Goal: Information Seeking & Learning: Learn about a topic

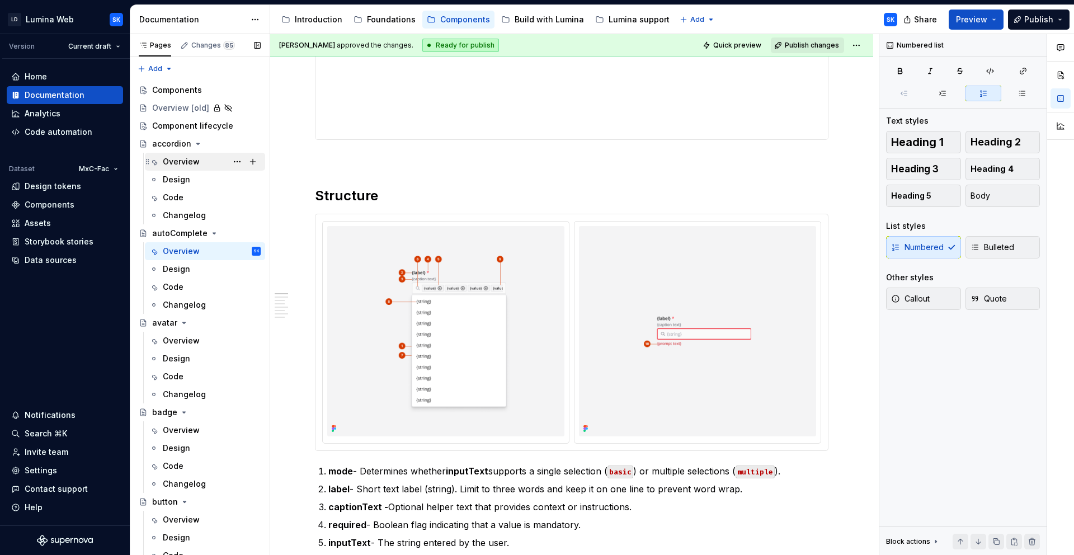
click at [189, 164] on div "Overview" at bounding box center [181, 161] width 37 height 11
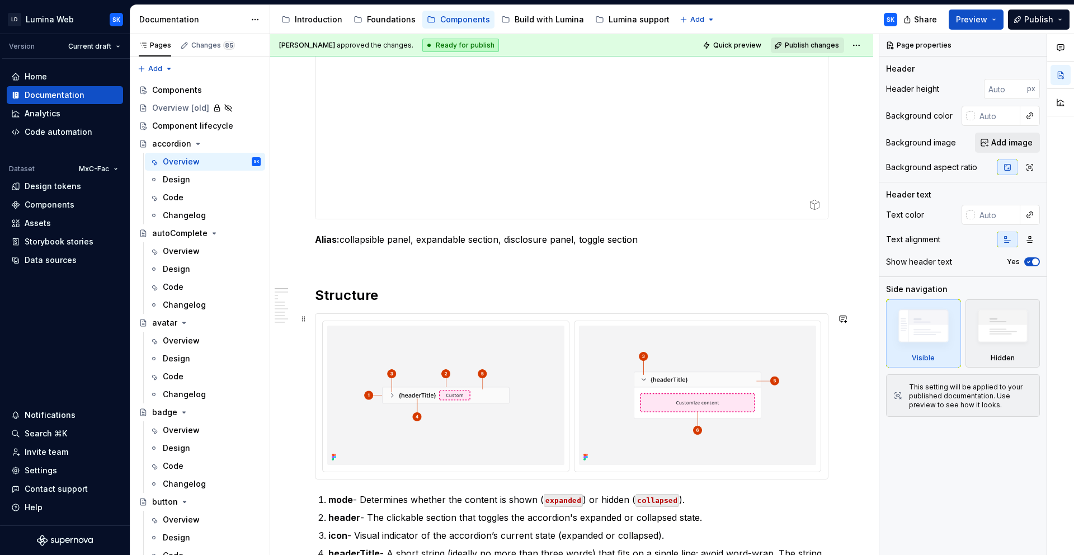
scroll to position [554, 0]
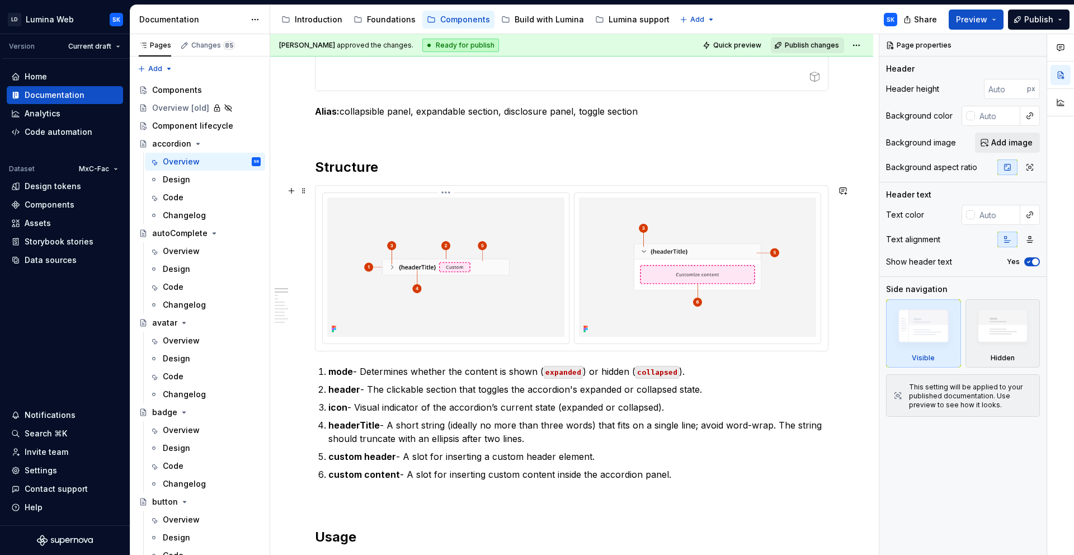
click at [570, 191] on div at bounding box center [571, 268] width 512 height 165
type textarea "*"
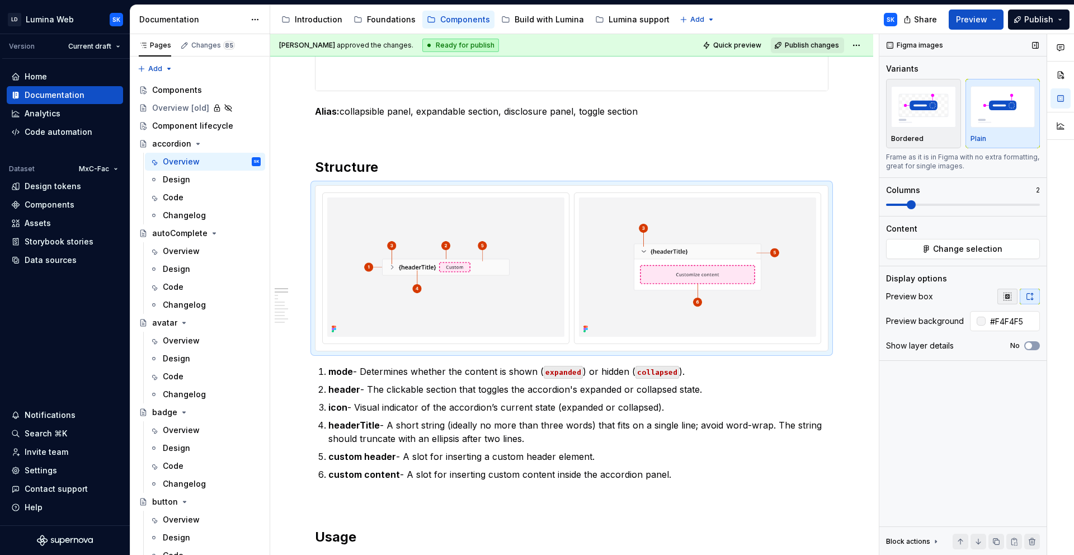
click at [1009, 291] on button "button" at bounding box center [1007, 297] width 20 height 16
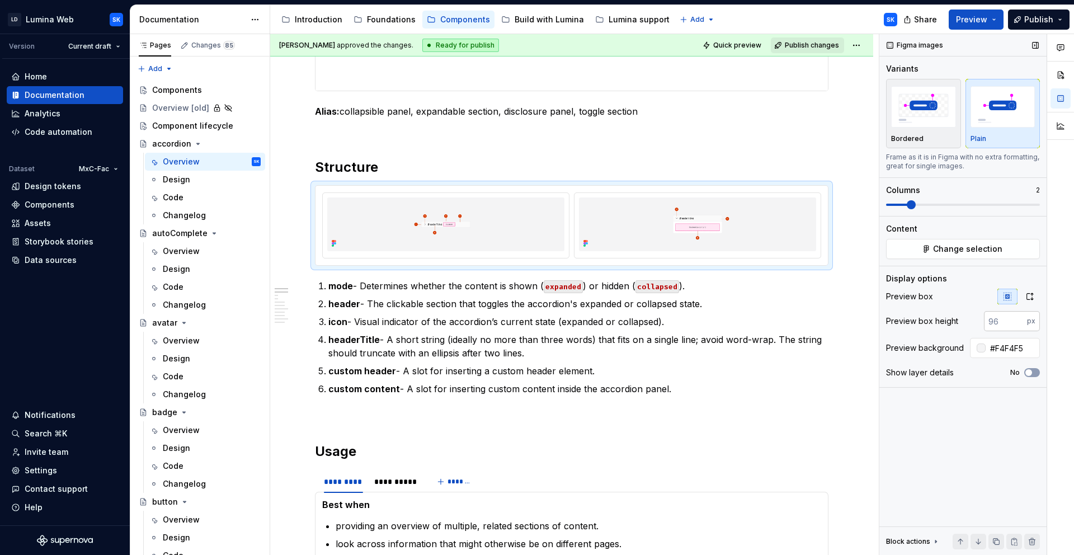
click at [1007, 317] on input "number" at bounding box center [1005, 321] width 43 height 20
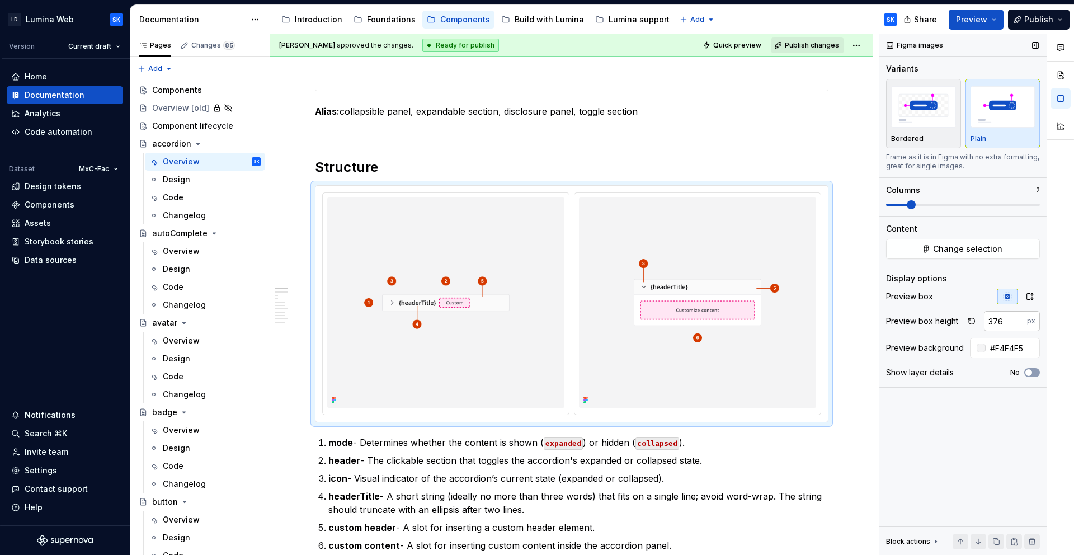
click at [1002, 321] on input "376" at bounding box center [1005, 321] width 43 height 20
type input "320"
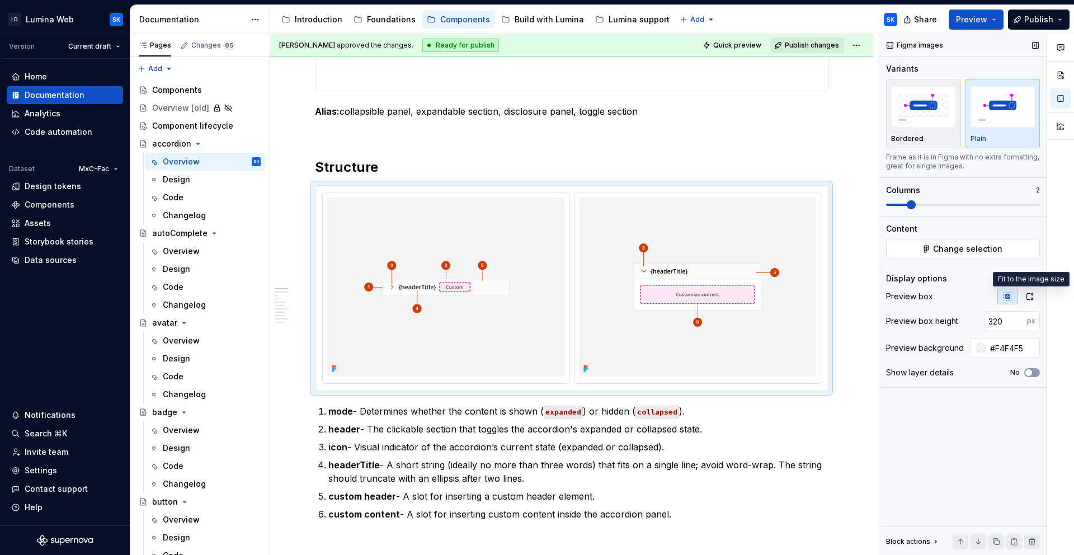
click at [1033, 301] on button "button" at bounding box center [1029, 297] width 20 height 16
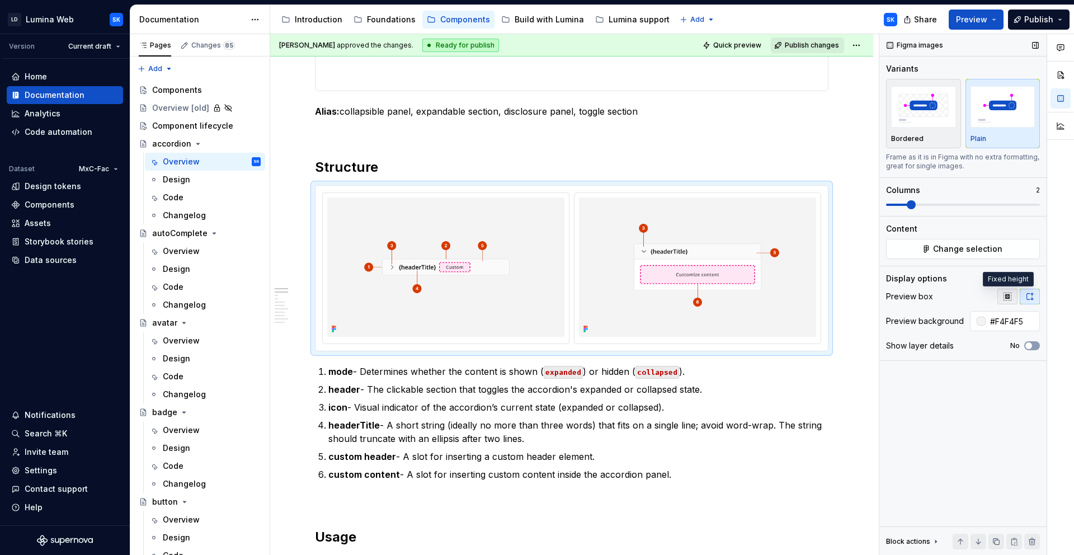
click at [1006, 299] on icon "button" at bounding box center [1007, 296] width 9 height 9
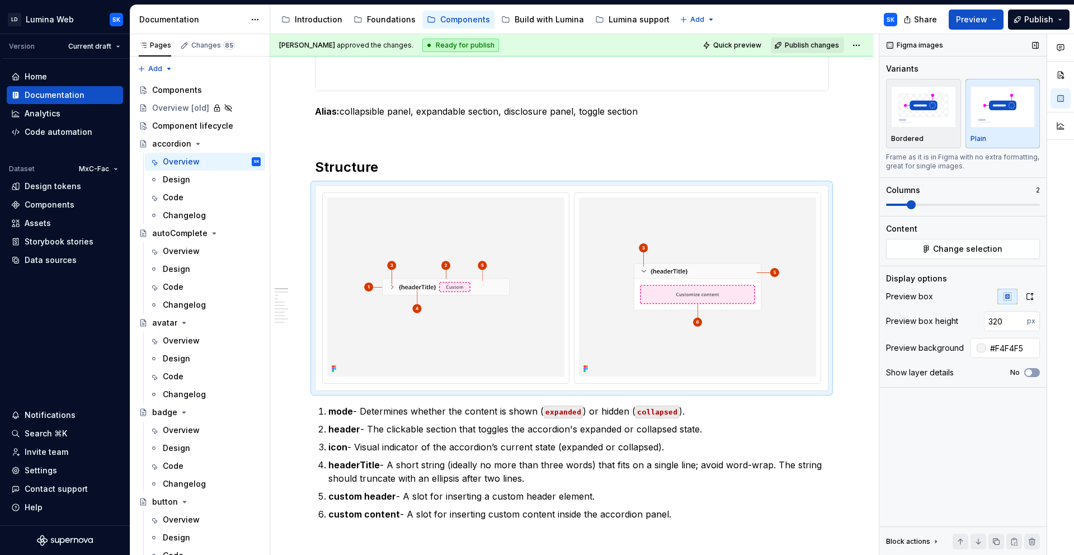
click at [976, 273] on div "Display options" at bounding box center [963, 278] width 154 height 11
click at [185, 252] on div "Overview" at bounding box center [181, 251] width 37 height 11
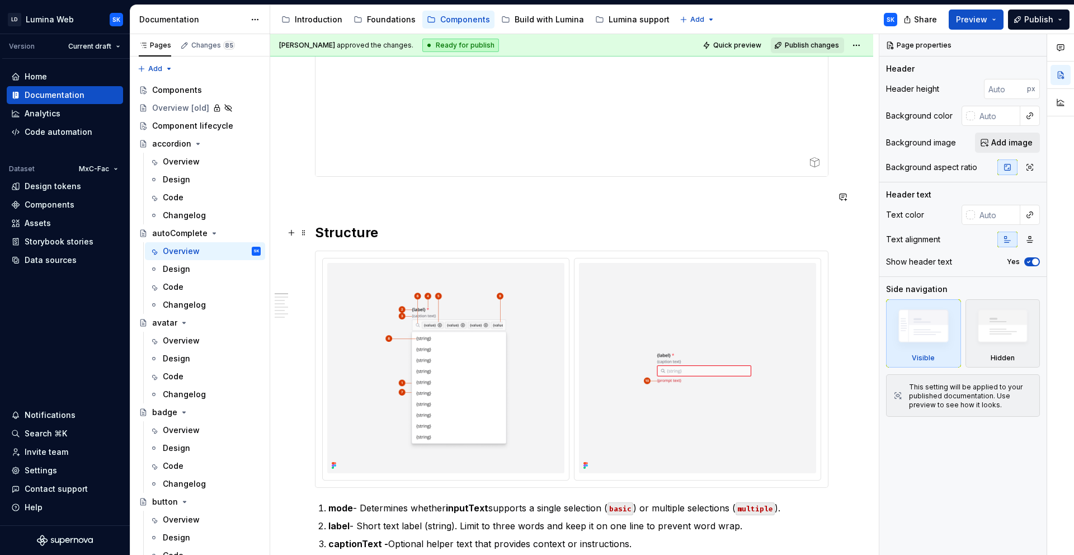
scroll to position [286, 0]
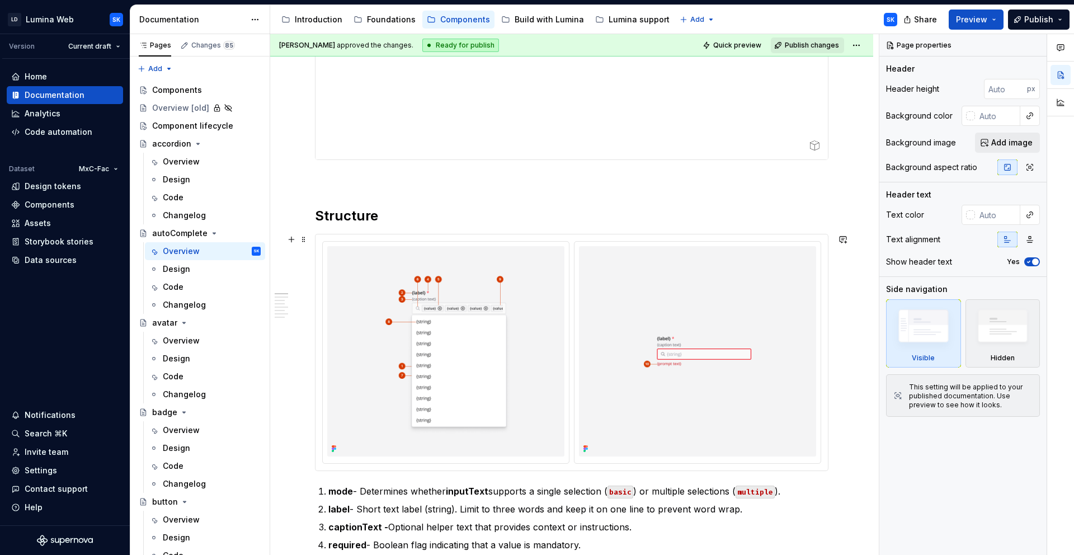
click at [567, 238] on div at bounding box center [571, 352] width 512 height 236
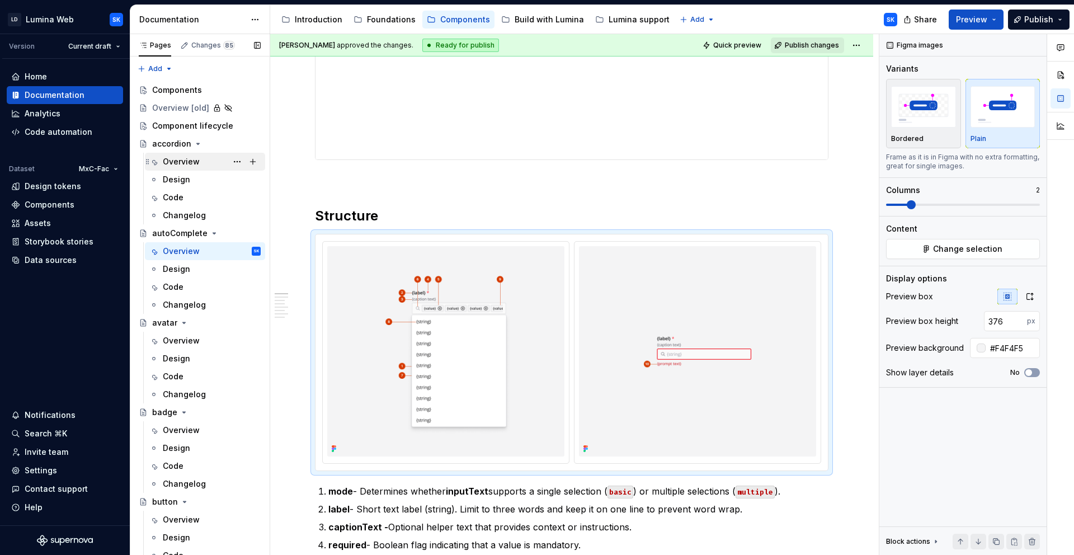
click at [200, 160] on div "Overview" at bounding box center [212, 162] width 98 height 16
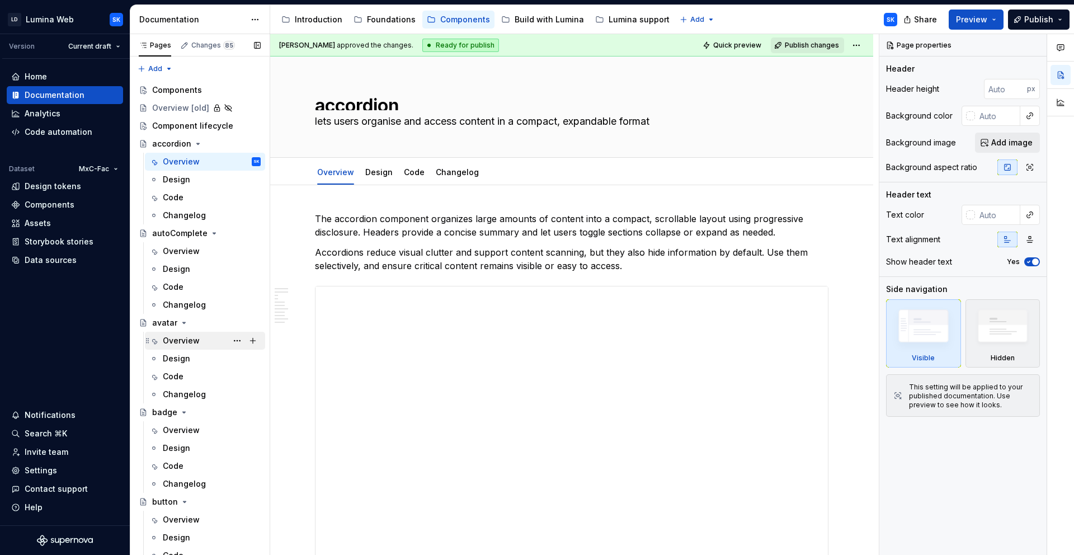
click at [177, 335] on div "Overview" at bounding box center [181, 340] width 37 height 11
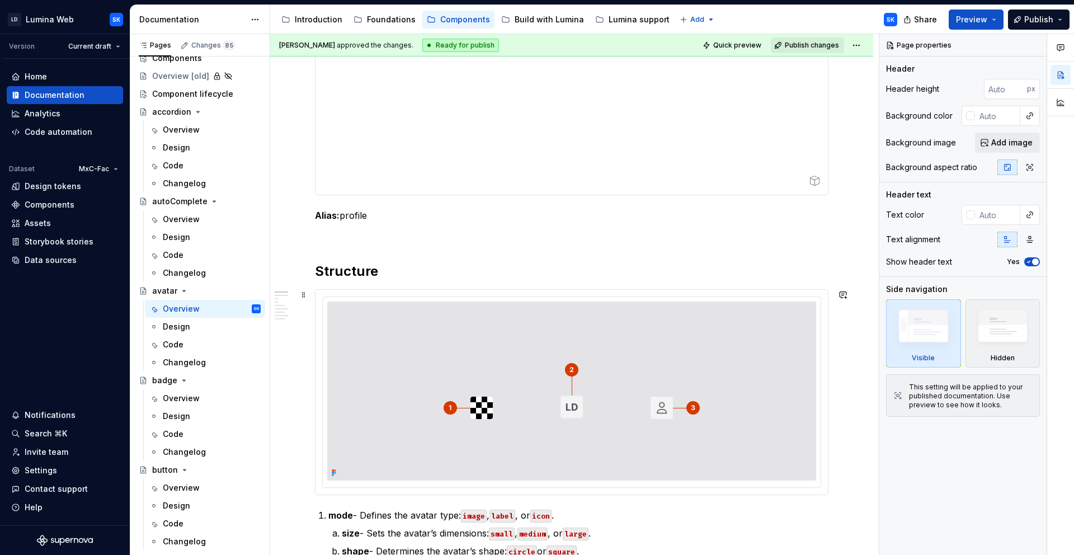
scroll to position [259, 0]
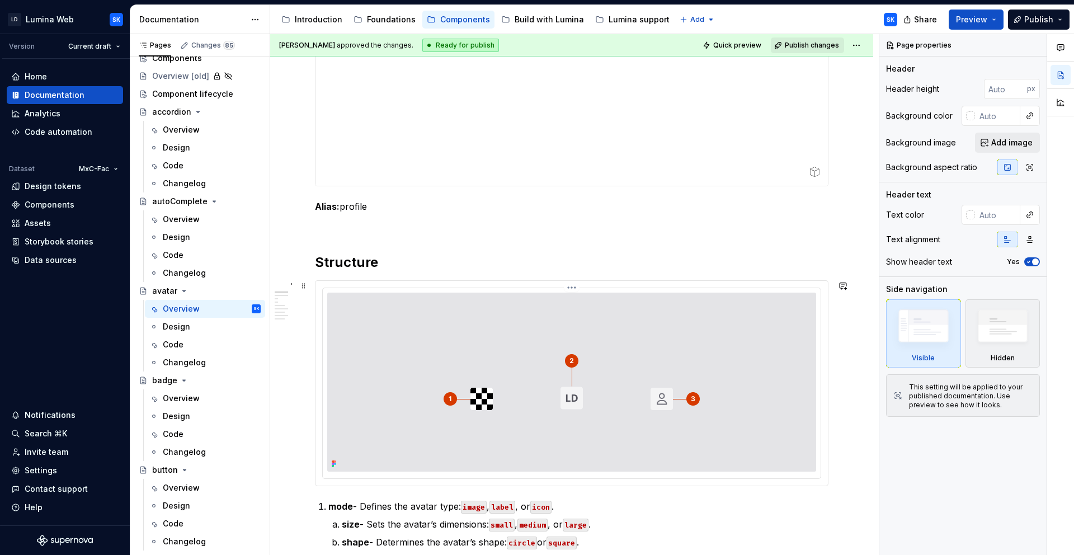
click at [504, 290] on div at bounding box center [572, 383] width 498 height 190
type textarea "*"
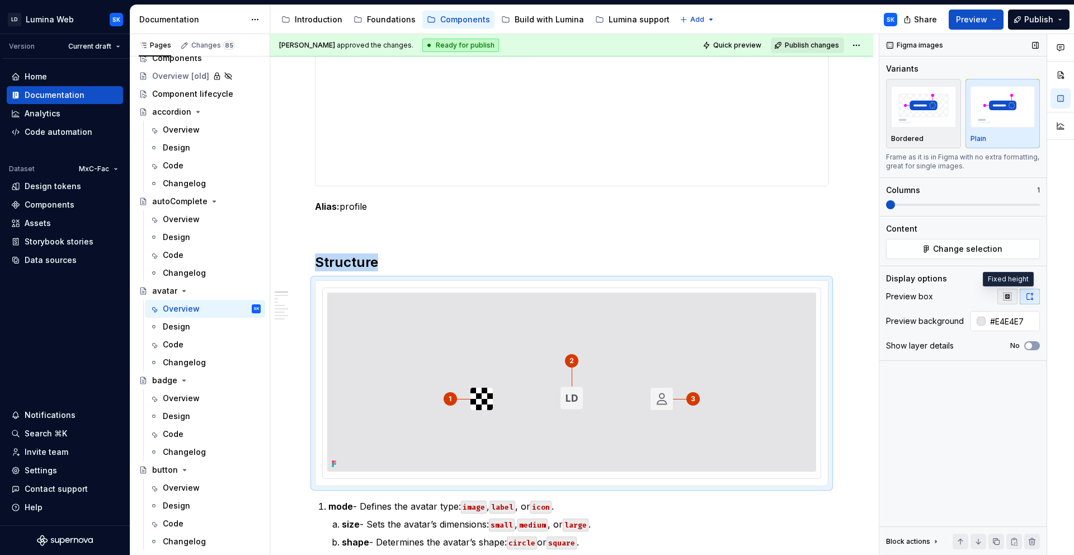
click at [1011, 300] on icon "button" at bounding box center [1006, 295] width 7 height 7
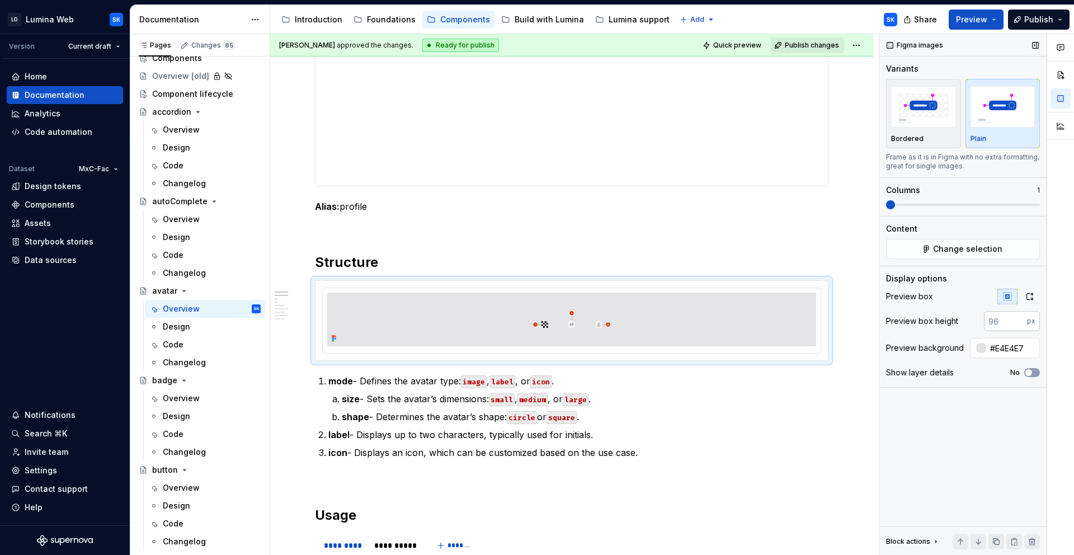
click at [1010, 321] on input "number" at bounding box center [1005, 321] width 43 height 20
type input "320"
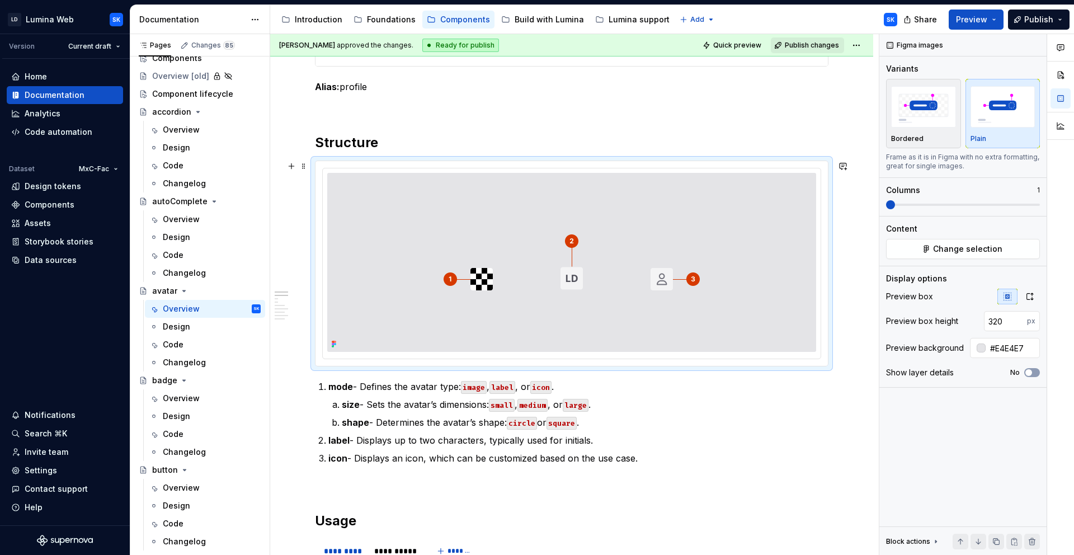
scroll to position [386, 0]
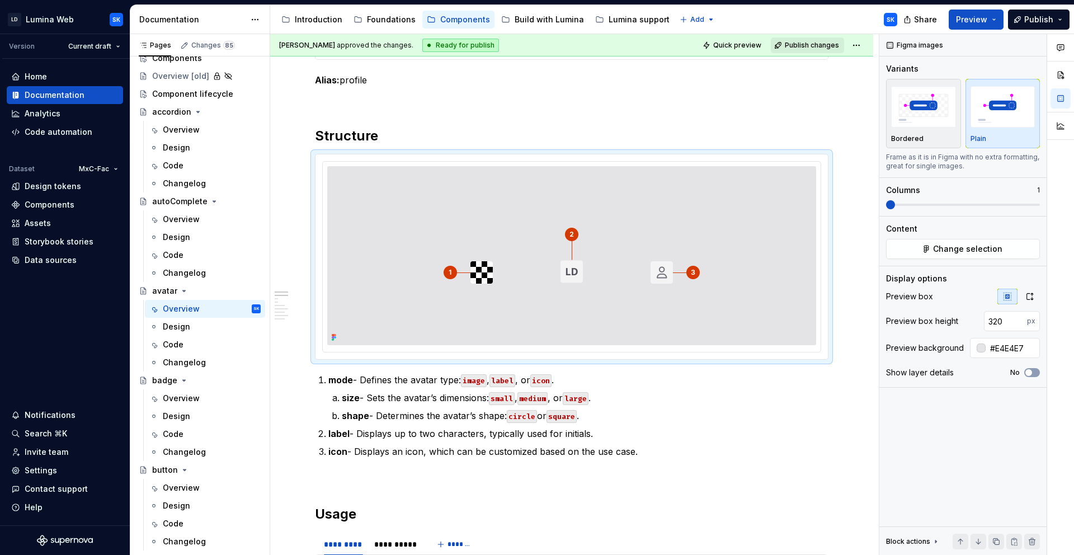
click at [663, 214] on img at bounding box center [571, 255] width 429 height 179
click at [593, 162] on div at bounding box center [572, 257] width 498 height 190
click at [570, 163] on html "LD Lumina Web SK Version Current draft Home Documentation Analytics Code automa…" at bounding box center [537, 277] width 1074 height 555
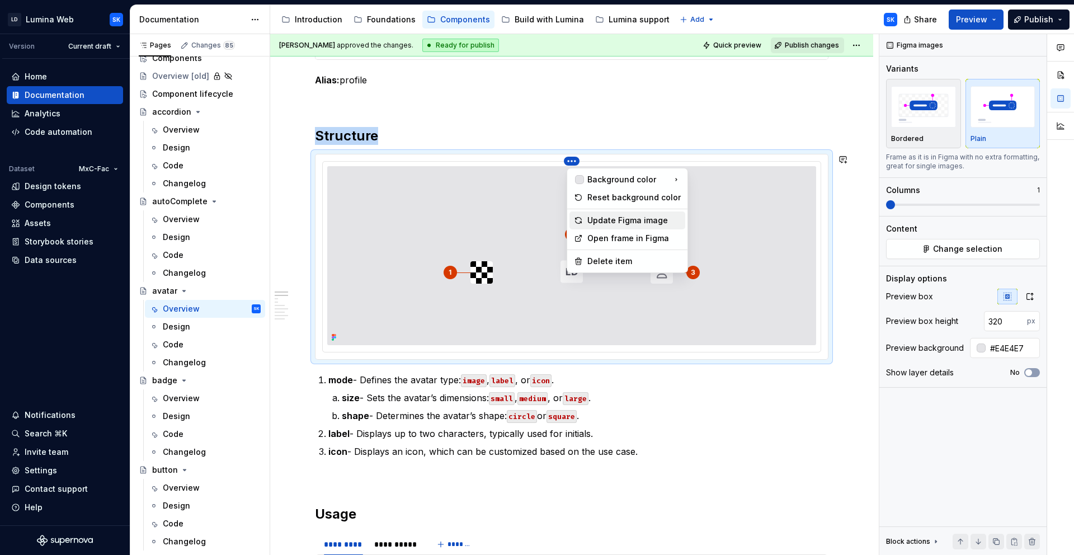
click at [635, 224] on div "Update Figma image" at bounding box center [633, 220] width 93 height 11
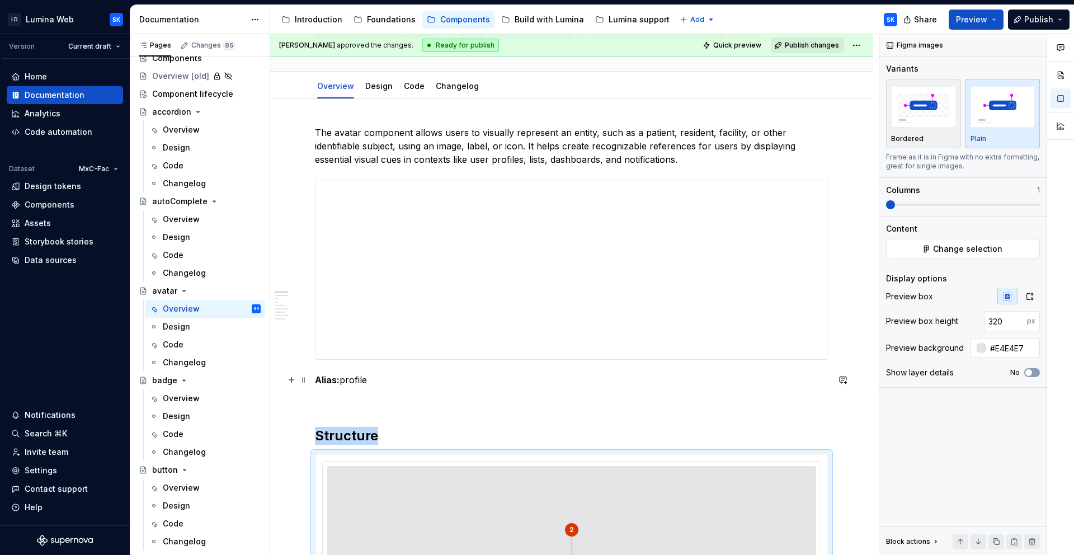
scroll to position [68, 0]
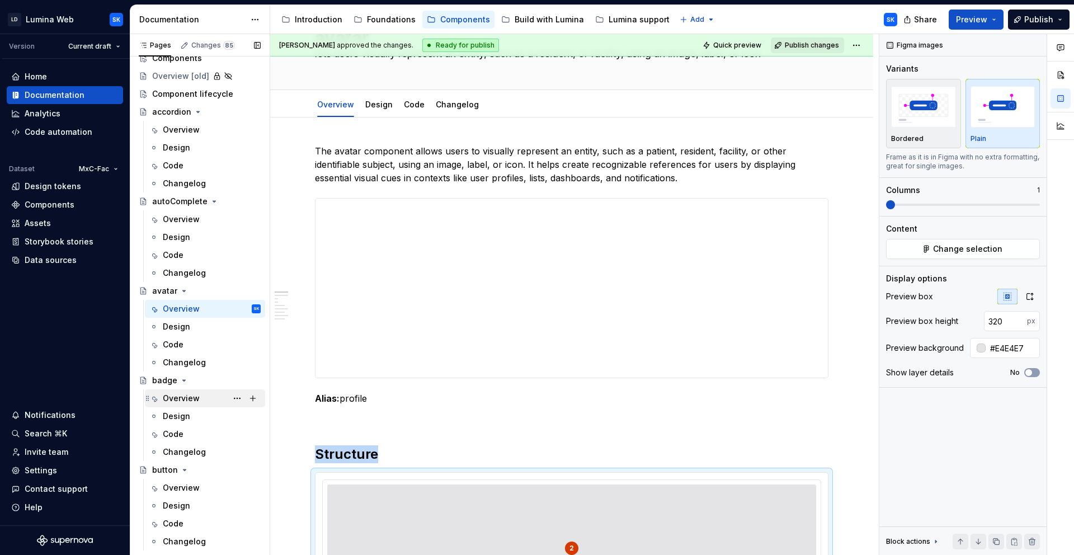
click at [197, 399] on div "Overview" at bounding box center [181, 398] width 37 height 11
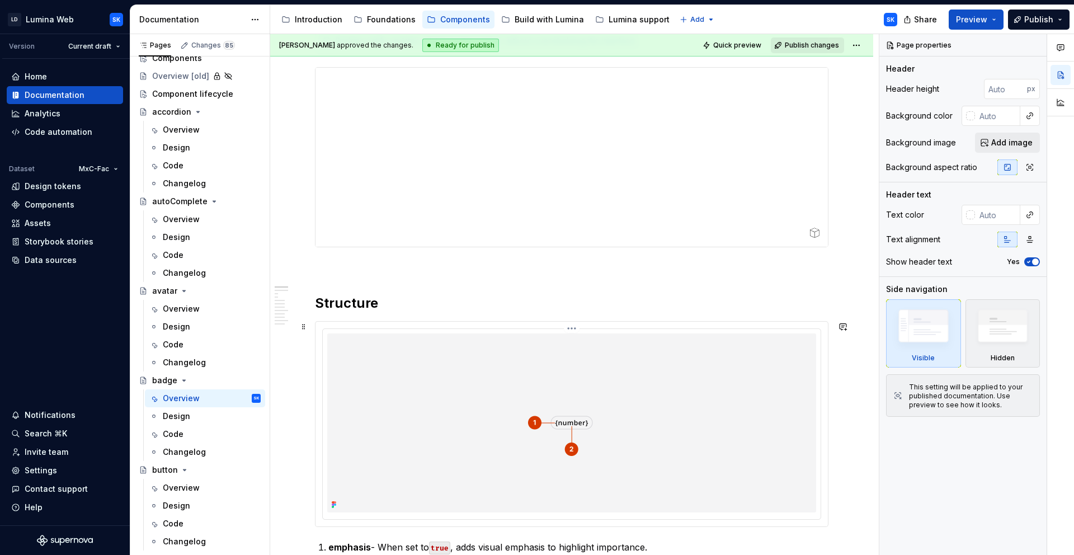
scroll to position [262, 0]
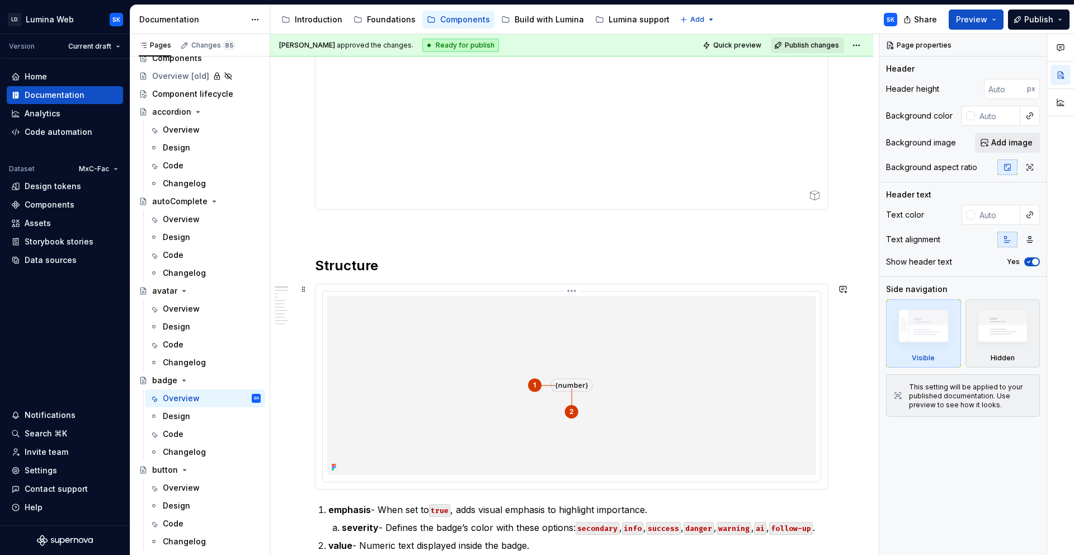
click at [471, 301] on img at bounding box center [571, 385] width 429 height 179
type textarea "*"
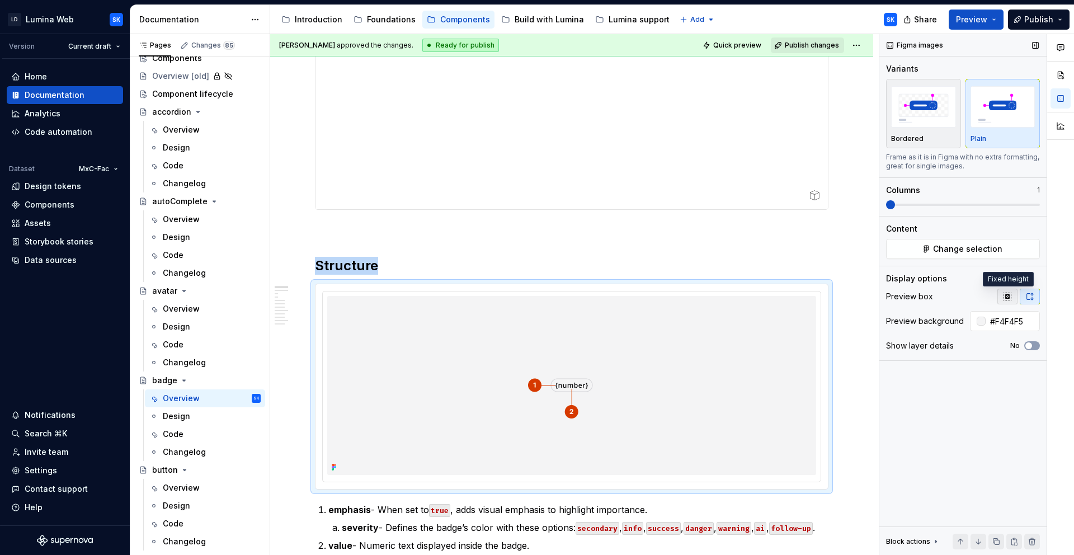
click at [1010, 303] on button "button" at bounding box center [1007, 297] width 20 height 16
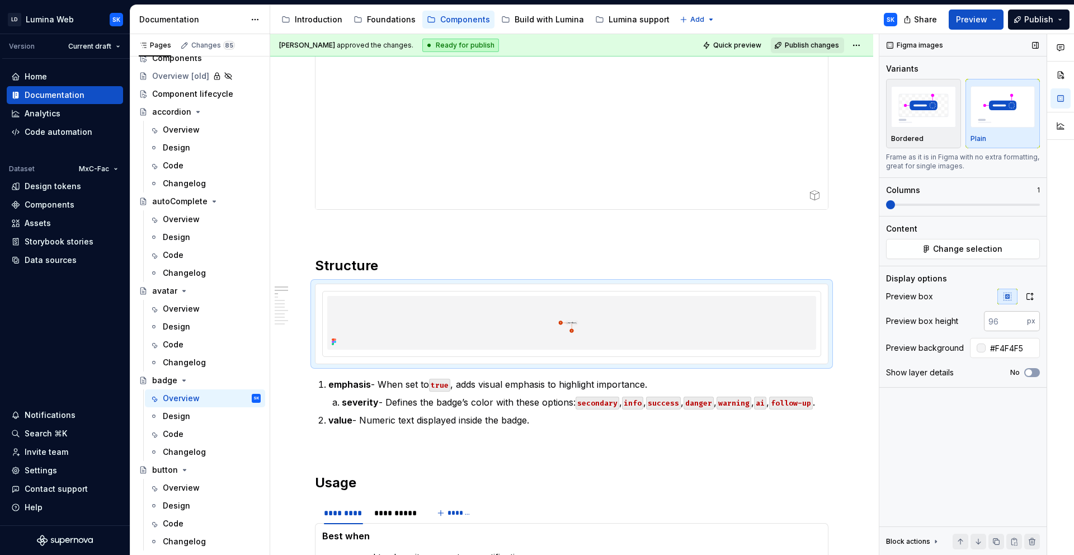
click at [1004, 323] on input "number" at bounding box center [1005, 321] width 43 height 20
type input "320"
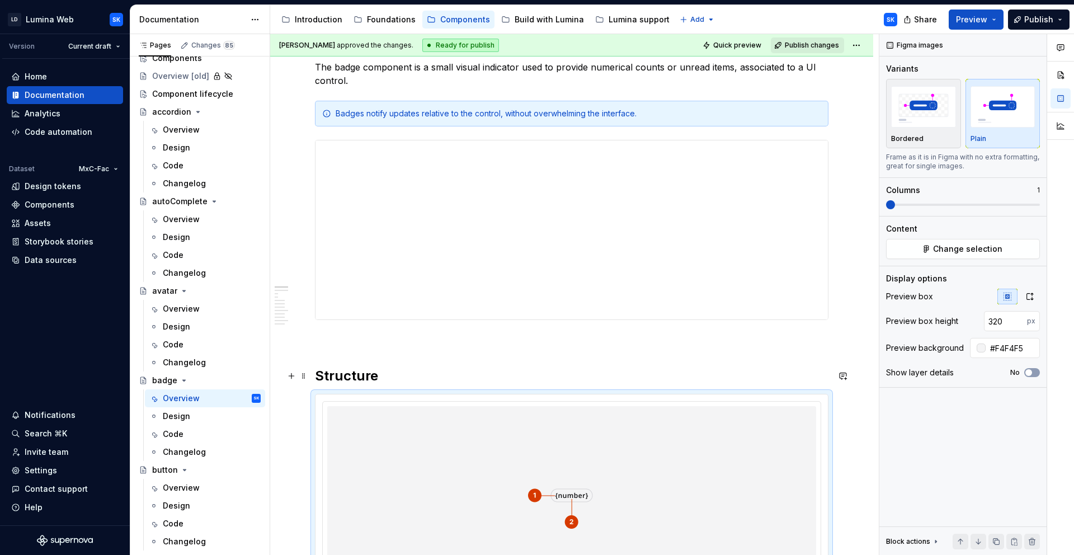
scroll to position [159, 0]
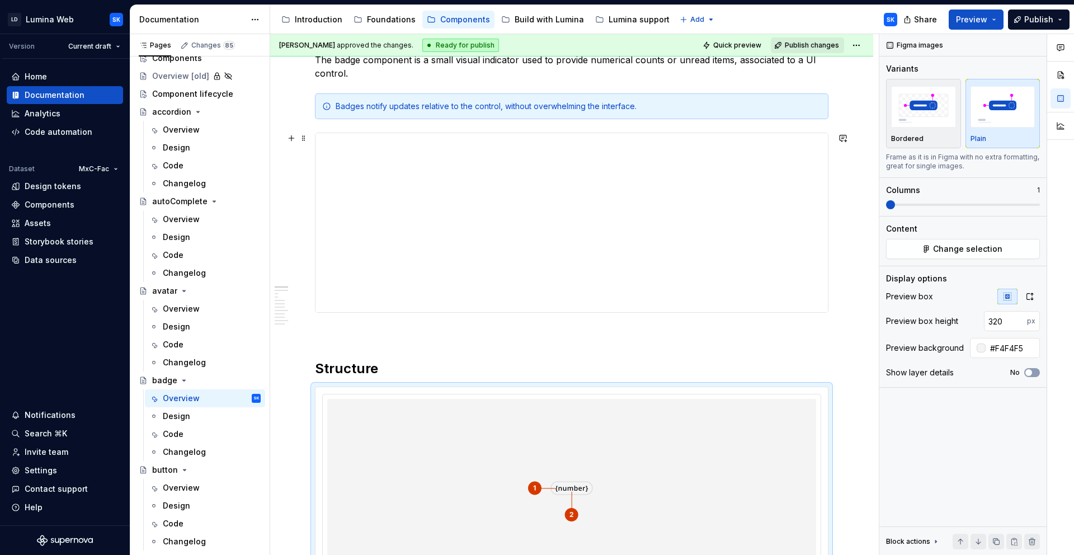
click at [491, 133] on div at bounding box center [571, 223] width 513 height 180
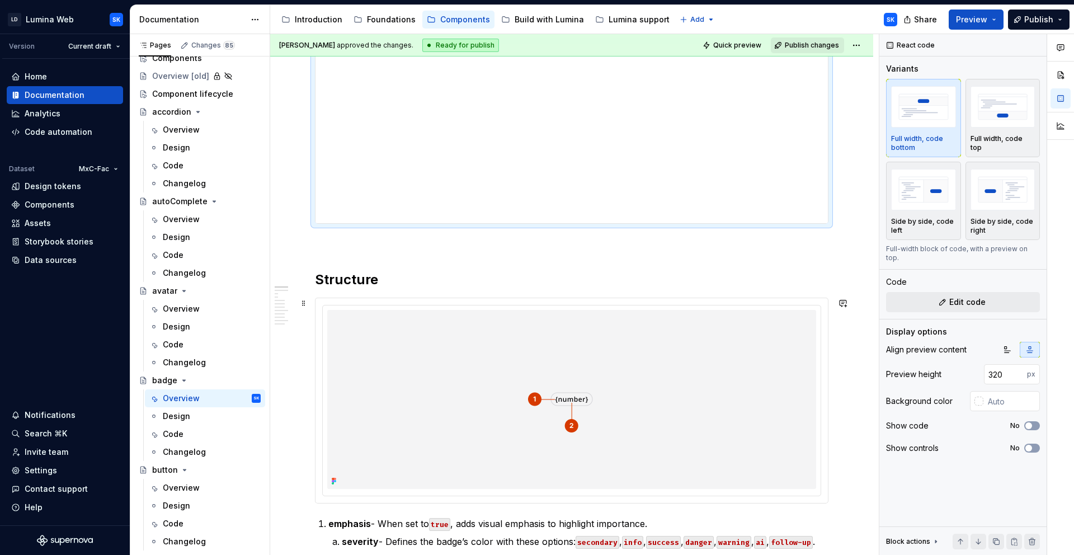
scroll to position [251, 0]
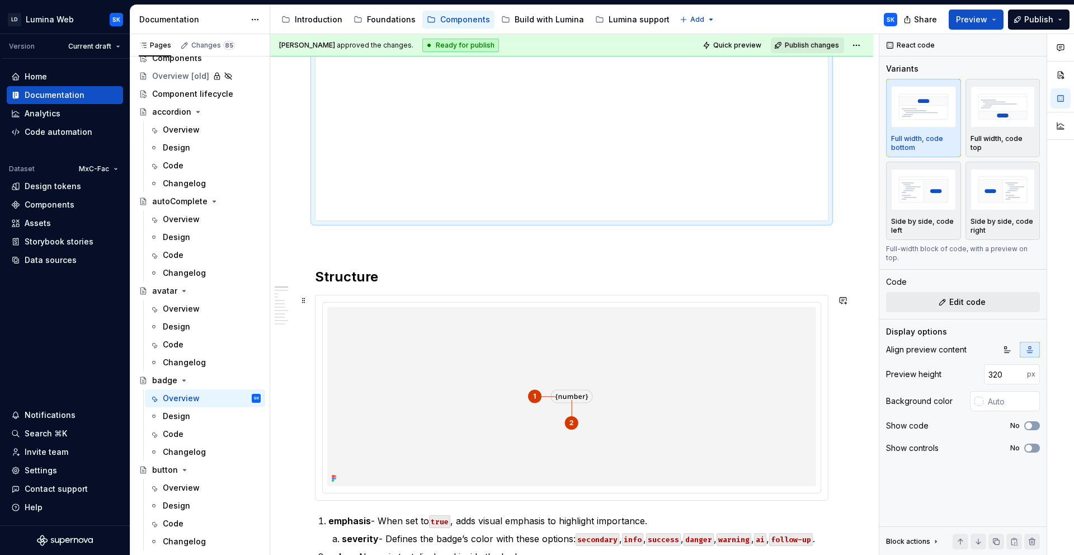
click at [511, 300] on div at bounding box center [571, 397] width 512 height 205
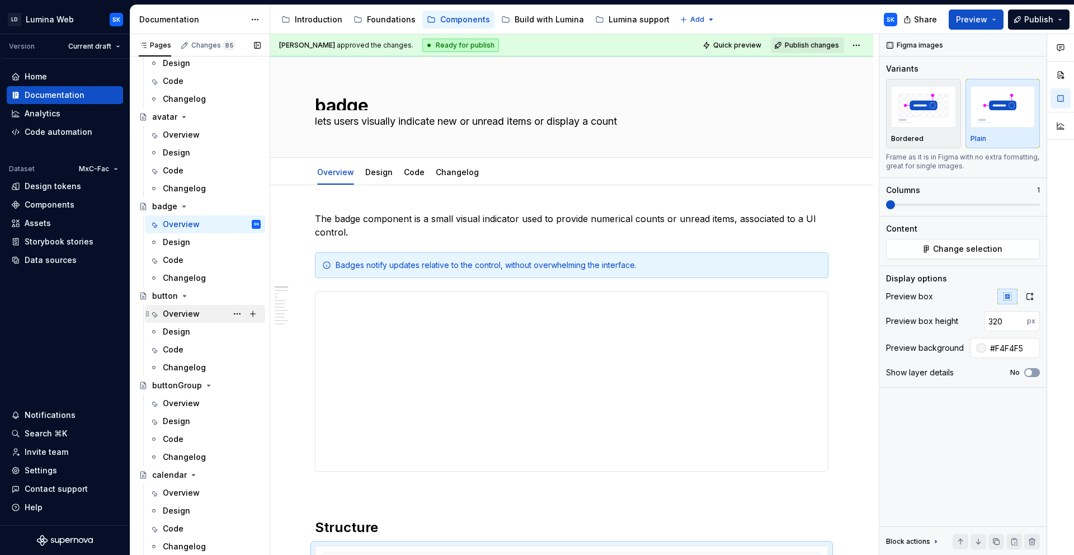
scroll to position [207, 0]
click at [204, 309] on div "Overview" at bounding box center [212, 313] width 98 height 16
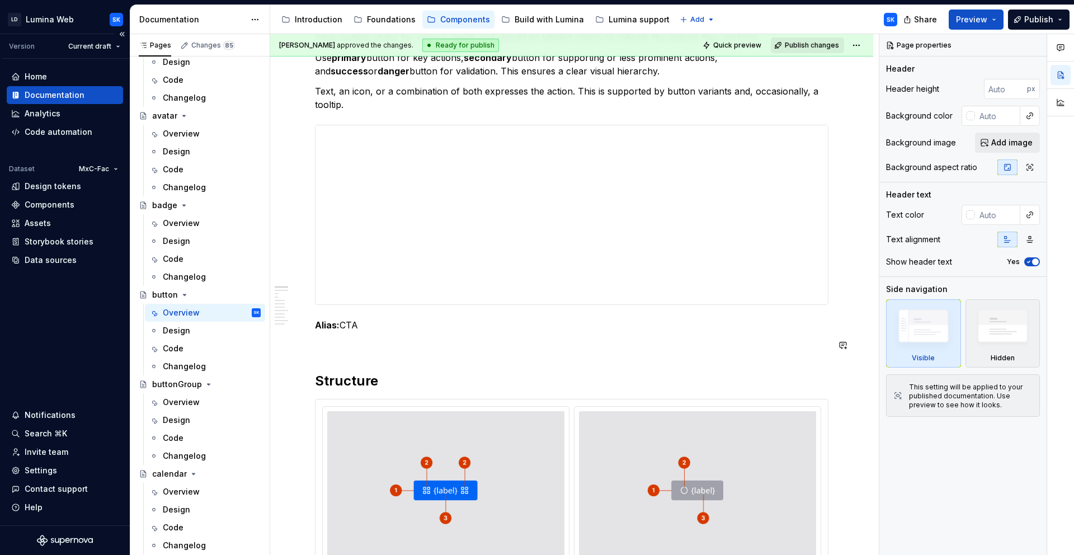
scroll to position [166, 0]
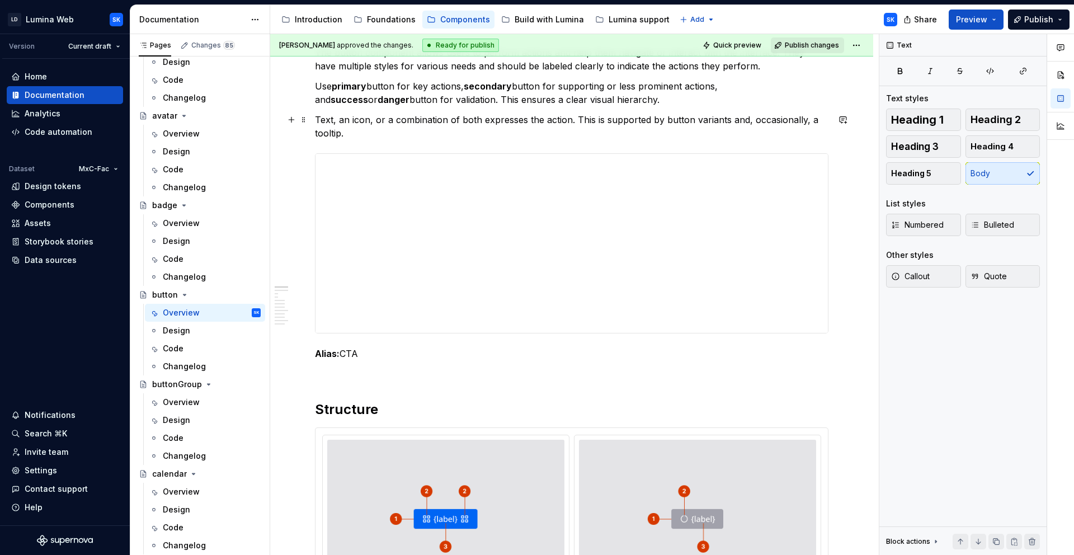
click at [344, 134] on p "Text, an icon, or a combination of both expresses the action. This is supported…" at bounding box center [571, 126] width 513 height 27
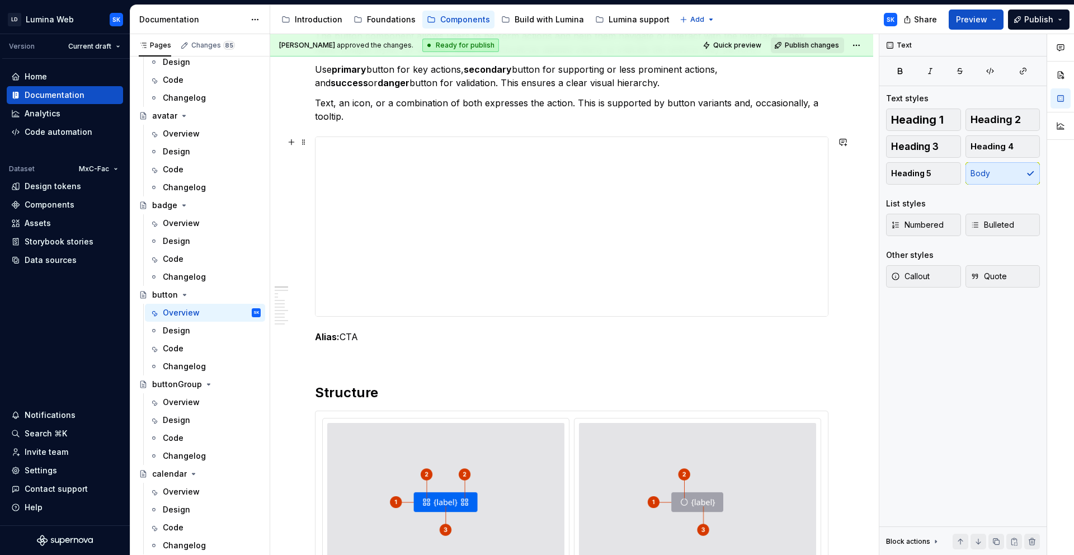
scroll to position [188, 0]
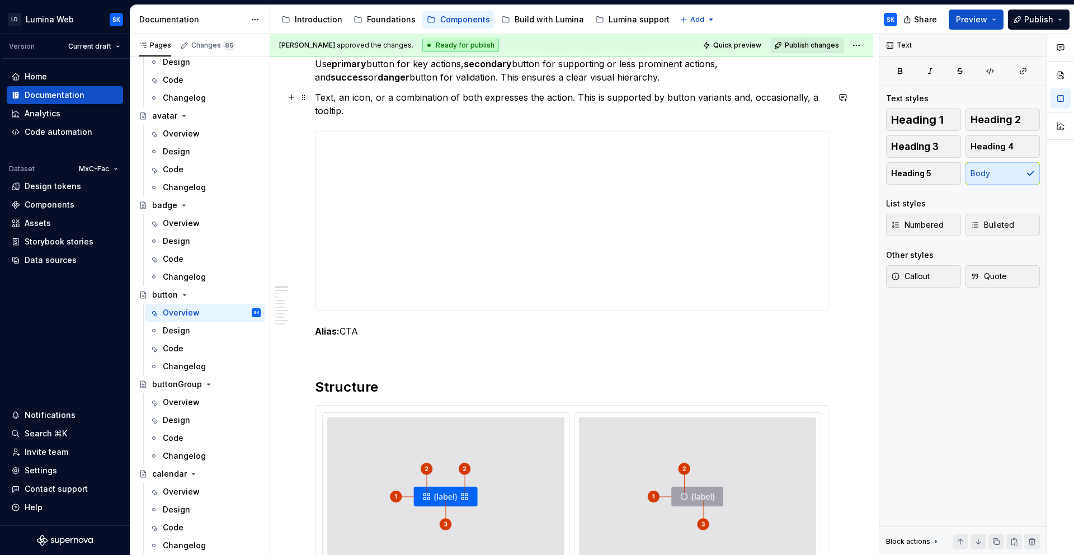
click at [351, 106] on p "Text, an icon, or a combination of both expresses the action. This is supported…" at bounding box center [571, 104] width 513 height 27
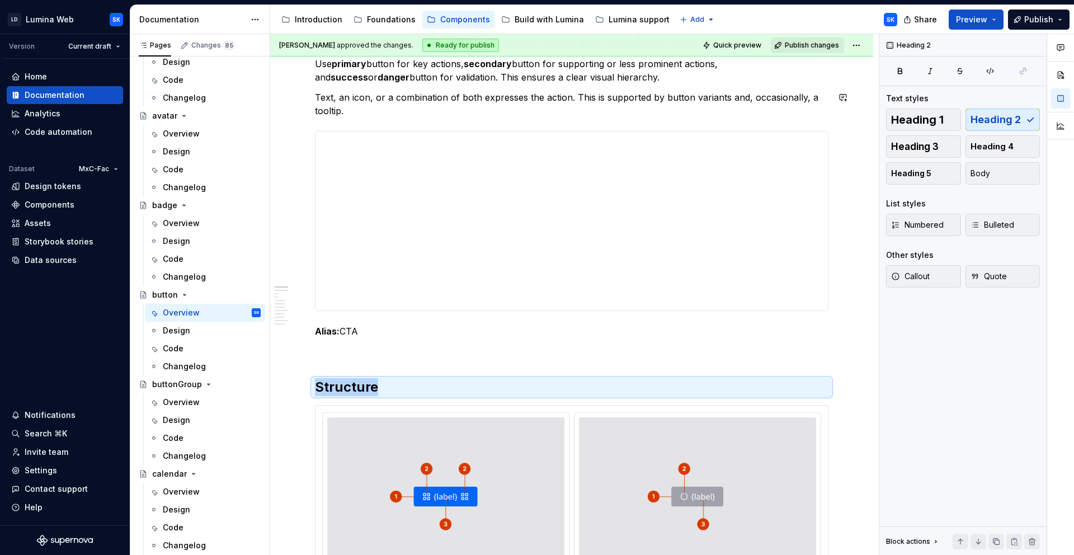
scroll to position [225, 0]
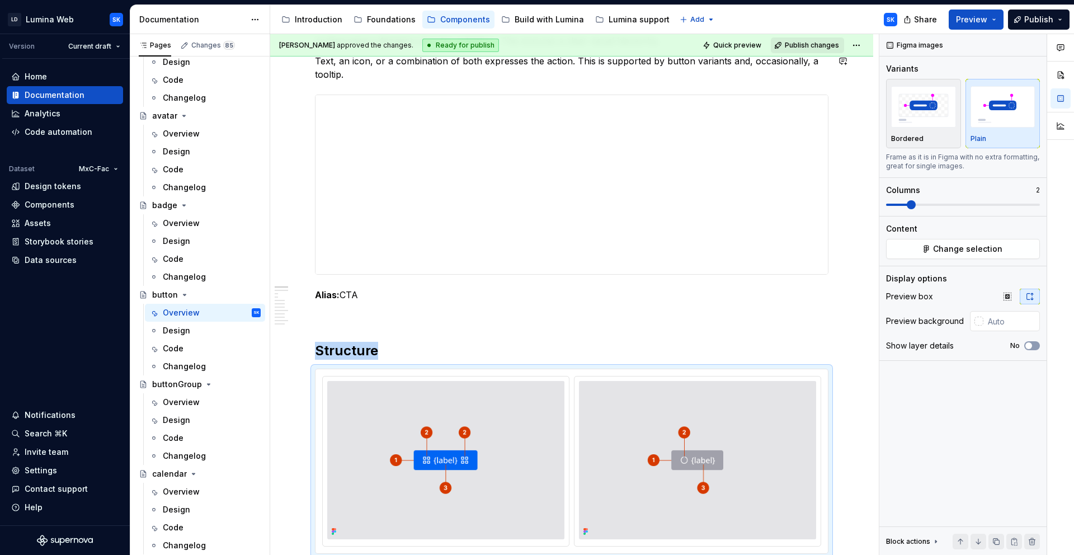
type textarea "*"
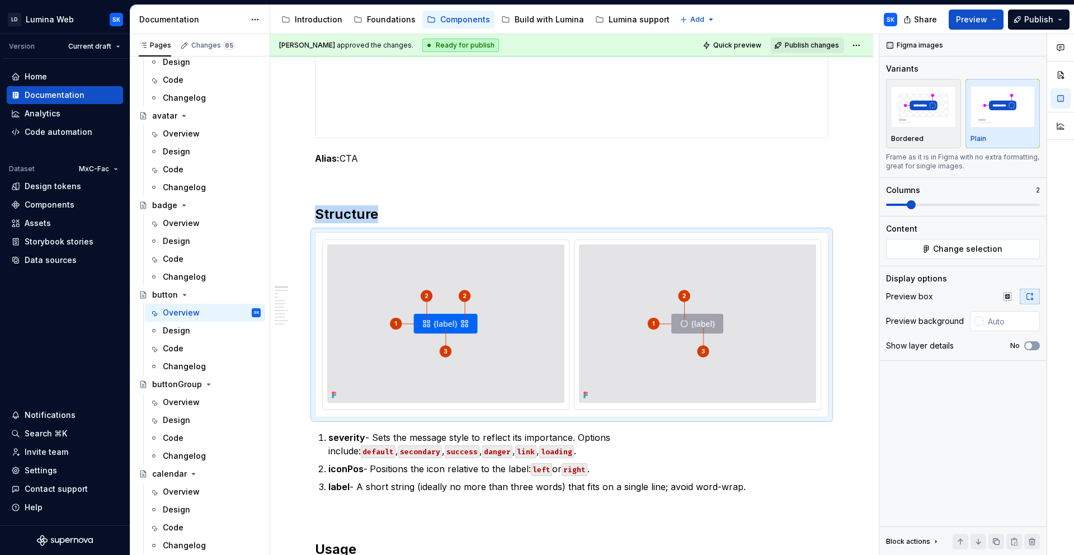
scroll to position [368, 0]
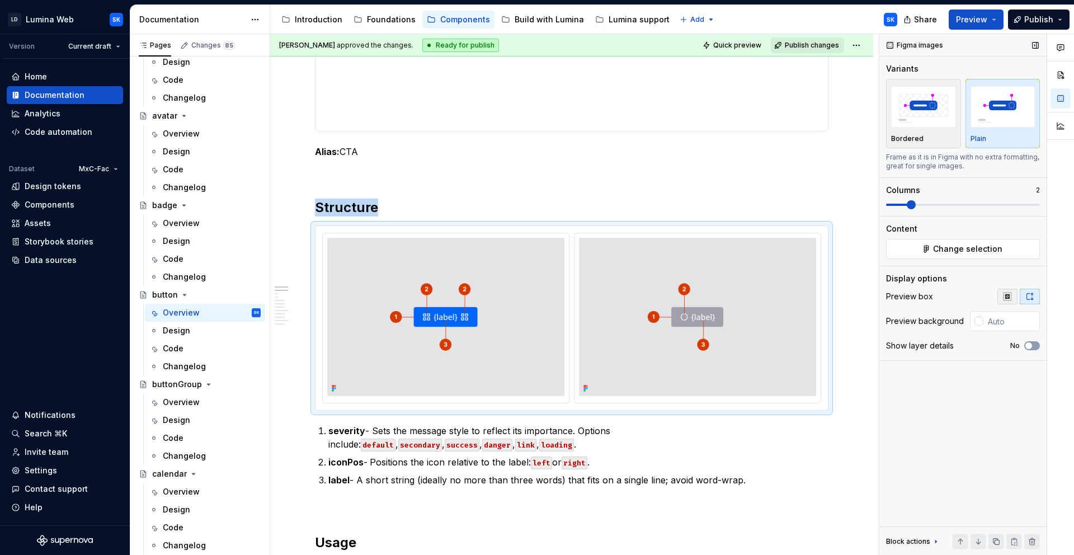
click at [1007, 301] on button "button" at bounding box center [1007, 297] width 20 height 16
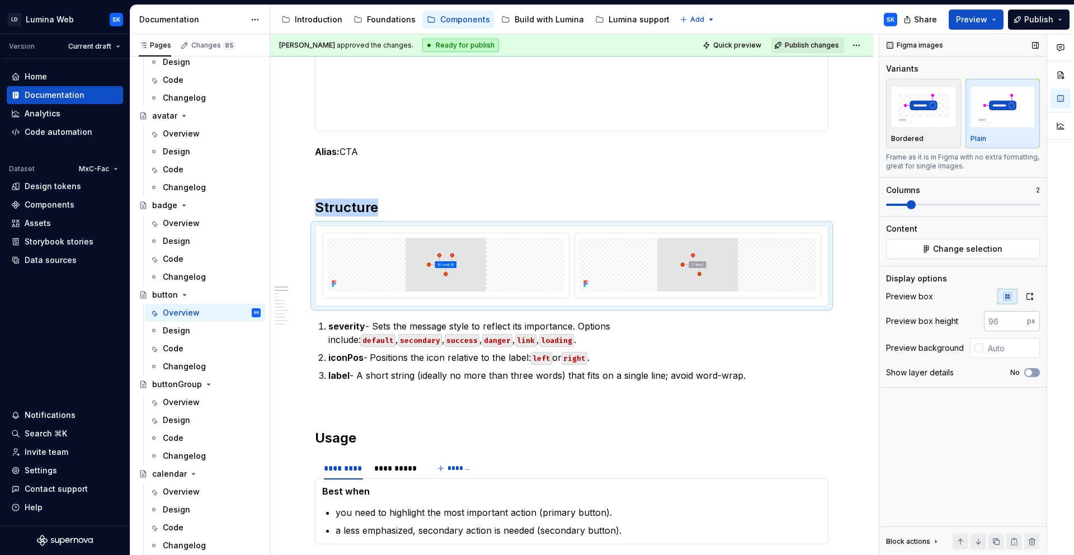
click at [997, 318] on input "number" at bounding box center [1005, 321] width 43 height 20
type input "320"
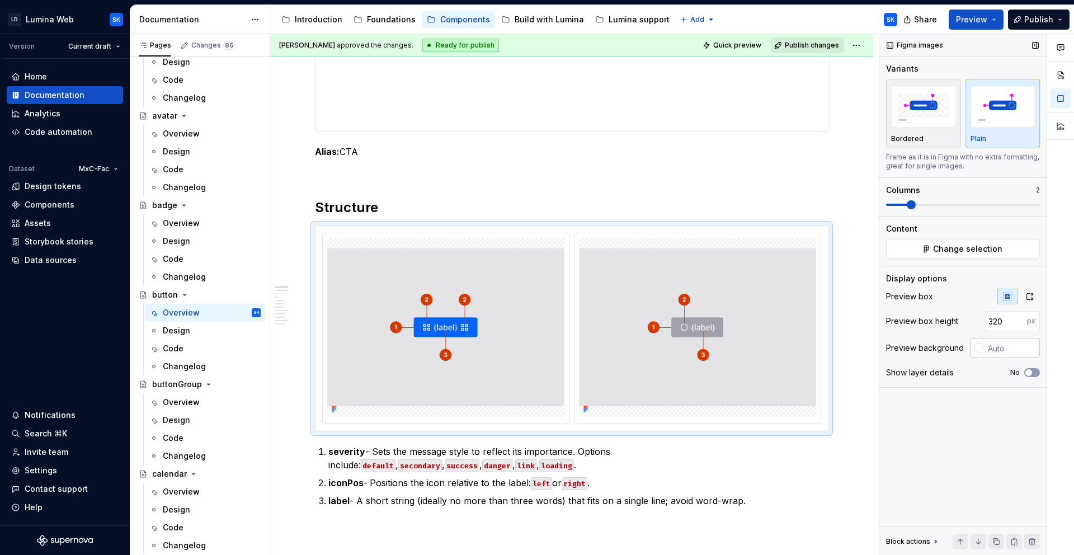
click at [999, 348] on input "text" at bounding box center [1011, 348] width 56 height 20
type input "#F4F4F5"
click at [626, 248] on img at bounding box center [697, 327] width 237 height 158
click at [701, 230] on html "LD Lumina Web SK Version Current draft Home Documentation Analytics Code automa…" at bounding box center [537, 277] width 1074 height 555
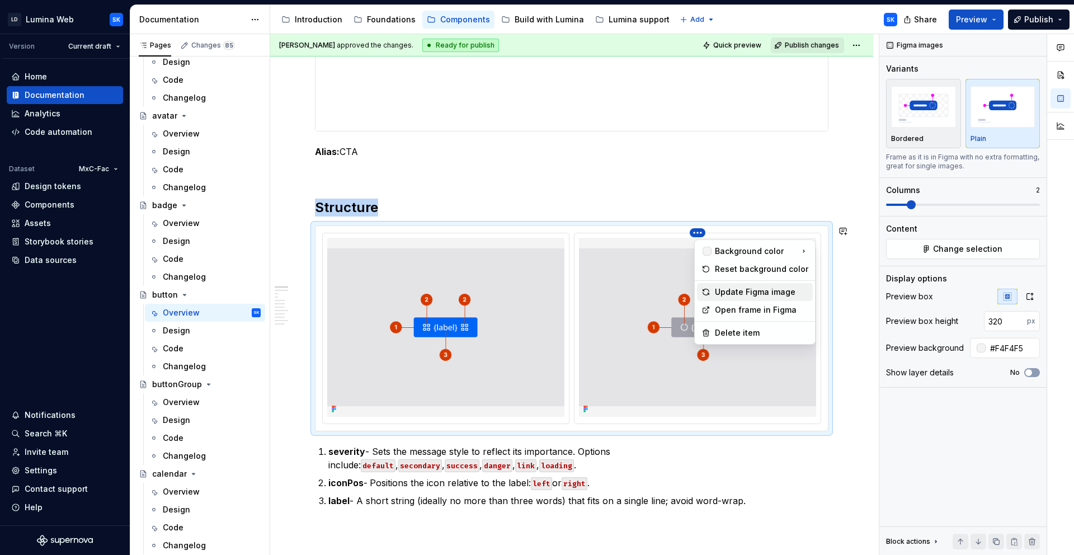
click at [753, 287] on div "Update Figma image" at bounding box center [761, 291] width 93 height 11
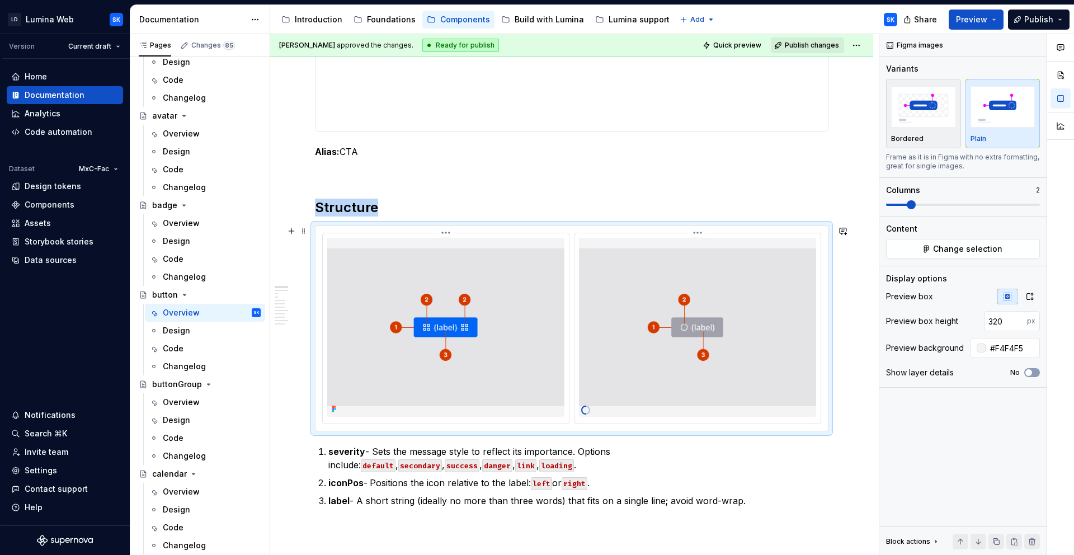
click at [448, 233] on html "LD Lumina Web SK Version Current draft Home Documentation Analytics Code automa…" at bounding box center [537, 277] width 1074 height 555
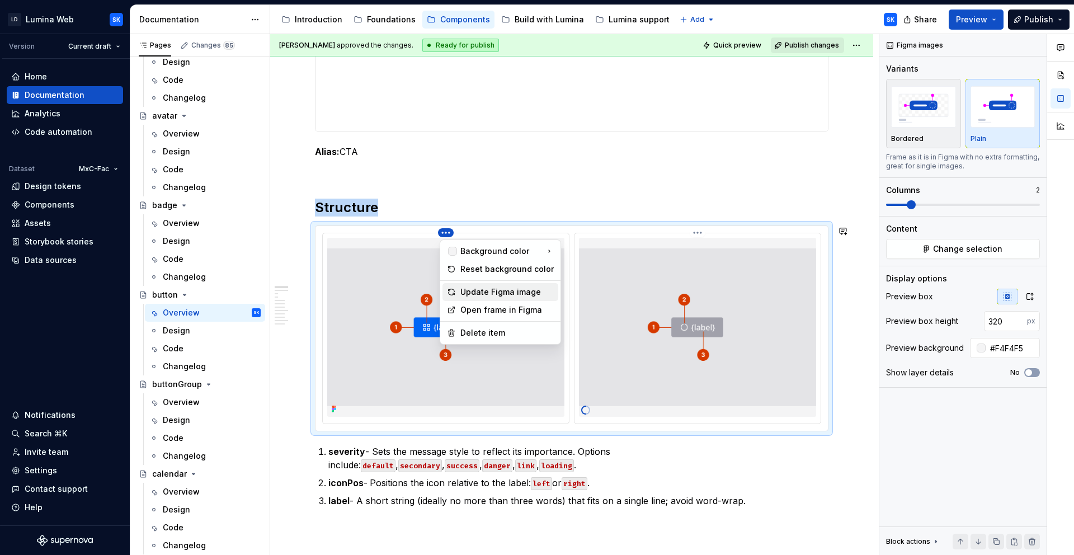
click at [519, 291] on div "Update Figma image" at bounding box center [506, 291] width 93 height 11
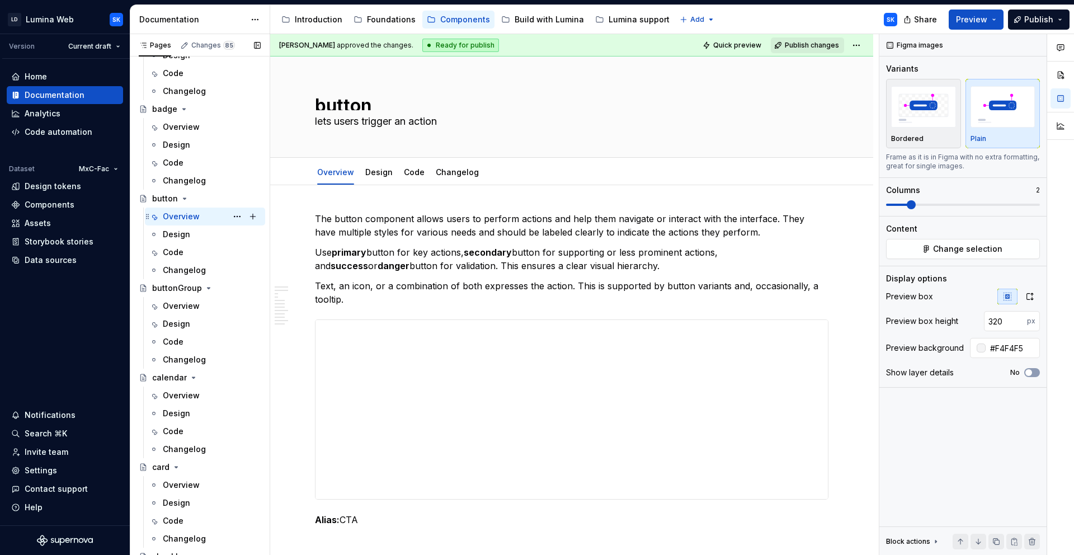
scroll to position [320, 0]
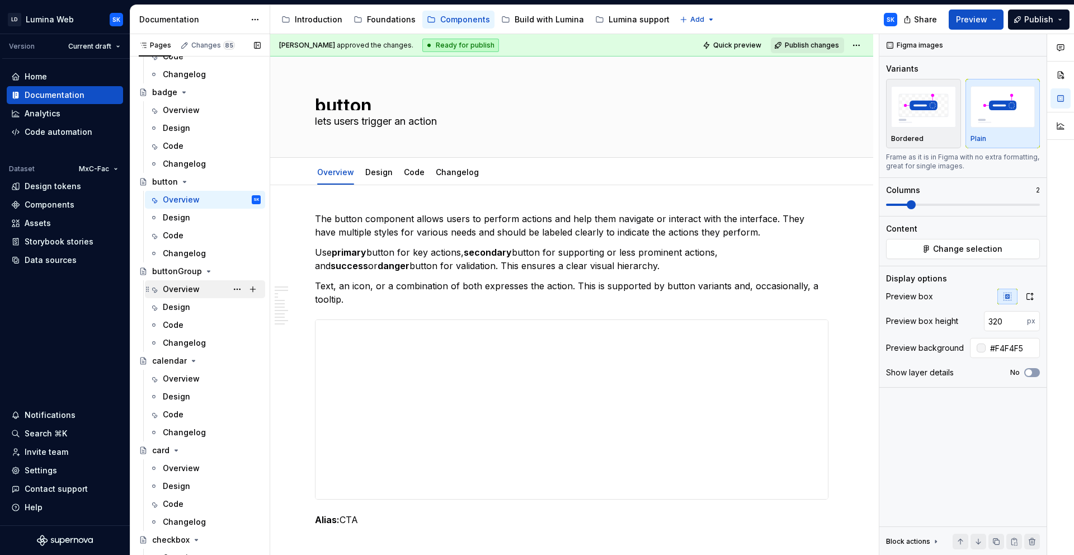
click at [190, 291] on div "Overview" at bounding box center [181, 289] width 37 height 11
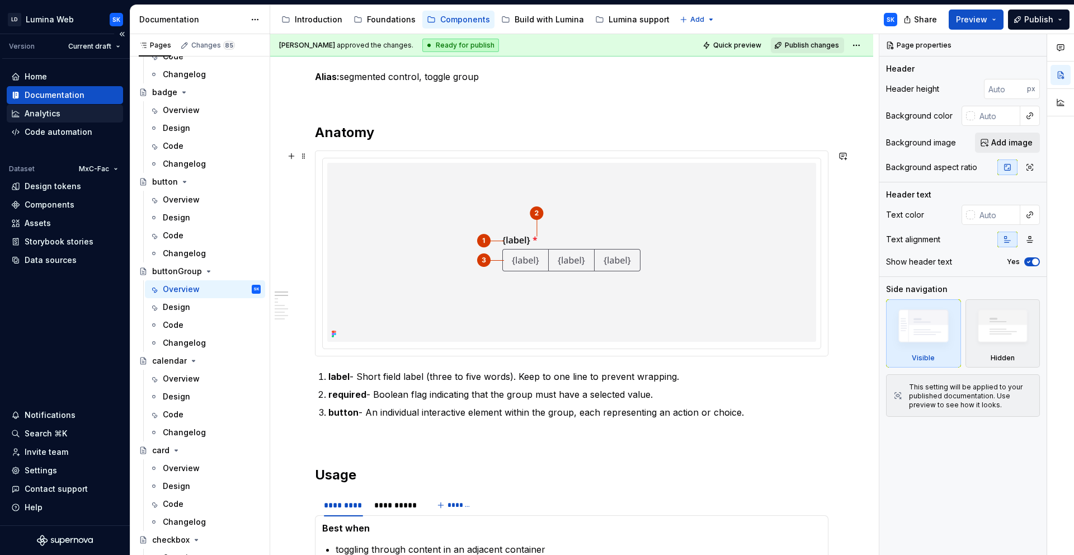
scroll to position [381, 0]
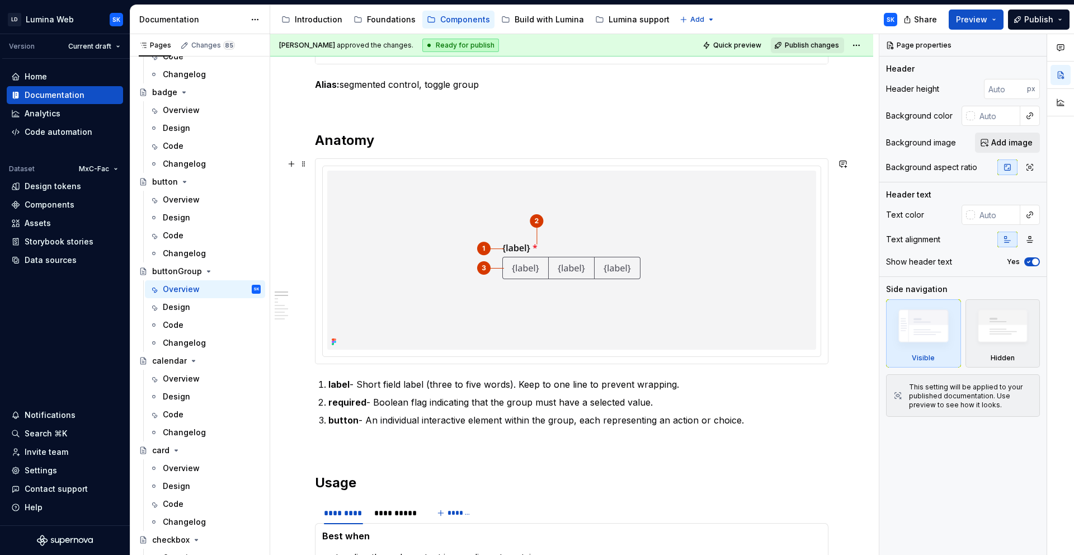
click at [551, 160] on div at bounding box center [571, 261] width 512 height 205
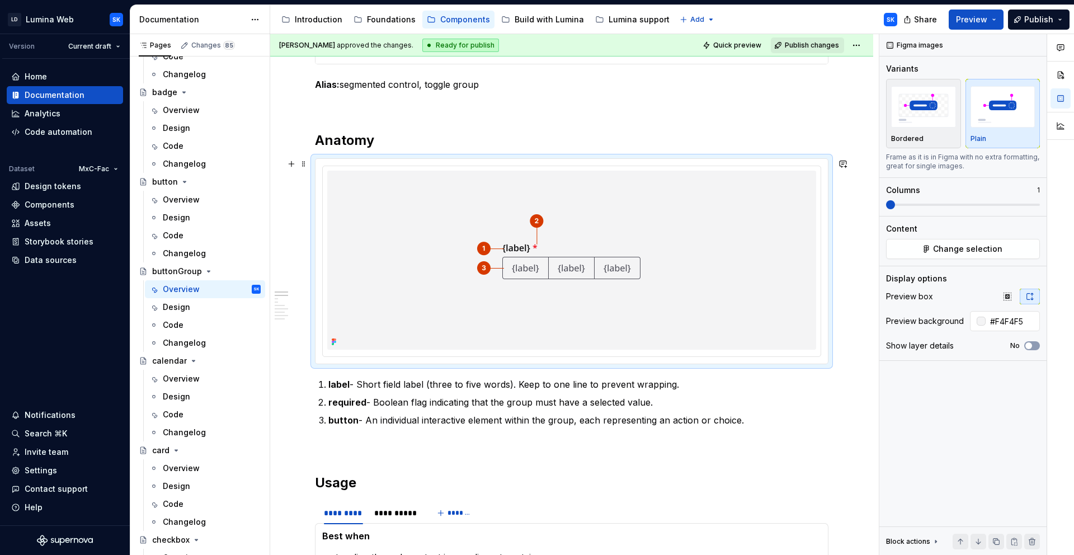
type textarea "*"
click at [1006, 289] on button "button" at bounding box center [1007, 297] width 20 height 16
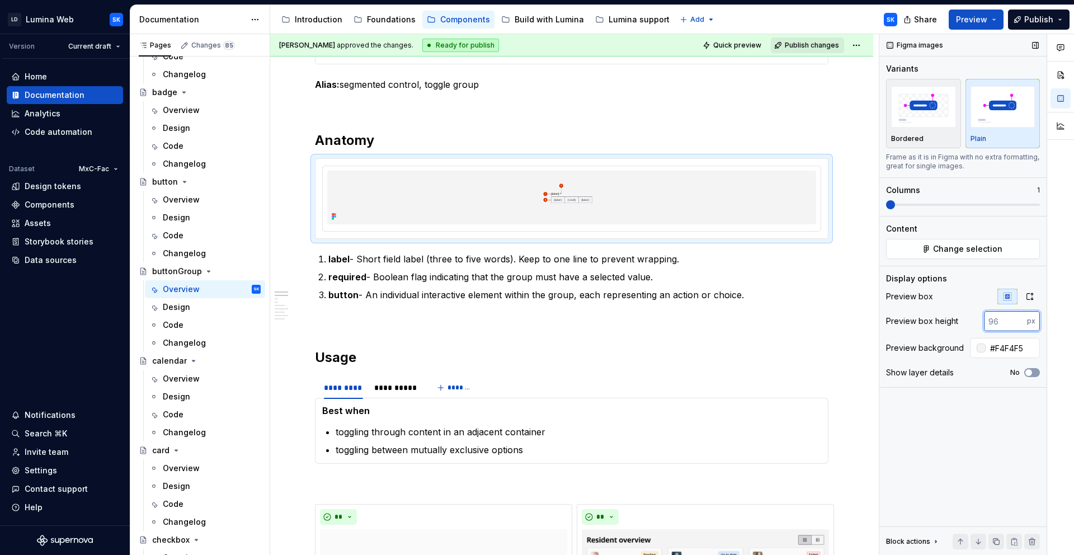
click at [1008, 322] on input "number" at bounding box center [1005, 321] width 43 height 20
type input "320"
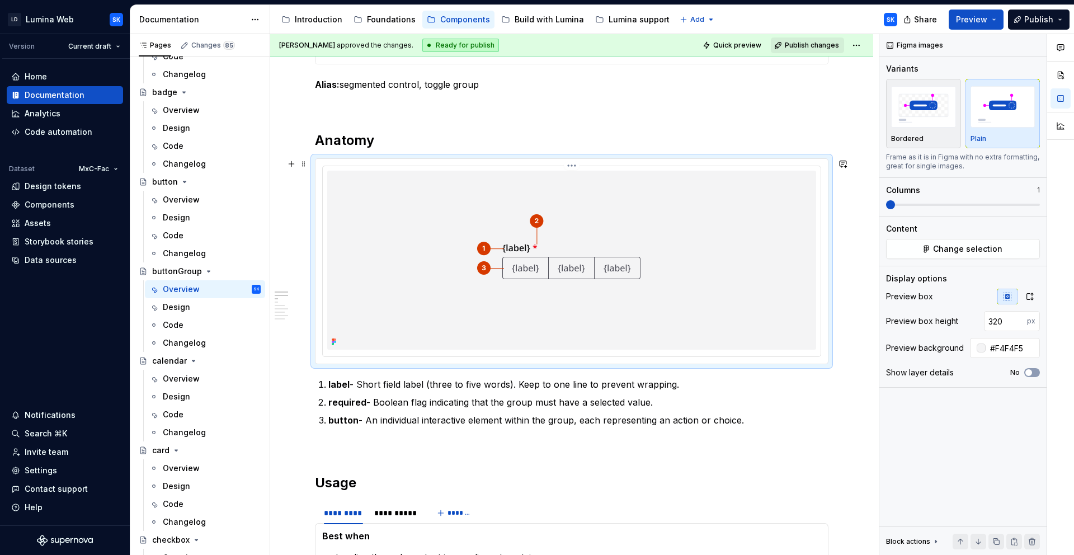
click at [574, 167] on html "LD Lumina Web SK Version Current draft Home Documentation Analytics Code automa…" at bounding box center [537, 277] width 1074 height 555
click at [634, 223] on div "Update Figma image" at bounding box center [633, 224] width 93 height 11
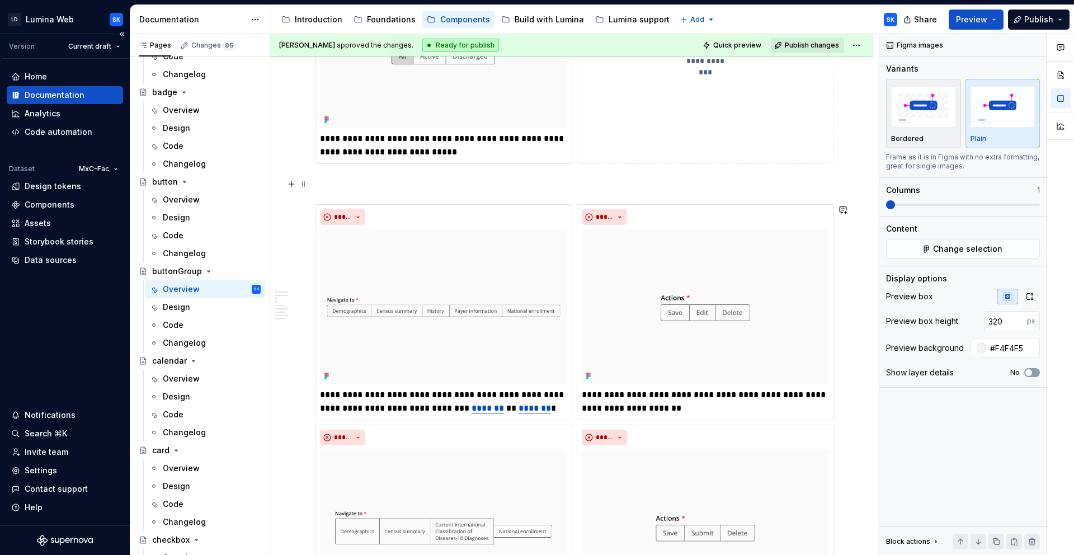
scroll to position [1157, 0]
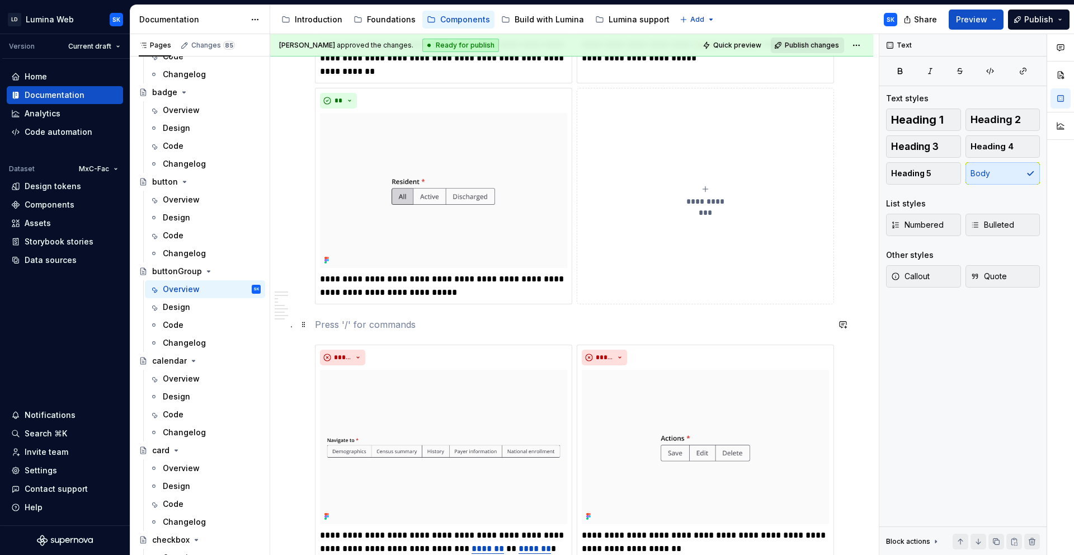
click at [331, 324] on p at bounding box center [571, 324] width 513 height 13
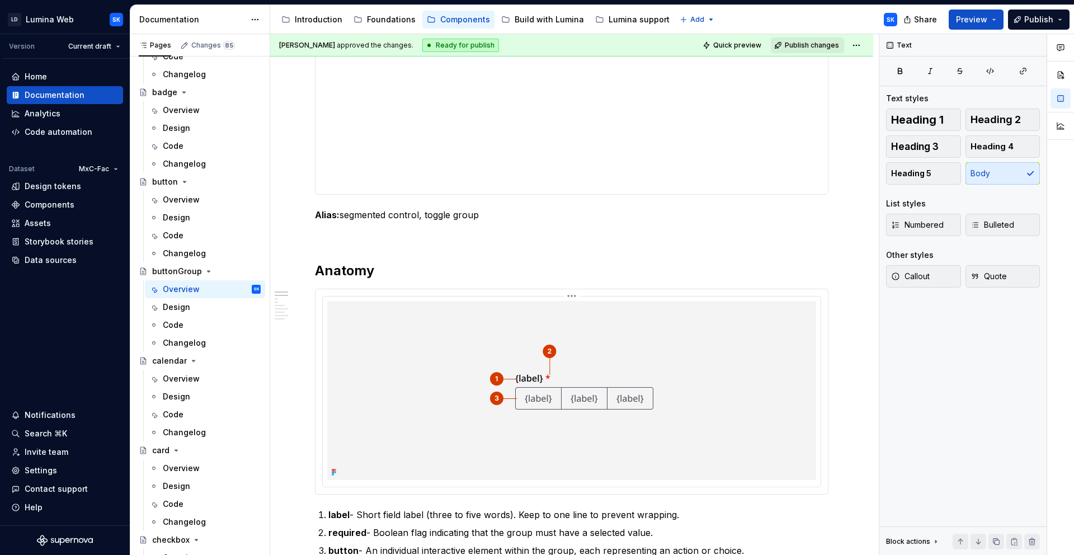
scroll to position [397, 0]
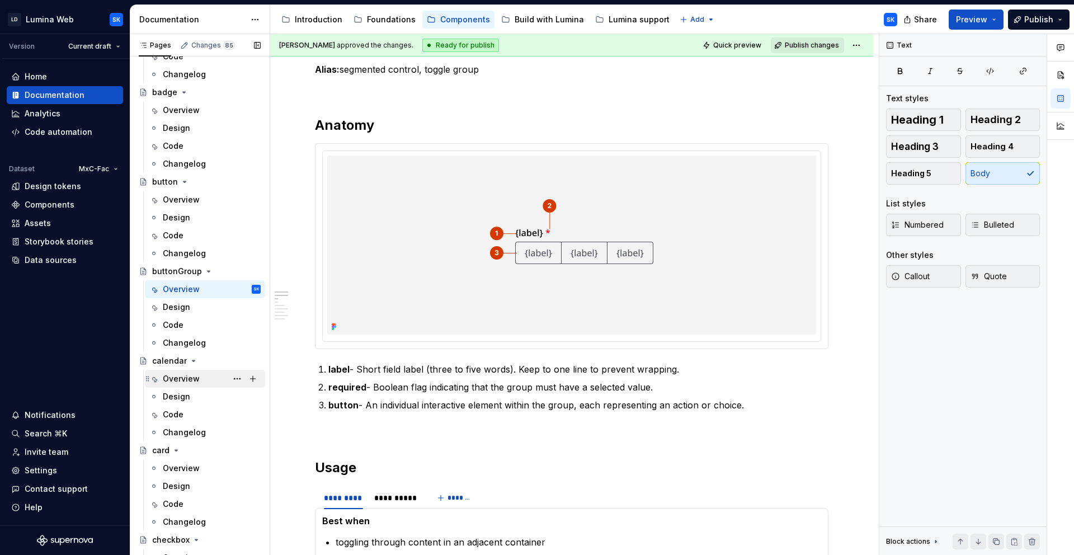
click at [196, 380] on div "Overview" at bounding box center [181, 378] width 37 height 11
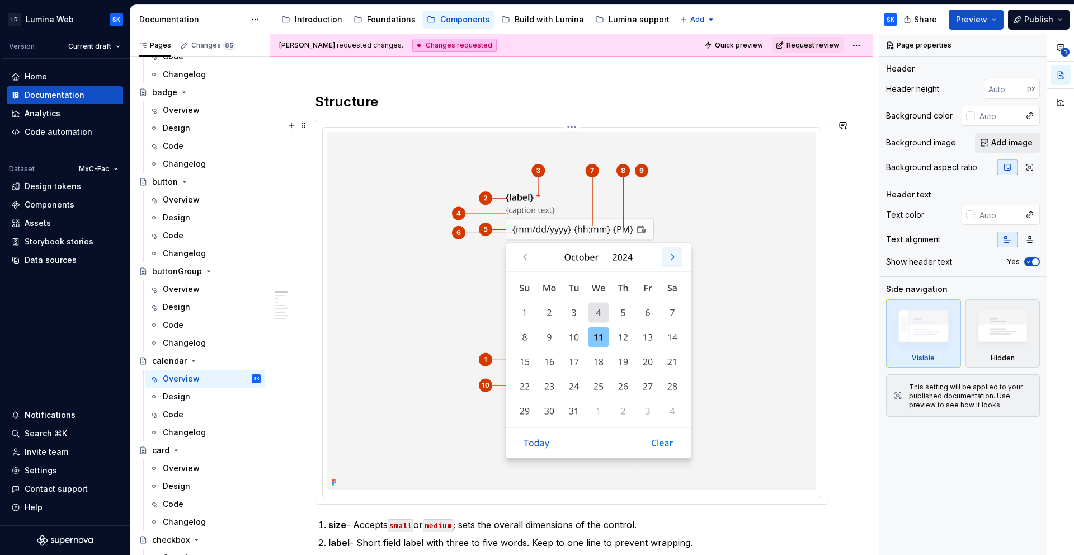
scroll to position [606, 0]
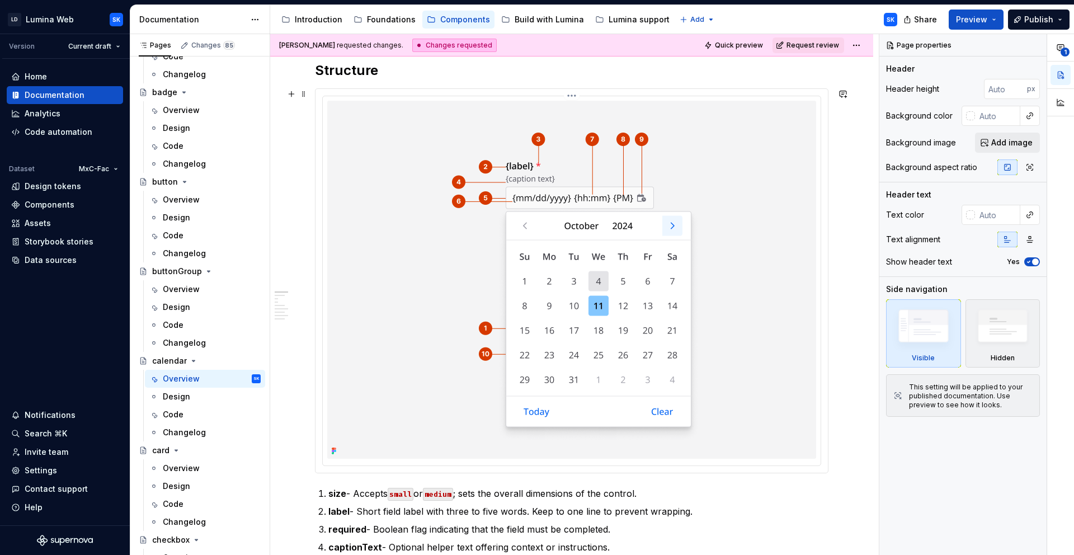
click at [431, 99] on div at bounding box center [572, 280] width 498 height 369
type textarea "*"
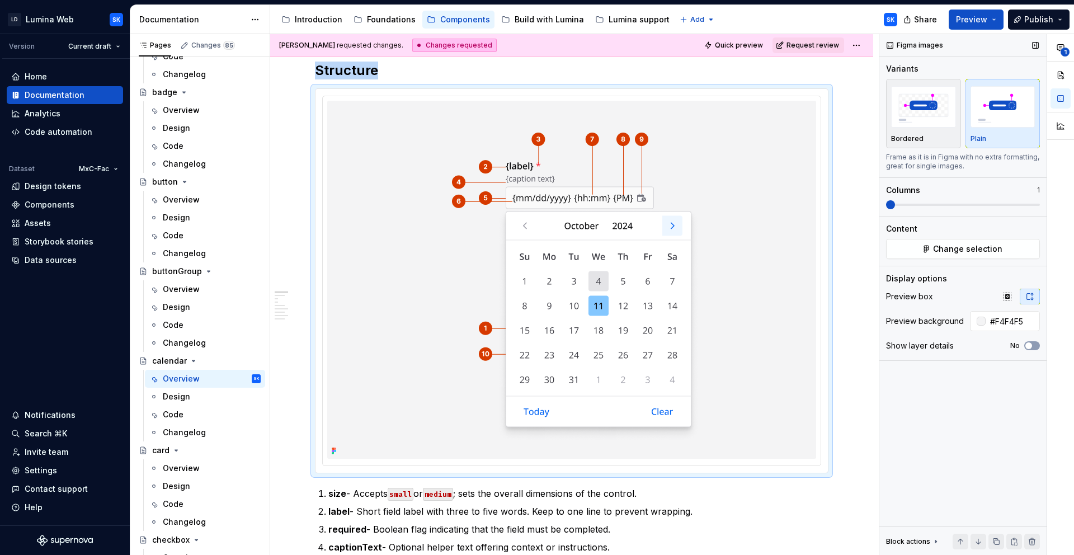
click at [1003, 298] on icon "button" at bounding box center [1007, 296] width 9 height 9
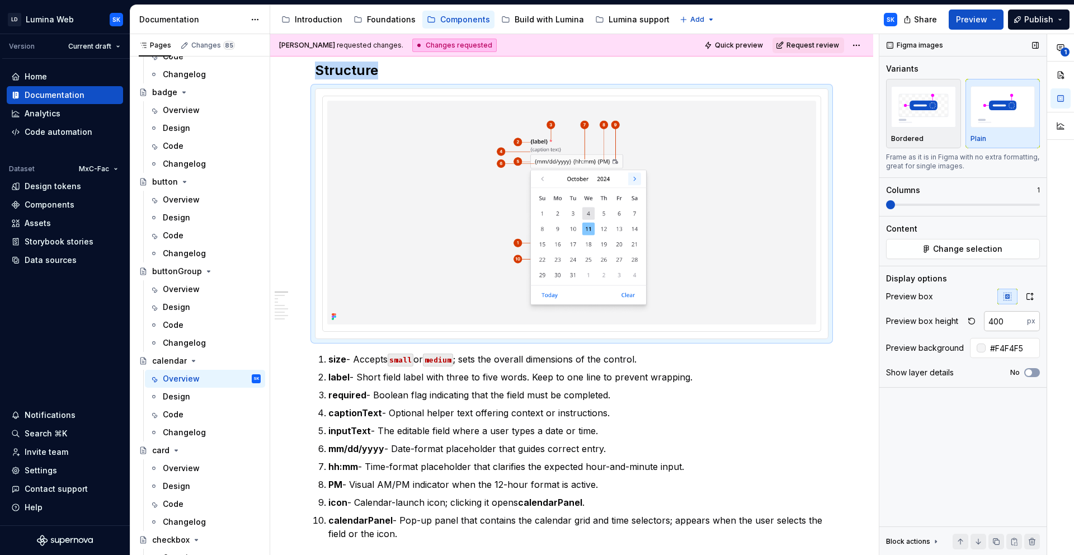
click at [1003, 319] on input "400" at bounding box center [1005, 321] width 43 height 20
click at [996, 320] on input "400" at bounding box center [1005, 321] width 43 height 20
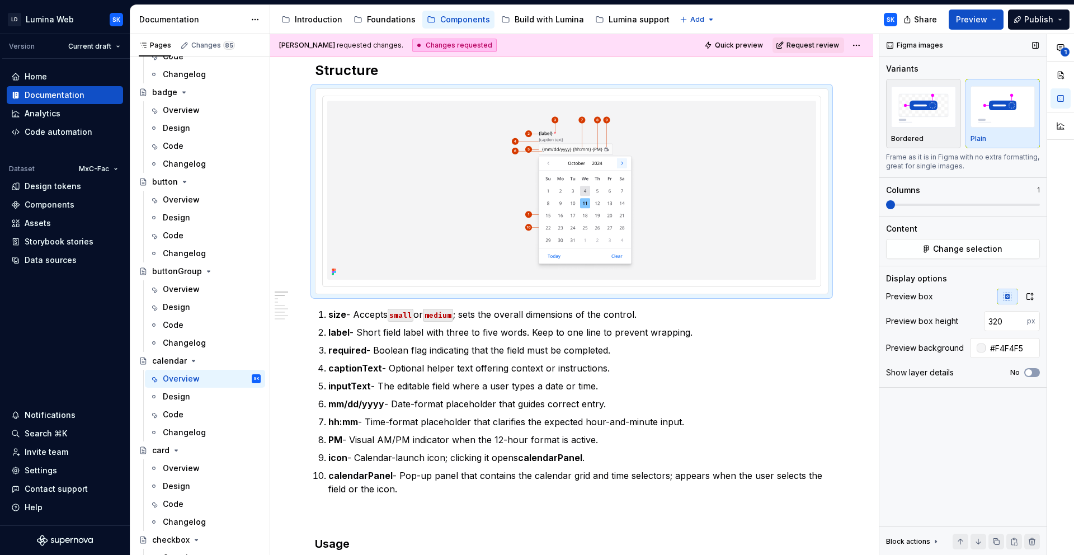
click at [1002, 319] on input "320" at bounding box center [1005, 321] width 43 height 20
type input "376"
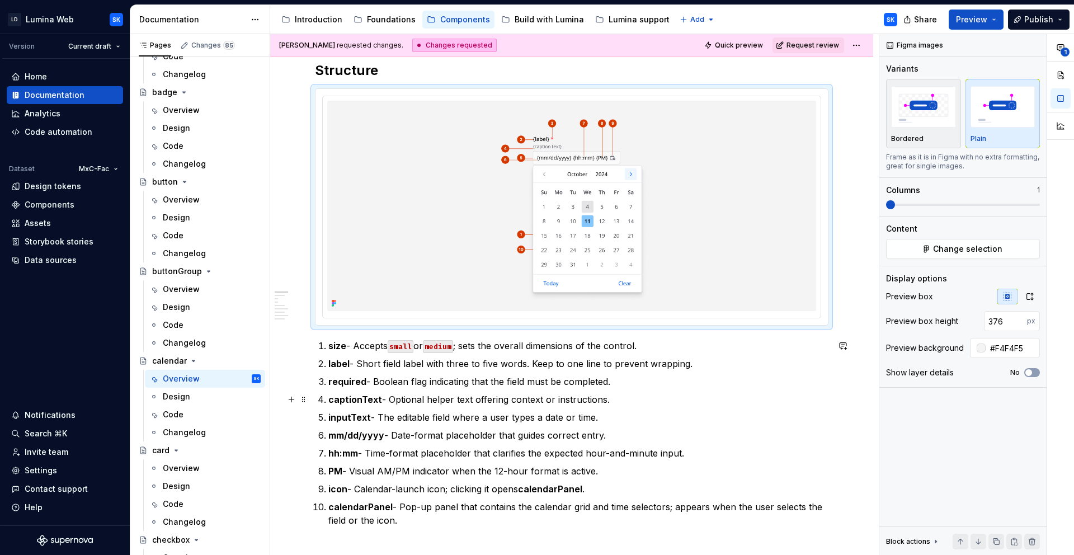
click at [626, 391] on ol "size - Accepts small or medium ; sets the overall dimensions of the control. la…" at bounding box center [578, 433] width 500 height 188
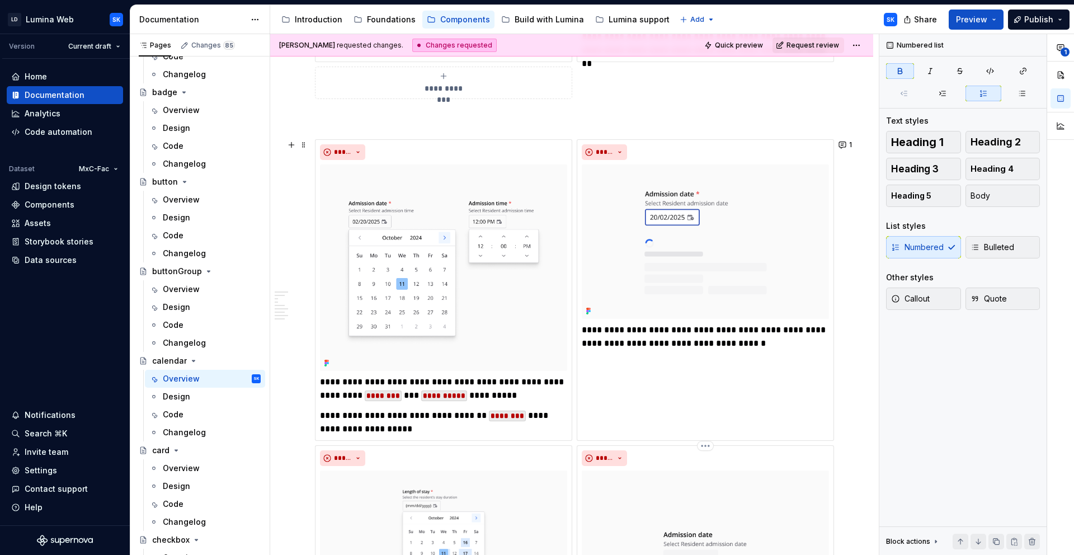
scroll to position [1668, 0]
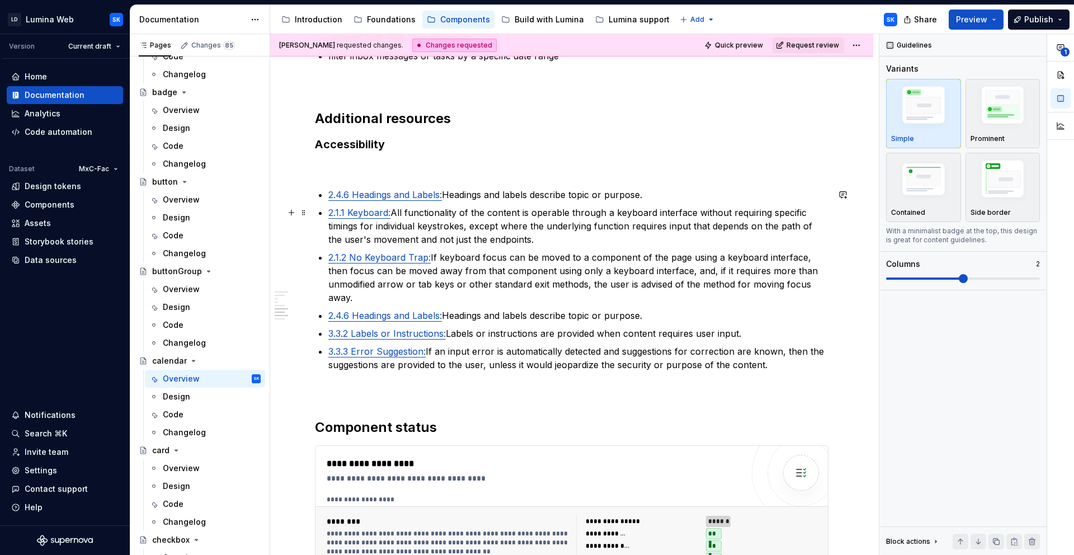
scroll to position [2543, 0]
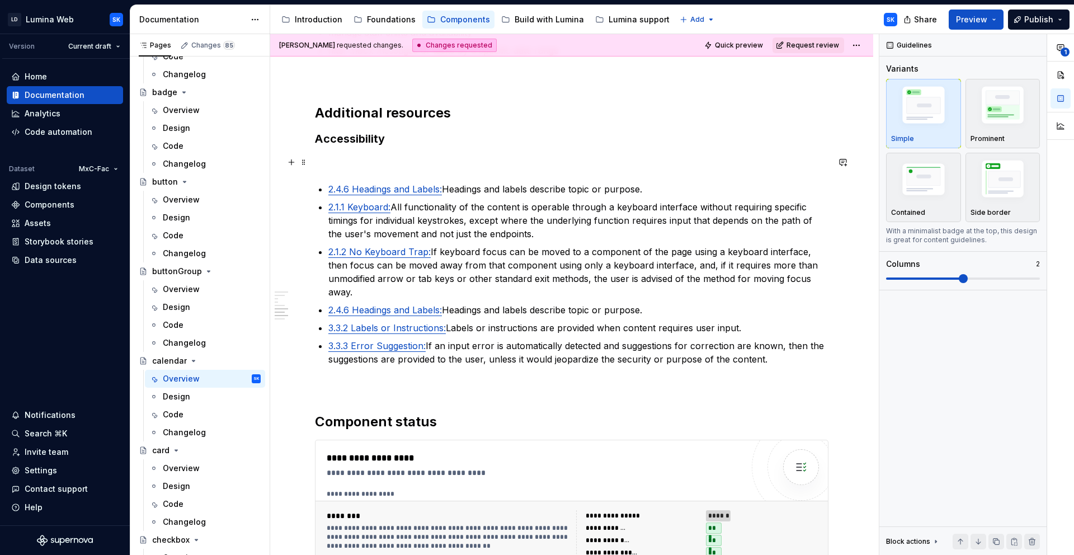
click at [338, 160] on p at bounding box center [571, 161] width 513 height 13
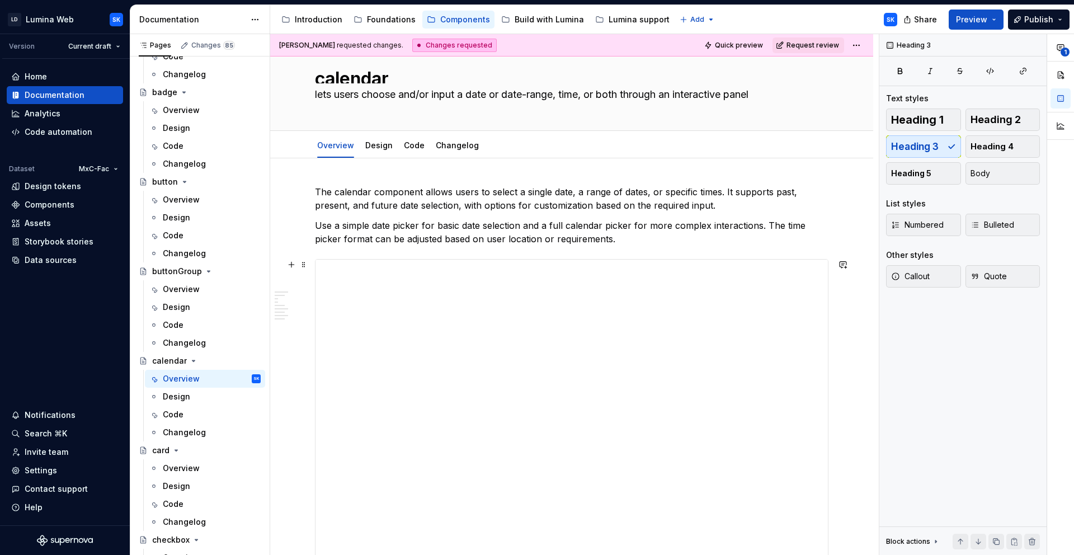
scroll to position [0, 0]
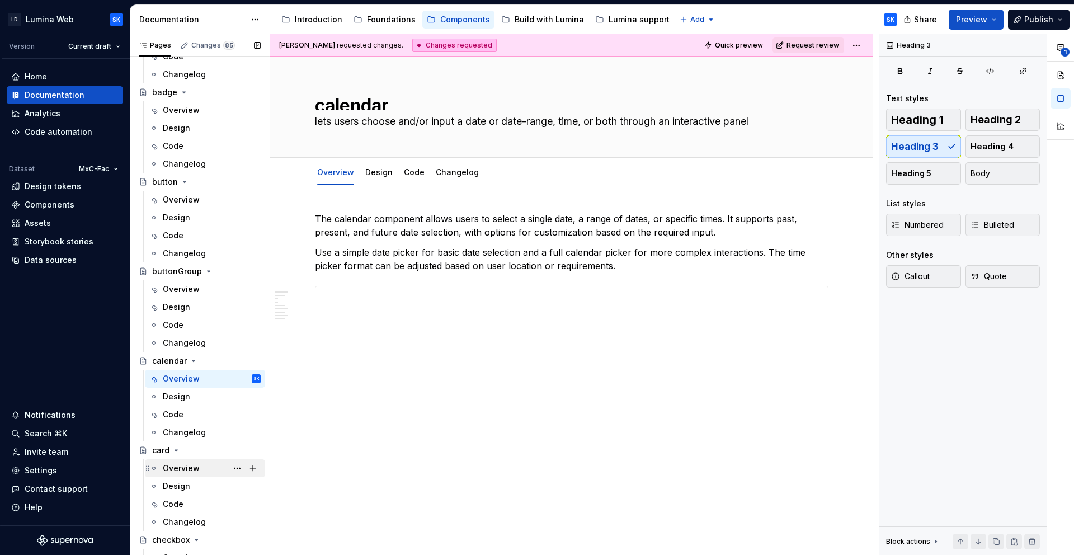
click at [206, 467] on div "Overview" at bounding box center [212, 468] width 98 height 16
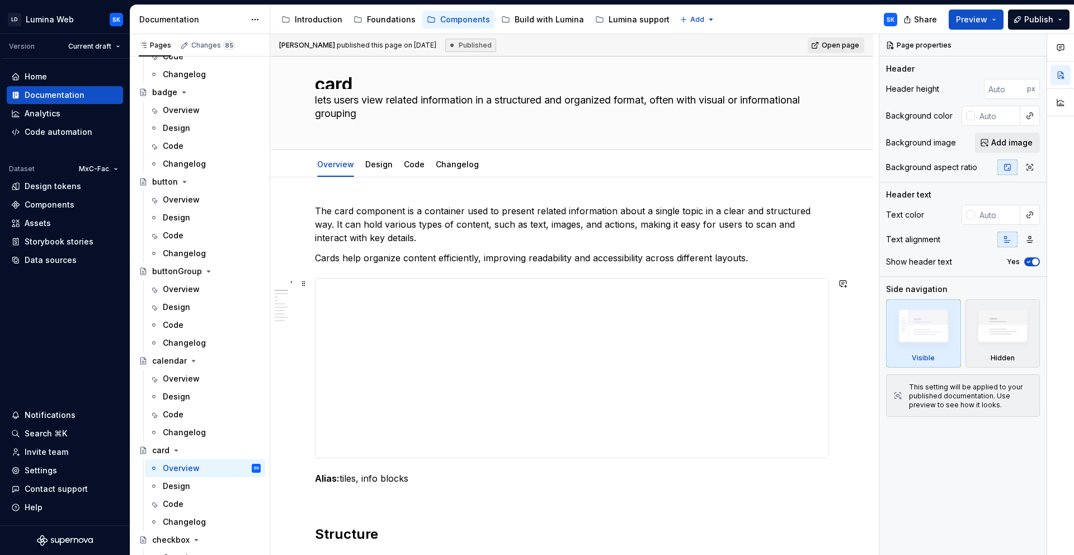
scroll to position [23, 0]
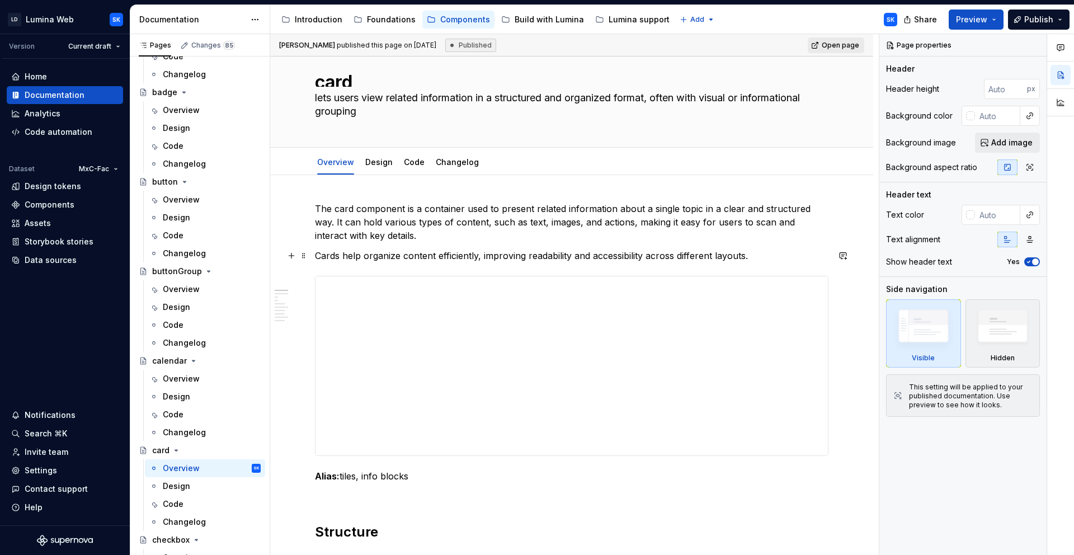
click at [315, 256] on p "Cards help organize content efficiently, improving readability and accessibilit…" at bounding box center [571, 255] width 513 height 13
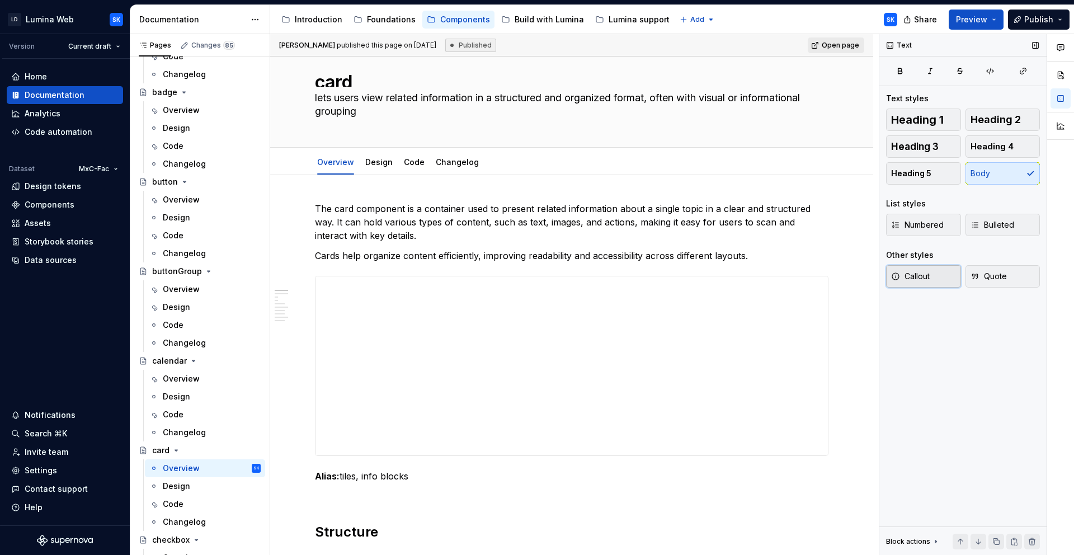
click at [924, 273] on span "Callout" at bounding box center [910, 276] width 39 height 11
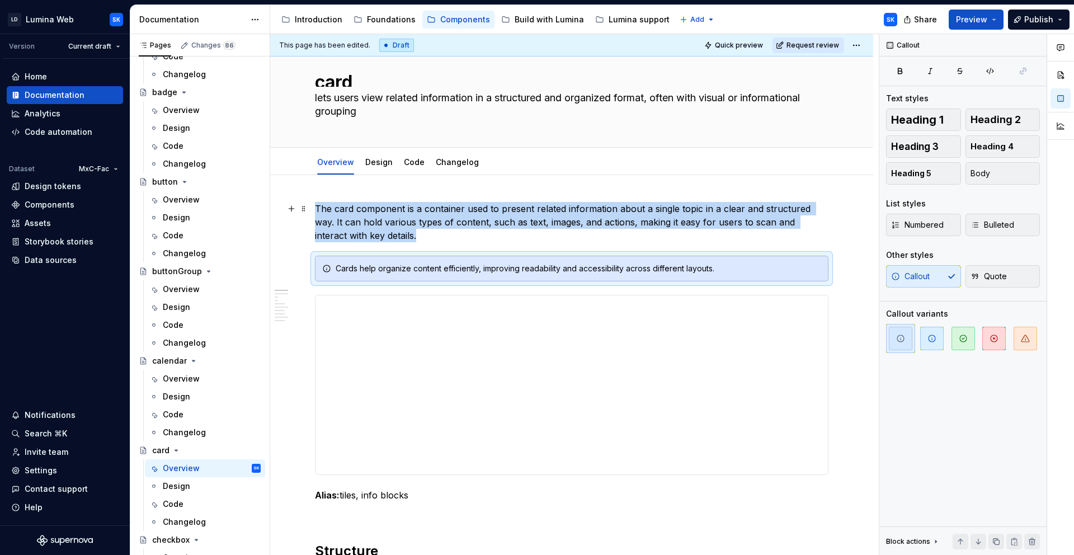
type textarea "*"
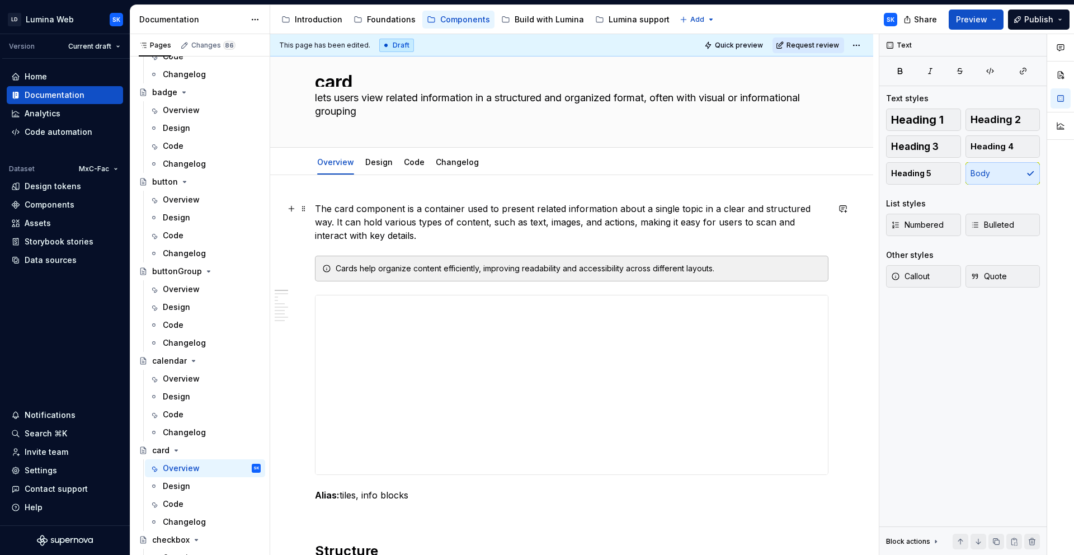
click at [635, 226] on p "The card component is a container used to present related information about a s…" at bounding box center [571, 222] width 513 height 40
click at [490, 232] on p "The card component is a container used to present related information about a s…" at bounding box center [571, 222] width 513 height 40
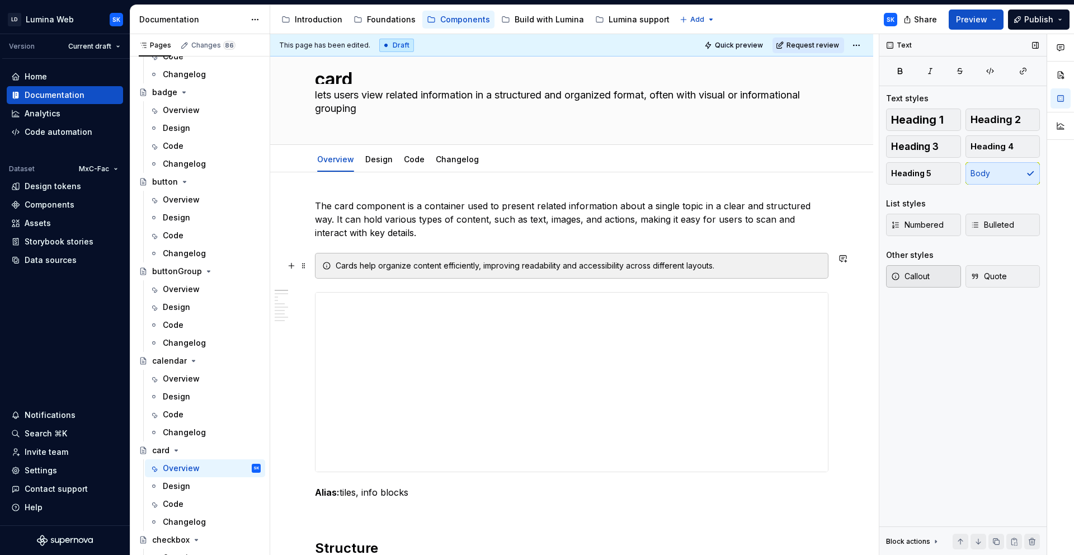
click at [725, 269] on div "Cards help organize content efficiently, improving readability and accessibilit…" at bounding box center [578, 265] width 485 height 11
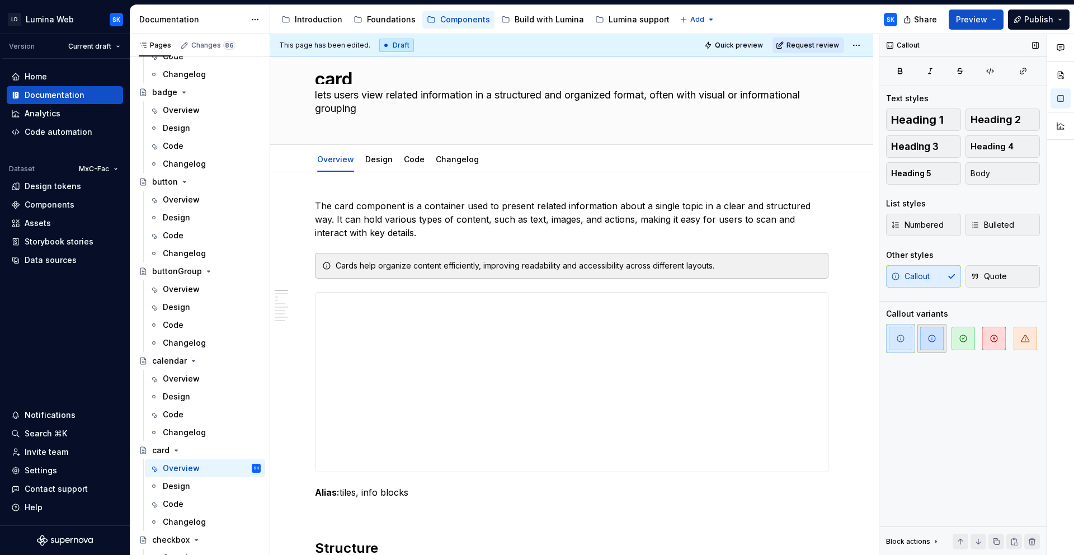
click at [928, 342] on icon "button" at bounding box center [931, 338] width 9 height 9
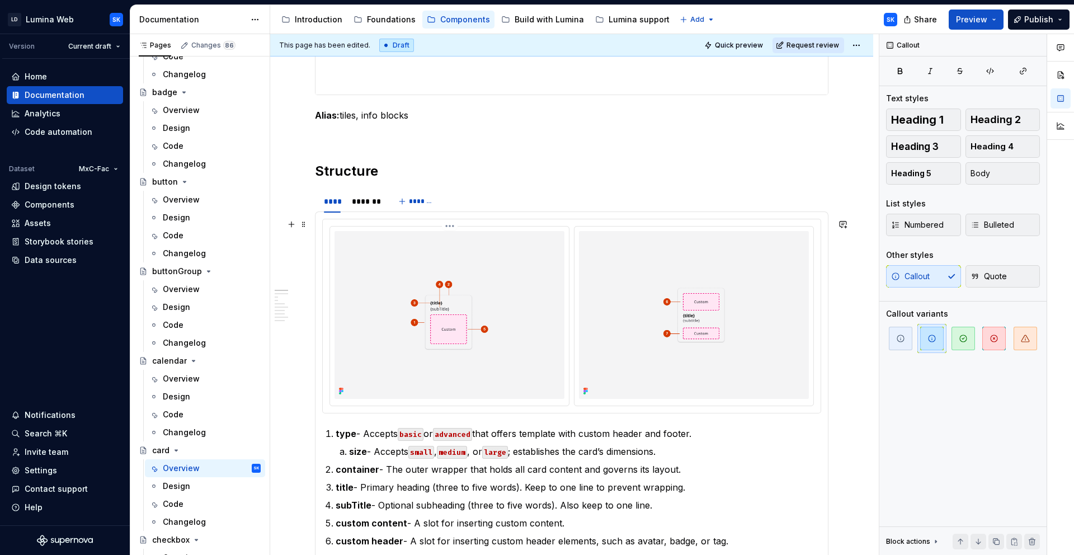
scroll to position [390, 0]
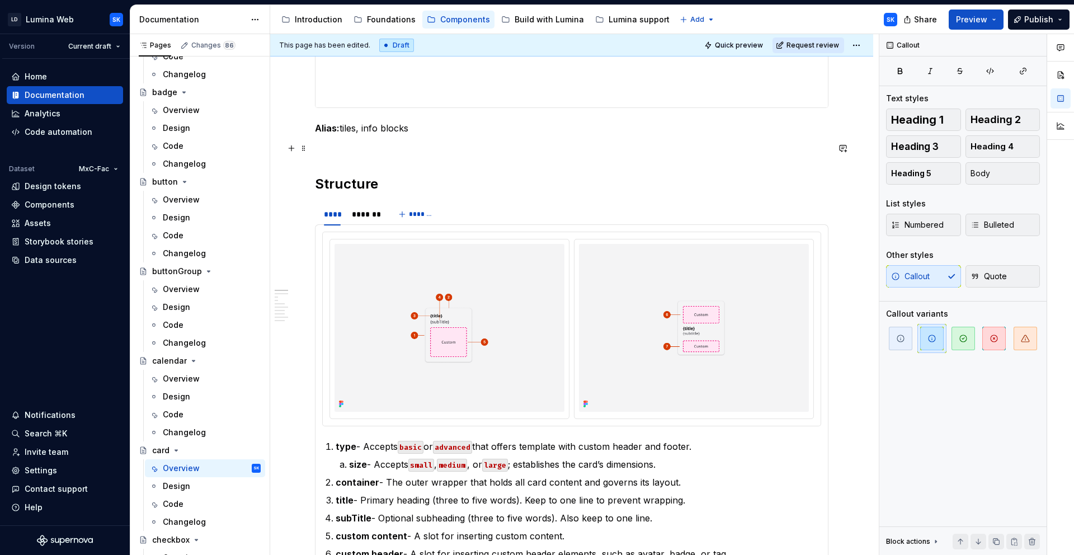
click at [363, 153] on p at bounding box center [571, 147] width 513 height 13
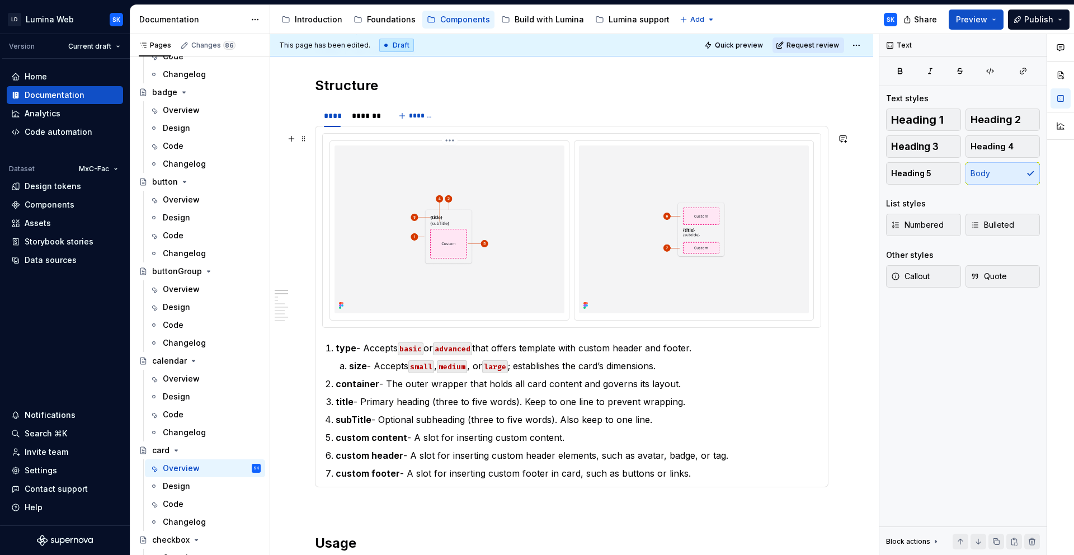
scroll to position [493, 0]
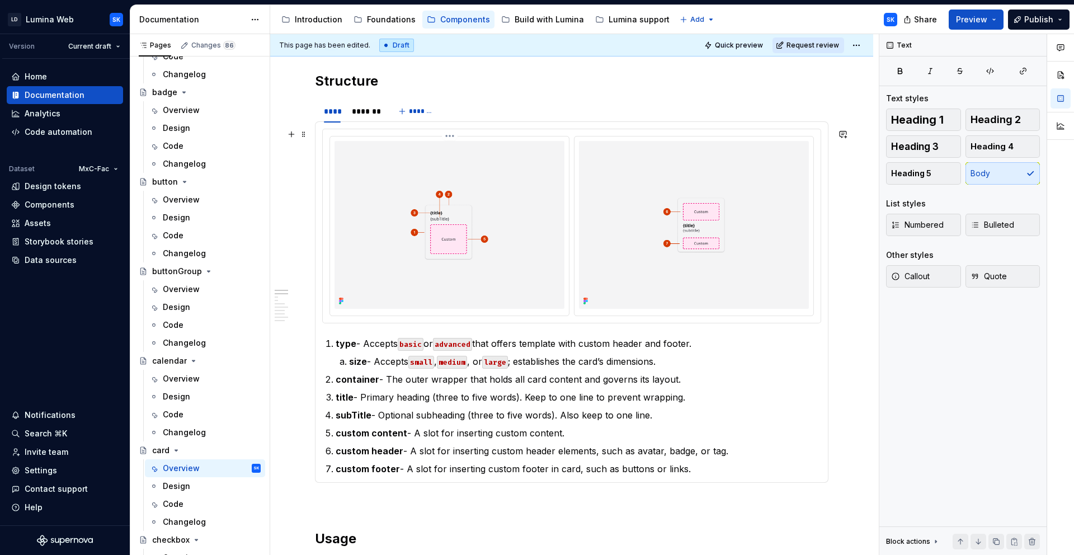
click at [482, 136] on div at bounding box center [449, 225] width 239 height 179
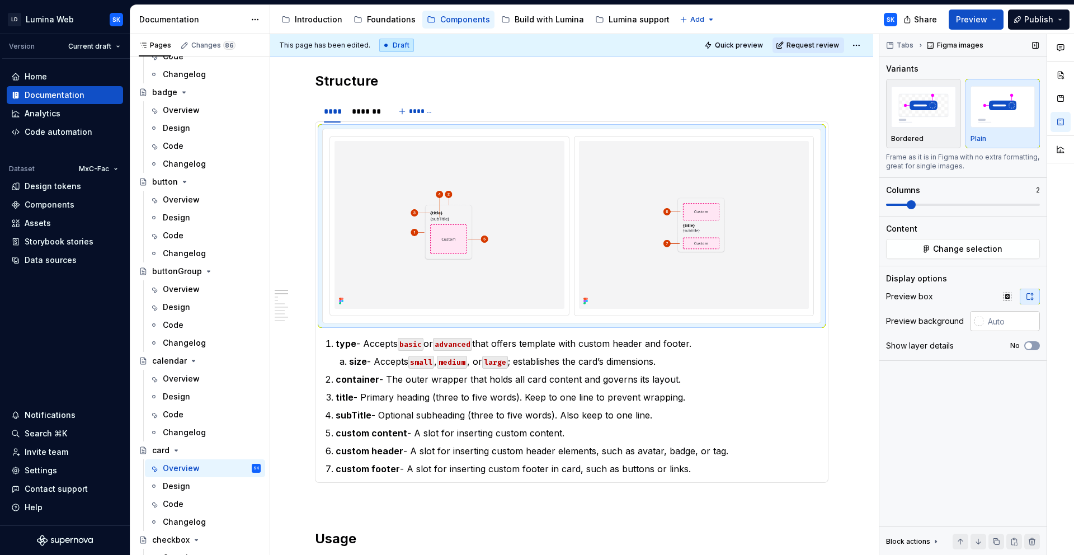
click at [993, 322] on input "text" at bounding box center [1011, 321] width 56 height 20
type input "#F4F4F5"
click at [453, 135] on html "LD Lumina Web SK Version Current draft Home Documentation Analytics Code automa…" at bounding box center [537, 277] width 1074 height 555
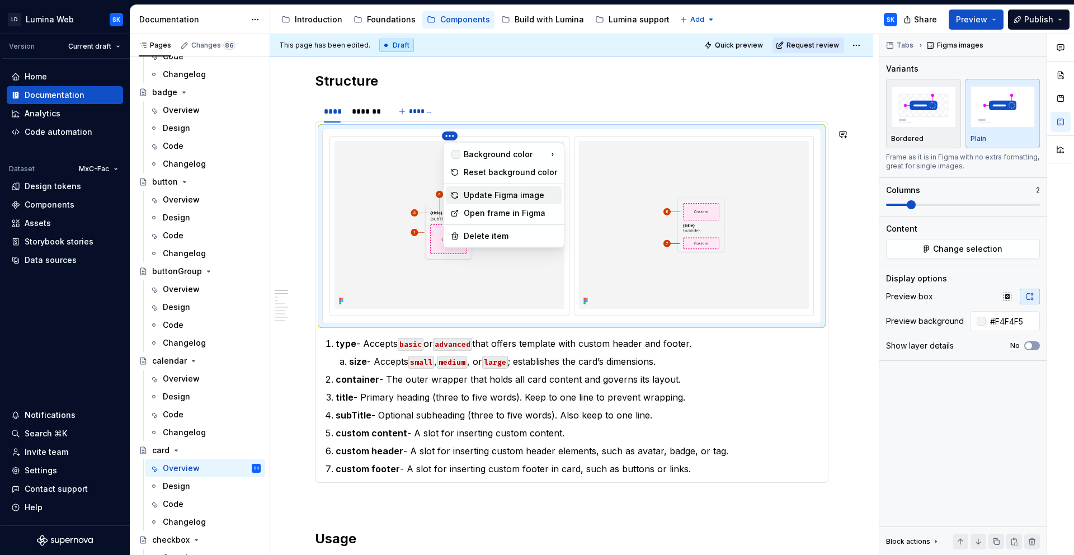
click at [509, 201] on div "Update Figma image" at bounding box center [504, 195] width 116 height 18
click at [453, 138] on html "LD Lumina Web SK Version Current draft Home Documentation Analytics Code automa…" at bounding box center [537, 277] width 1074 height 555
click at [492, 192] on div "Update Figma image" at bounding box center [510, 195] width 93 height 11
click at [700, 136] on html "LD Lumina Web SK Version Current draft Home Documentation Analytics Code automa…" at bounding box center [537, 277] width 1074 height 555
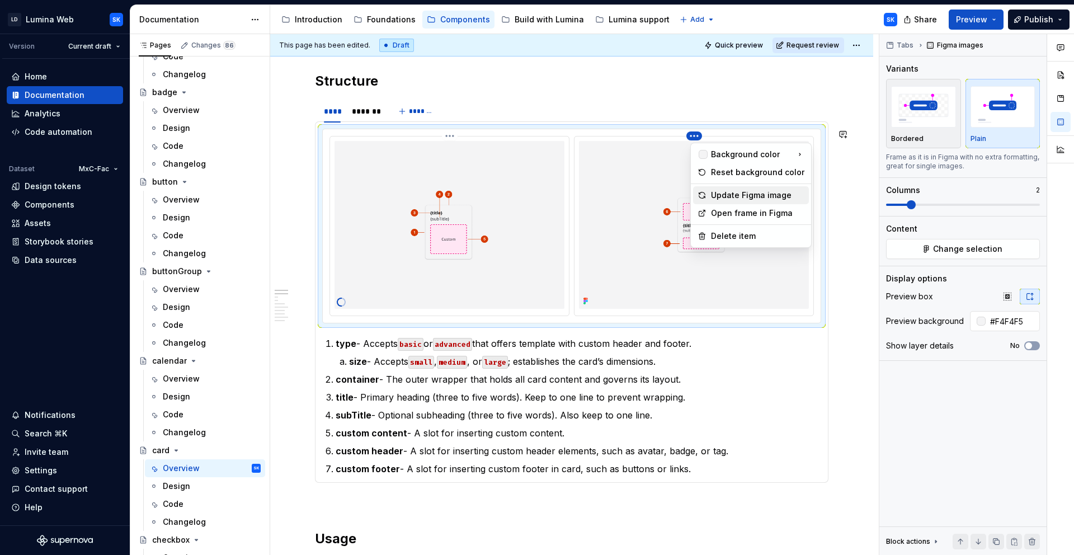
click at [742, 193] on div "Update Figma image" at bounding box center [757, 195] width 93 height 11
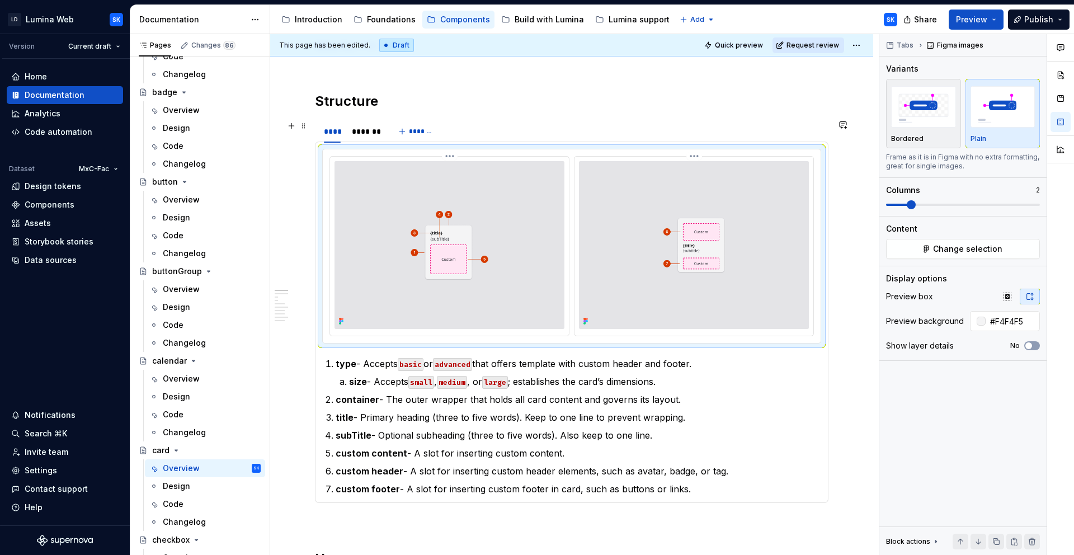
scroll to position [0, 0]
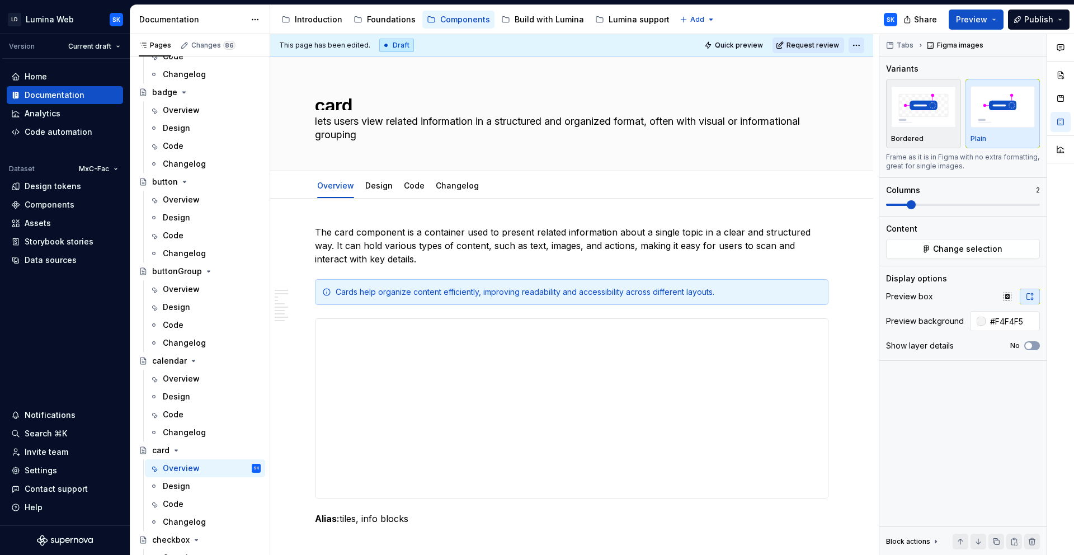
click at [865, 46] on html "LD Lumina Web SK Version Current draft Home Documentation Analytics Code automa…" at bounding box center [537, 277] width 1074 height 555
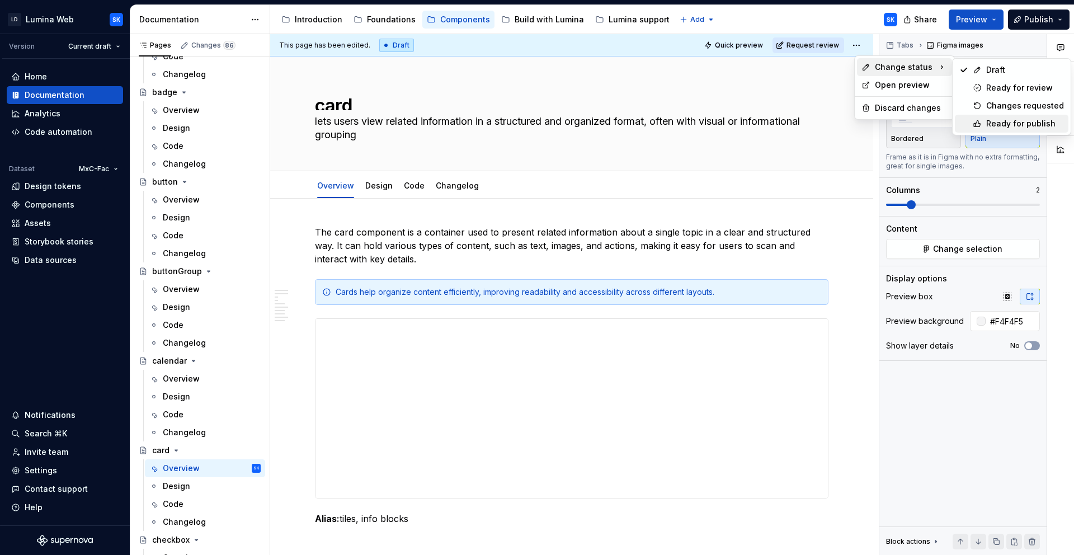
click at [1009, 121] on div "Ready for publish" at bounding box center [1025, 123] width 78 height 11
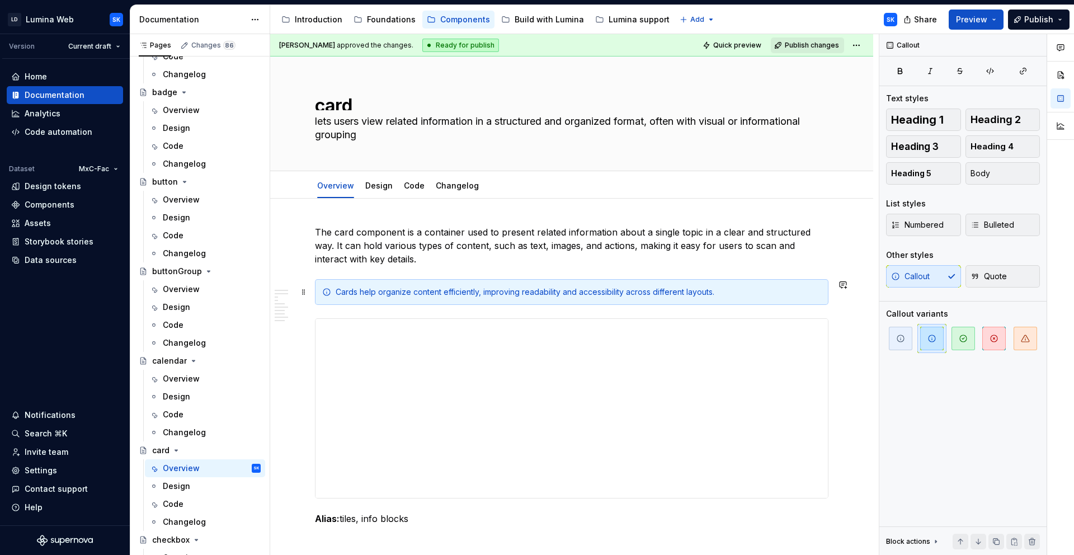
click at [544, 296] on div "Cards help organize content efficiently, improving readability and accessibilit…" at bounding box center [578, 291] width 485 height 11
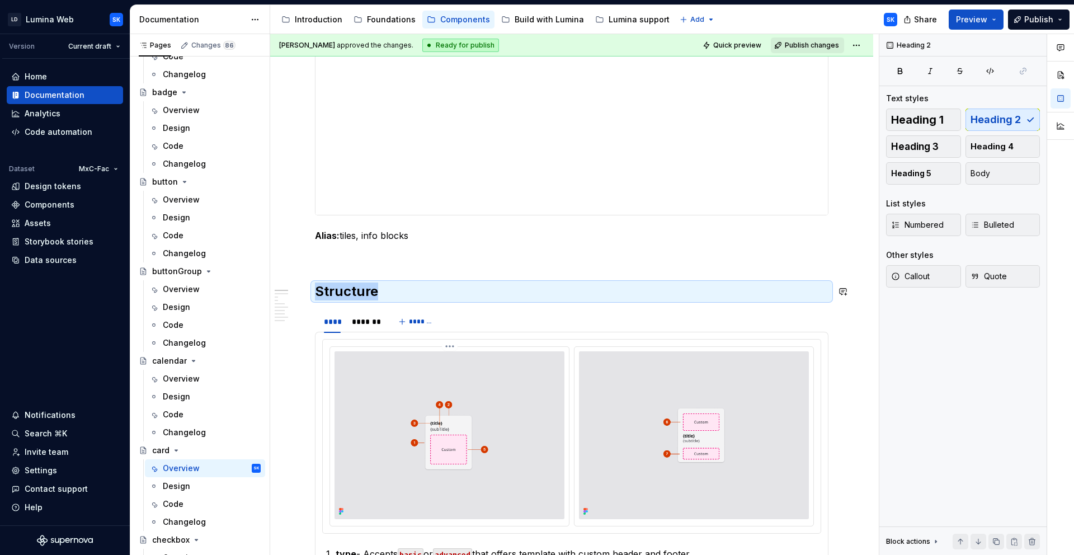
scroll to position [422, 0]
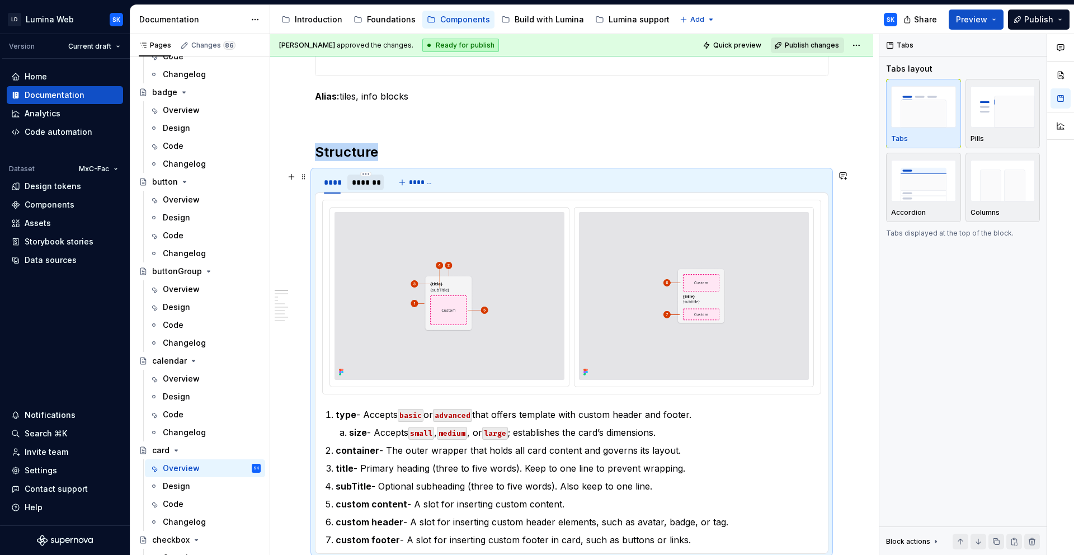
click at [379, 188] on div "*******" at bounding box center [365, 182] width 37 height 16
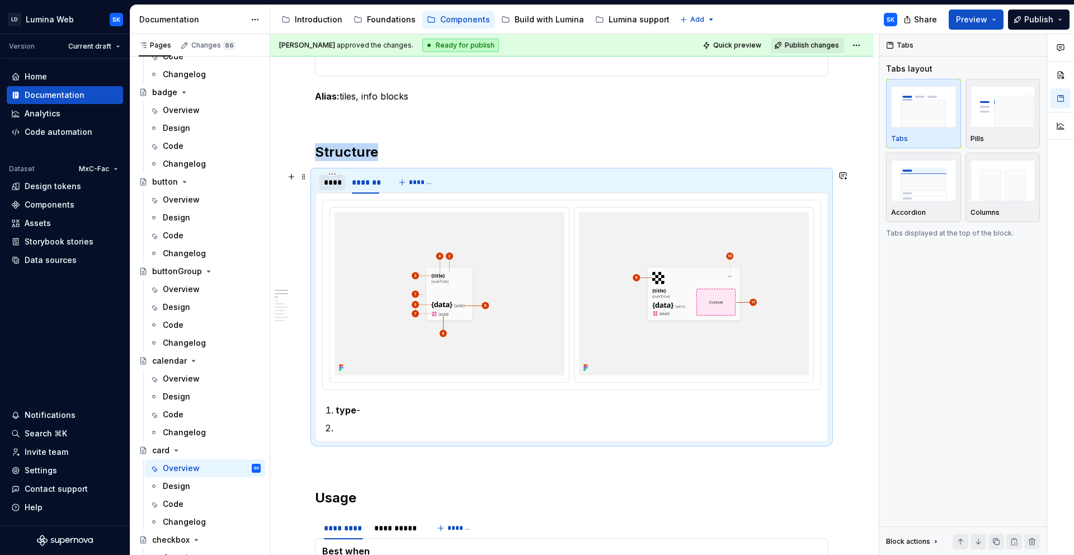
click at [337, 184] on div "****" at bounding box center [332, 182] width 17 height 11
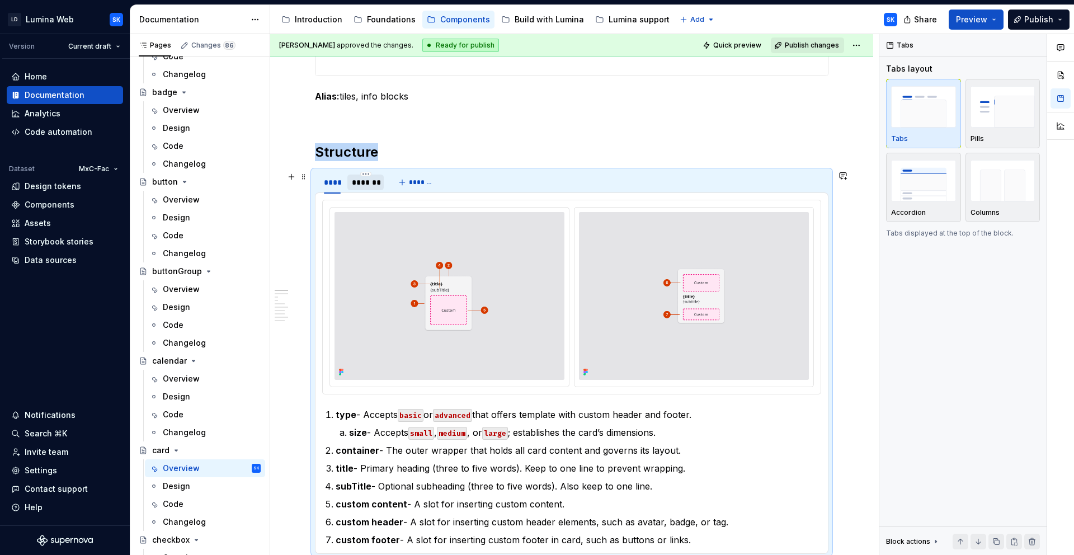
click at [371, 184] on div "*******" at bounding box center [366, 182] width 28 height 11
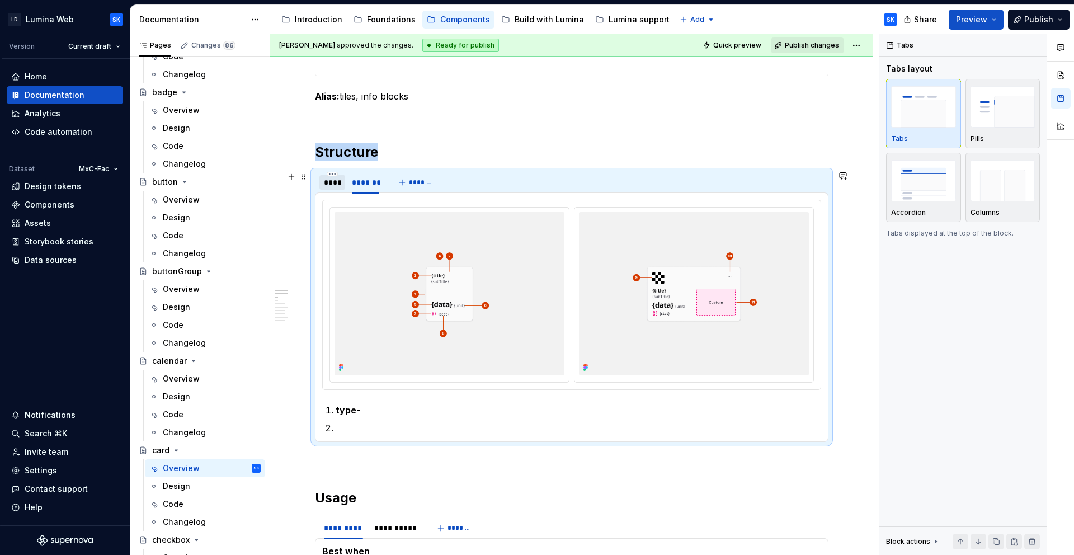
click at [333, 185] on div "****" at bounding box center [332, 182] width 17 height 11
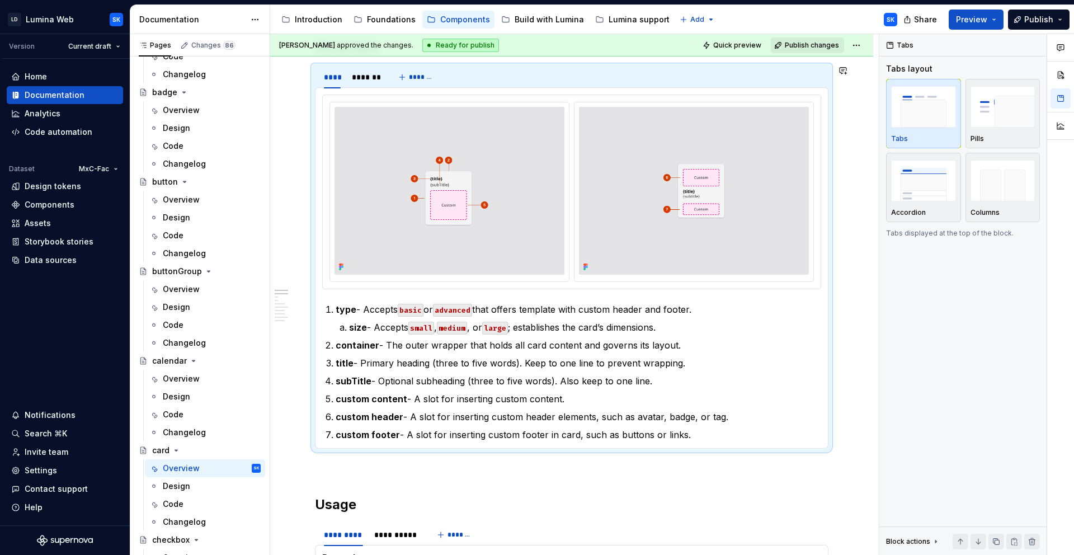
scroll to position [534, 0]
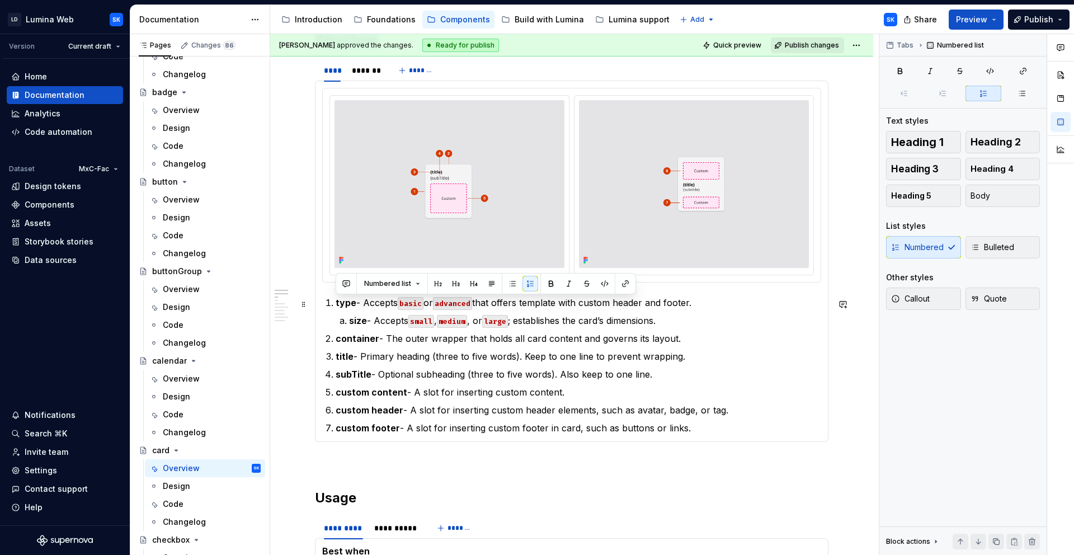
drag, startPoint x: 694, startPoint y: 428, endPoint x: 334, endPoint y: 306, distance: 380.2
click at [336, 306] on ol "type - Accepts basic or advanced that offers template with custom header and fo…" at bounding box center [578, 365] width 485 height 139
copy ol "type - Accepts basic or advanced that offers template with custom header and fo…"
click at [455, 381] on p "subTitle - Optional subheading (three to five words). Also keep to one line." at bounding box center [578, 373] width 485 height 13
click at [374, 75] on div "*******" at bounding box center [366, 70] width 28 height 11
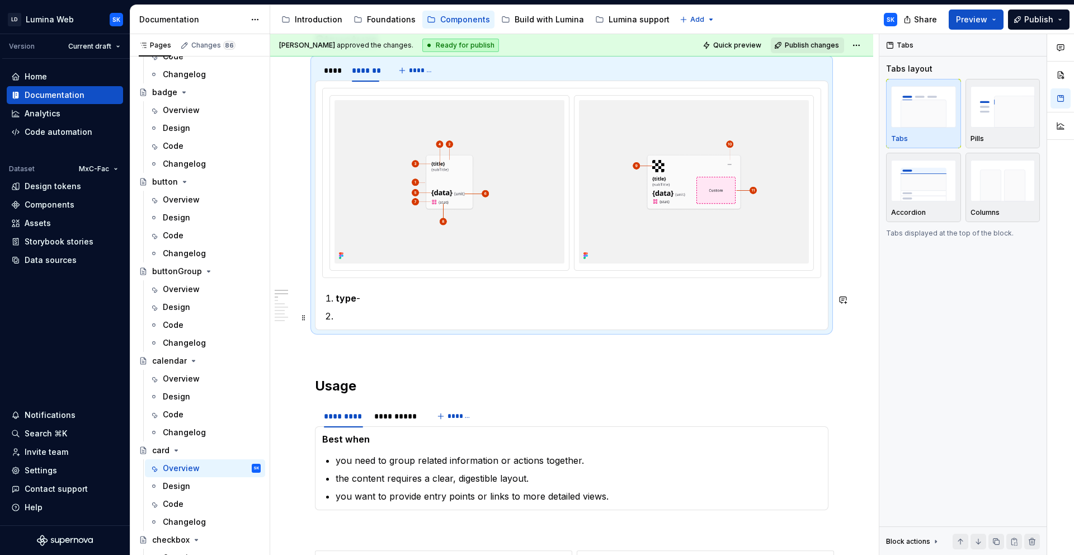
click at [358, 311] on p at bounding box center [578, 315] width 485 height 13
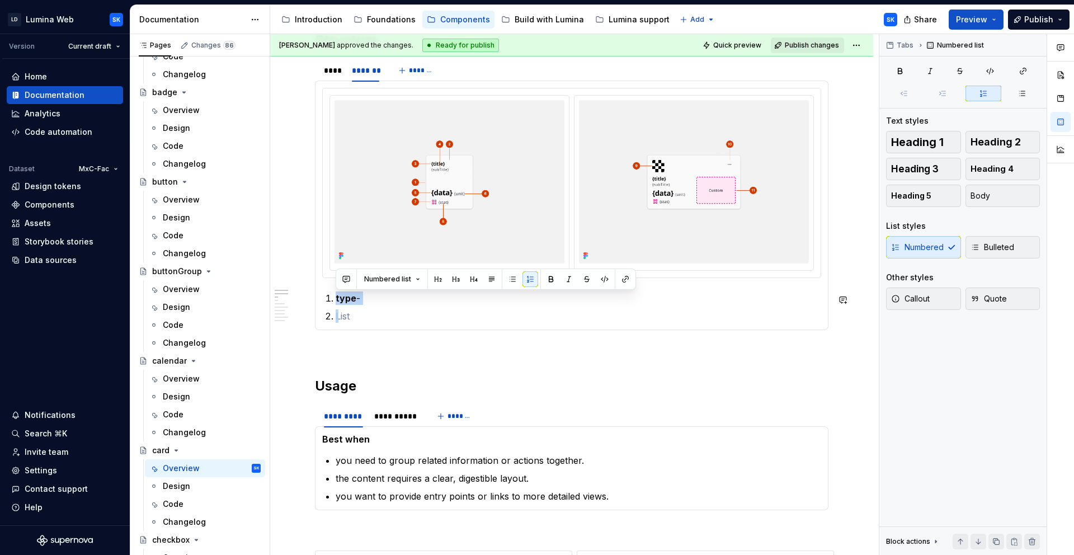
drag, startPoint x: 351, startPoint y: 319, endPoint x: 329, endPoint y: 290, distance: 36.4
click at [329, 290] on section-item-column "type -" at bounding box center [571, 205] width 499 height 235
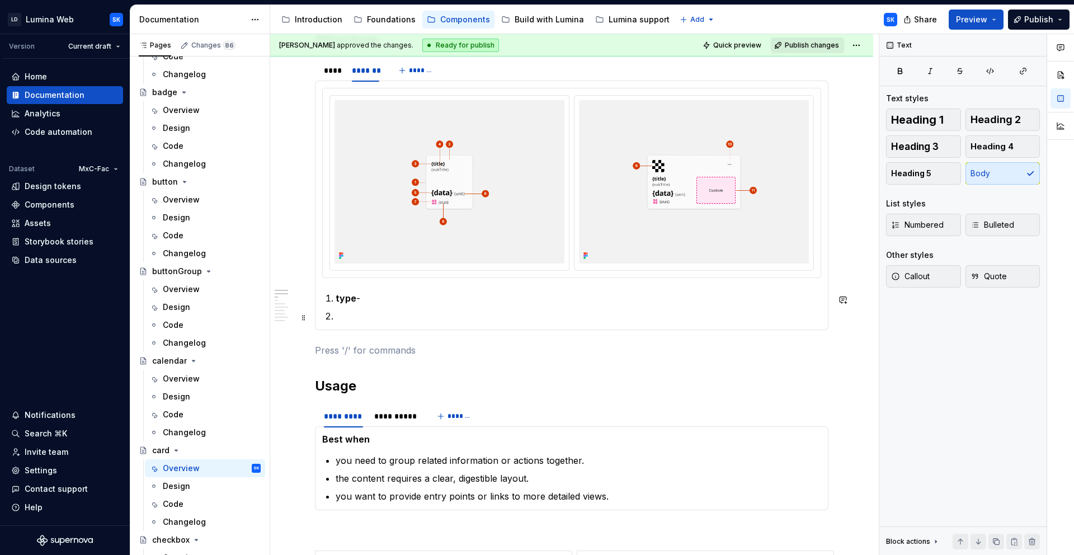
click at [346, 318] on p at bounding box center [578, 315] width 485 height 13
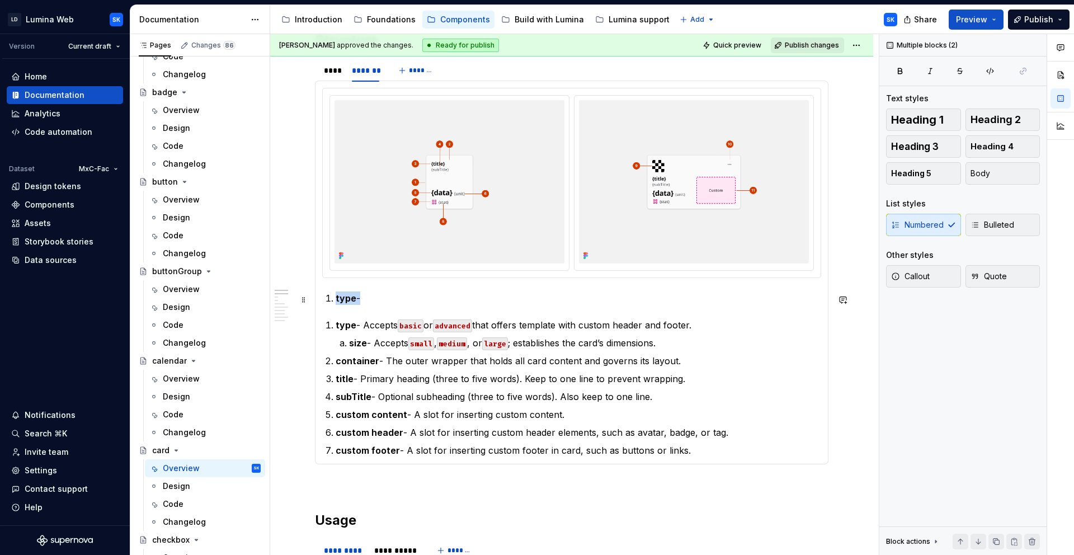
click at [324, 298] on section-item-column "type - type - Accepts basic or advanced that offers template with custom header…" at bounding box center [571, 272] width 499 height 369
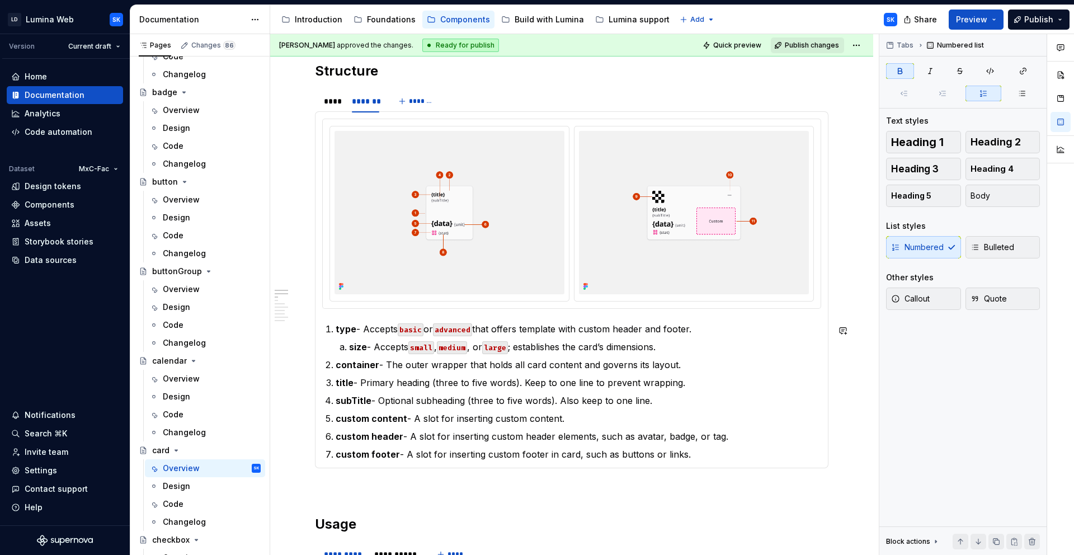
scroll to position [501, 0]
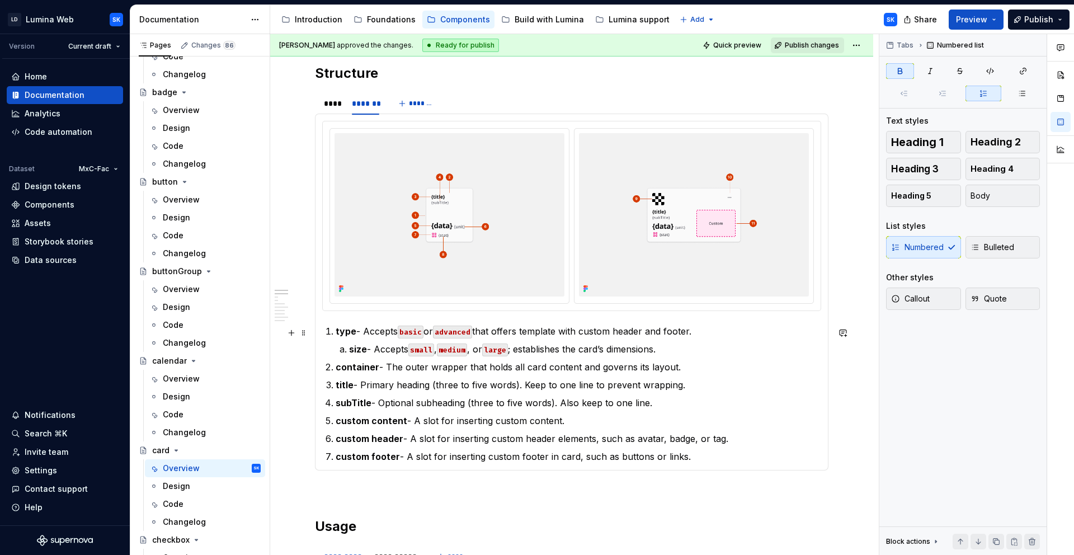
click at [594, 338] on p "type - Accepts basic or advanced that offers template with custom header and fo…" at bounding box center [578, 330] width 485 height 13
click at [718, 333] on p "type - Accepts basic or advanced that offers template with custom header and fo…" at bounding box center [578, 330] width 485 height 13
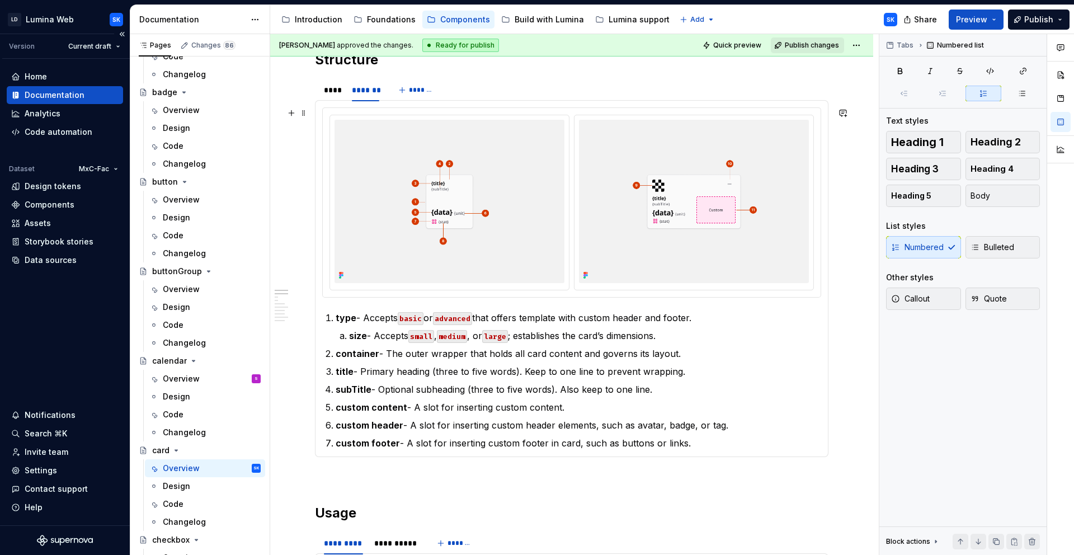
scroll to position [501, 0]
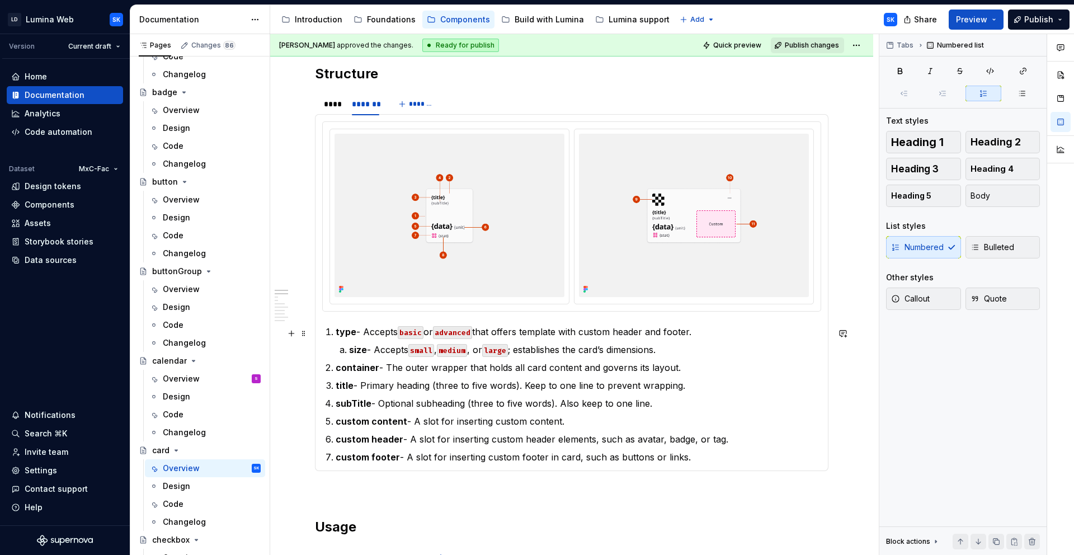
click at [718, 330] on p "type - Accepts basic or advanced that offers template with custom header and fo…" at bounding box center [578, 331] width 485 height 13
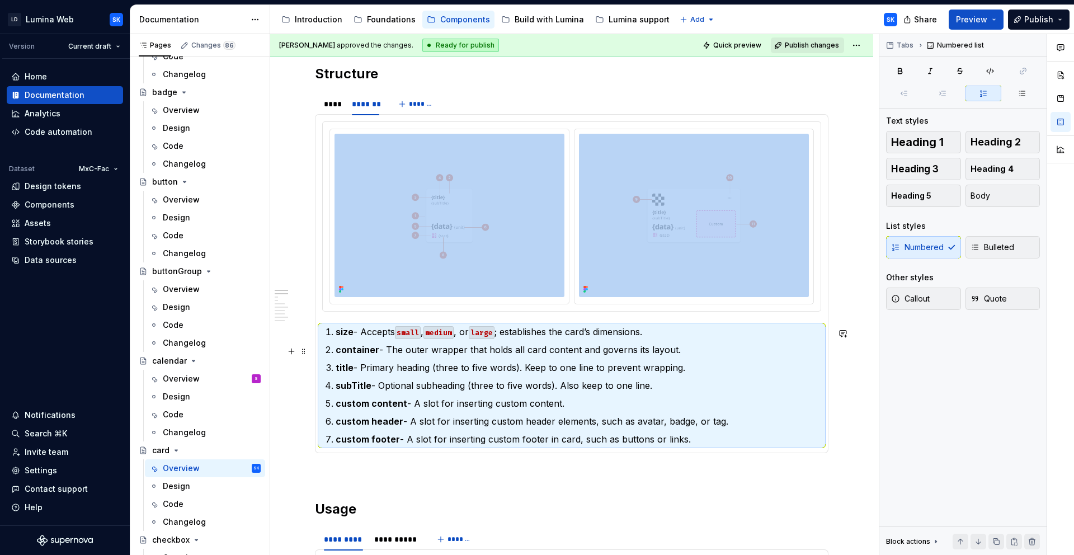
click at [636, 343] on ol "size - Accepts small , medium , or large ; establishes the card’s dimensions. c…" at bounding box center [578, 385] width 485 height 121
click at [669, 338] on p "size - Accepts small , medium , or large ; establishes the card’s dimensions." at bounding box center [578, 331] width 485 height 13
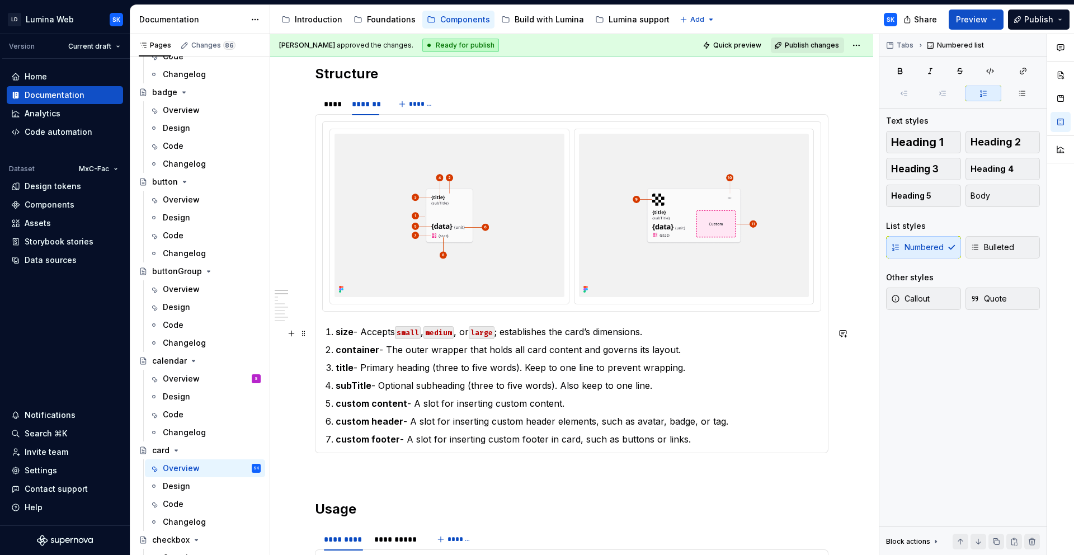
click at [667, 336] on p "size - Accepts small , medium , or large ; establishes the card’s dimensions." at bounding box center [578, 331] width 485 height 13
click at [414, 407] on p "custom content - A slot for inserting custom content." at bounding box center [578, 403] width 485 height 13
click at [390, 410] on p "data - A slot for inserting custom content." at bounding box center [578, 403] width 485 height 13
click at [369, 405] on p "data - A slot for inserting custom content." at bounding box center [578, 403] width 485 height 13
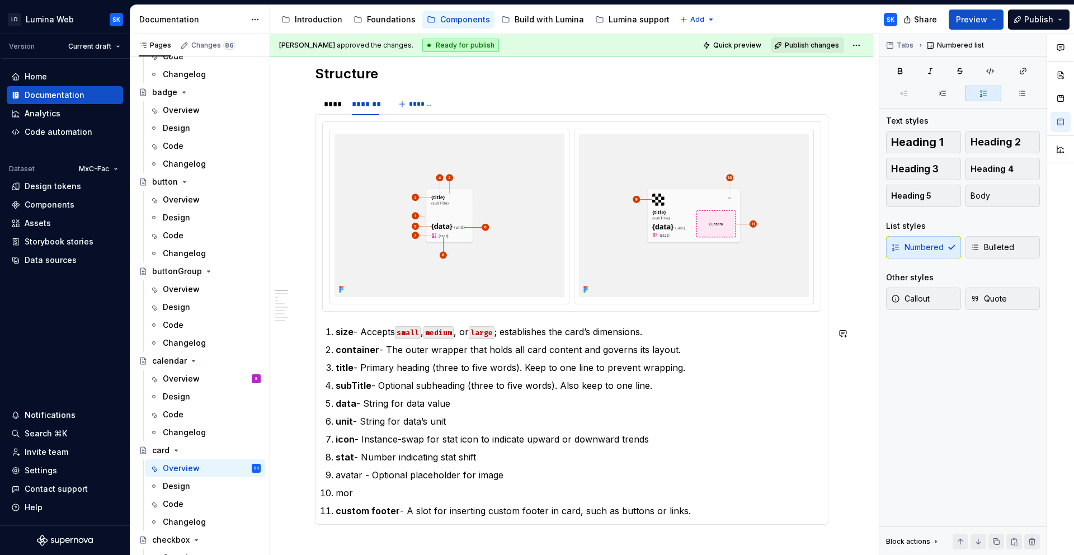
scroll to position [502, 0]
click at [336, 439] on strong "icon" at bounding box center [345, 437] width 19 height 11
click at [348, 473] on p "avatar - Optional placeholder for image" at bounding box center [578, 473] width 485 height 13
click at [348, 497] on p "more -" at bounding box center [578, 491] width 485 height 13
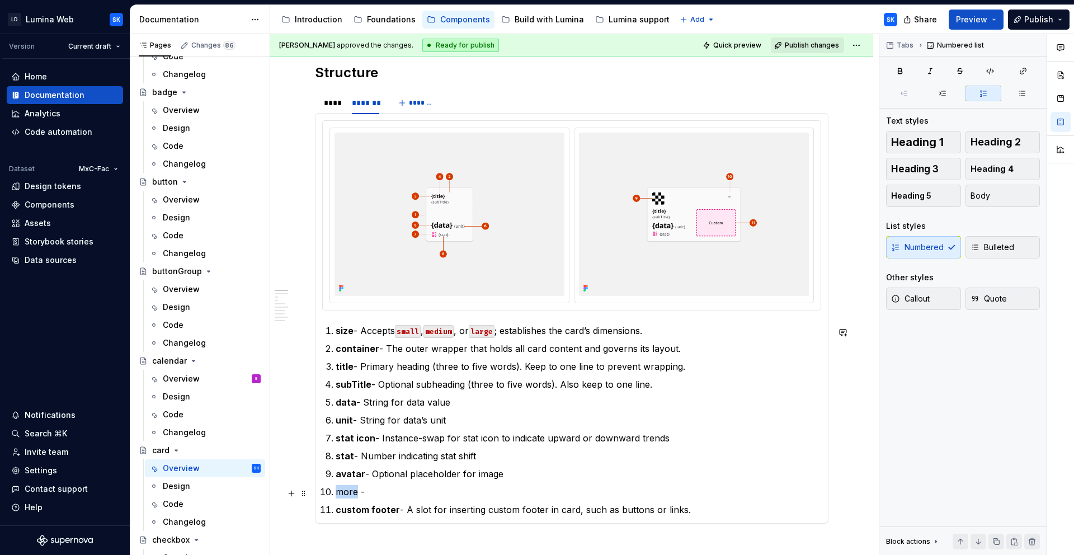
click at [348, 497] on p "more -" at bounding box center [578, 491] width 485 height 13
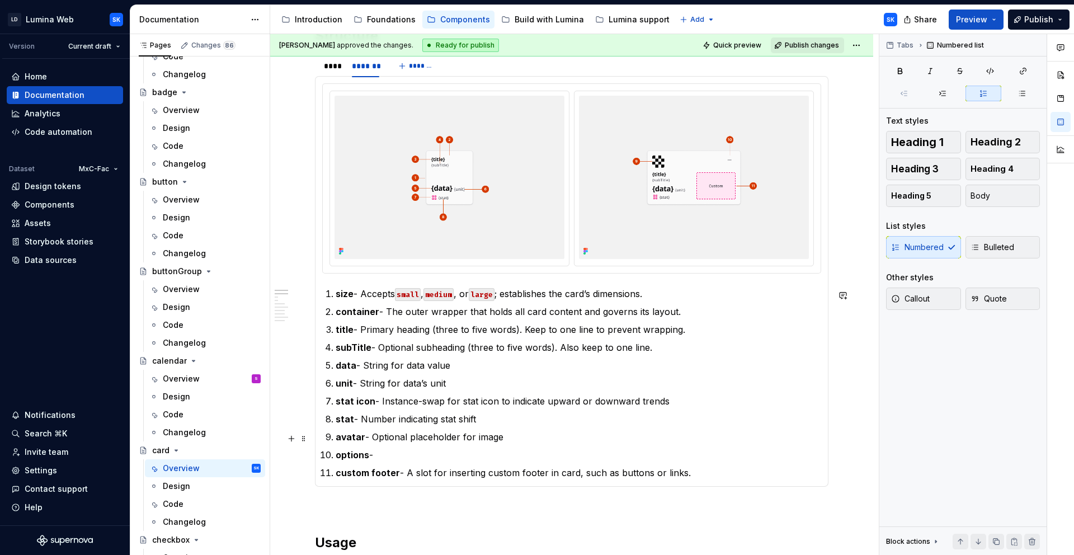
scroll to position [540, 0]
click at [534, 476] on p "custom content - A slot for inserting custom footer in card, such as buttons or…" at bounding box center [578, 471] width 485 height 13
click at [606, 468] on p "custom content - A slot for inserting custom content in card, such as small dat…" at bounding box center [578, 471] width 485 height 13
click at [597, 459] on p "options - Optional icon button for more options via menu" at bounding box center [578, 453] width 485 height 13
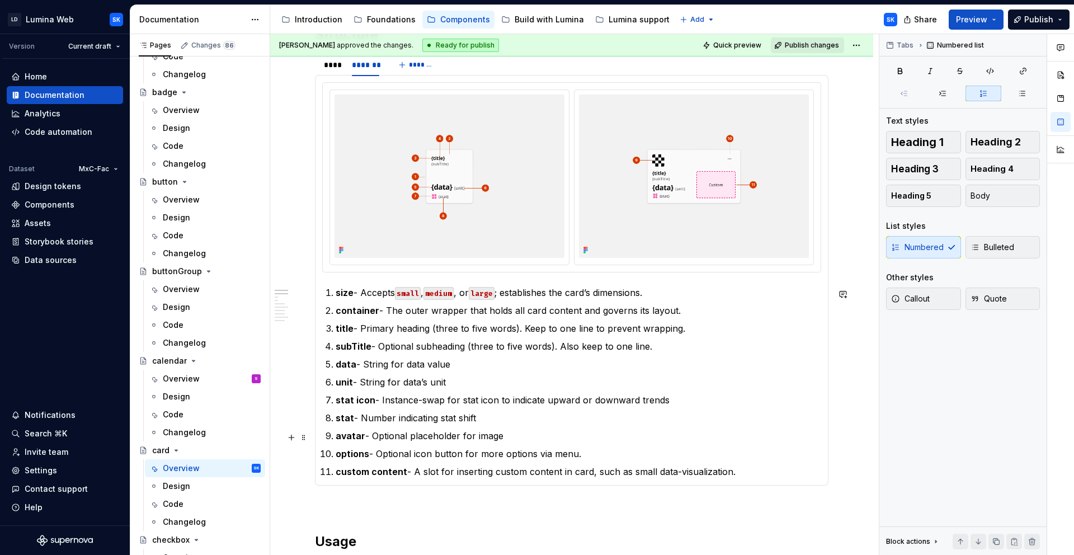
click at [506, 436] on p "avatar - Optional placeholder for image" at bounding box center [578, 435] width 485 height 13
click at [485, 421] on p "stat - Number indicating stat shift" at bounding box center [578, 417] width 485 height 13
click at [667, 398] on p "stat icon - Instance-swap for stat icon to indicate upward or downward trends" at bounding box center [578, 399] width 485 height 13
click at [446, 381] on p "unit - String for data’s unit" at bounding box center [578, 381] width 485 height 13
click at [454, 365] on p "data - String for data value" at bounding box center [578, 363] width 485 height 13
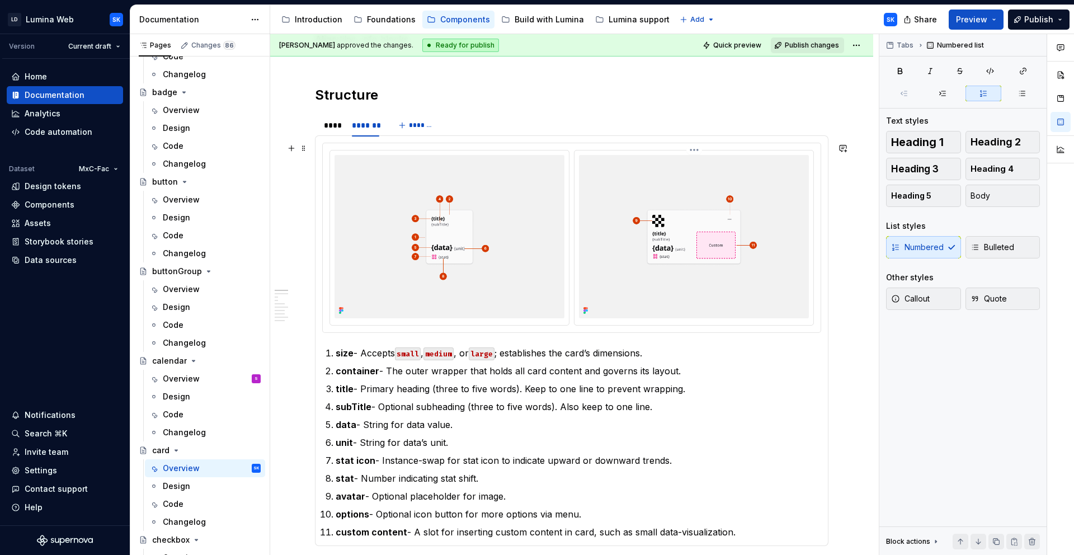
scroll to position [465, 0]
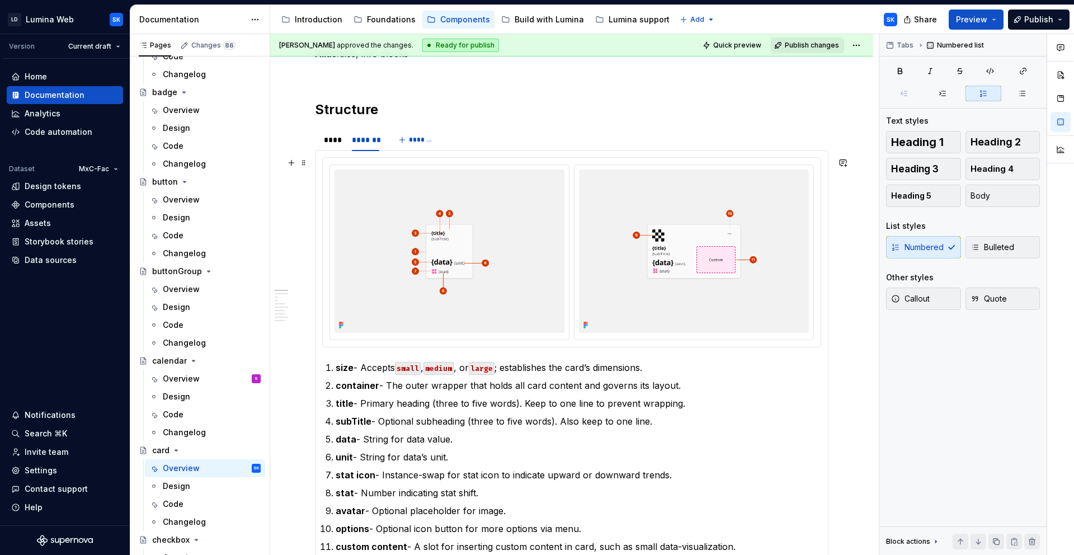
click at [573, 161] on div at bounding box center [572, 252] width 498 height 189
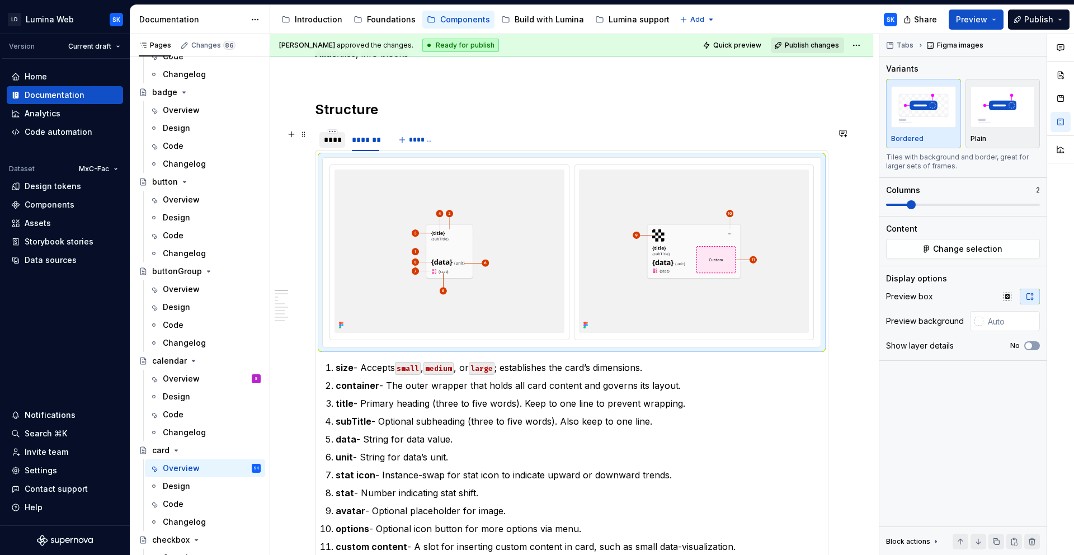
click at [335, 144] on div "****" at bounding box center [332, 139] width 17 height 11
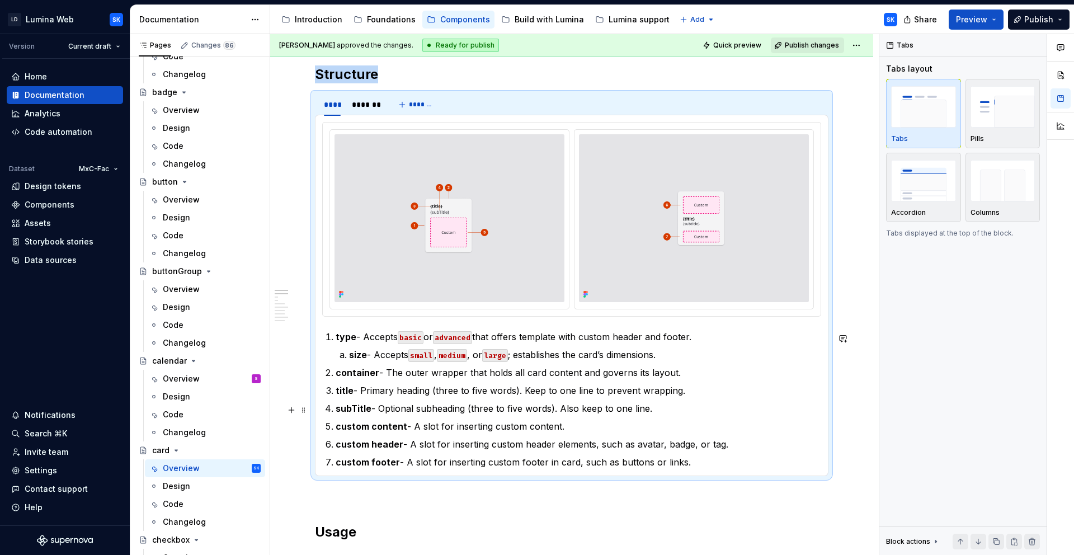
scroll to position [501, 0]
click at [370, 404] on p "subTitle - Optional subheading (three to five words). Also keep to one line." at bounding box center [578, 406] width 485 height 13
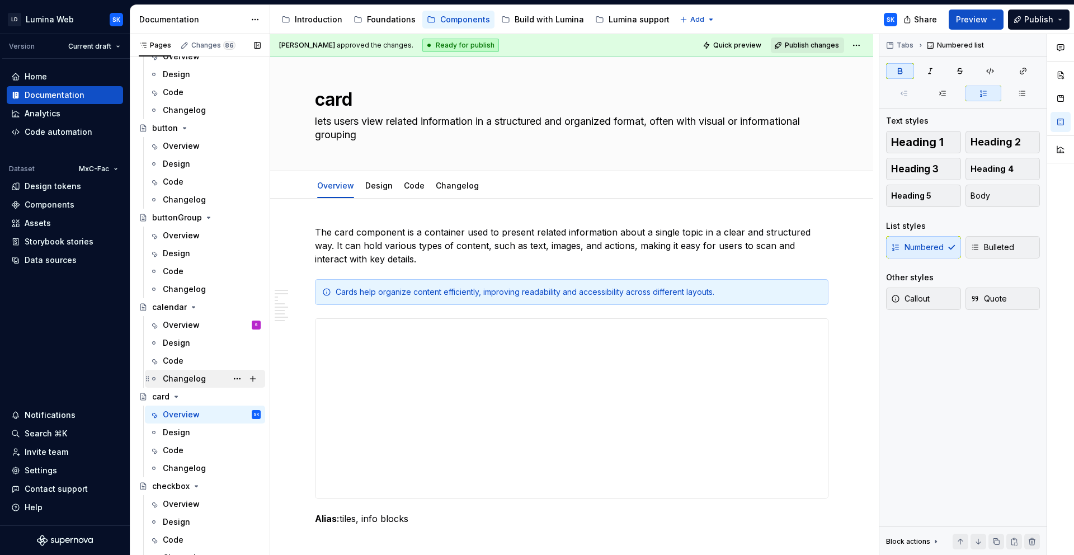
scroll to position [407, 0]
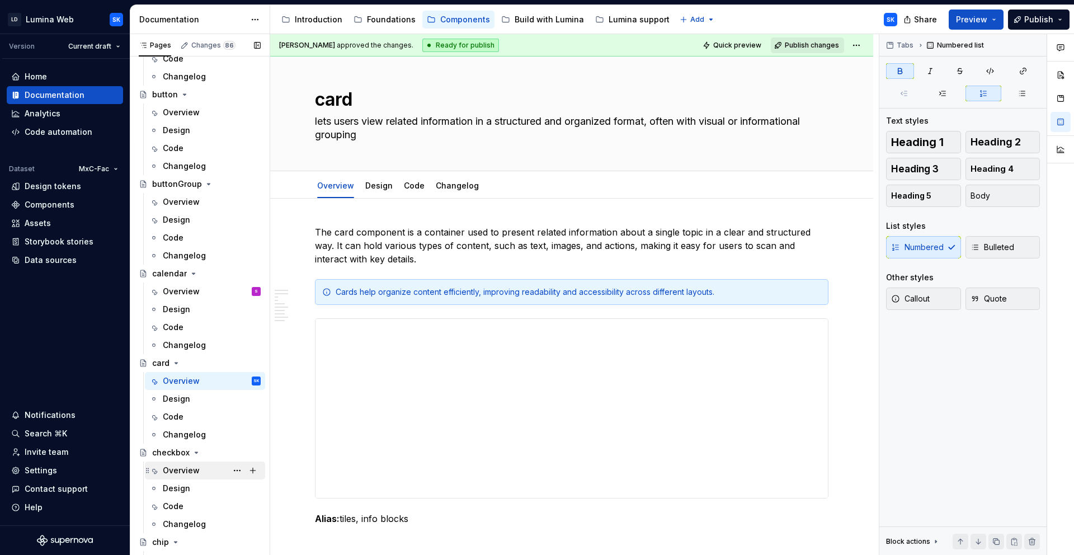
click at [204, 468] on div "Overview" at bounding box center [212, 470] width 98 height 16
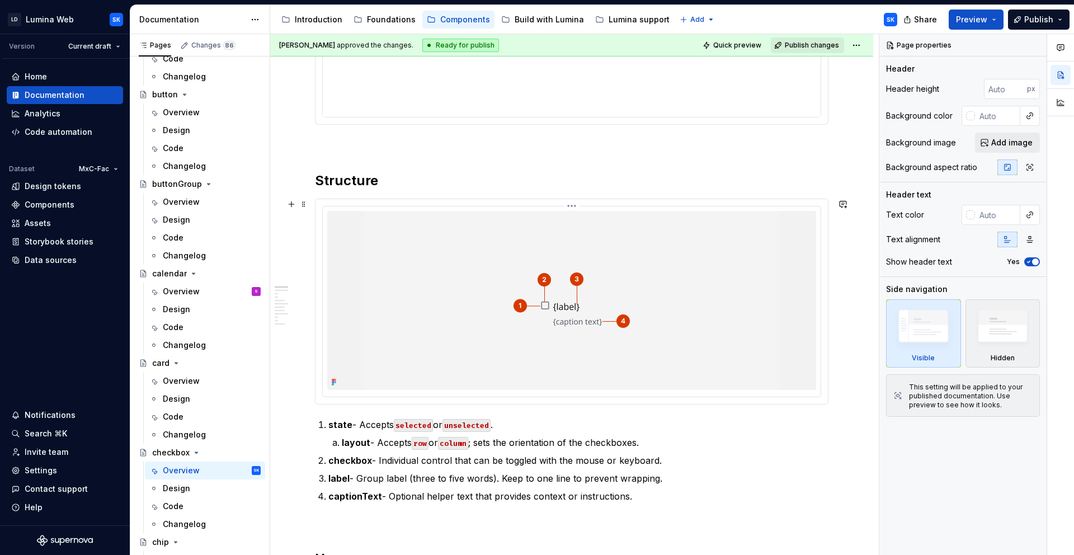
scroll to position [395, 0]
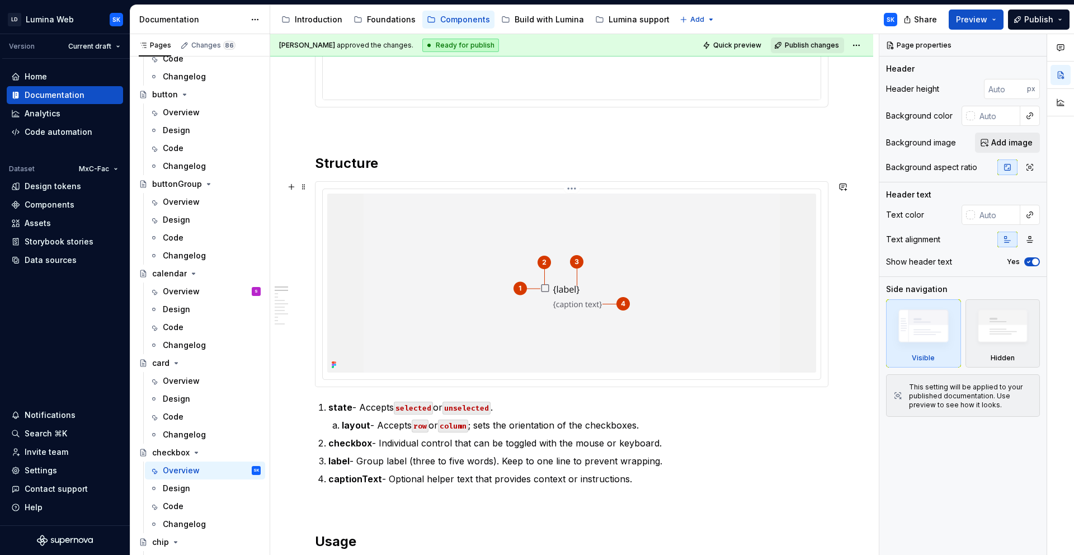
click at [473, 199] on img at bounding box center [572, 282] width 416 height 179
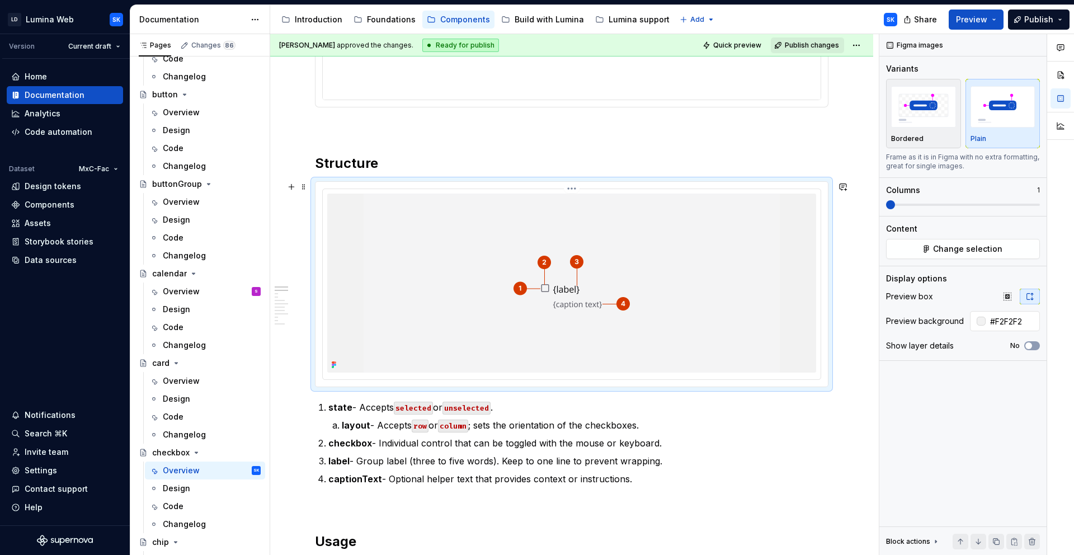
type textarea "*"
click at [1009, 319] on input "#F2F2F2" at bounding box center [1012, 321] width 54 height 20
type input "#F4F4F5"
click at [577, 189] on html "LD Lumina Web SK Version Current draft Home Documentation Analytics Code automa…" at bounding box center [537, 277] width 1074 height 555
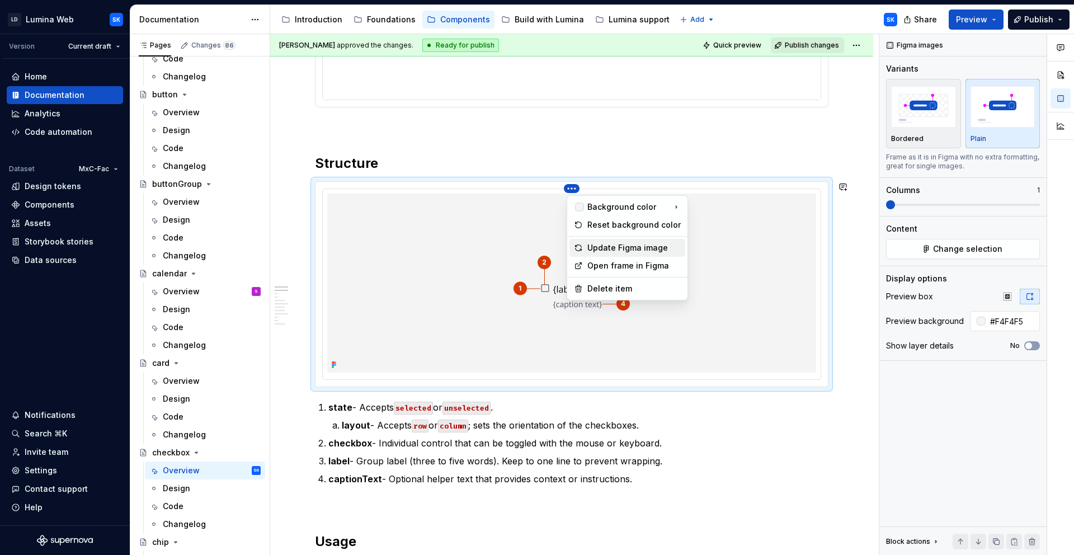
click at [611, 252] on div "Update Figma image" at bounding box center [633, 247] width 93 height 11
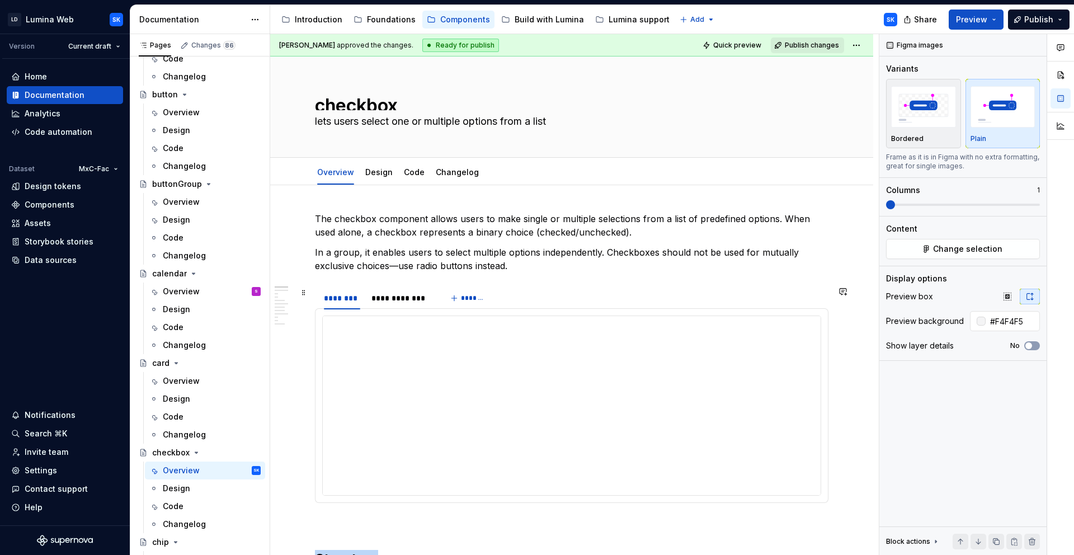
scroll to position [49, 0]
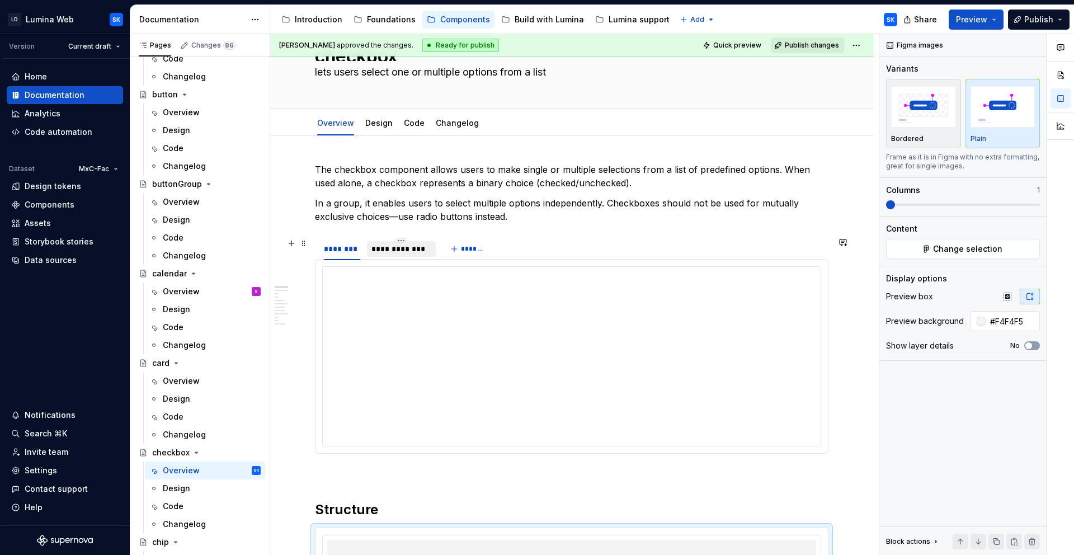
click at [399, 252] on div "**********" at bounding box center [400, 248] width 59 height 11
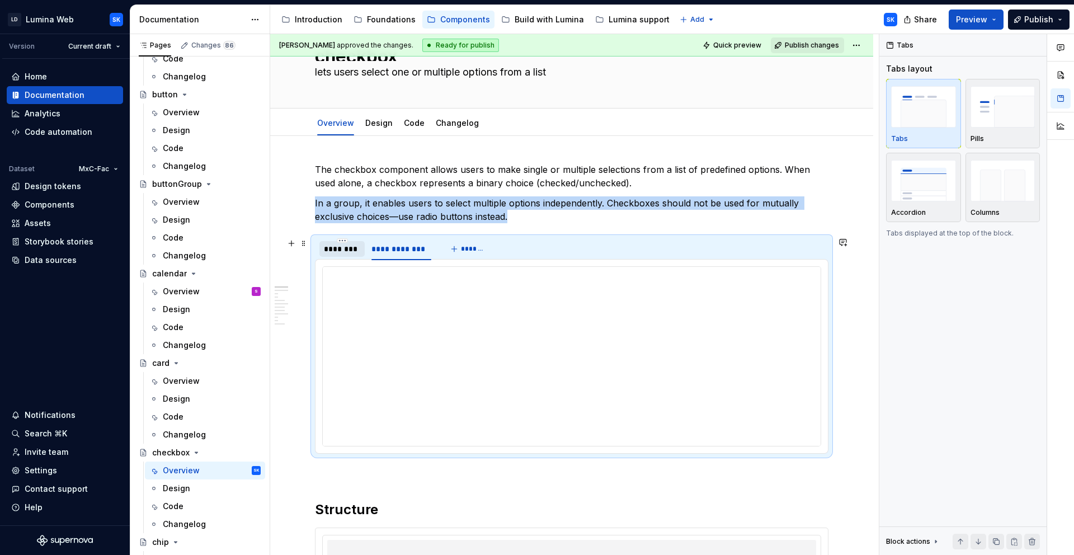
click at [350, 249] on div "********" at bounding box center [342, 248] width 36 height 11
click at [402, 253] on div "**********" at bounding box center [400, 248] width 59 height 11
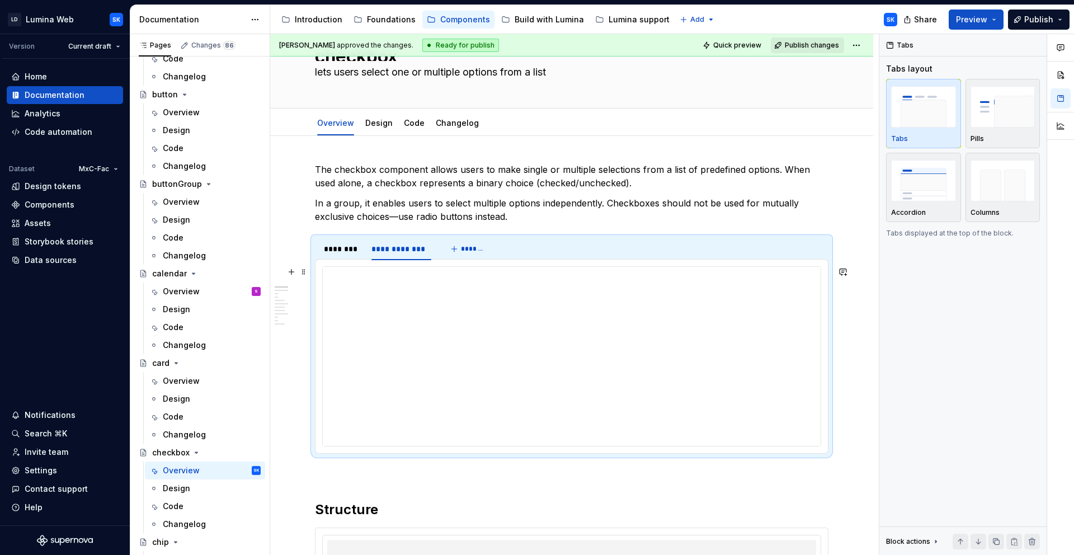
click at [523, 267] on iframe at bounding box center [572, 356] width 498 height 179
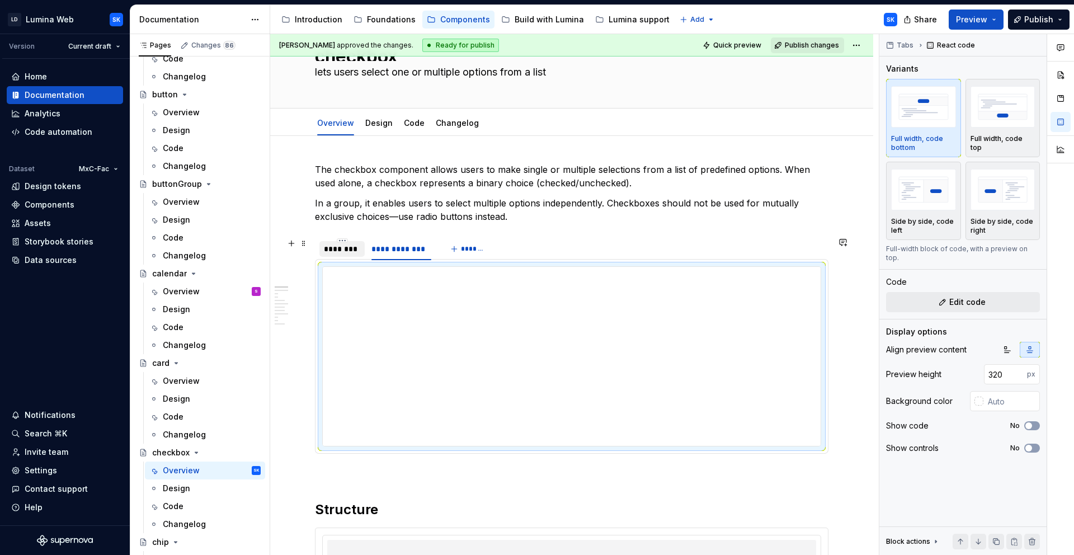
click at [345, 247] on div "********" at bounding box center [342, 248] width 36 height 11
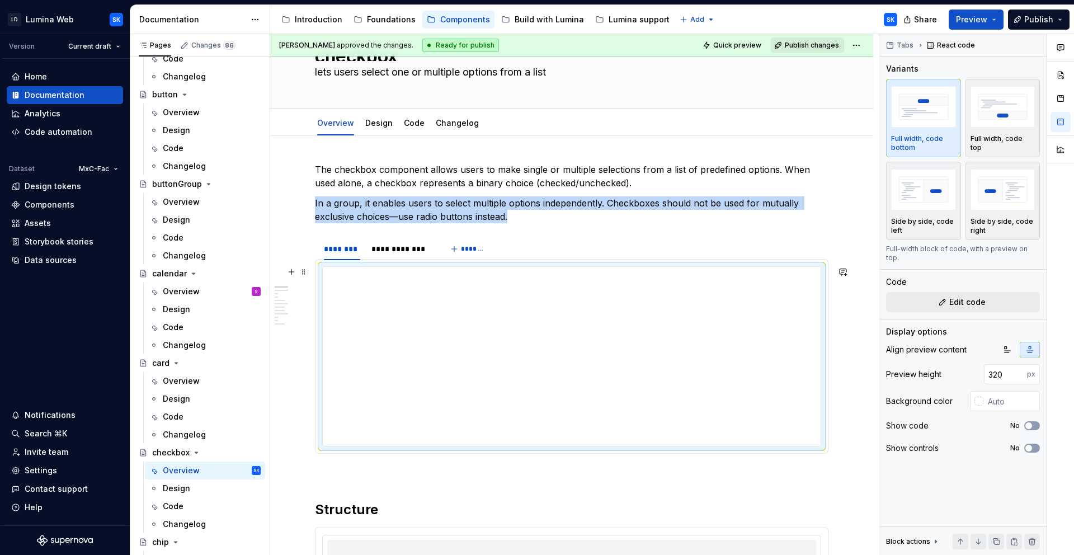
click at [363, 267] on iframe at bounding box center [572, 356] width 498 height 179
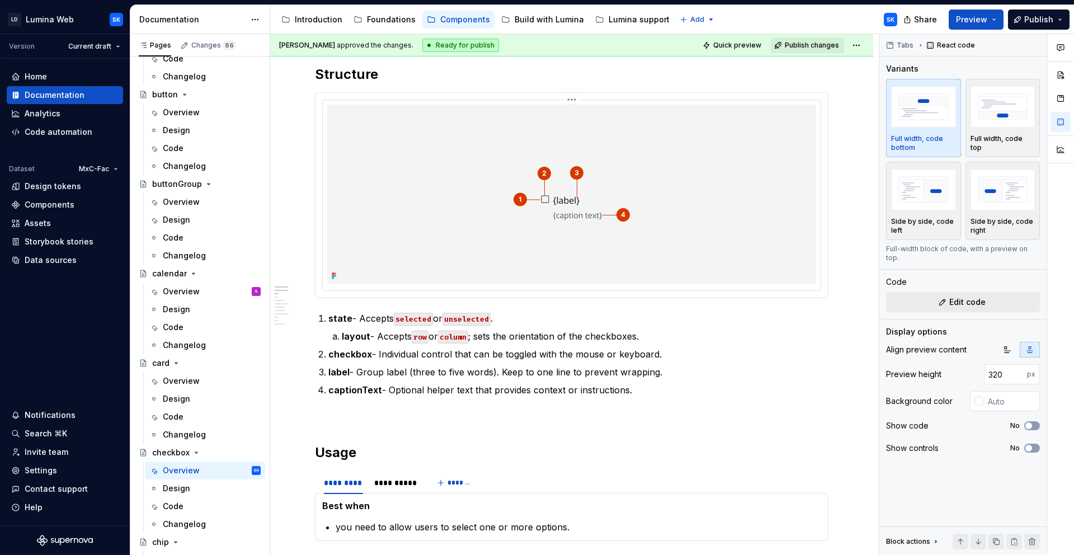
scroll to position [505, 0]
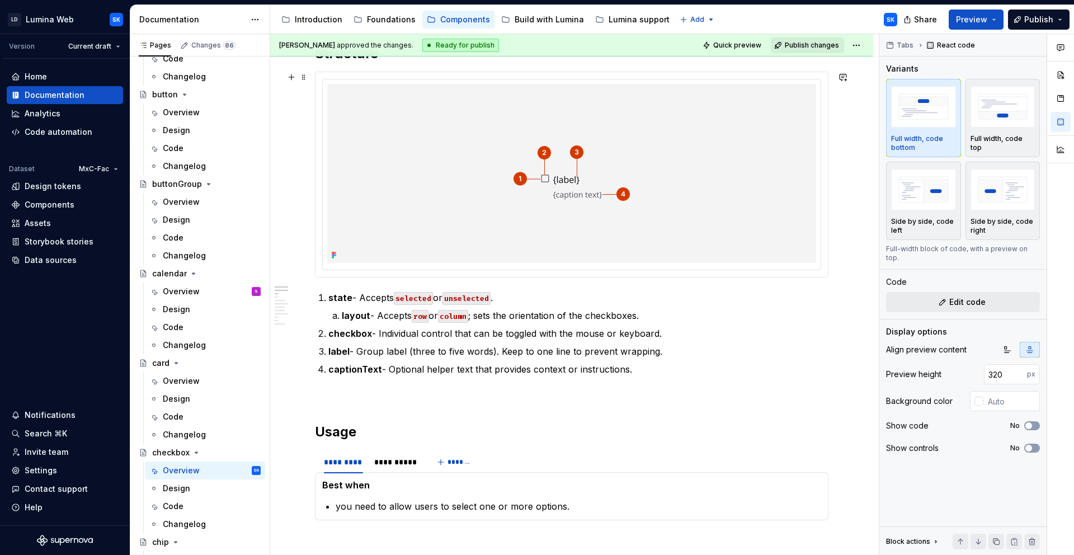
click at [472, 75] on div at bounding box center [571, 174] width 512 height 205
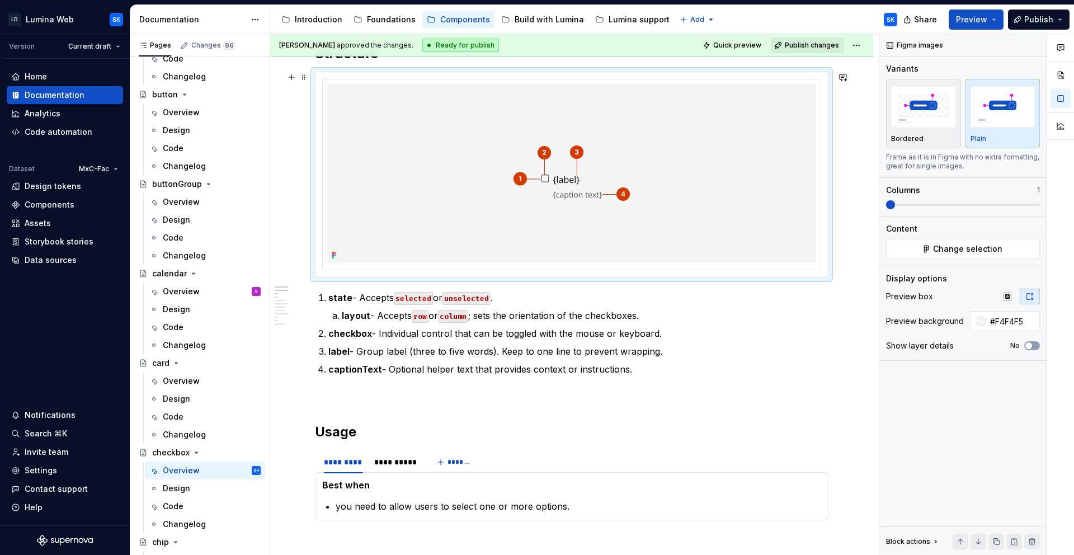
type textarea "*"
click at [1012, 296] on button "button" at bounding box center [1007, 297] width 20 height 16
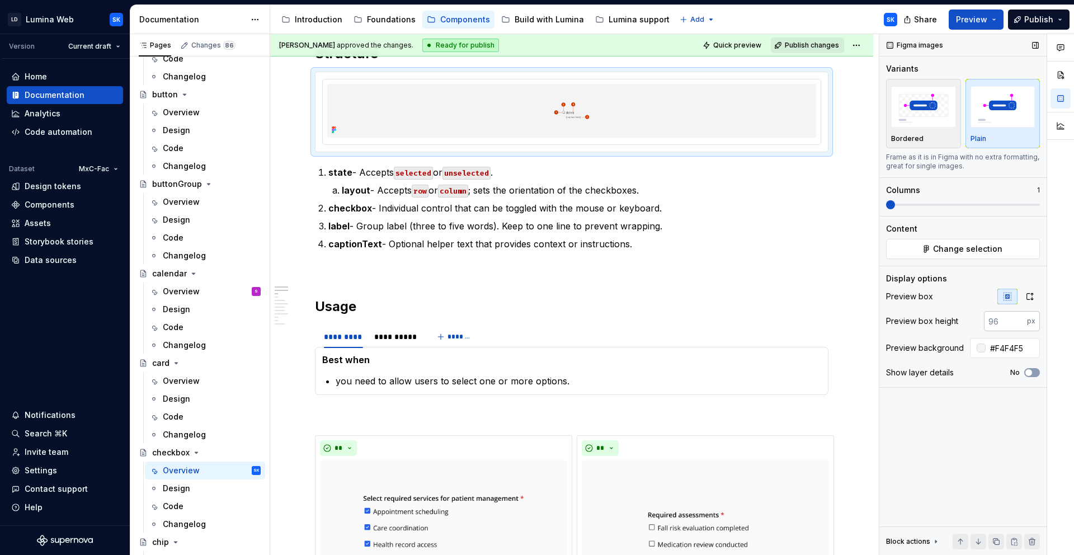
click at [998, 324] on input "number" at bounding box center [1005, 321] width 43 height 20
type input "320"
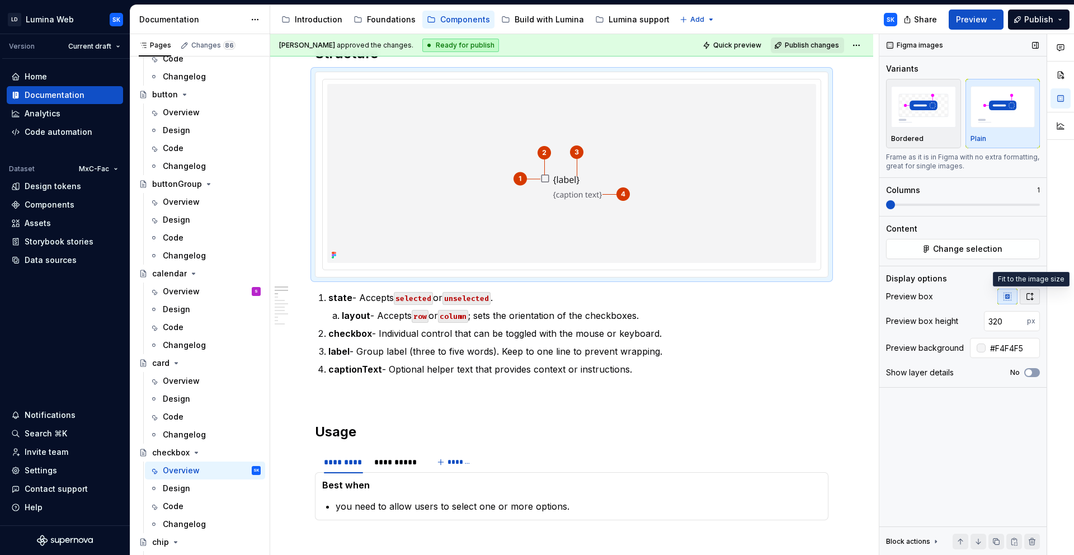
click at [1029, 300] on icon "button" at bounding box center [1029, 296] width 9 height 9
click at [1007, 295] on icon "button" at bounding box center [1007, 296] width 9 height 9
click at [1025, 296] on icon "button" at bounding box center [1029, 296] width 9 height 9
click at [1006, 296] on icon "button" at bounding box center [1007, 296] width 9 height 9
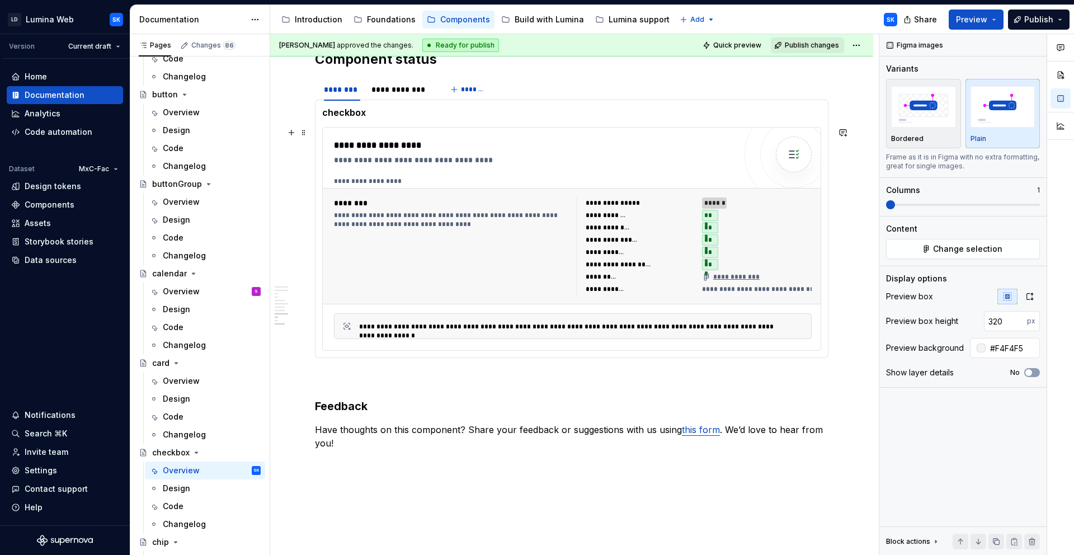
scroll to position [3038, 0]
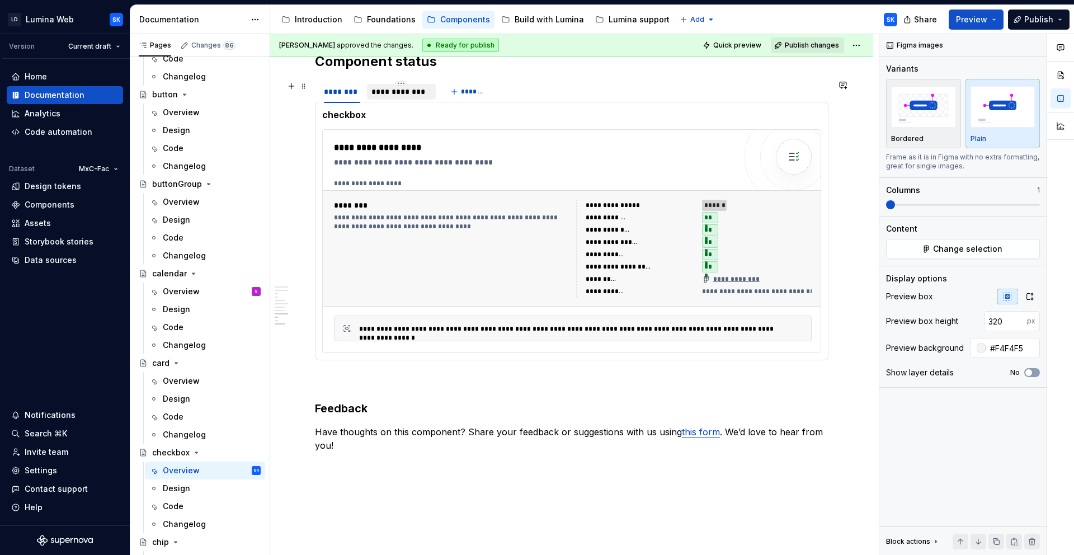
click at [395, 95] on div "**********" at bounding box center [400, 91] width 59 height 11
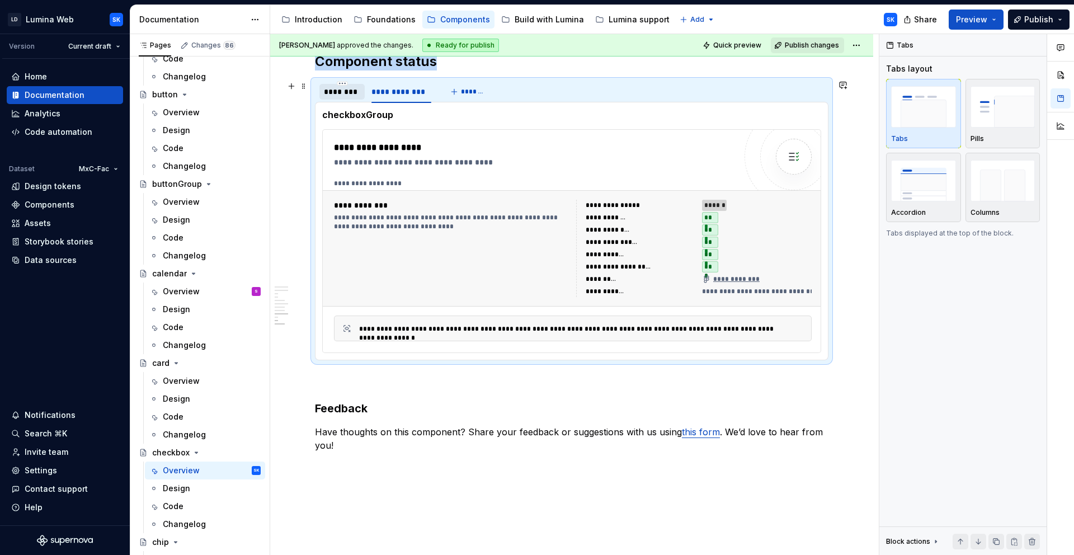
click at [348, 95] on div "********" at bounding box center [342, 91] width 36 height 11
click at [402, 134] on div "**********" at bounding box center [572, 241] width 498 height 223
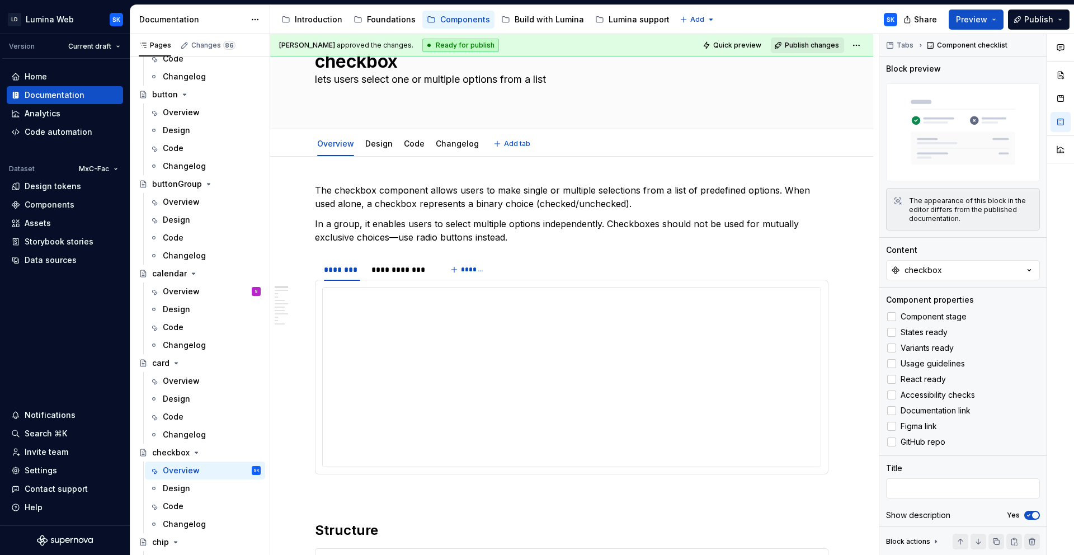
scroll to position [0, 0]
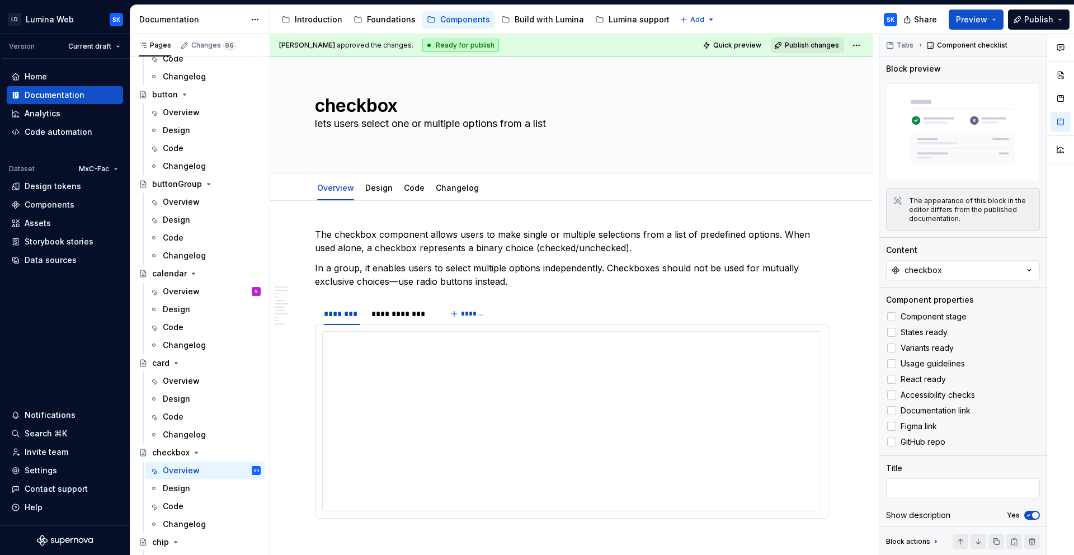
click at [560, 45] on div "[PERSON_NAME] approved the changes. Ready for publish Quick preview Publish cha…" at bounding box center [571, 45] width 603 height 22
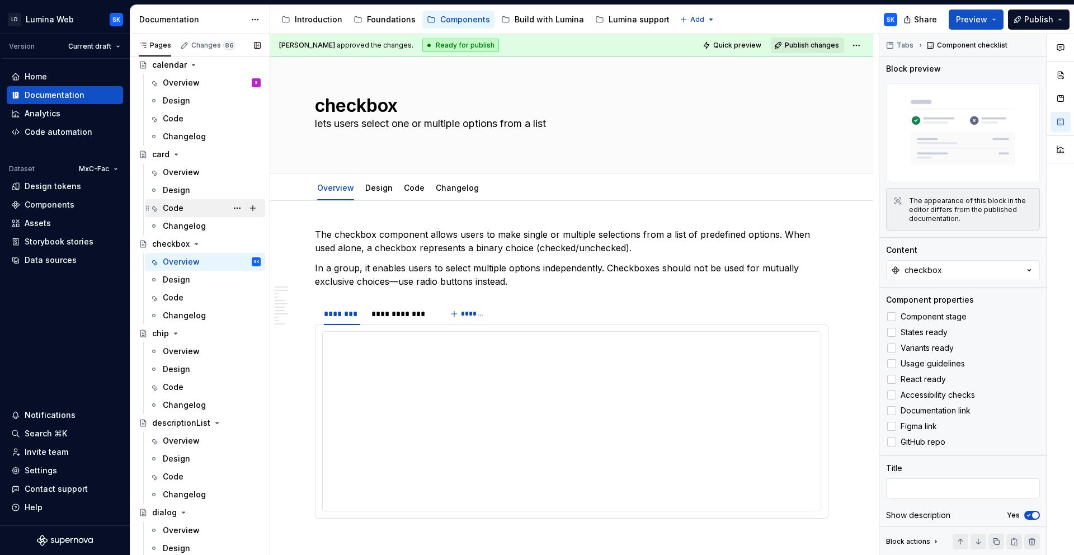
scroll to position [623, 0]
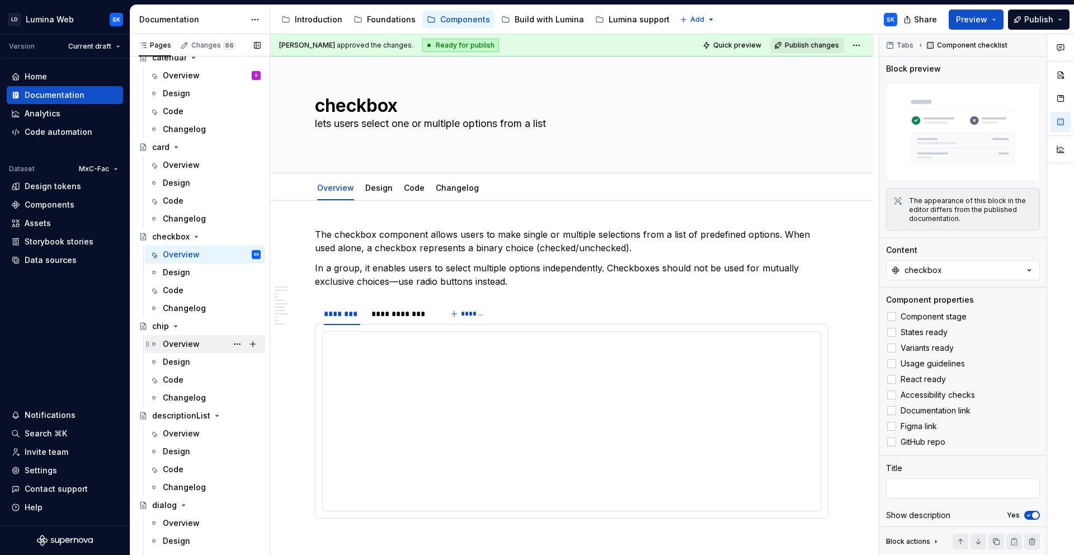
click at [206, 339] on div "Overview" at bounding box center [212, 344] width 98 height 16
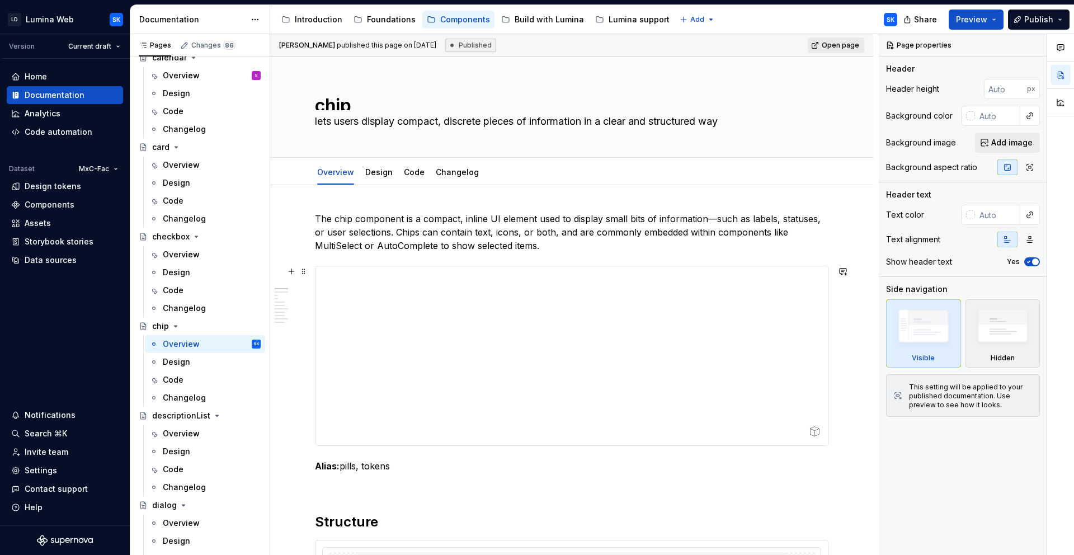
click at [547, 268] on div at bounding box center [571, 355] width 512 height 179
type textarea "*"
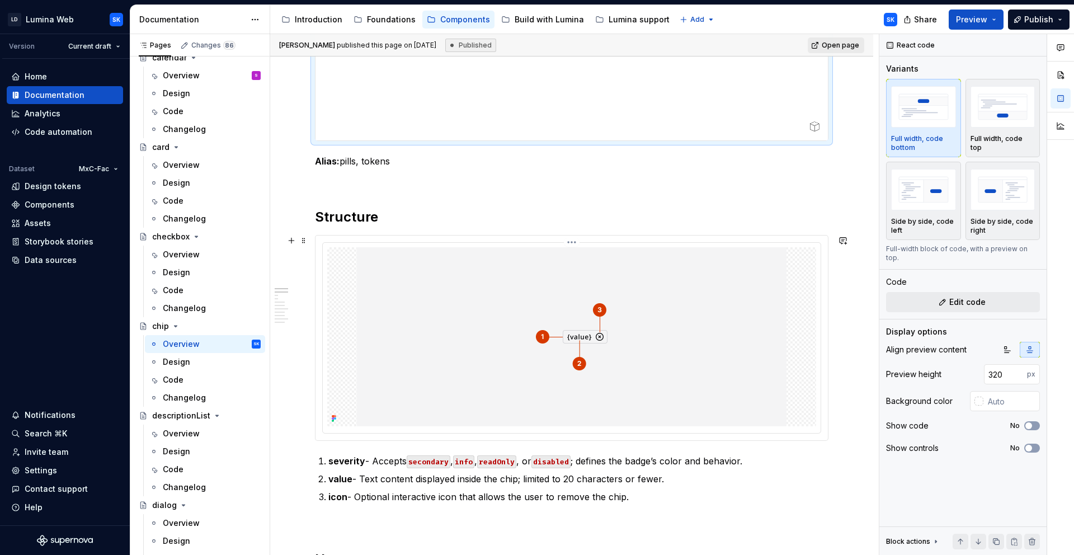
scroll to position [306, 0]
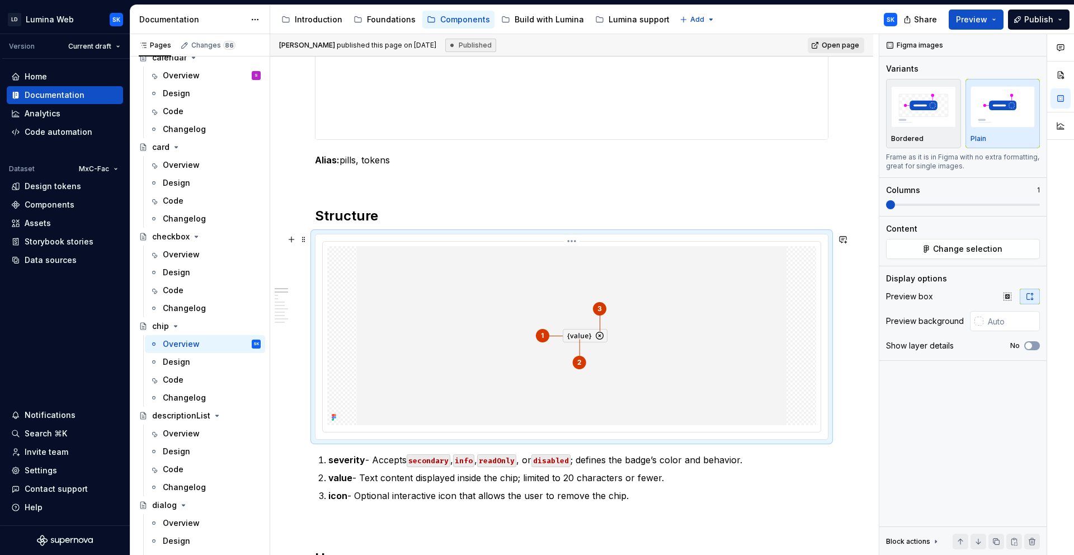
click at [399, 242] on div at bounding box center [572, 337] width 498 height 190
click at [1003, 324] on input "text" at bounding box center [1011, 321] width 56 height 20
type input "#F4F4F5"
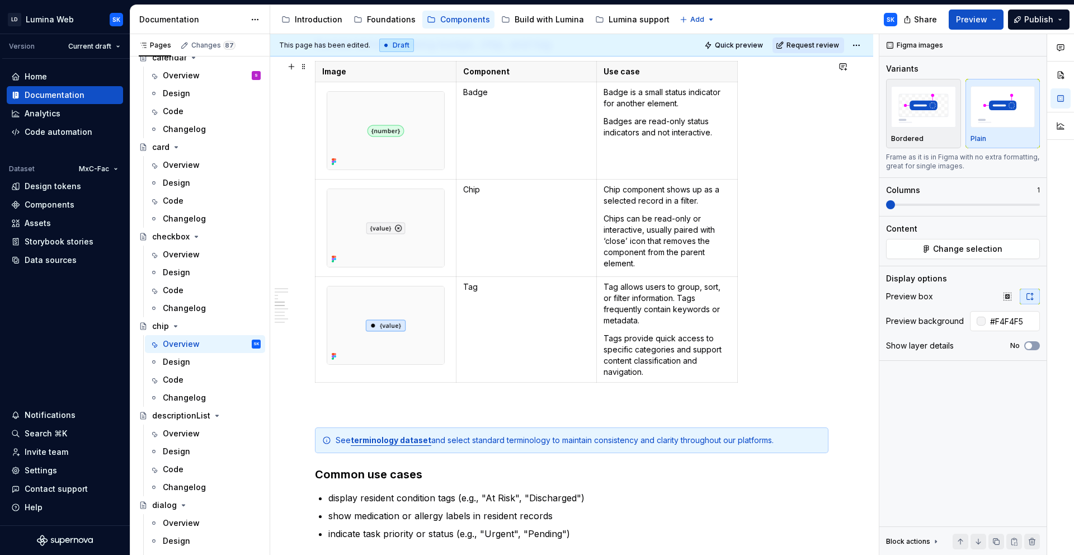
scroll to position [1716, 0]
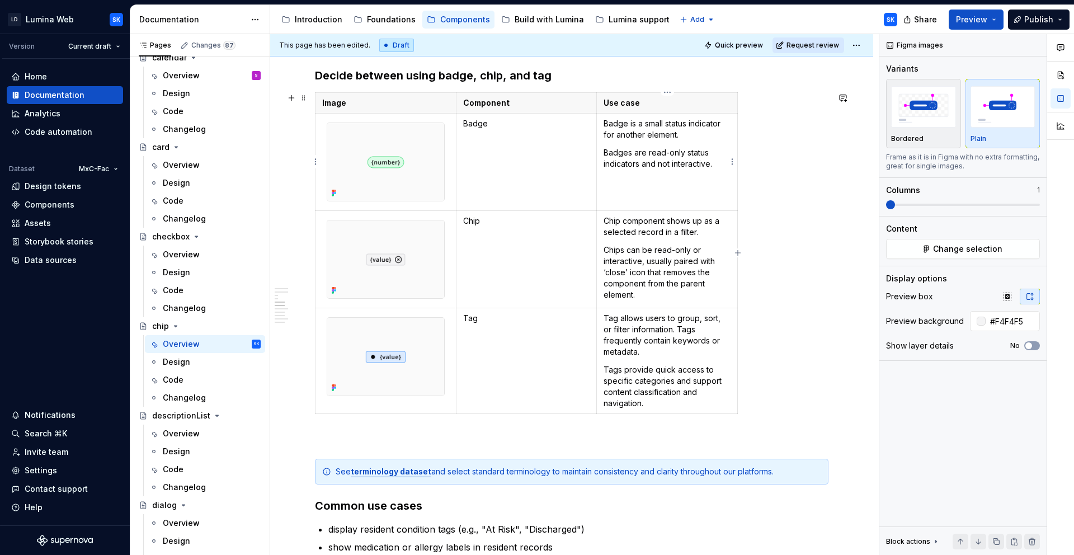
click at [685, 190] on td "Badge is a small status indicator for another element. Badges are read-only sta…" at bounding box center [667, 161] width 141 height 97
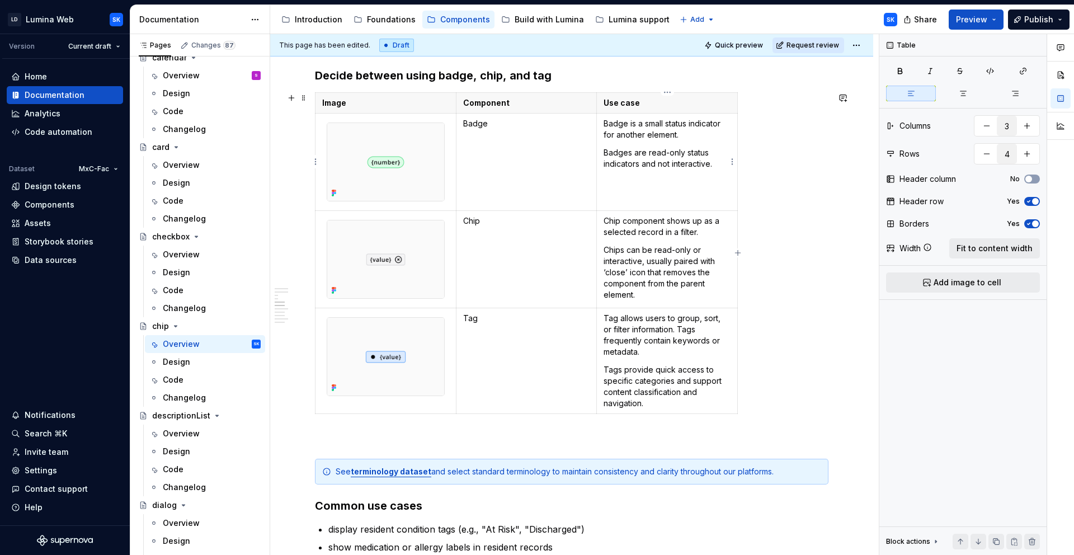
click at [720, 164] on p "Badges are read-only status indicators and not interactive." at bounding box center [666, 158] width 127 height 22
click at [978, 248] on span "Fit to content width" at bounding box center [994, 248] width 76 height 11
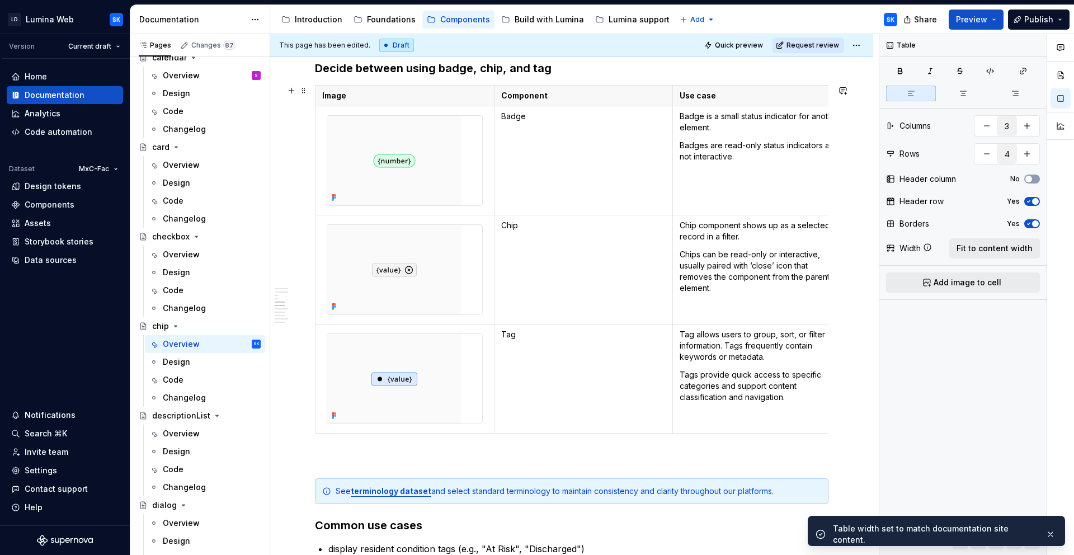
scroll to position [1719, 0]
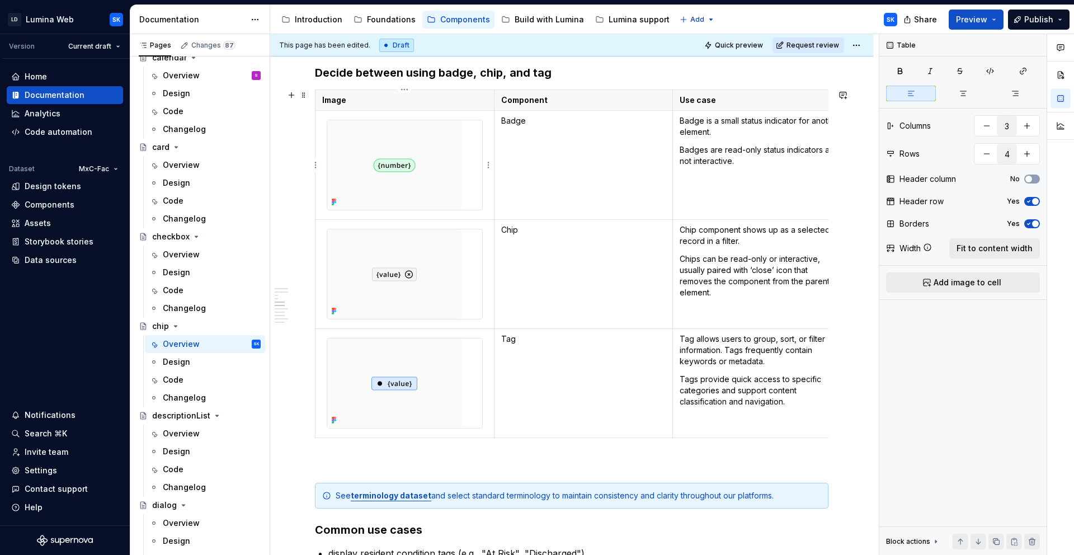
click at [446, 159] on img at bounding box center [394, 164] width 134 height 89
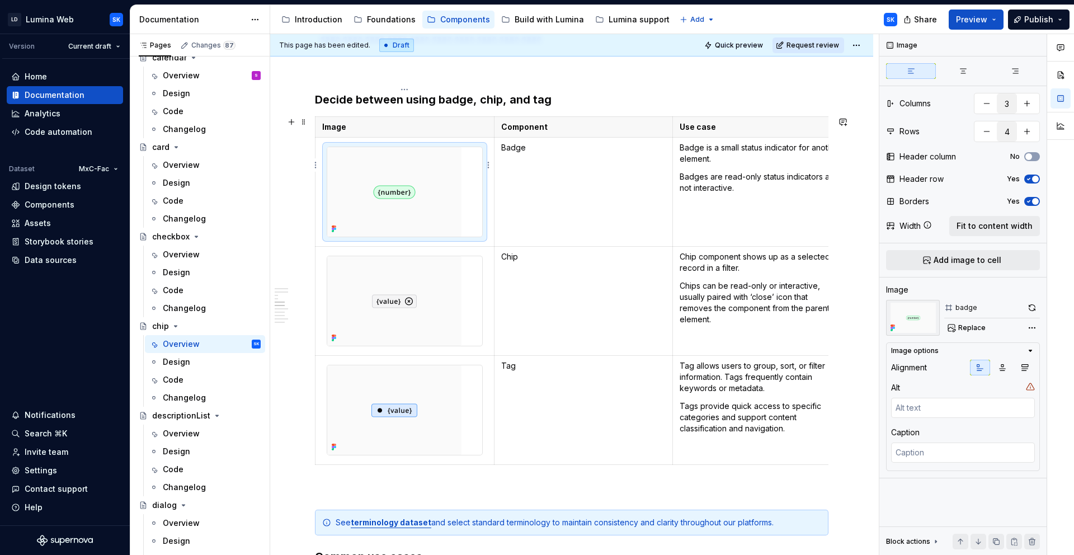
scroll to position [1746, 0]
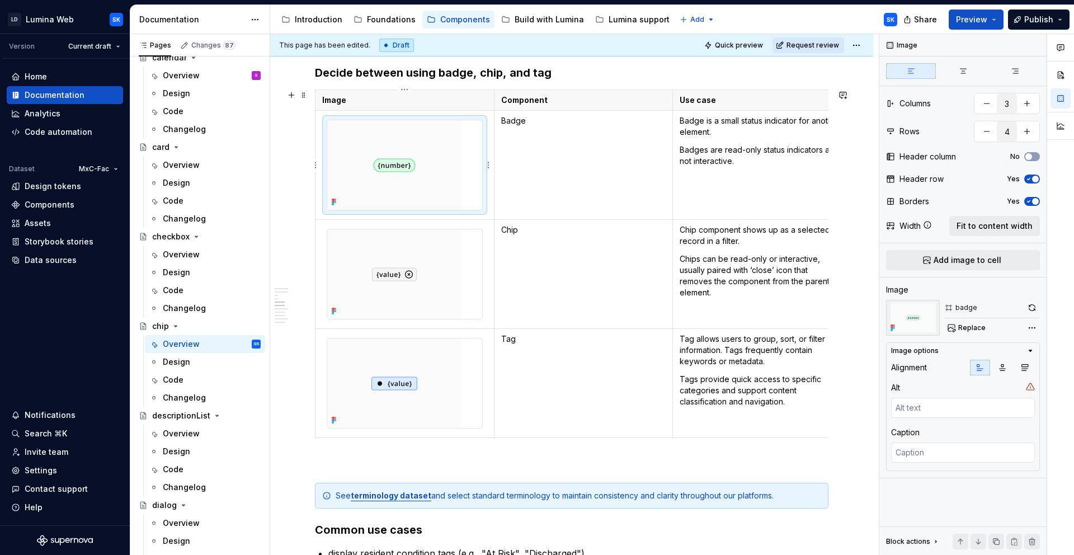
click at [440, 244] on img at bounding box center [394, 273] width 134 height 89
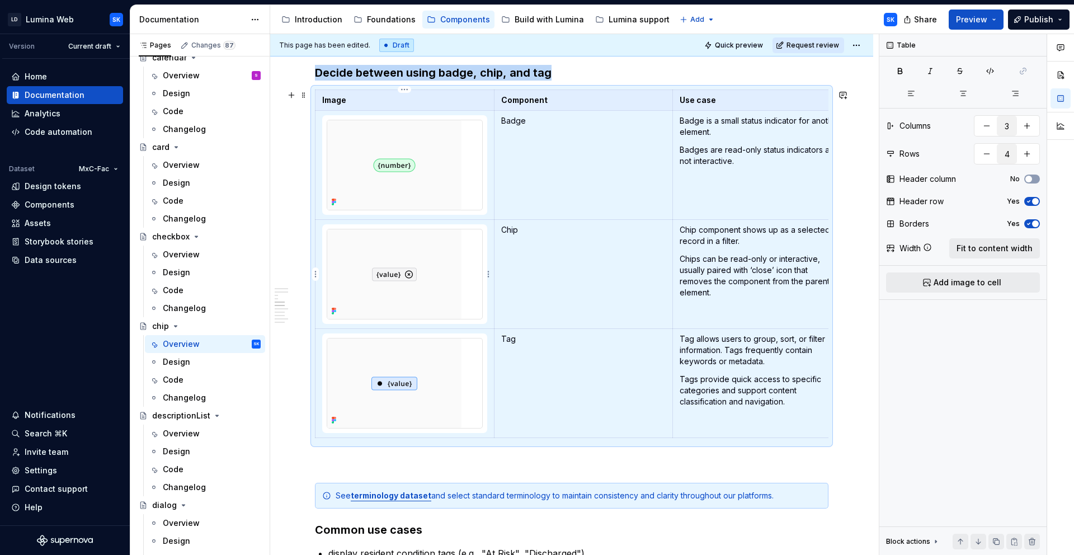
click at [547, 260] on td "Chip" at bounding box center [583, 273] width 179 height 109
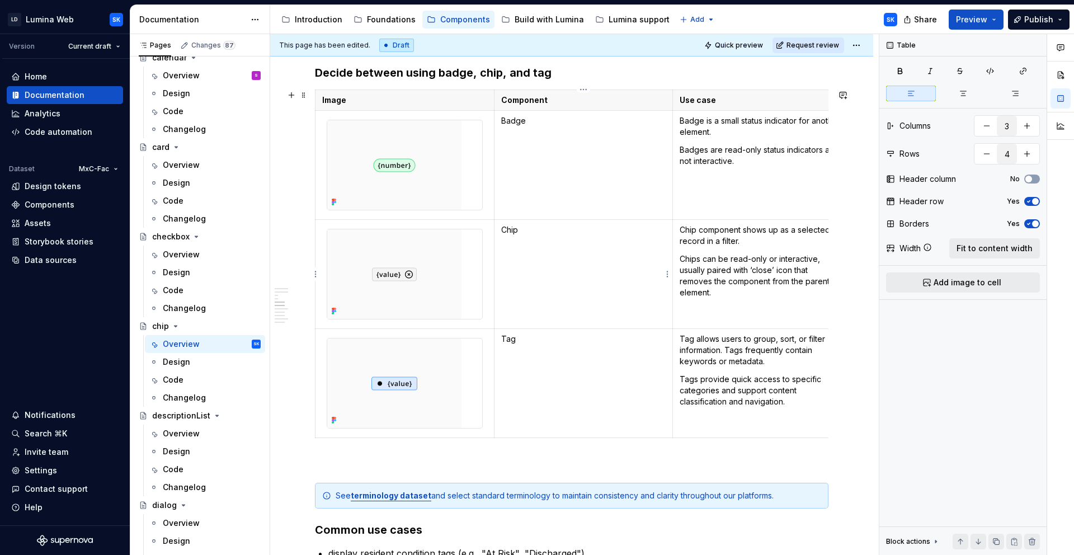
click at [517, 222] on td "Chip" at bounding box center [583, 273] width 179 height 109
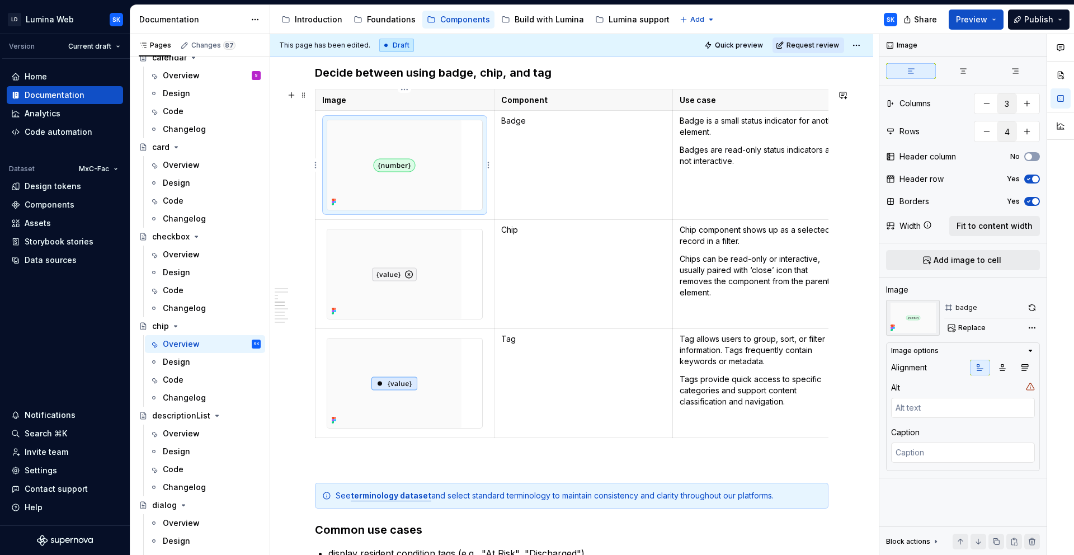
click at [437, 188] on img at bounding box center [394, 164] width 134 height 89
click at [998, 363] on icon "button" at bounding box center [1002, 367] width 9 height 9
click at [449, 254] on img at bounding box center [394, 273] width 134 height 89
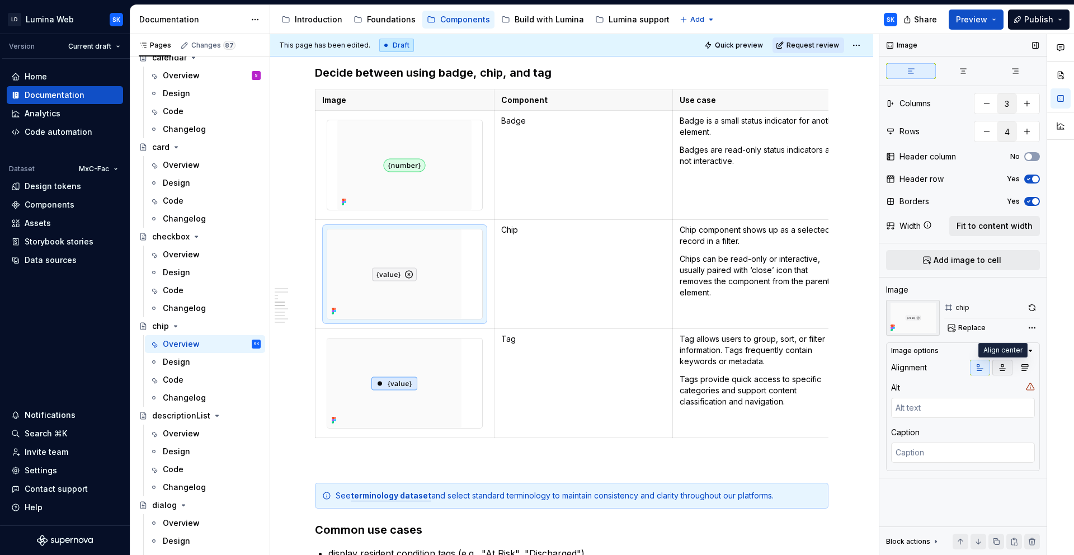
click at [1001, 371] on icon "button" at bounding box center [1002, 367] width 9 height 9
click at [447, 362] on img at bounding box center [394, 382] width 134 height 89
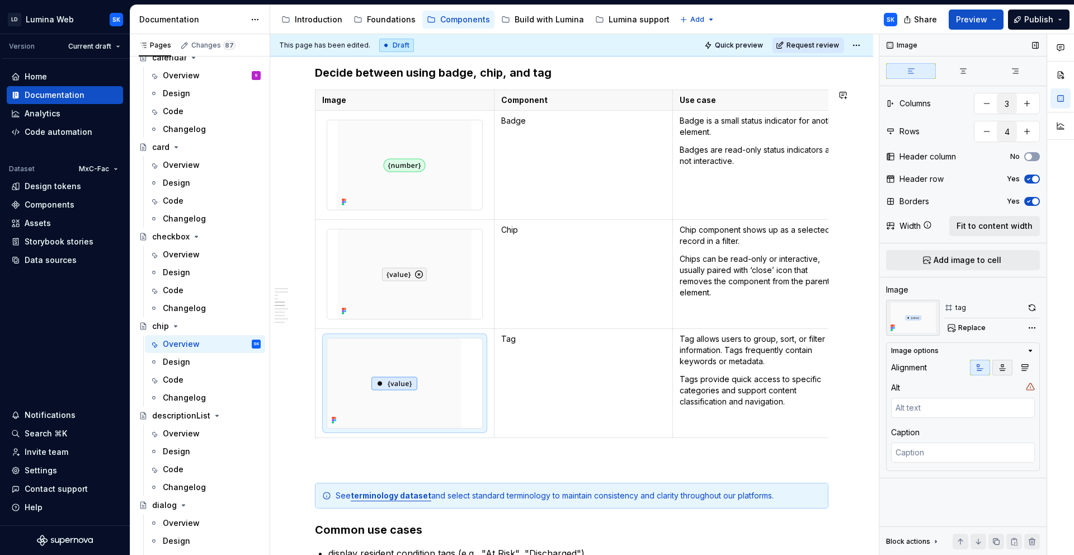
click at [1004, 365] on icon "button" at bounding box center [1002, 367] width 9 height 9
click at [1032, 331] on div "Comments Open comments No comments yet Select ‘Comment’ from the block context …" at bounding box center [976, 294] width 195 height 521
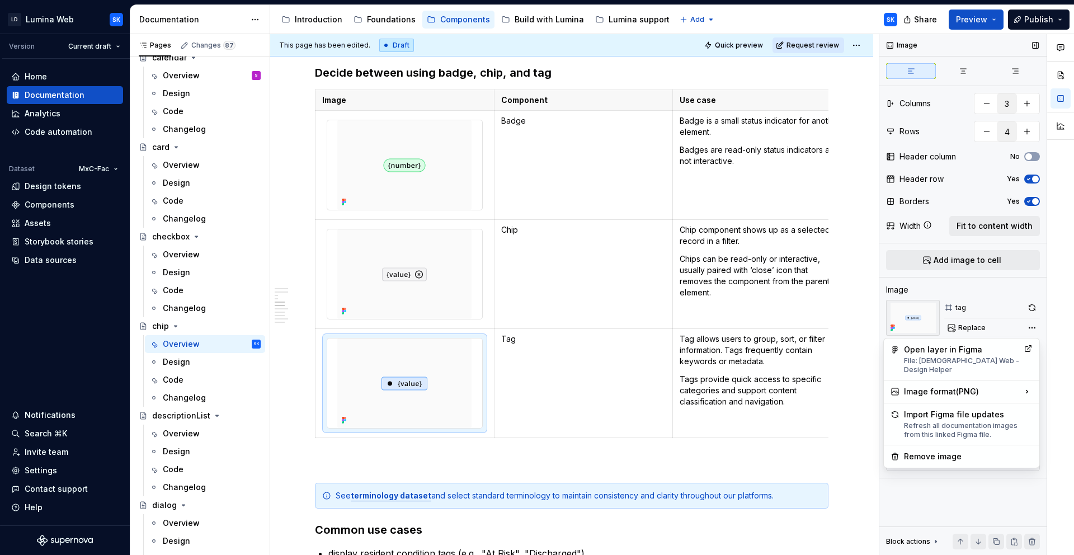
click at [1058, 329] on div at bounding box center [1060, 294] width 27 height 521
click at [993, 296] on div "Image tag Replace" at bounding box center [963, 309] width 154 height 51
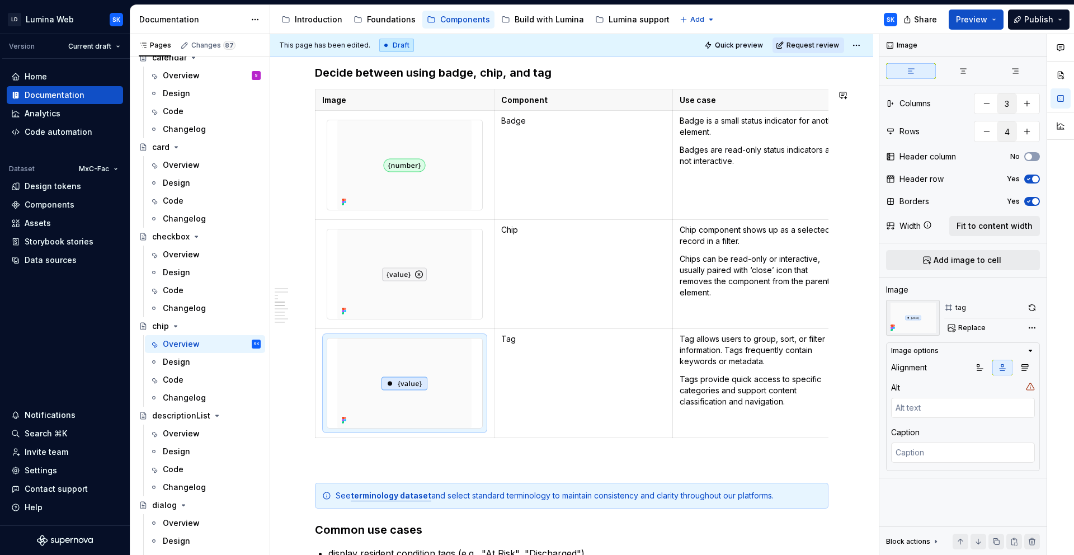
scroll to position [1584, 0]
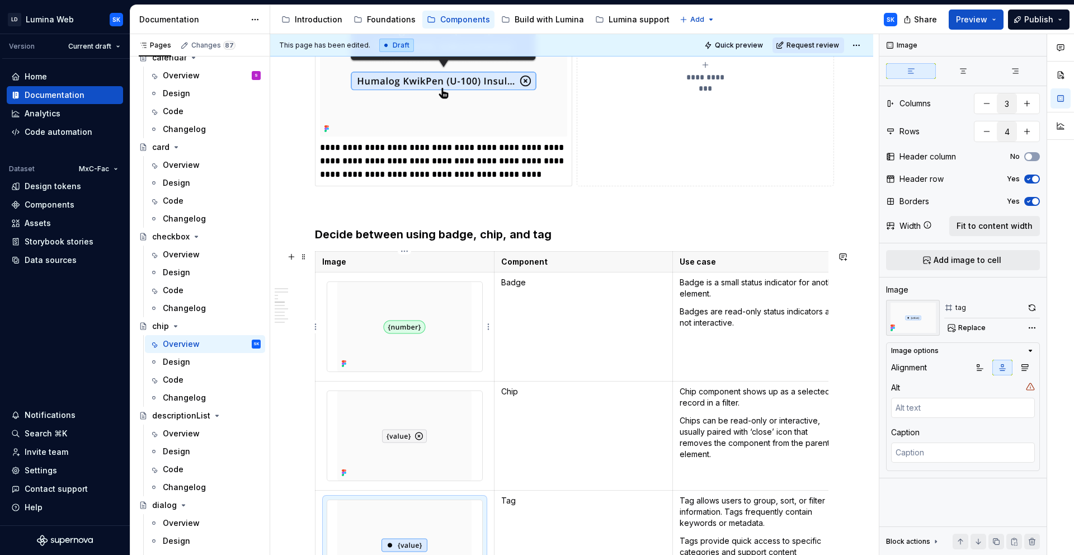
click at [413, 333] on tbody "Image Component Use case Badge Badge is a small status indicator for another el…" at bounding box center [583, 425] width 536 height 348
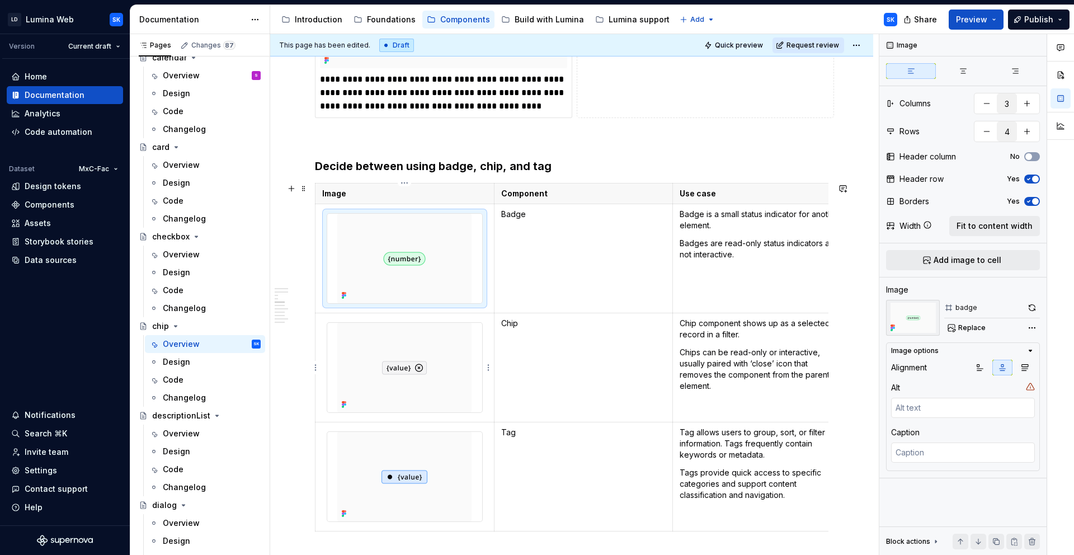
click at [394, 324] on img at bounding box center [404, 367] width 134 height 89
click at [1039, 307] on button "button" at bounding box center [1032, 308] width 16 height 16
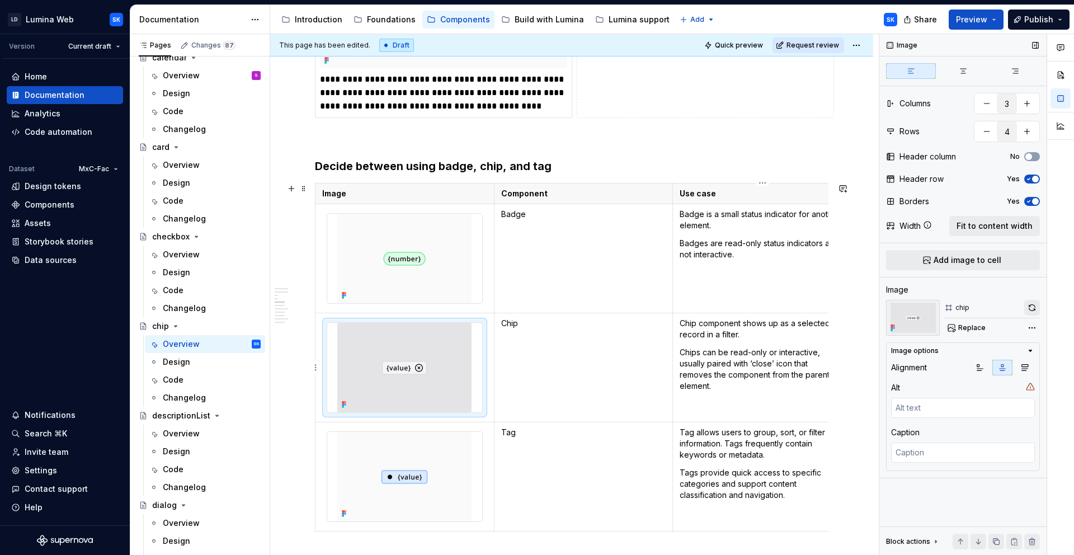
click at [1030, 308] on button "button" at bounding box center [1032, 308] width 16 height 16
click at [443, 214] on img at bounding box center [404, 258] width 134 height 89
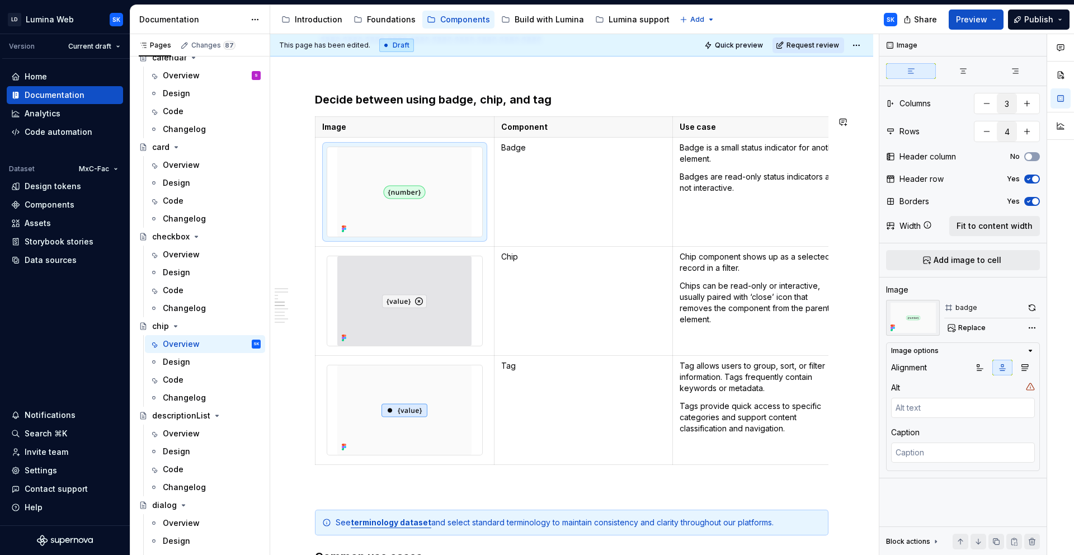
click at [1031, 305] on button "button" at bounding box center [1032, 308] width 16 height 16
click at [448, 400] on img at bounding box center [404, 409] width 134 height 89
click at [1032, 306] on button "button" at bounding box center [1032, 308] width 16 height 16
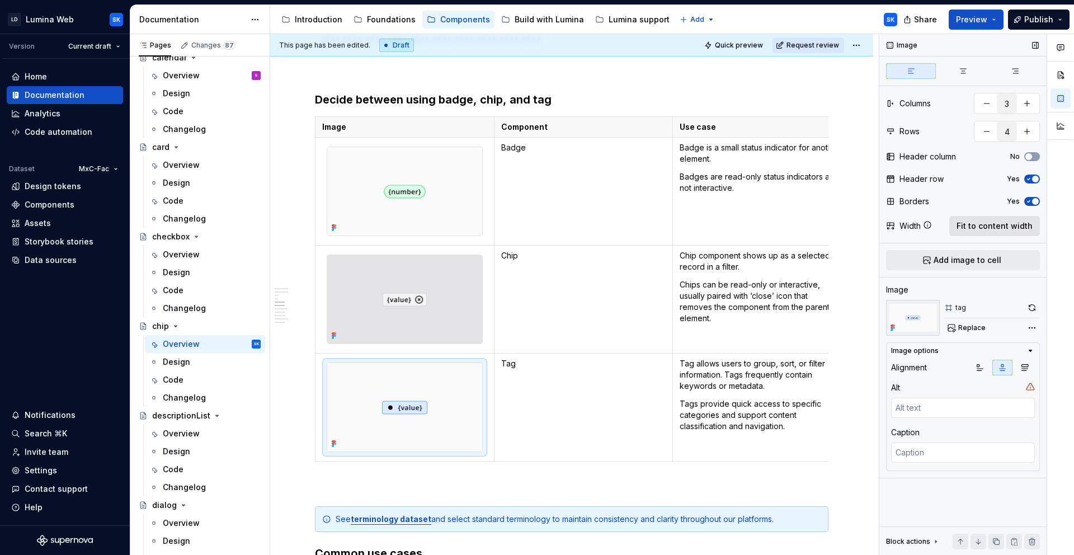
click at [983, 229] on span "Fit to content width" at bounding box center [994, 225] width 76 height 11
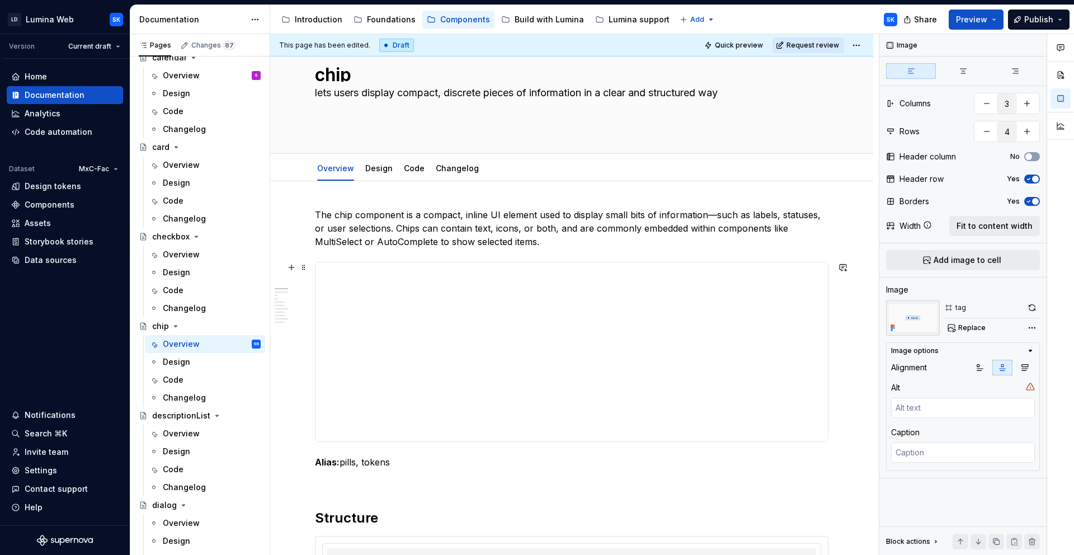
scroll to position [0, 0]
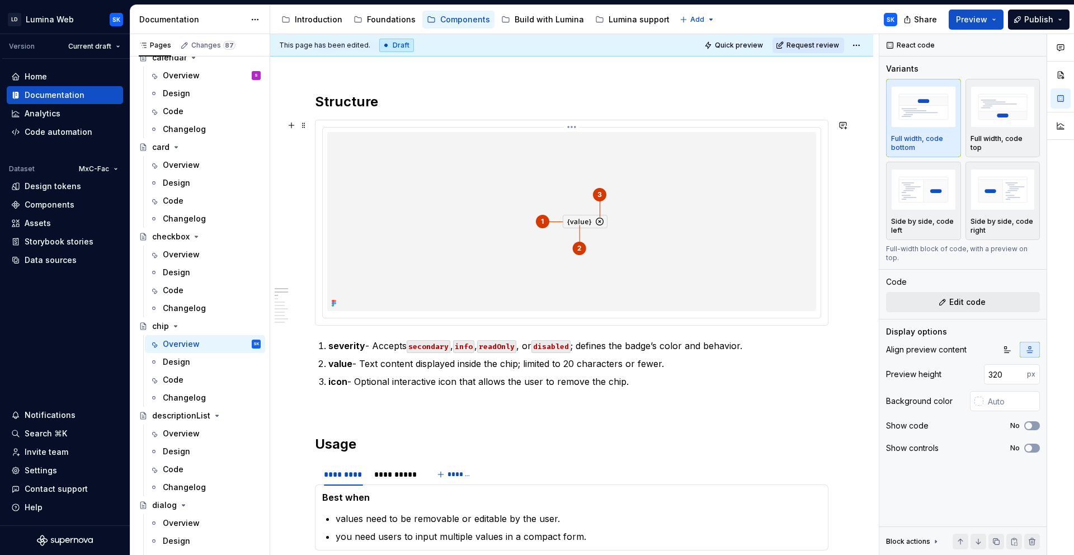
scroll to position [441, 0]
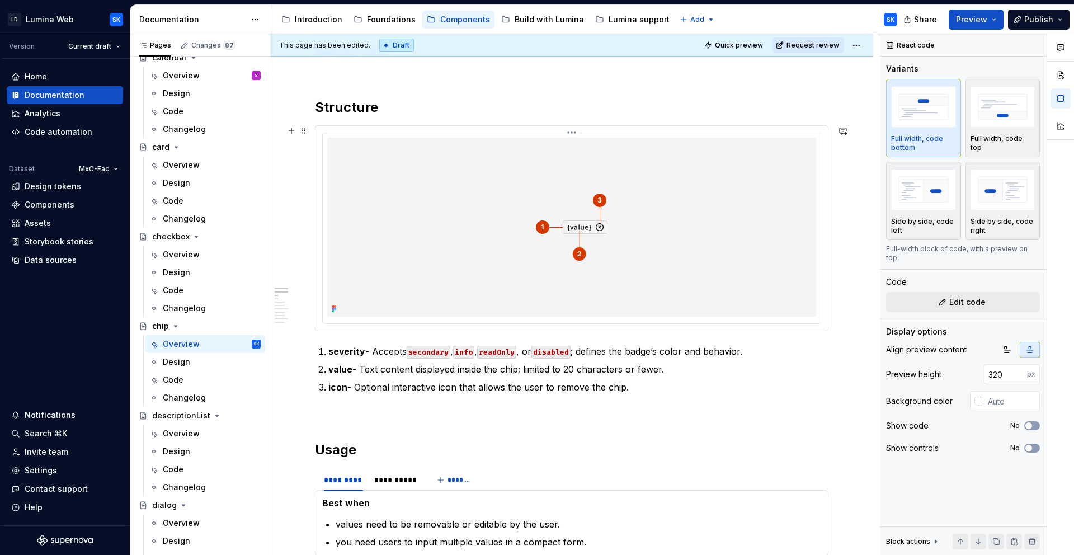
click at [510, 138] on img at bounding box center [571, 227] width 429 height 179
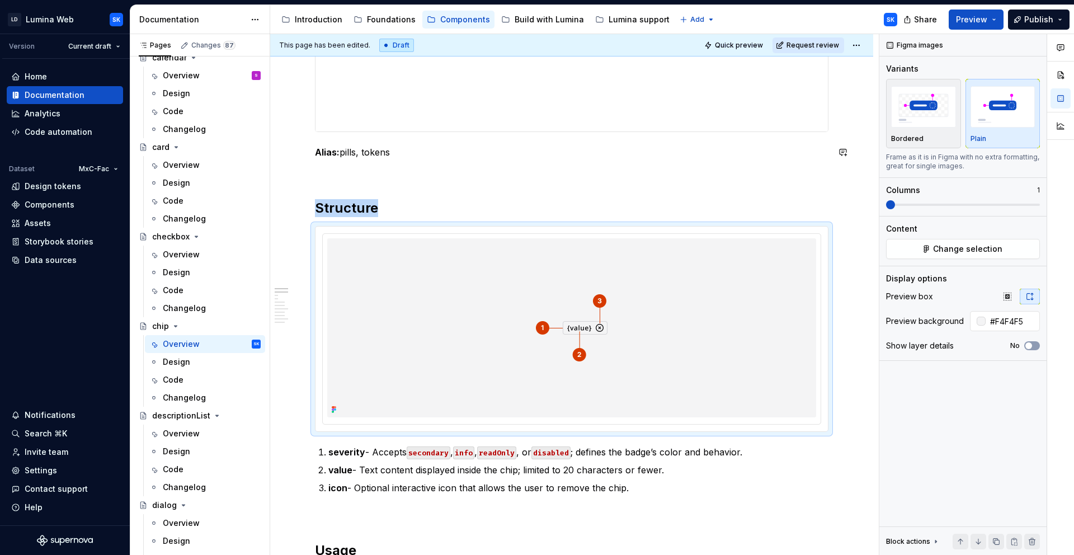
scroll to position [0, 0]
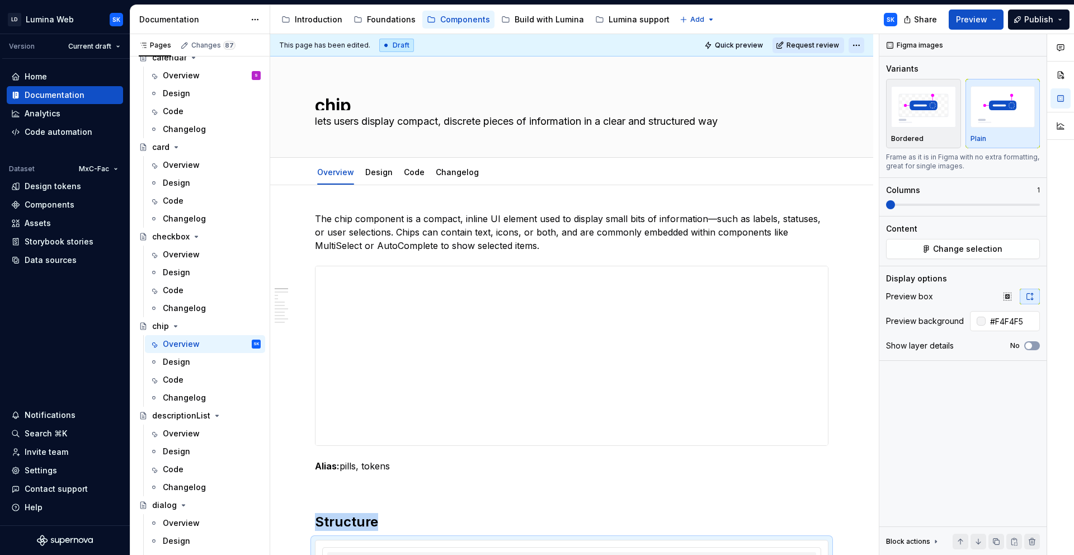
click at [861, 47] on html "LD Lumina Web SK Version Current draft Home Documentation Analytics Code automa…" at bounding box center [537, 277] width 1074 height 555
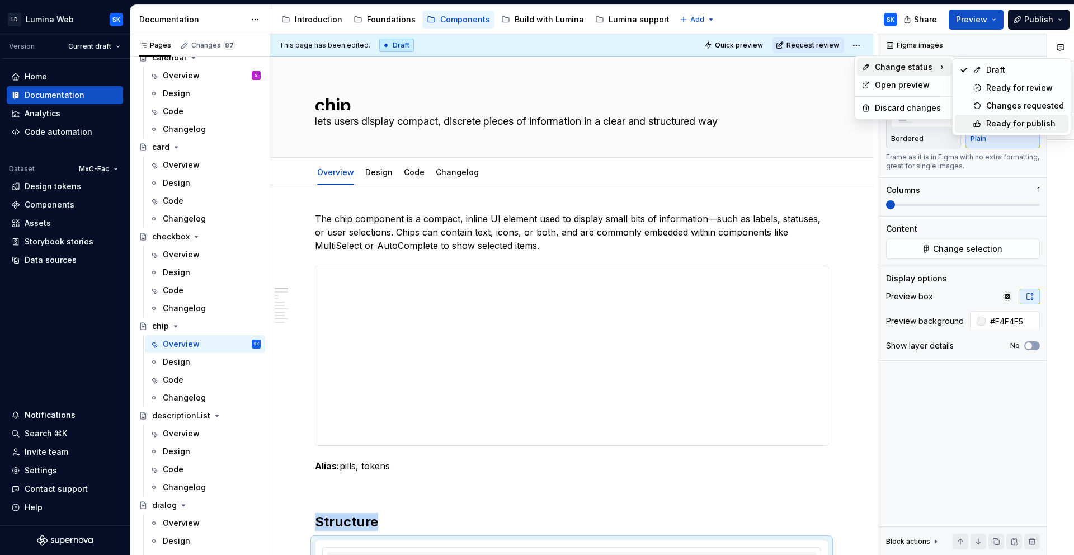
click at [1004, 125] on div "Ready for publish" at bounding box center [1025, 123] width 78 height 11
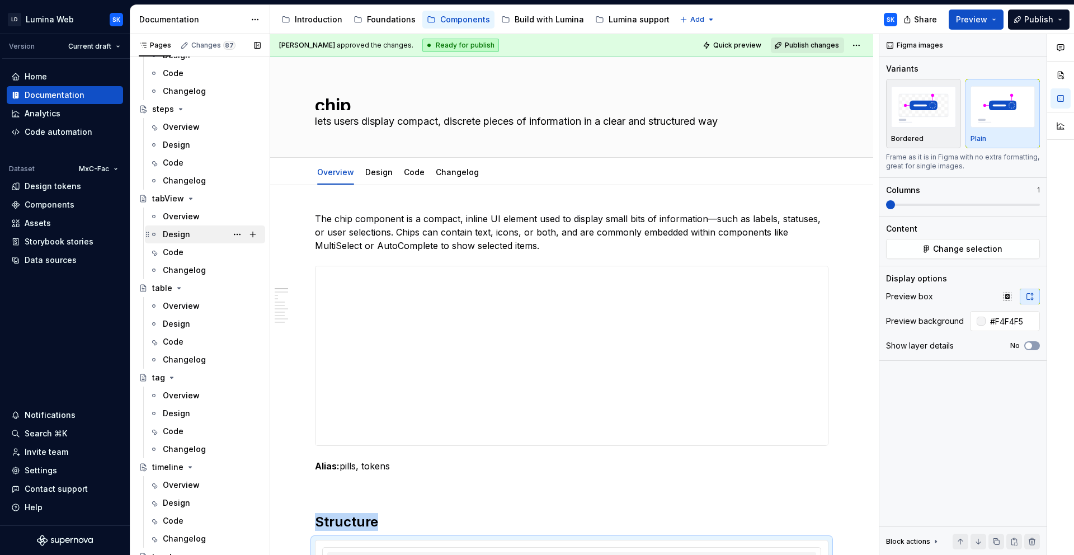
scroll to position [2990, 0]
click at [197, 392] on div "Overview" at bounding box center [181, 392] width 37 height 11
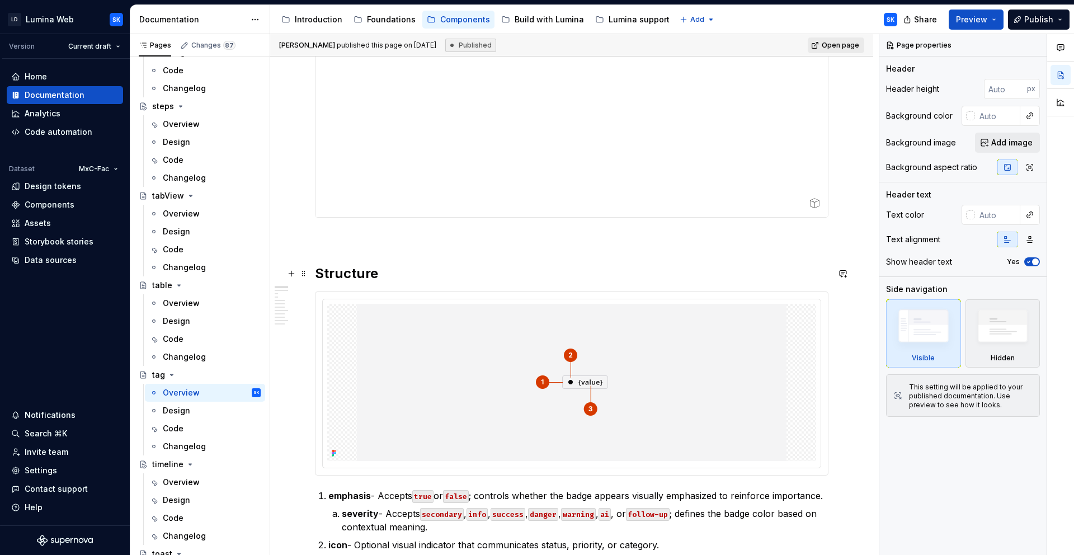
scroll to position [216, 0]
click at [479, 305] on img at bounding box center [571, 381] width 429 height 157
type textarea "*"
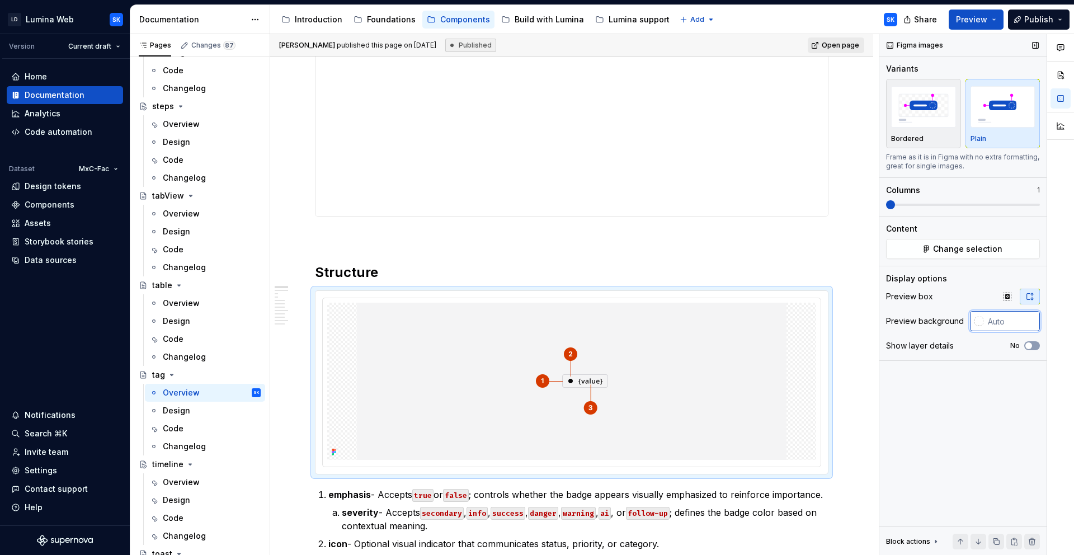
click at [988, 324] on input "text" at bounding box center [1011, 321] width 56 height 20
type input "#F4F4F5"
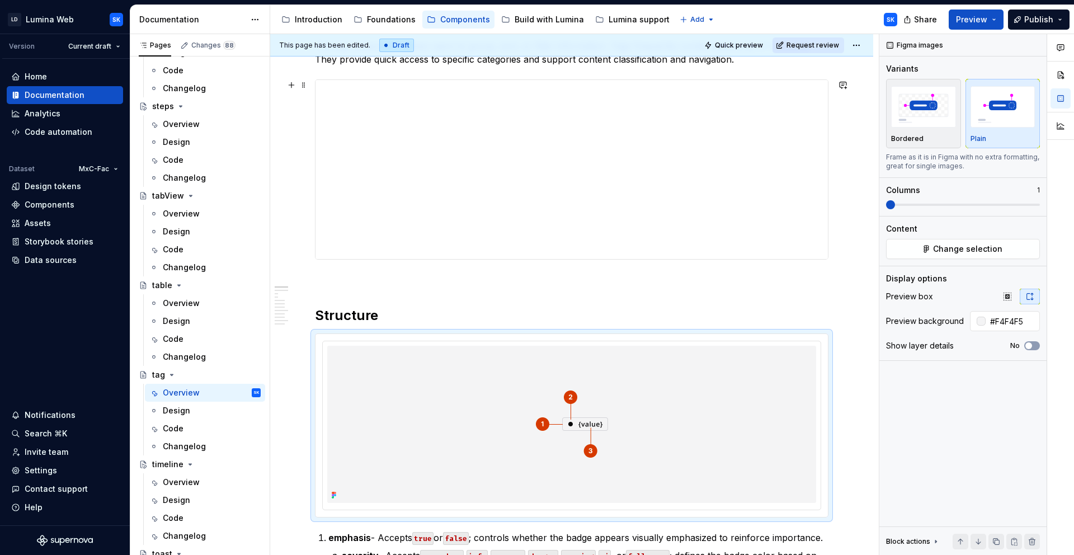
scroll to position [174, 0]
click at [1003, 297] on icon "button" at bounding box center [1007, 296] width 9 height 9
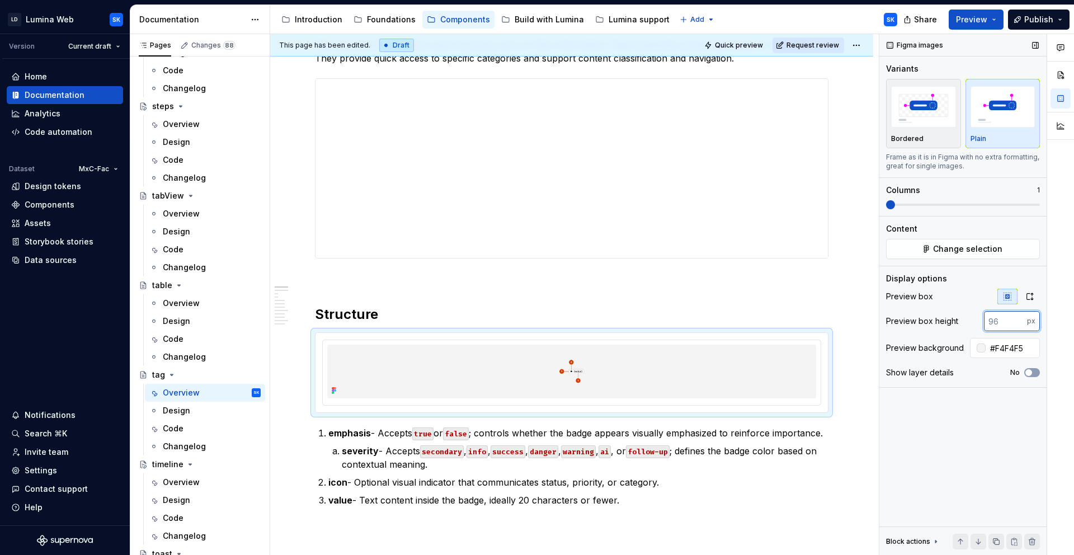
click at [1004, 321] on input "number" at bounding box center [1005, 321] width 43 height 20
type input "320"
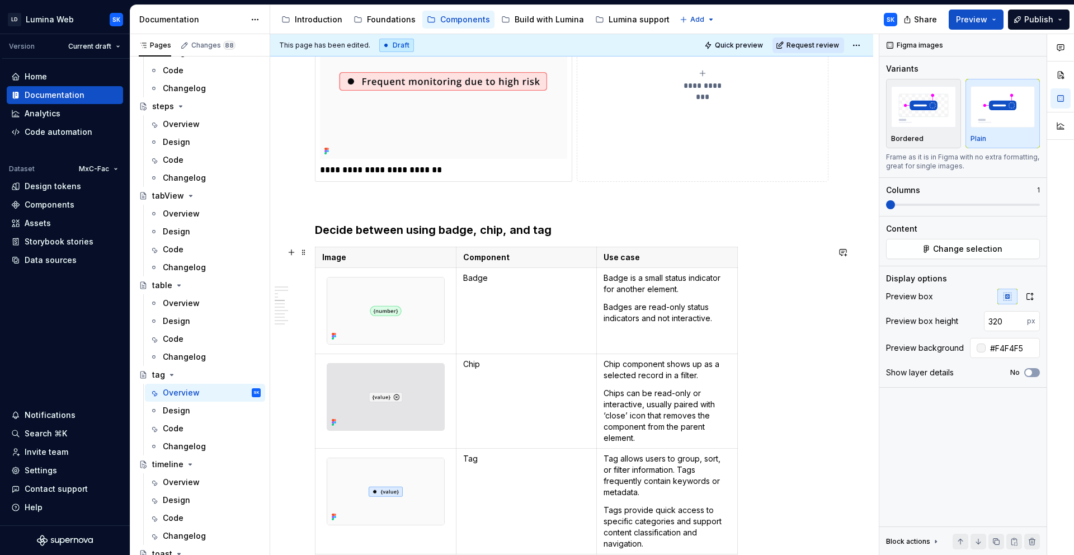
scroll to position [1400, 0]
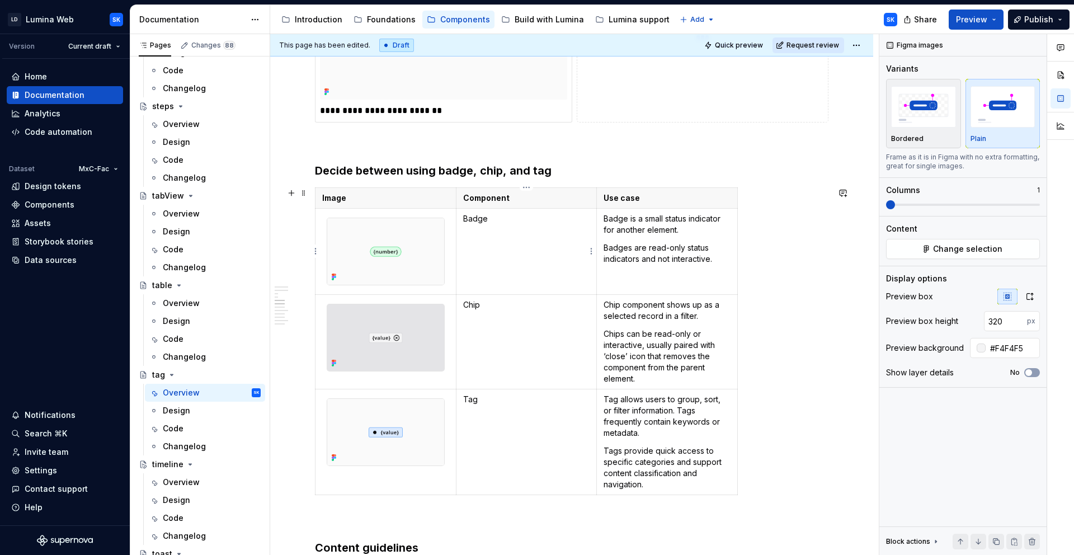
click at [626, 247] on p "Badges are read-only status indicators and not interactive." at bounding box center [666, 253] width 127 height 22
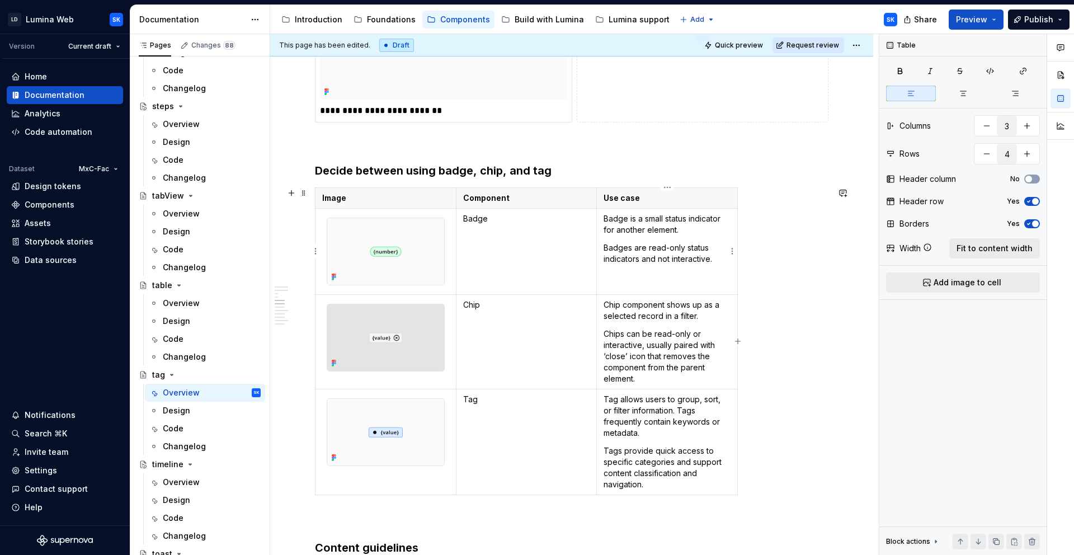
click at [649, 240] on td "Badge is a small status indicator for another element. Badges are read-only sta…" at bounding box center [667, 251] width 141 height 86
click at [1009, 246] on span "Fit to content width" at bounding box center [994, 248] width 76 height 11
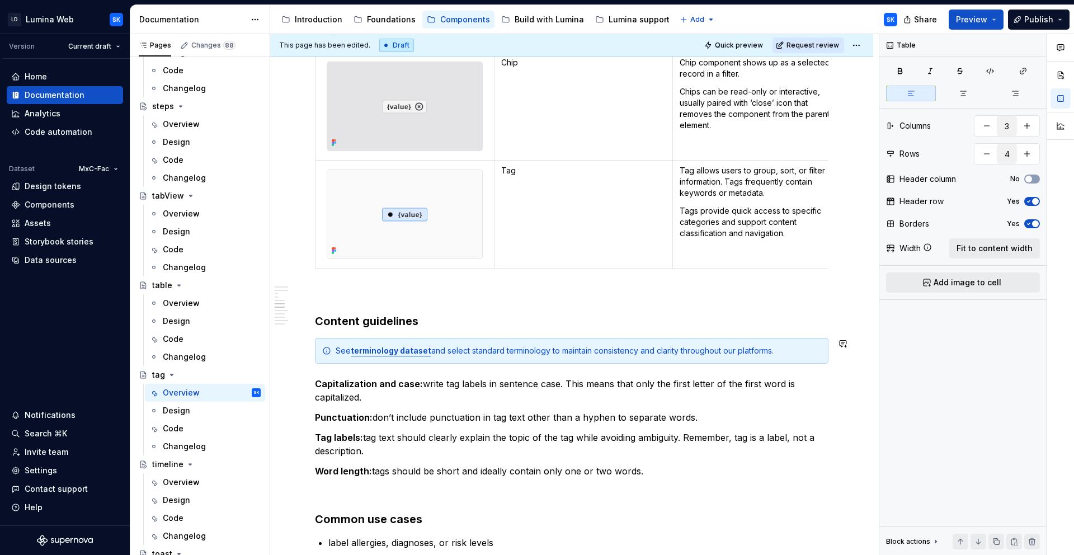
scroll to position [1767, 0]
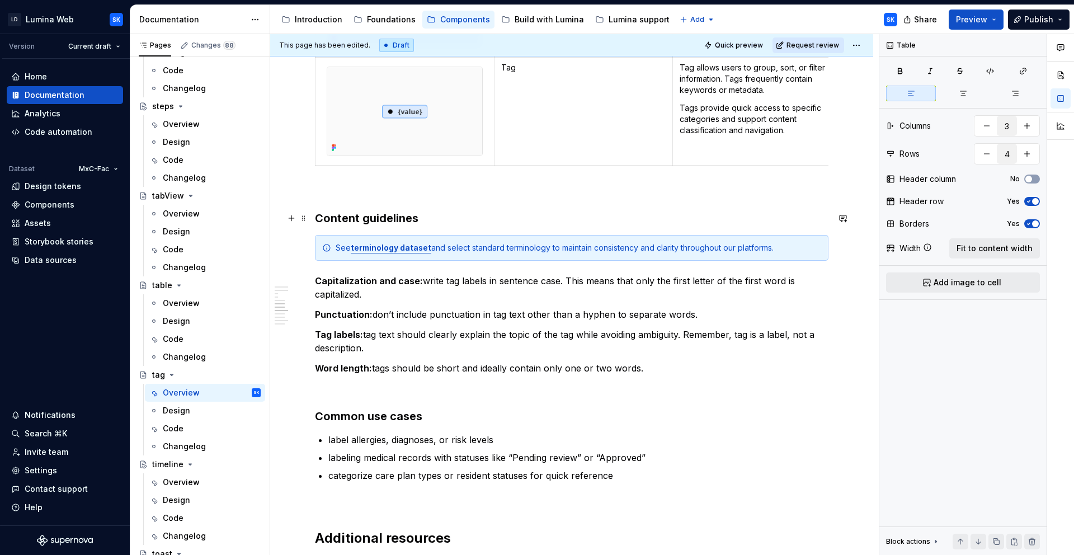
click at [418, 215] on h3 "Content guidelines" at bounding box center [571, 218] width 513 height 16
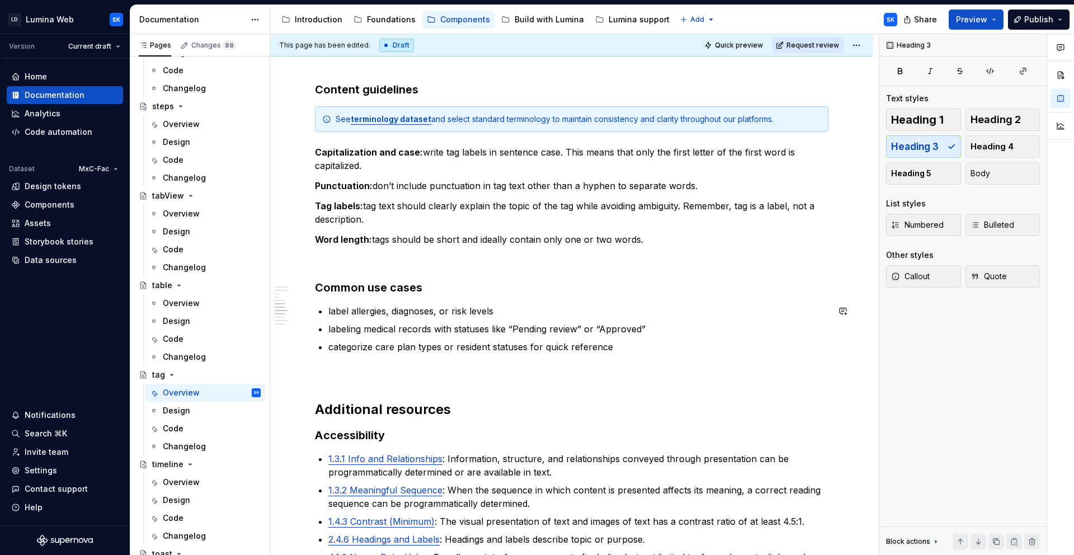
scroll to position [1890, 0]
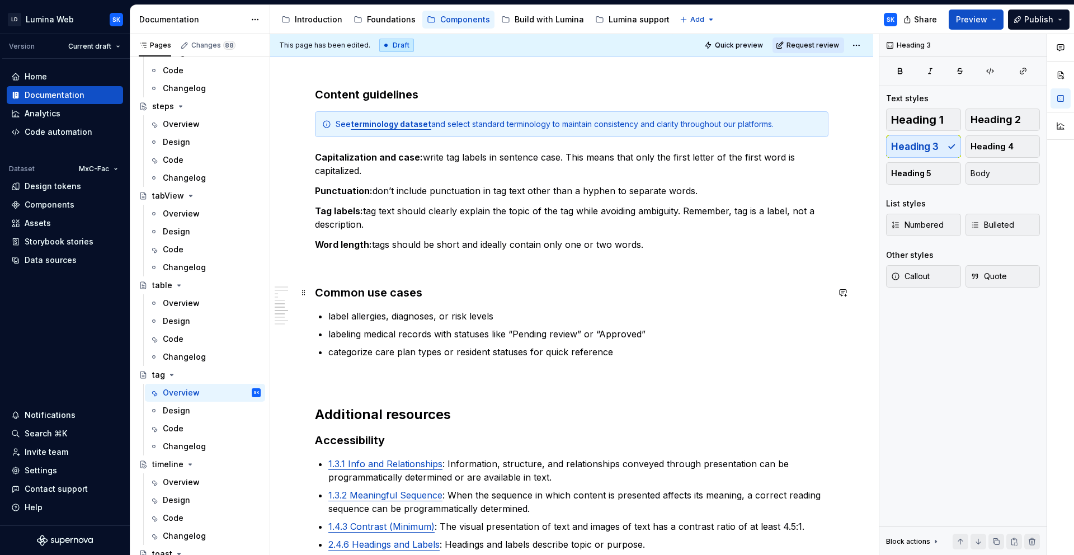
click at [430, 292] on h3 "Common use cases" at bounding box center [571, 293] width 513 height 16
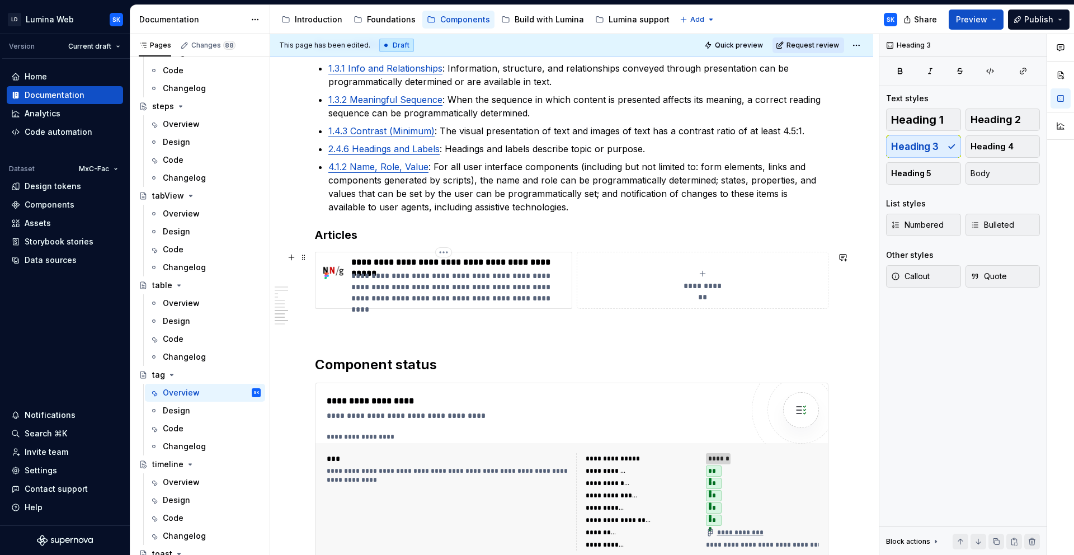
scroll to position [2135, 0]
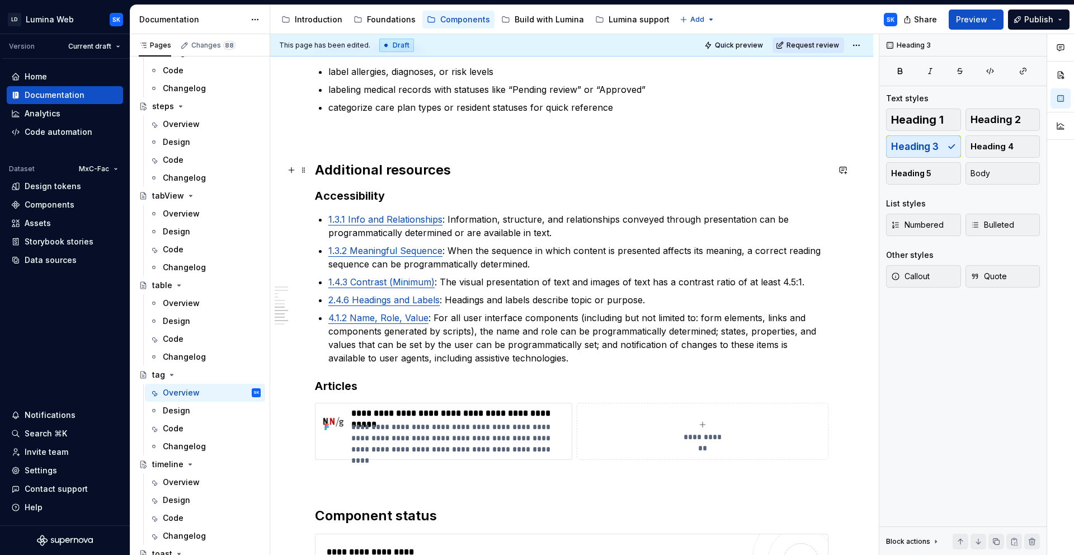
click at [464, 171] on h2 "Additional resources" at bounding box center [571, 170] width 513 height 18
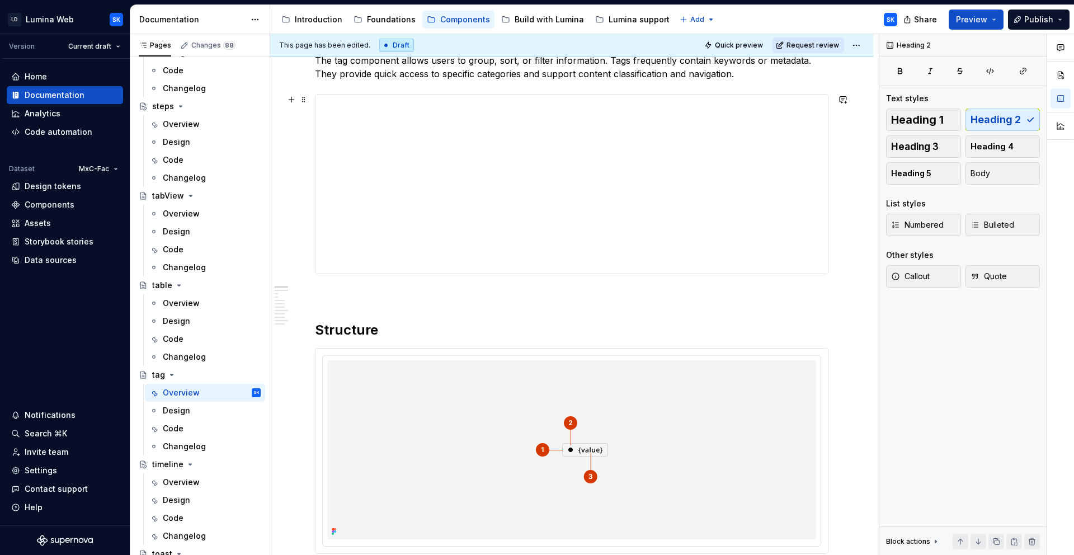
scroll to position [0, 0]
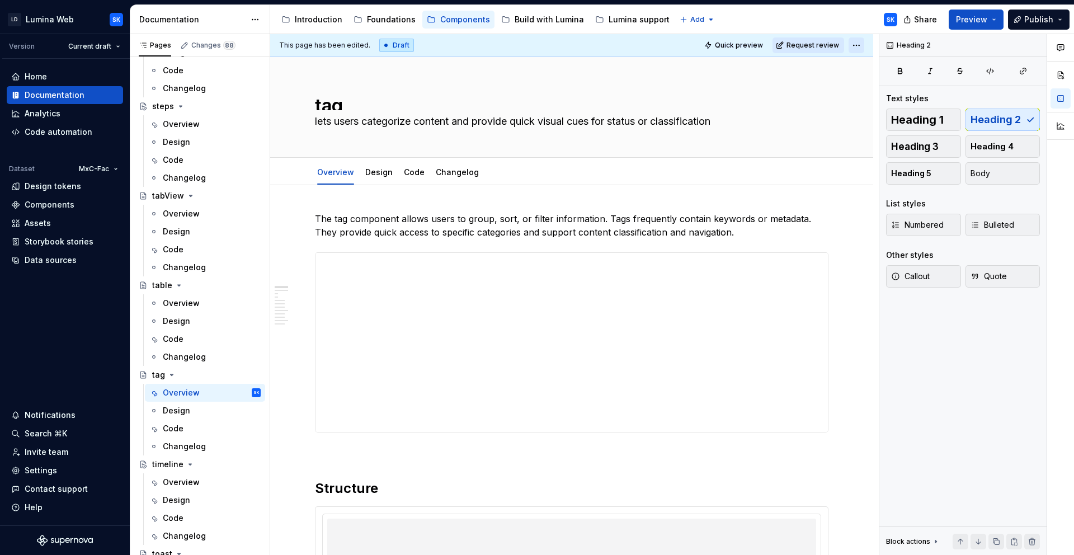
click at [860, 47] on html "LD Lumina Web SK Version Current draft Home Documentation Analytics Code automa…" at bounding box center [537, 277] width 1074 height 555
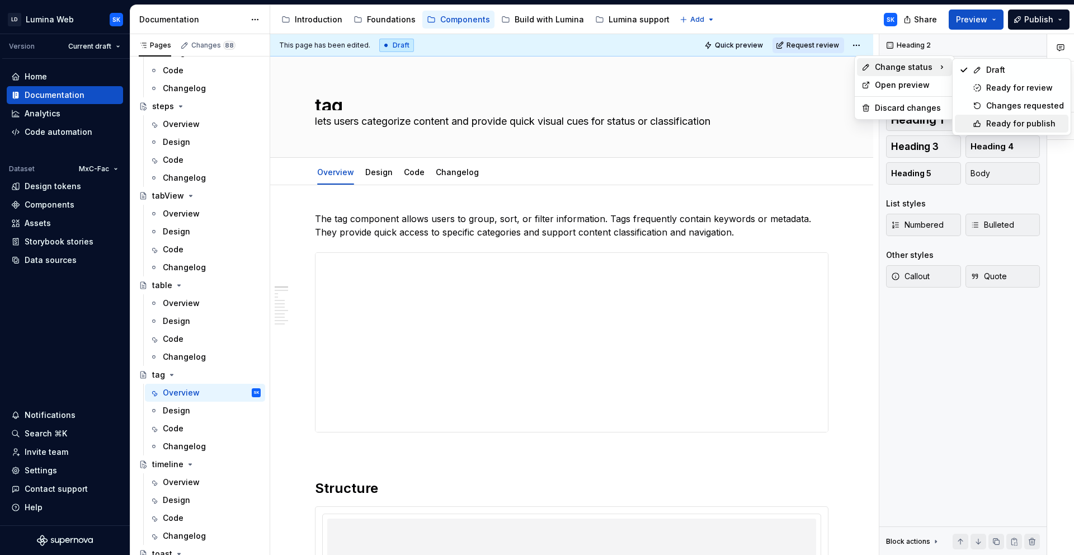
click at [1026, 121] on div "Ready for publish" at bounding box center [1025, 123] width 78 height 11
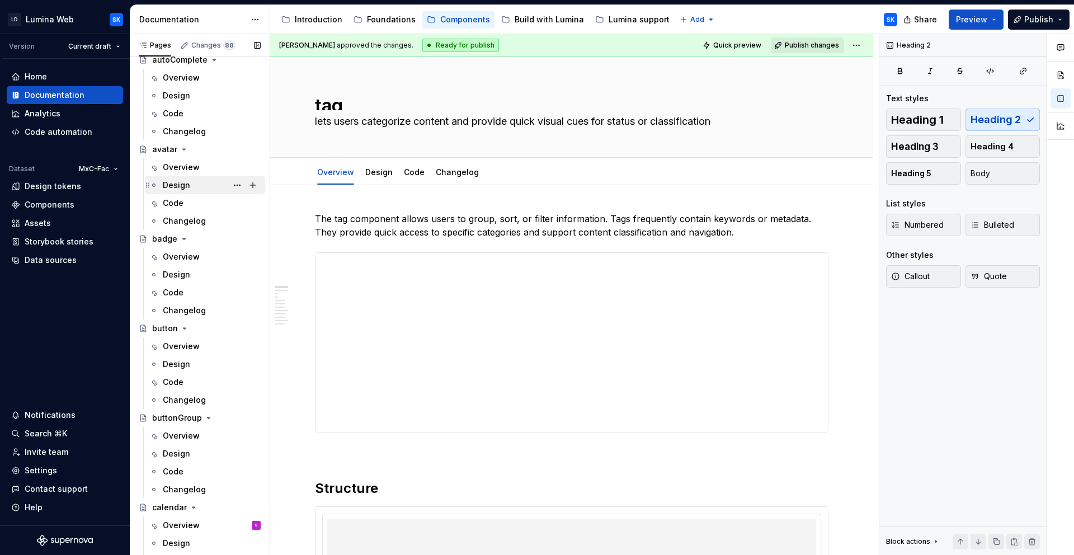
scroll to position [176, 0]
click at [202, 251] on div "Overview" at bounding box center [212, 254] width 98 height 16
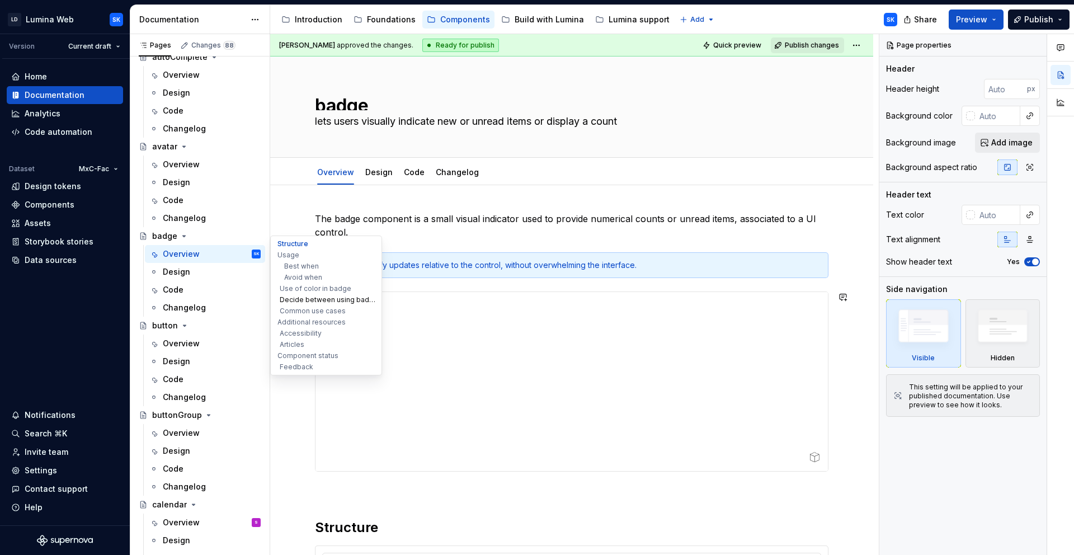
click at [301, 299] on button "Decide between using badge, chip, and tag" at bounding box center [326, 299] width 106 height 11
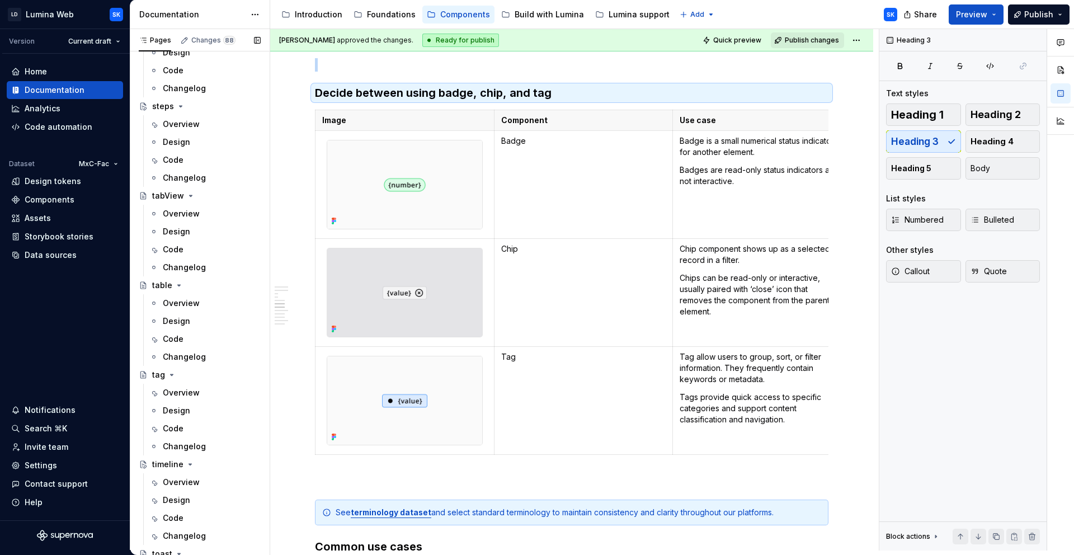
scroll to position [3246, 0]
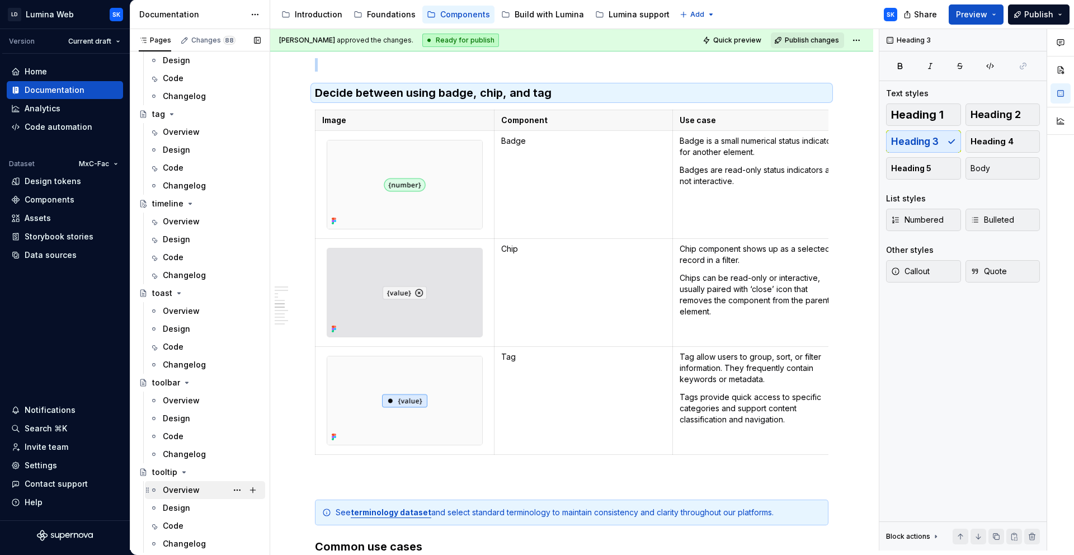
click at [193, 493] on div "Overview" at bounding box center [181, 489] width 37 height 11
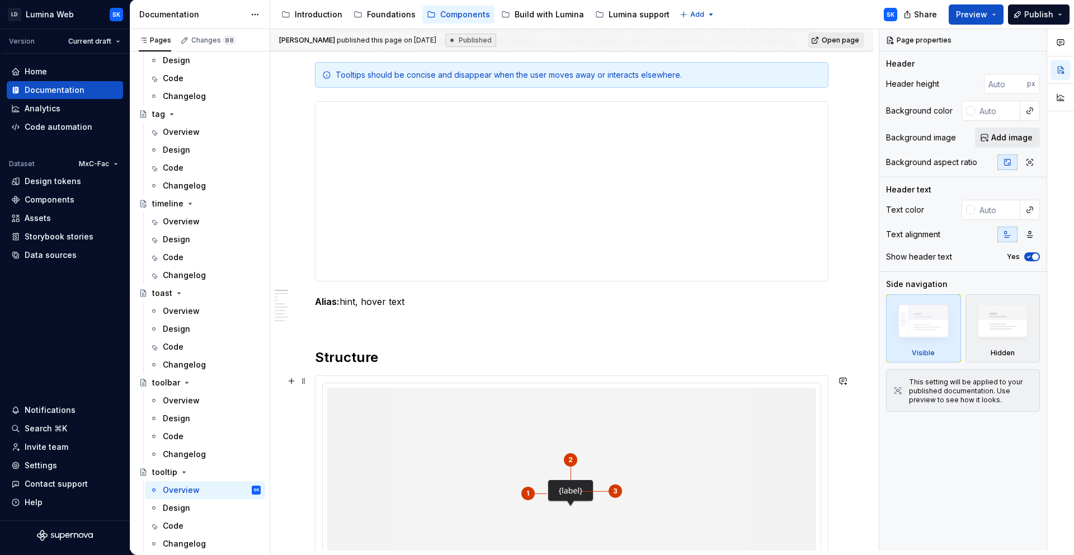
scroll to position [233, 0]
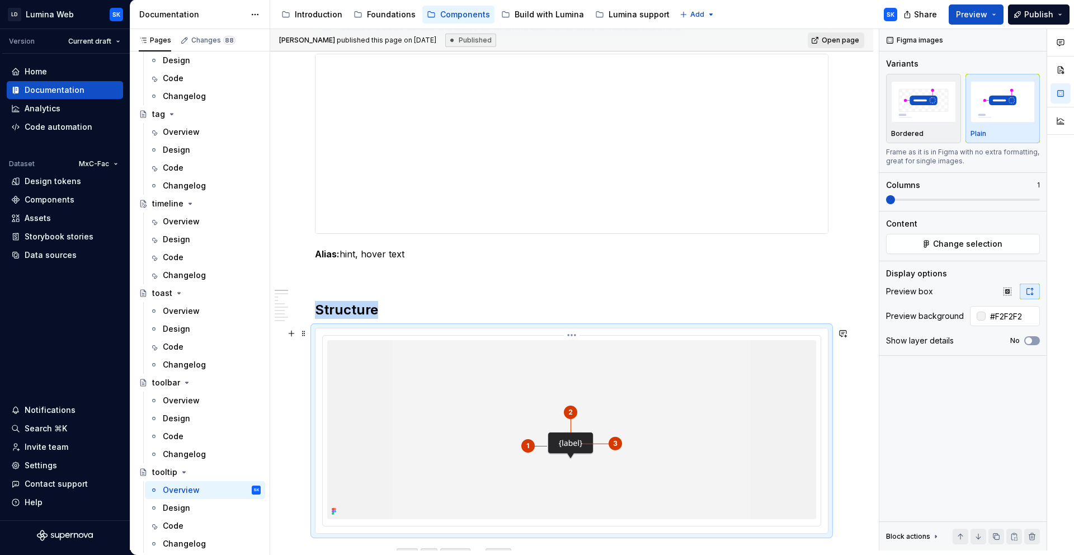
click at [459, 335] on div at bounding box center [571, 430] width 499 height 191
type textarea "*"
click at [1004, 295] on icon "button" at bounding box center [1007, 291] width 9 height 9
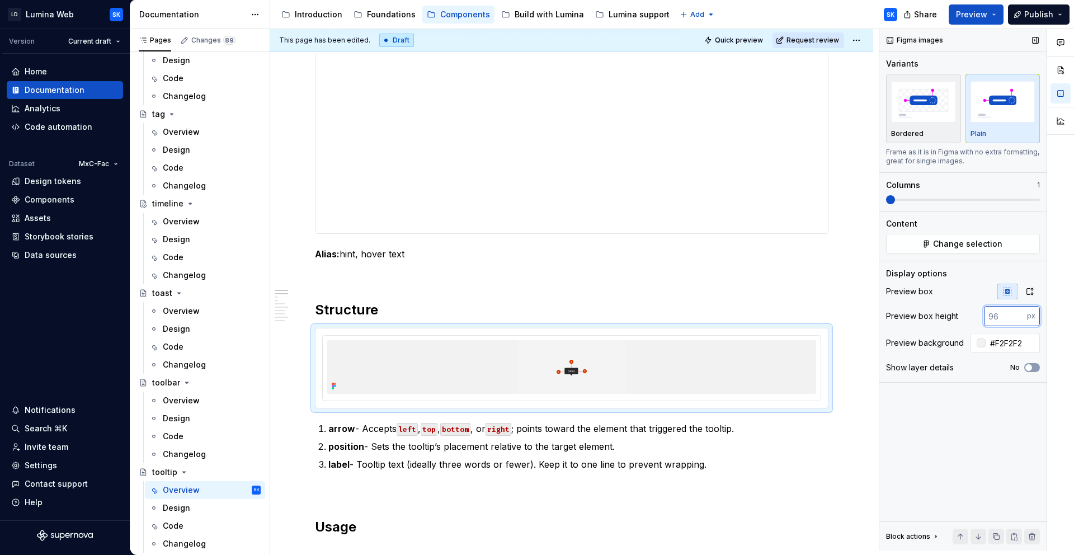
click at [1012, 310] on input "number" at bounding box center [1005, 316] width 43 height 20
type input "320"
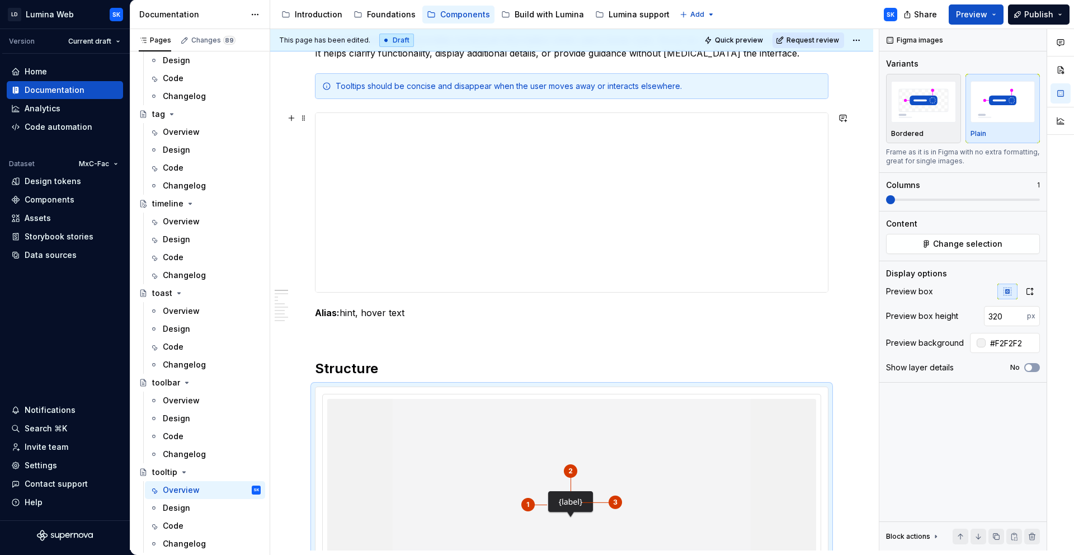
scroll to position [174, 0]
click at [375, 88] on div "Tooltips should be concise and disappear when the user moves away or interacts …" at bounding box center [578, 85] width 485 height 11
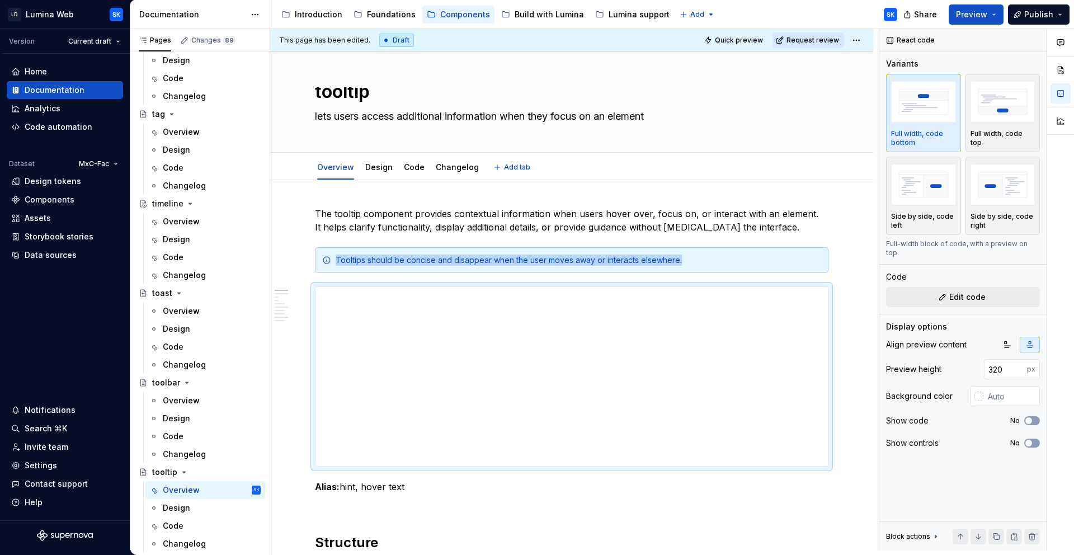
scroll to position [0, 0]
click at [861, 39] on html "LD Lumina Web SK Version Current draft Home Documentation Analytics Code automa…" at bounding box center [537, 277] width 1074 height 555
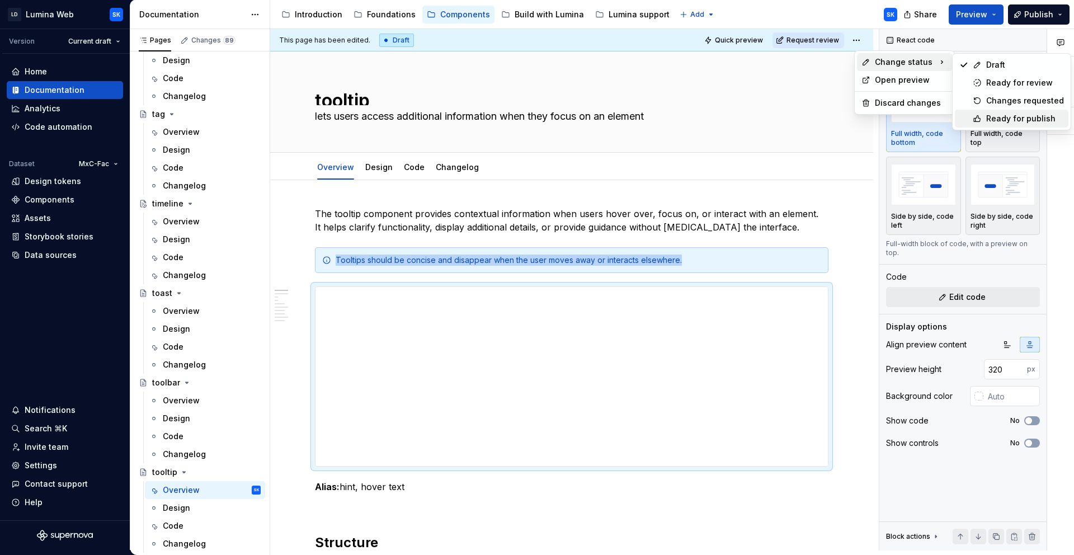
click at [1017, 111] on div "Ready for publish" at bounding box center [1012, 119] width 114 height 18
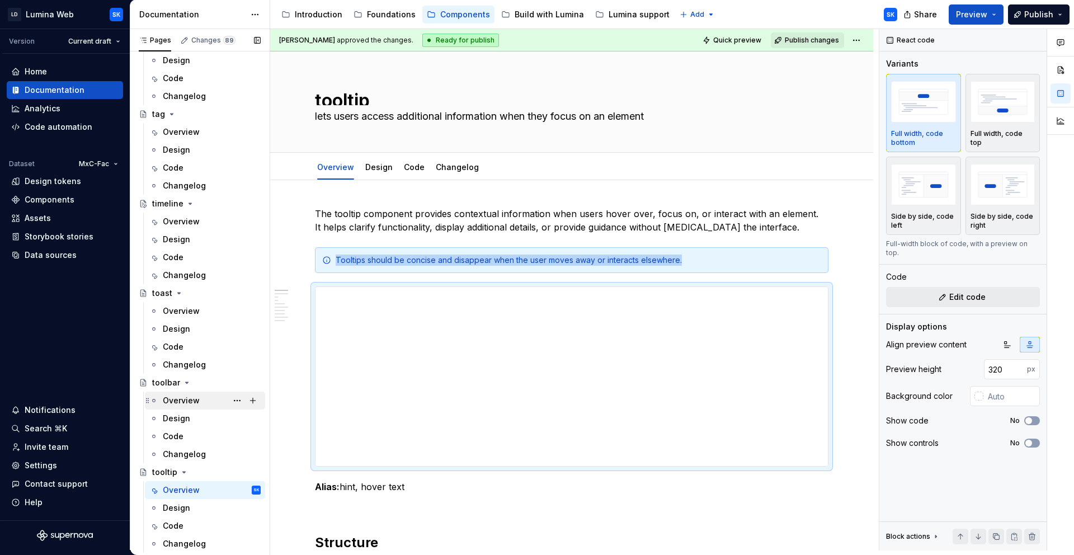
click at [202, 402] on div "Overview" at bounding box center [212, 401] width 98 height 16
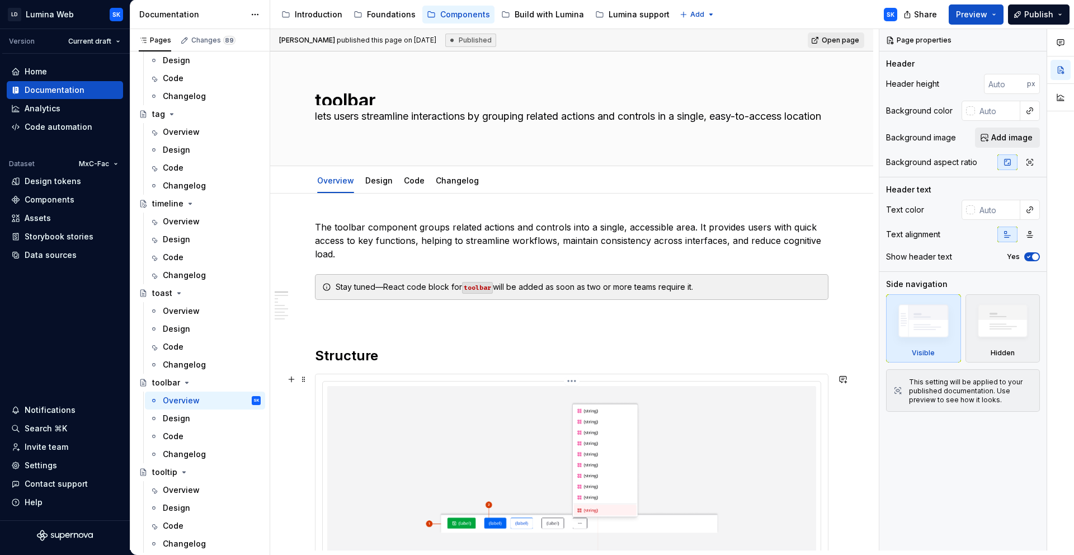
click at [390, 384] on div at bounding box center [572, 491] width 498 height 221
type textarea "*"
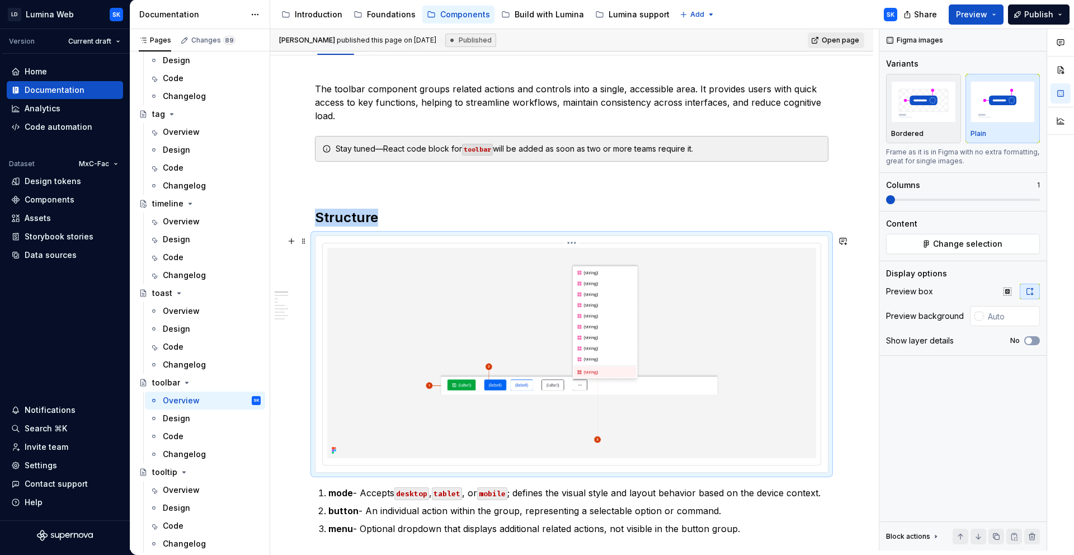
scroll to position [164, 0]
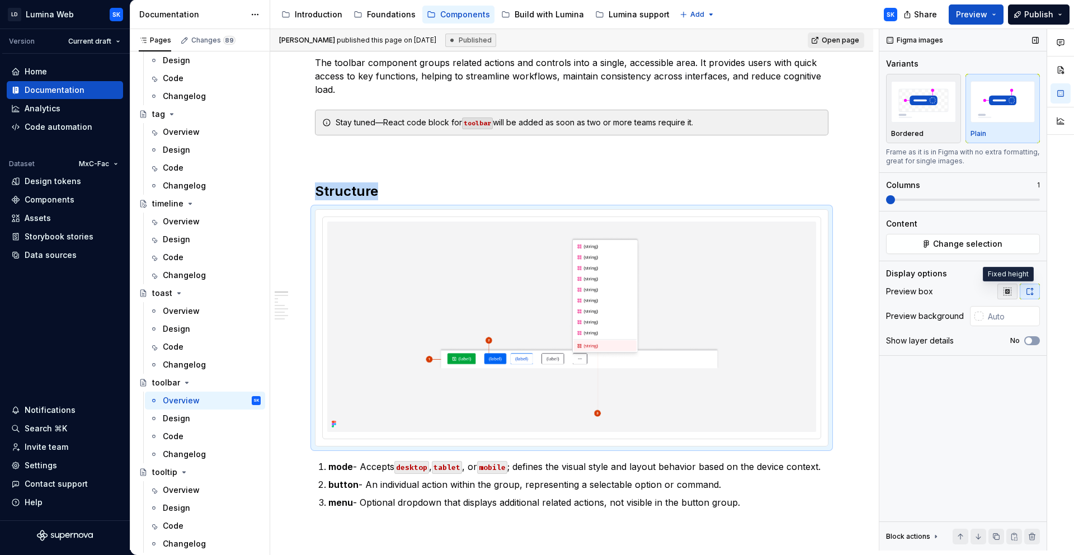
click at [1006, 298] on button "button" at bounding box center [1007, 292] width 20 height 16
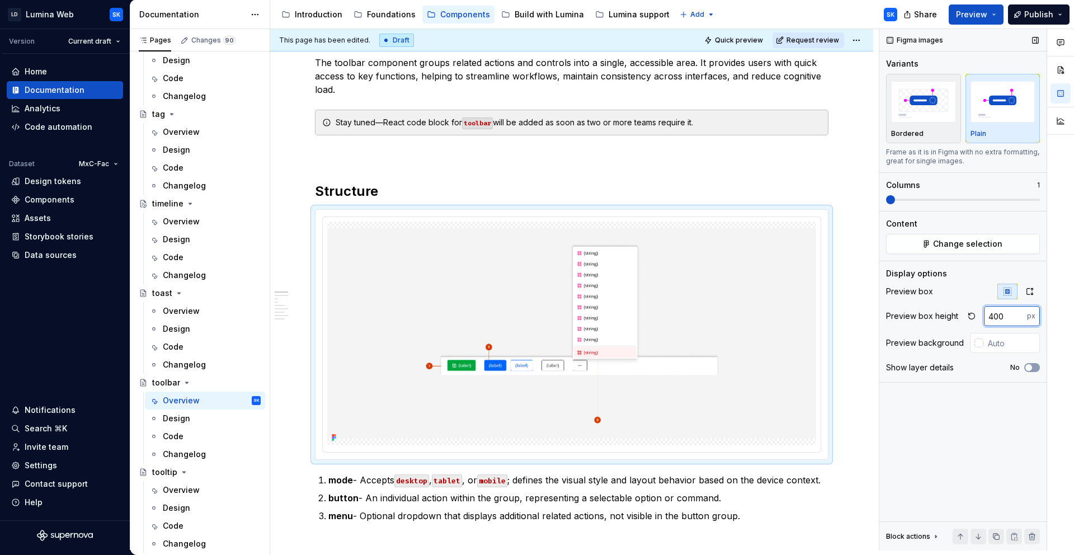
click at [1001, 311] on input "400" at bounding box center [1005, 316] width 43 height 20
click at [995, 315] on input "400" at bounding box center [1005, 316] width 43 height 20
type input "376"
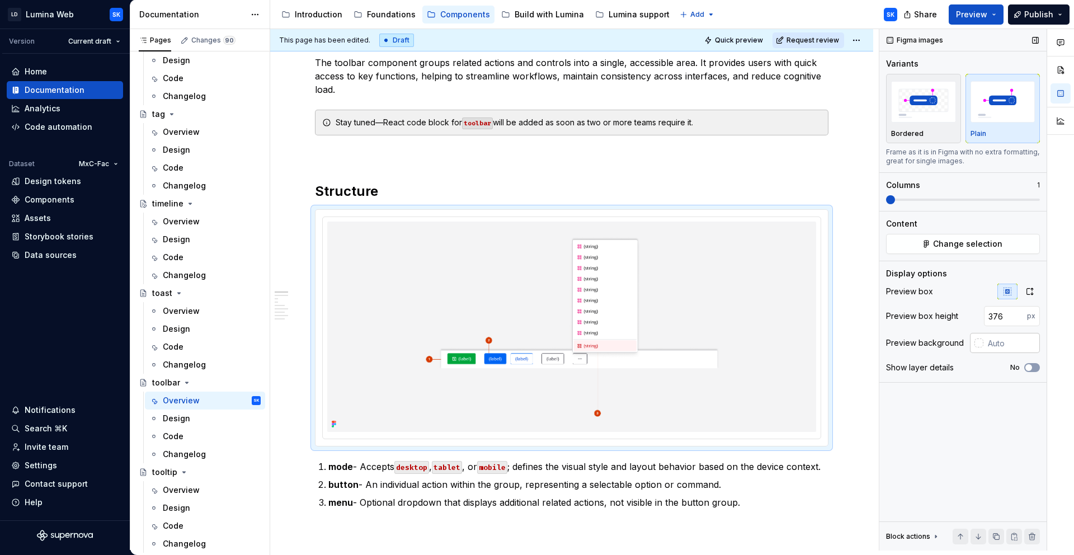
click at [994, 339] on input "text" at bounding box center [1011, 343] width 56 height 20
type input "#F4F4F5"
click at [575, 213] on html "LD Lumina Web SK Version Current draft Home Documentation Analytics Code automa…" at bounding box center [537, 277] width 1074 height 555
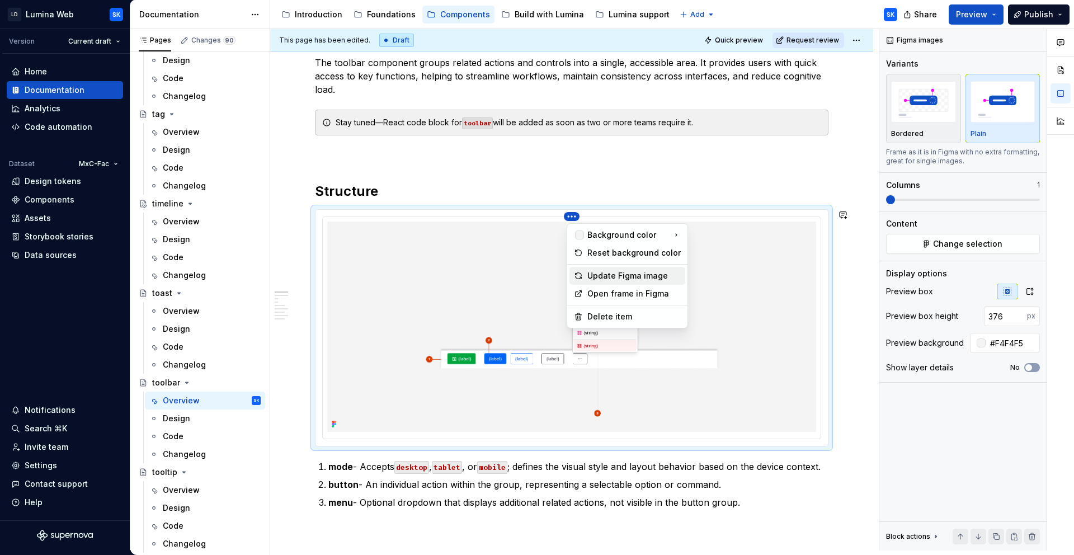
click at [627, 272] on div "Update Figma image" at bounding box center [633, 275] width 93 height 11
type textarea "*"
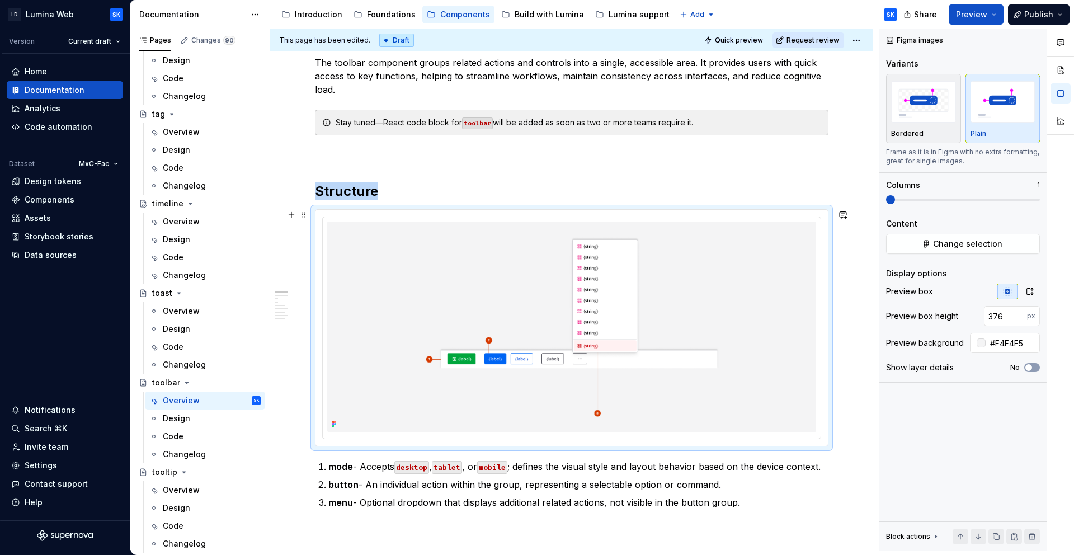
click at [596, 215] on div at bounding box center [571, 328] width 512 height 236
click at [595, 220] on div at bounding box center [572, 327] width 498 height 221
click at [573, 218] on html "LD Lumina Web SK Version Current draft Home Documentation Analytics Code automa…" at bounding box center [537, 277] width 1074 height 555
click at [506, 239] on html "LD Lumina Web SK Version Current draft Home Documentation Analytics Code automa…" at bounding box center [537, 277] width 1074 height 555
click at [687, 219] on div at bounding box center [572, 327] width 498 height 221
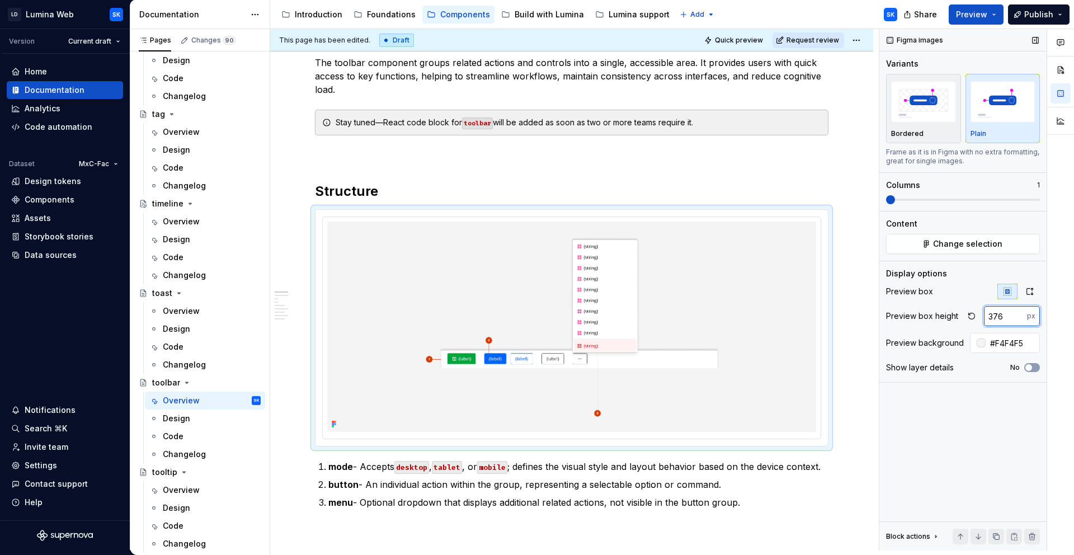
click at [995, 313] on input "376" at bounding box center [1005, 316] width 43 height 20
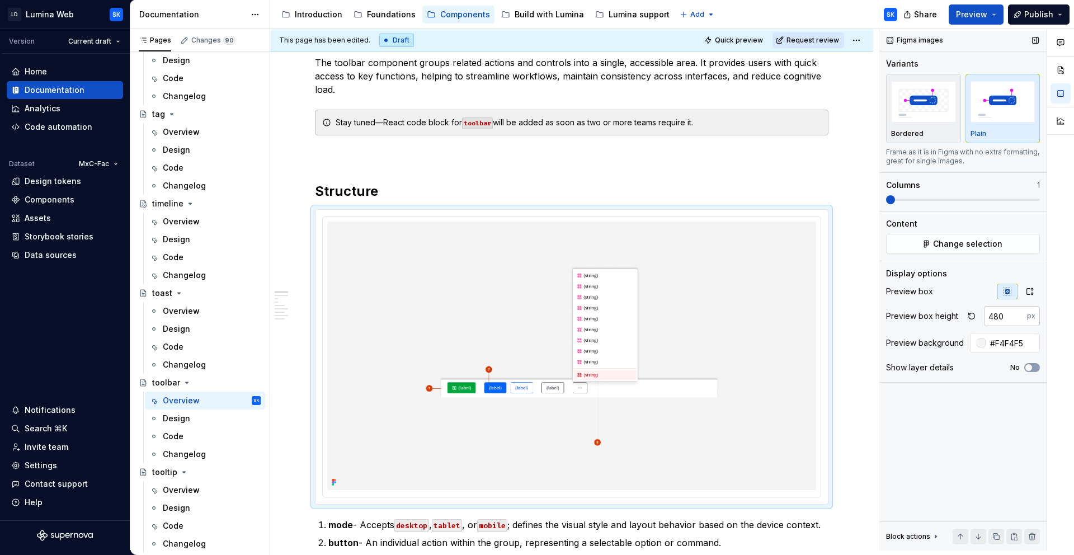
type input "376"
click at [1025, 295] on icon "button" at bounding box center [1029, 291] width 9 height 9
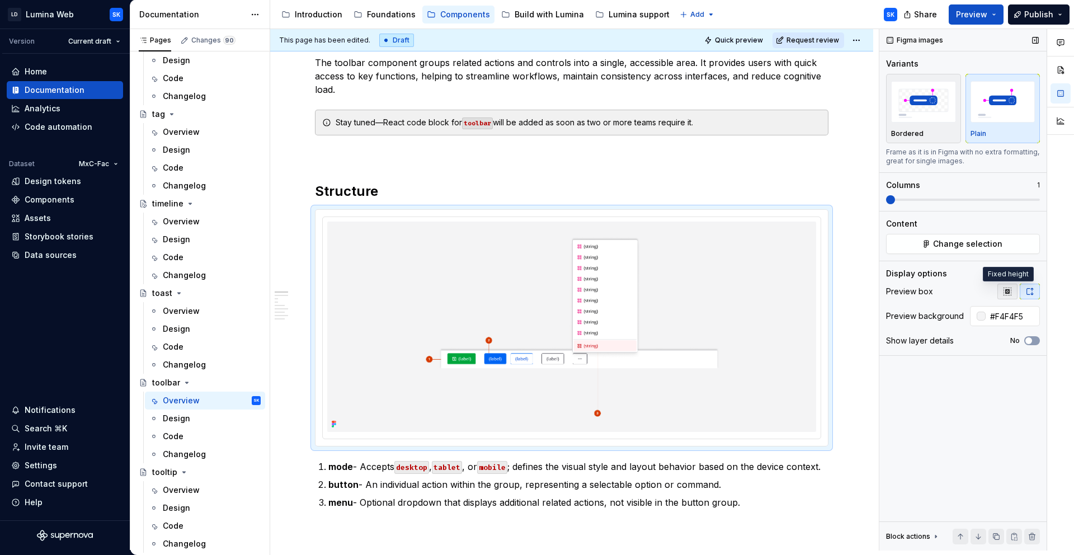
click at [1009, 293] on icon "button" at bounding box center [1007, 291] width 9 height 9
click at [1007, 318] on input "376" at bounding box center [1005, 316] width 43 height 20
click at [585, 225] on img at bounding box center [571, 326] width 489 height 210
click at [574, 217] on html "LD Lumina Web SK Version Current draft Home Documentation Analytics Code automa…" at bounding box center [537, 277] width 1074 height 555
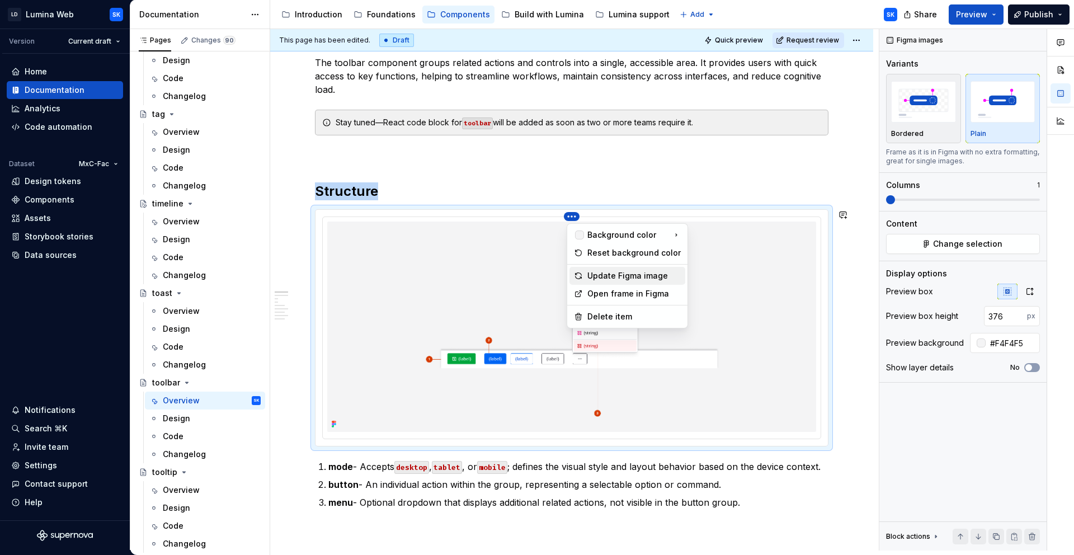
click at [628, 275] on div "Update Figma image" at bounding box center [633, 275] width 93 height 11
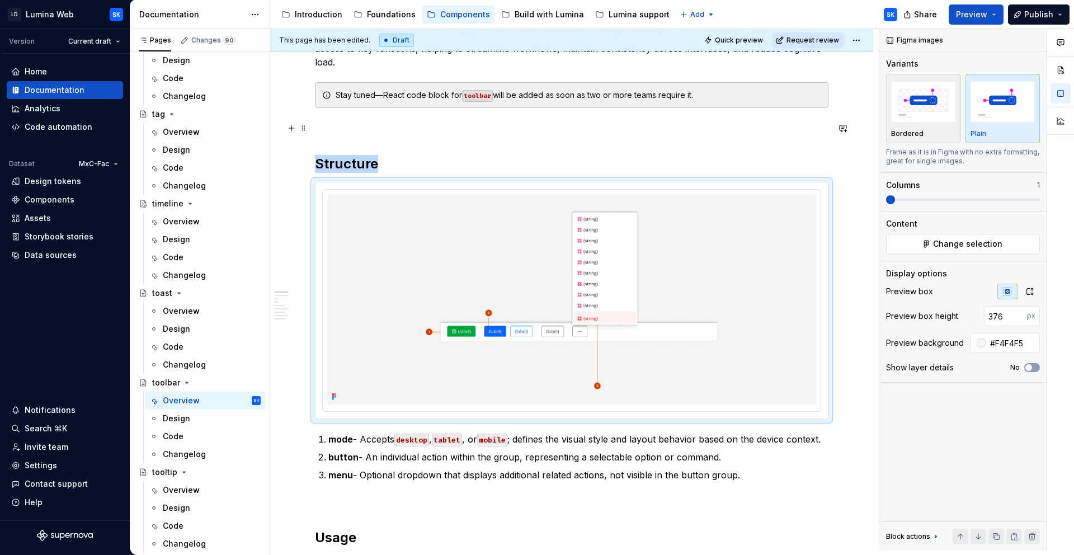
scroll to position [0, 0]
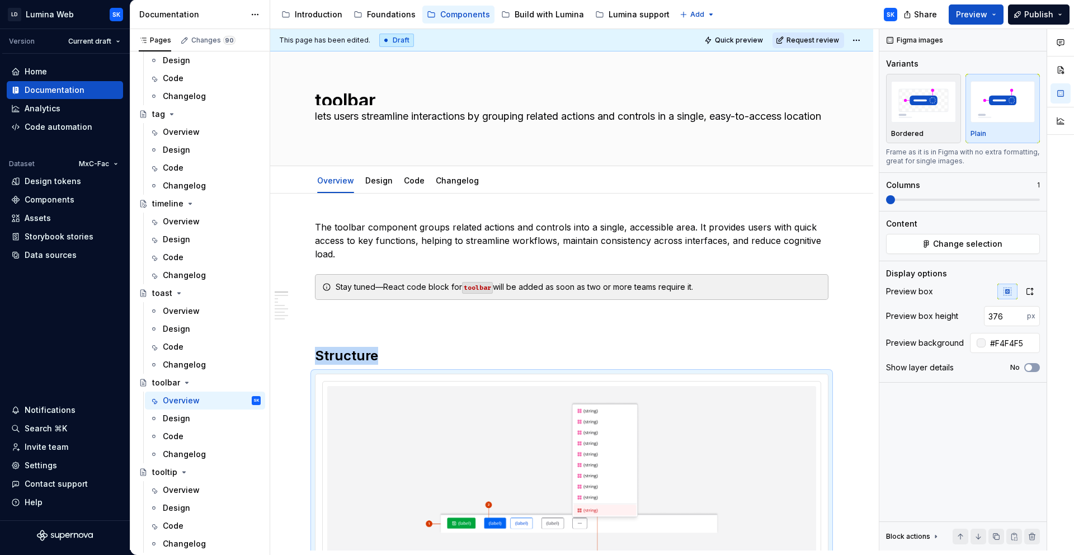
click at [857, 39] on html "LD Lumina Web SK Version Current draft Home Documentation Analytics Code automa…" at bounding box center [537, 277] width 1074 height 555
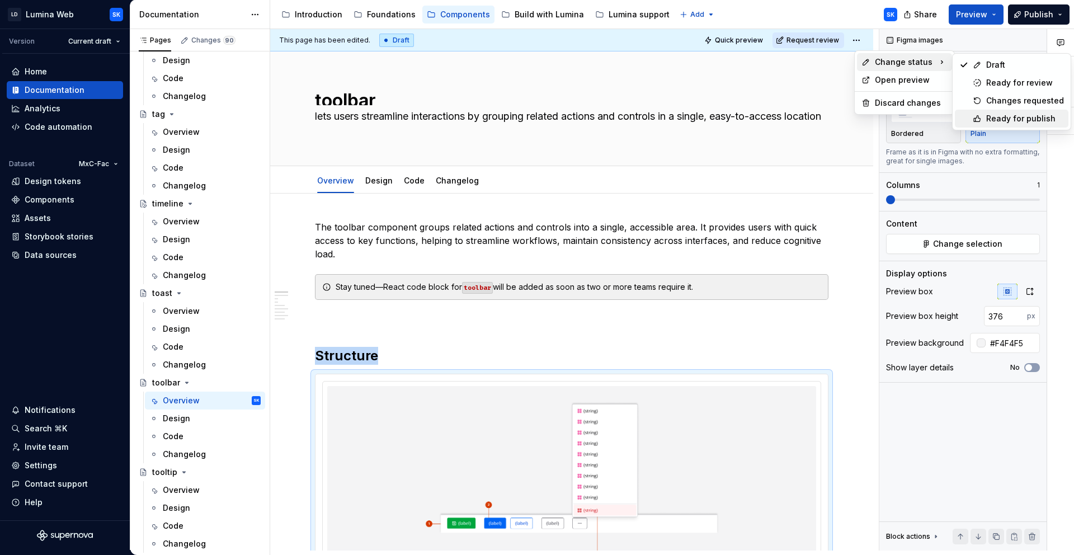
click at [1020, 115] on div "Ready for publish" at bounding box center [1025, 118] width 78 height 11
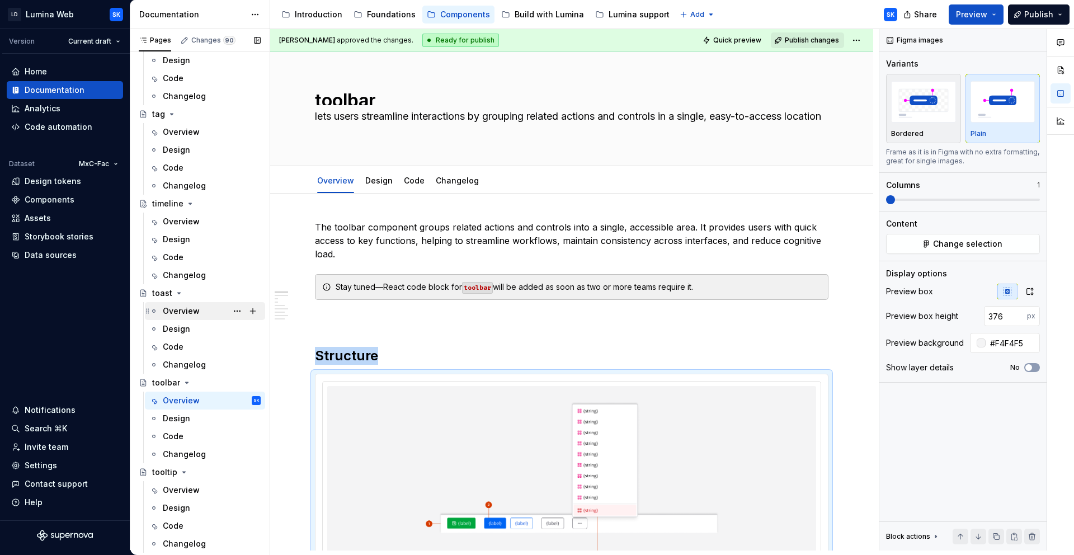
click at [193, 312] on div "Overview" at bounding box center [181, 310] width 37 height 11
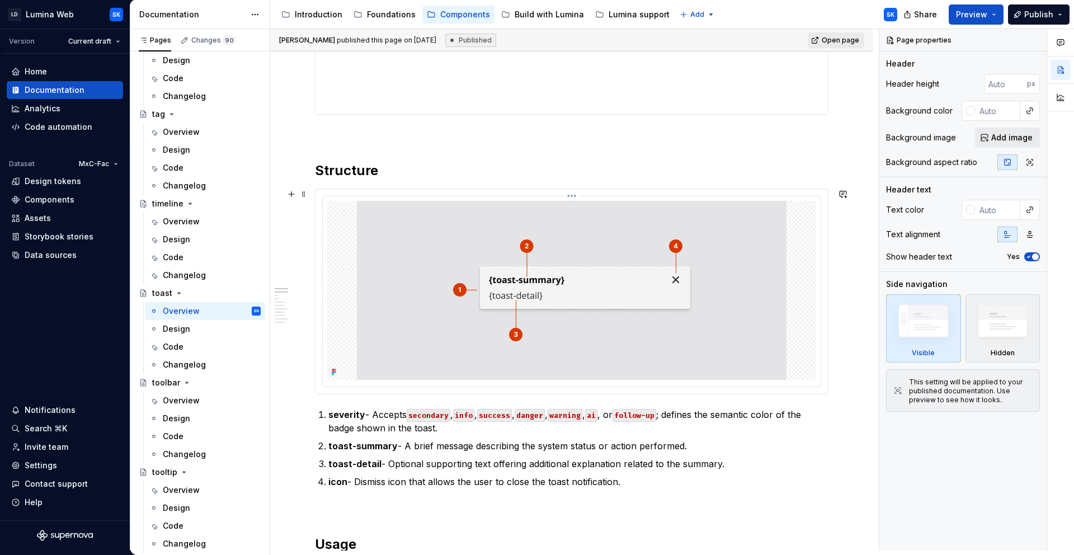
scroll to position [362, 0]
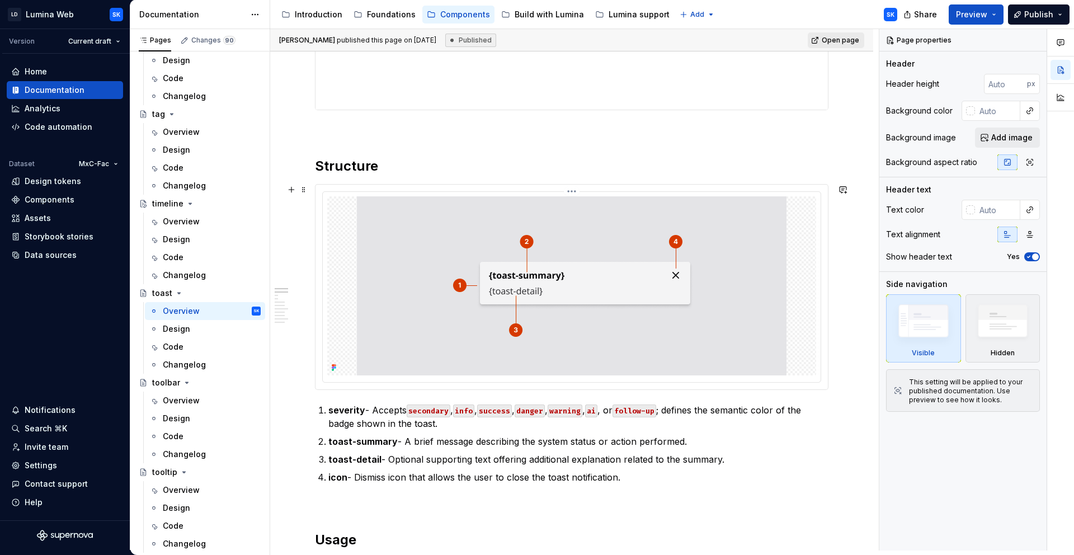
click at [425, 194] on div at bounding box center [572, 287] width 498 height 190
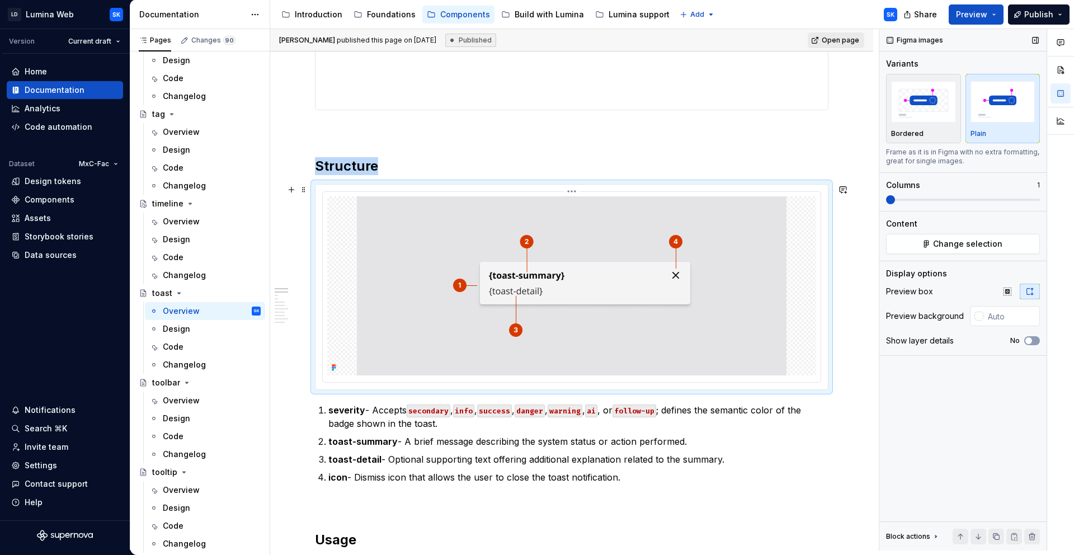
type textarea "*"
click at [995, 313] on input "text" at bounding box center [1011, 316] width 56 height 20
type input "#F4F4F5"
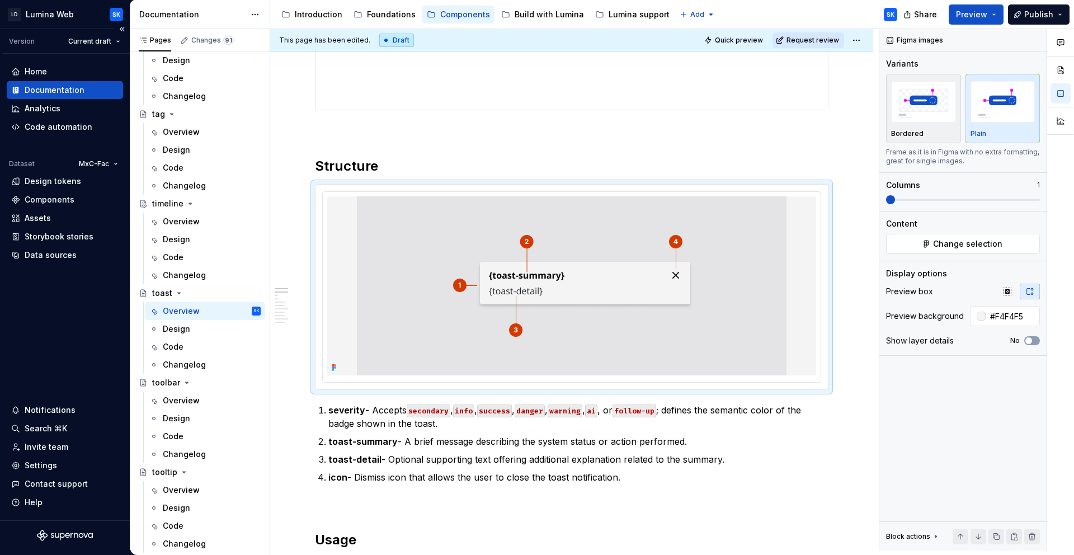
type textarea "*"
click at [1011, 319] on input "#F4F4F5" at bounding box center [1012, 316] width 54 height 20
type input "#E4E4E7"
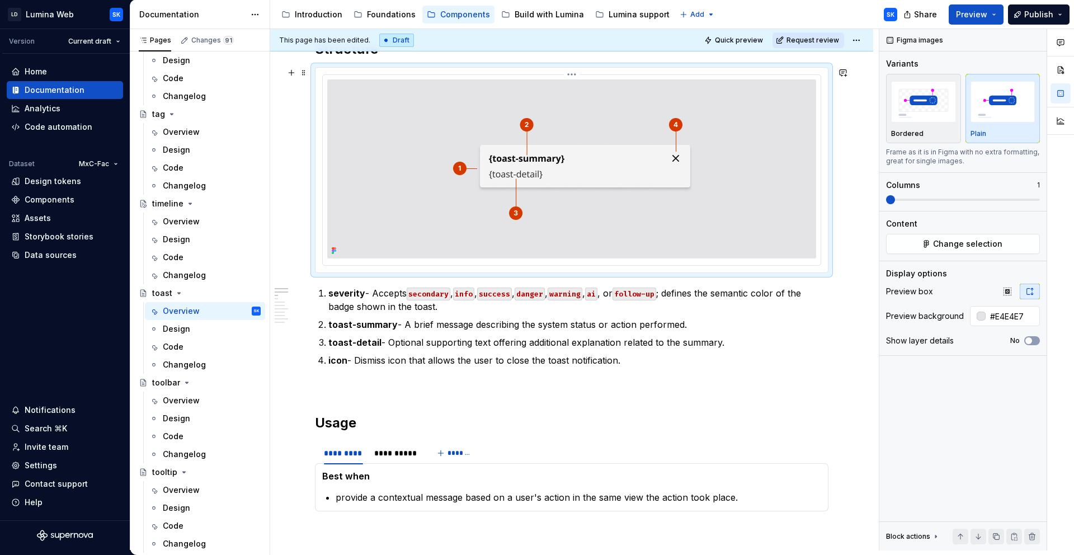
scroll to position [478, 0]
click at [1004, 289] on icon "button" at bounding box center [1007, 291] width 9 height 9
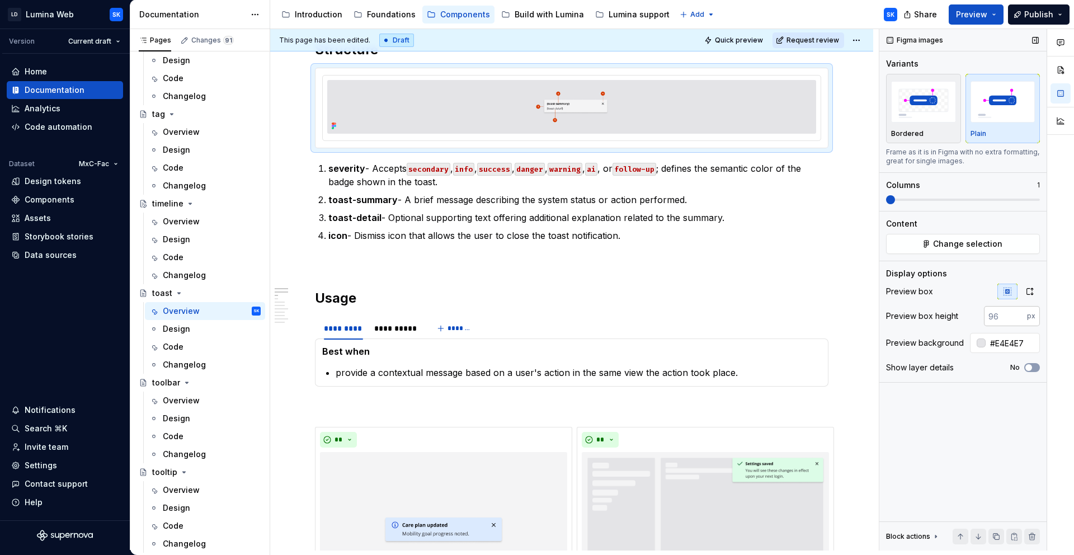
click at [1006, 309] on input "number" at bounding box center [1005, 316] width 43 height 20
type input "320"
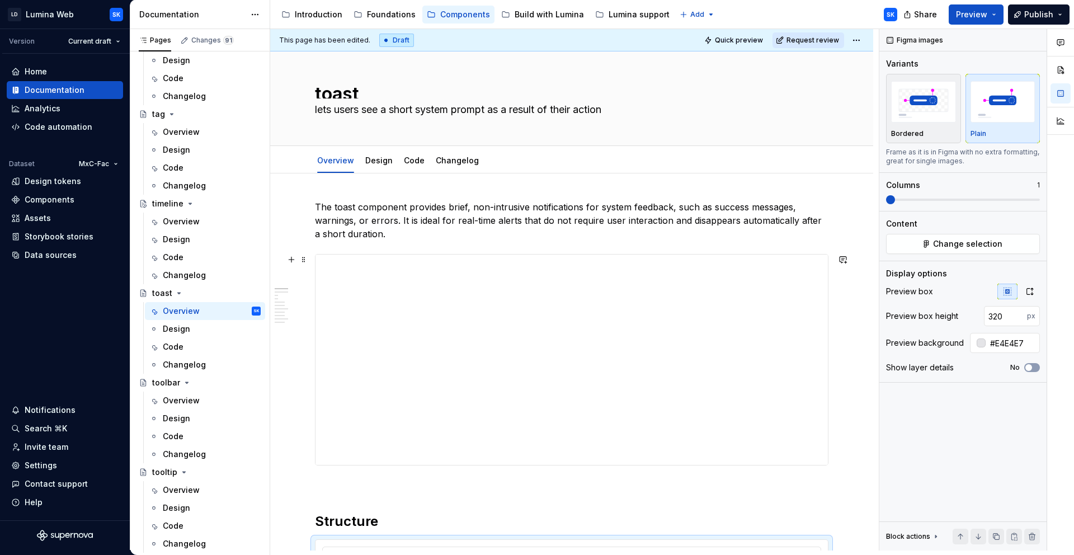
scroll to position [0, 0]
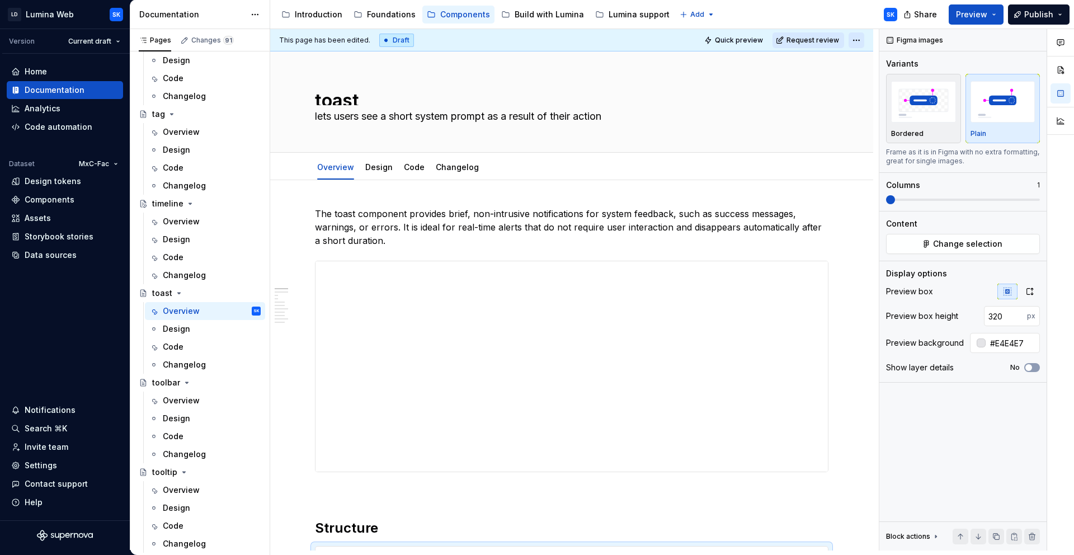
click at [861, 40] on html "LD Lumina Web SK Version Current draft Home Documentation Analytics Code automa…" at bounding box center [537, 277] width 1074 height 555
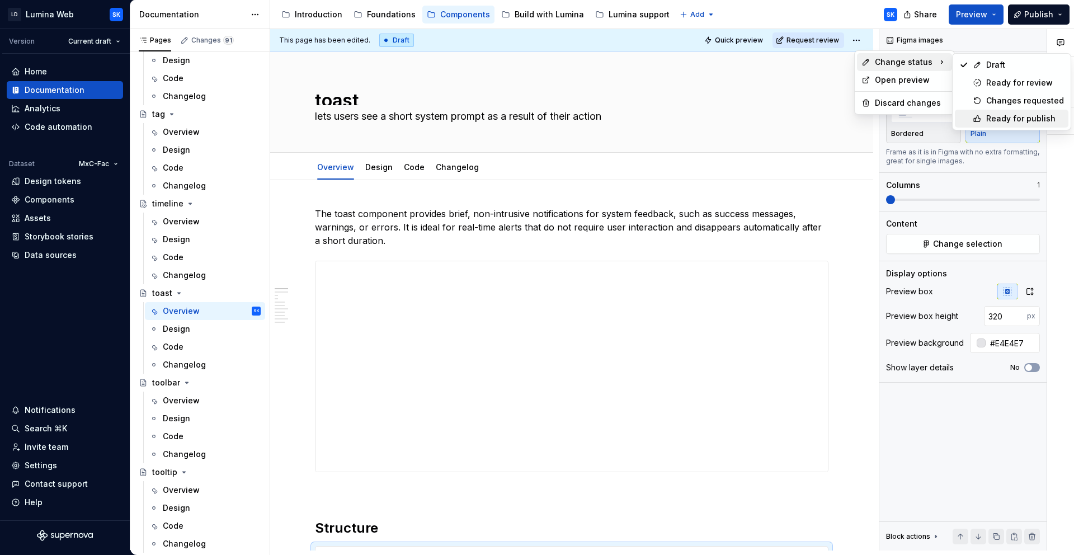
click at [1009, 116] on div "Ready for publish" at bounding box center [1025, 118] width 78 height 11
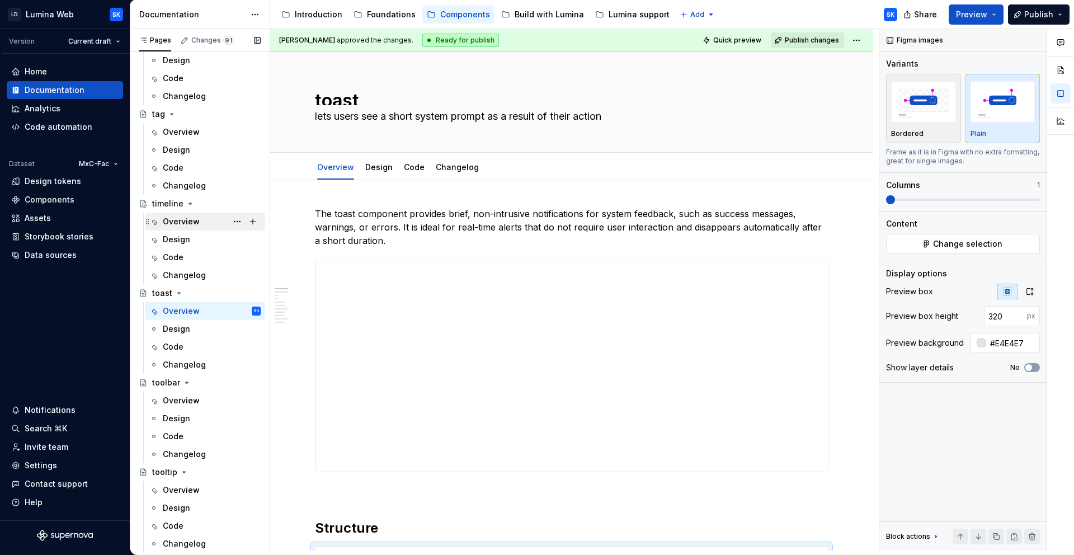
click at [196, 219] on div "Overview" at bounding box center [181, 221] width 37 height 11
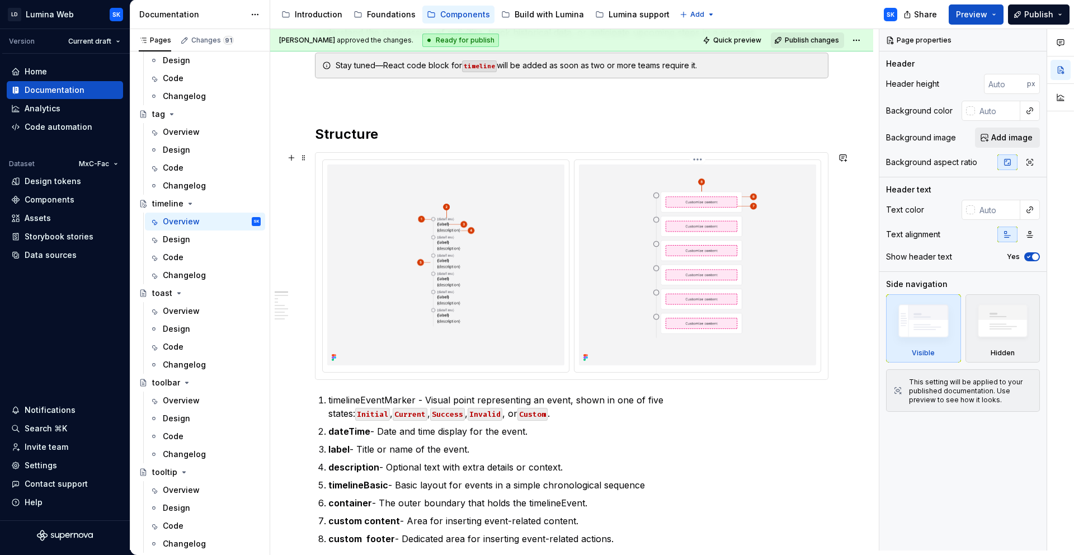
scroll to position [206, 0]
click at [565, 155] on div at bounding box center [571, 267] width 512 height 226
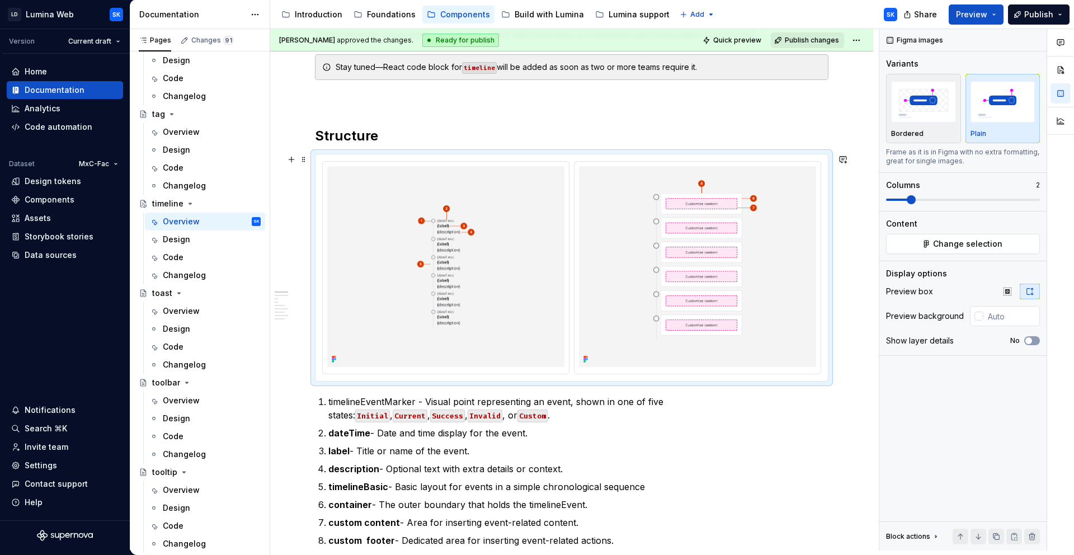
type textarea "*"
click at [1009, 291] on icon "button" at bounding box center [1006, 290] width 7 height 7
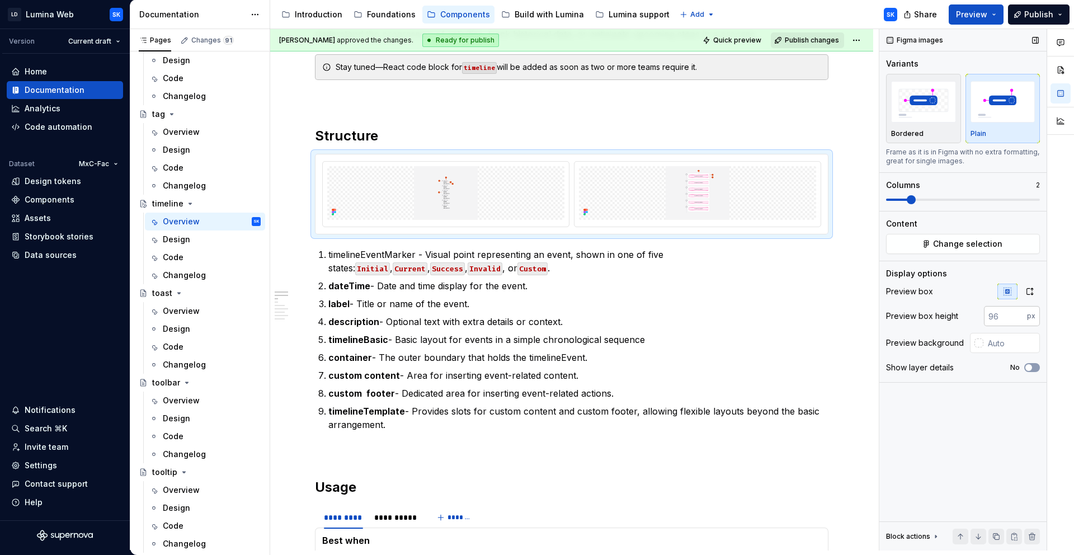
click at [1009, 313] on input "number" at bounding box center [1005, 316] width 43 height 20
type input "376"
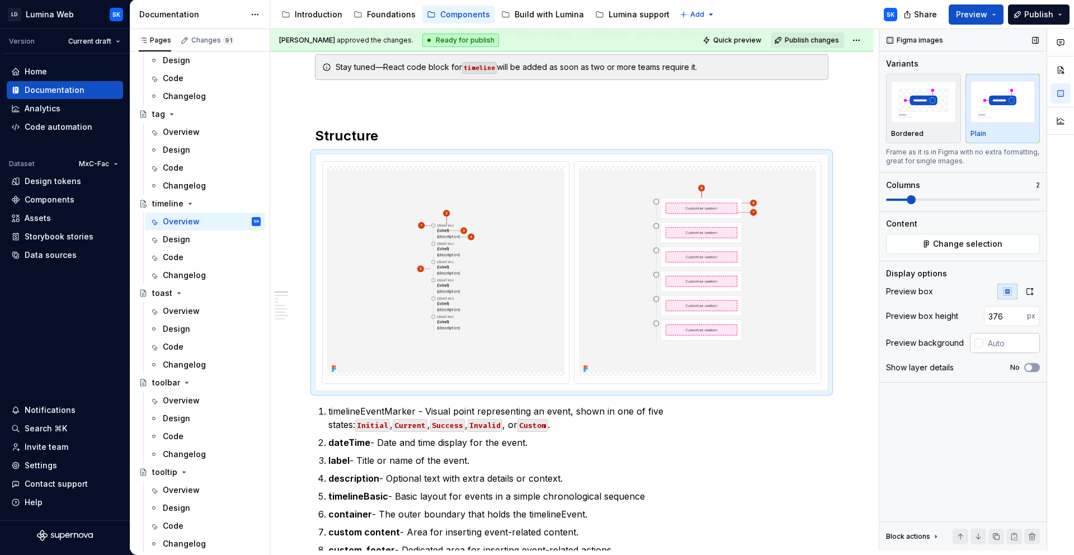
click at [1007, 340] on input "text" at bounding box center [1011, 343] width 56 height 20
type input "#F4F4F5"
click at [1032, 294] on icon "button" at bounding box center [1030, 291] width 6 height 7
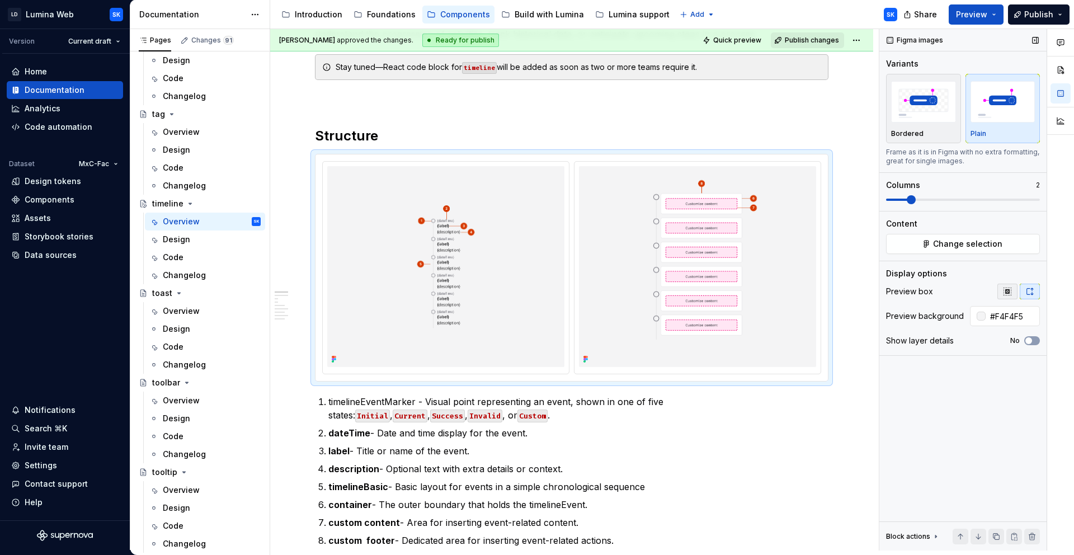
click at [1007, 296] on button "button" at bounding box center [1007, 292] width 20 height 16
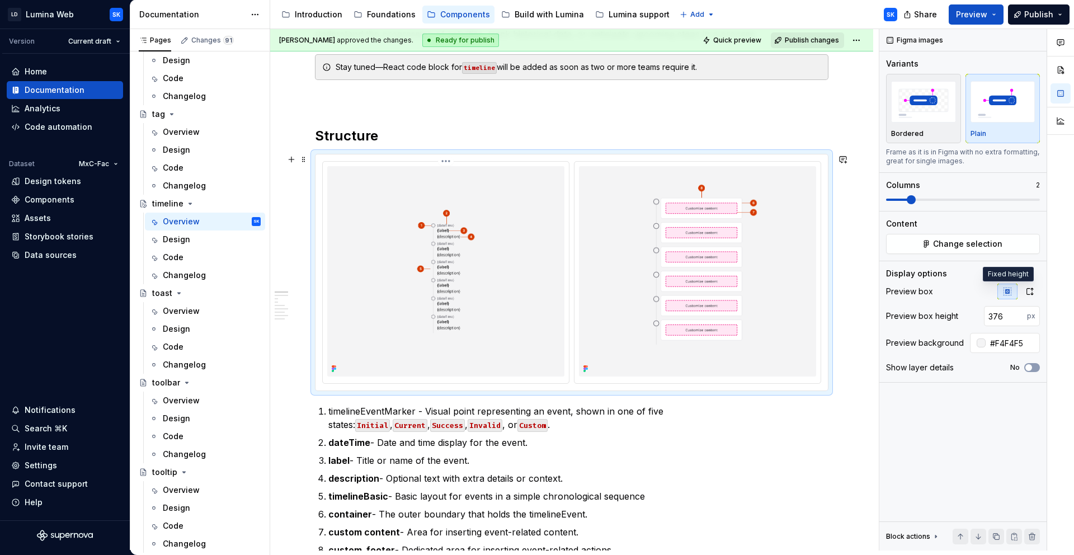
click at [480, 196] on img at bounding box center [445, 271] width 237 height 201
click at [445, 162] on html "LD Lumina Web SK Version Current draft Home Documentation Analytics Code automa…" at bounding box center [537, 277] width 1074 height 555
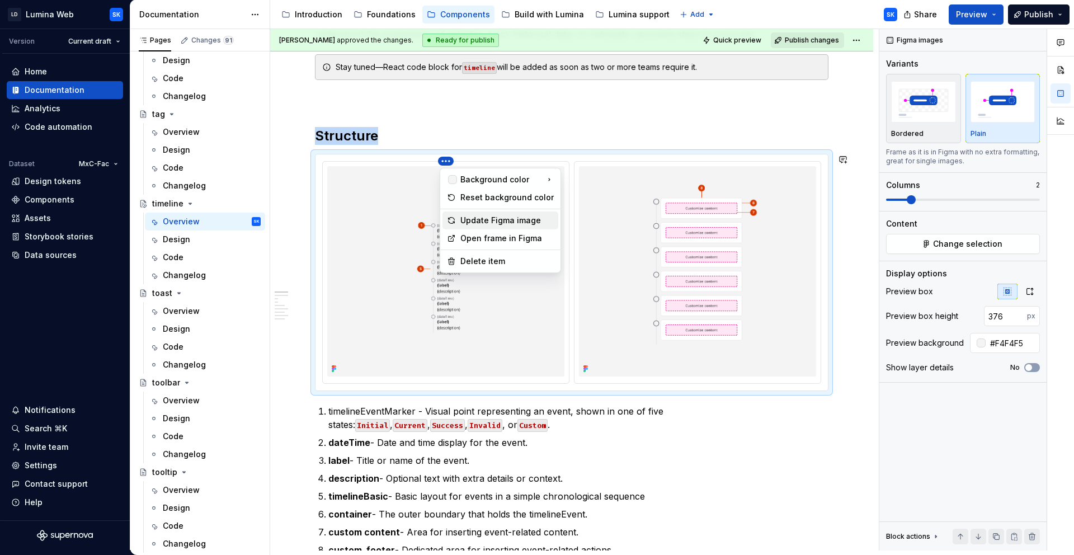
click at [512, 215] on div "Update Figma image" at bounding box center [506, 220] width 93 height 11
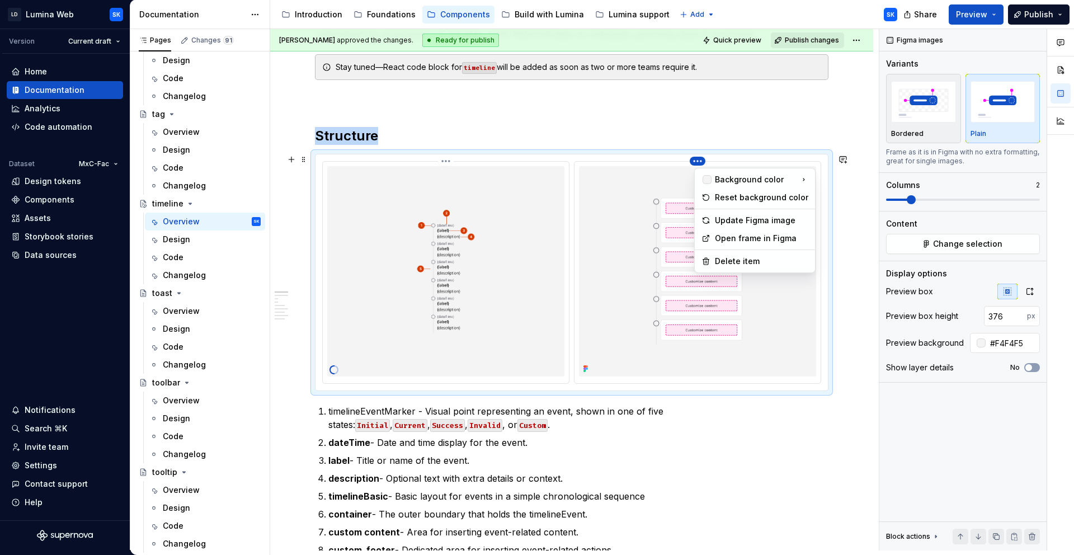
click at [700, 163] on html "LD Lumina Web SK Version Current draft Home Documentation Analytics Code automa…" at bounding box center [537, 277] width 1074 height 555
click at [764, 220] on div "Update Figma image" at bounding box center [761, 220] width 93 height 11
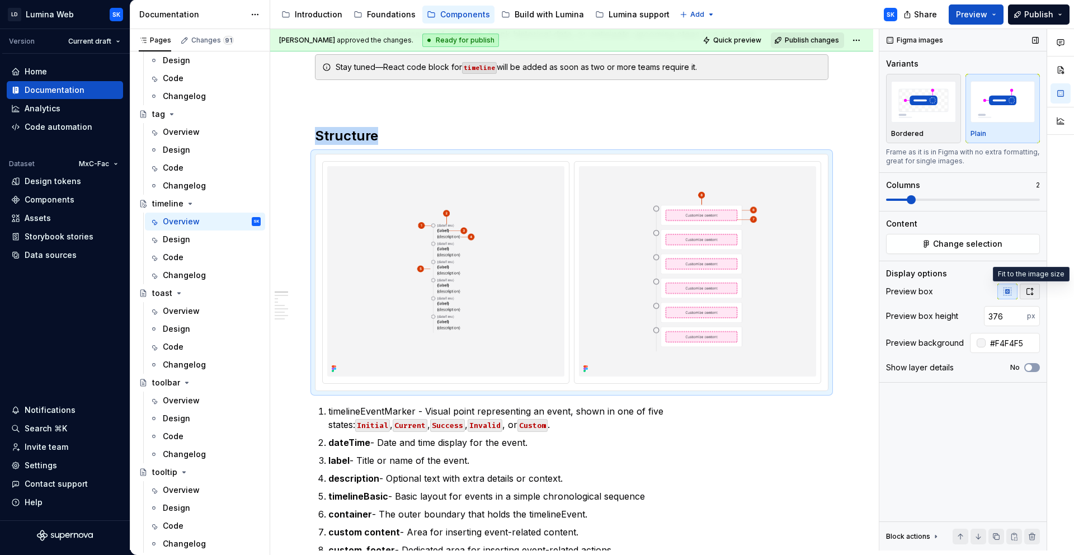
click at [1039, 296] on button "button" at bounding box center [1029, 292] width 20 height 16
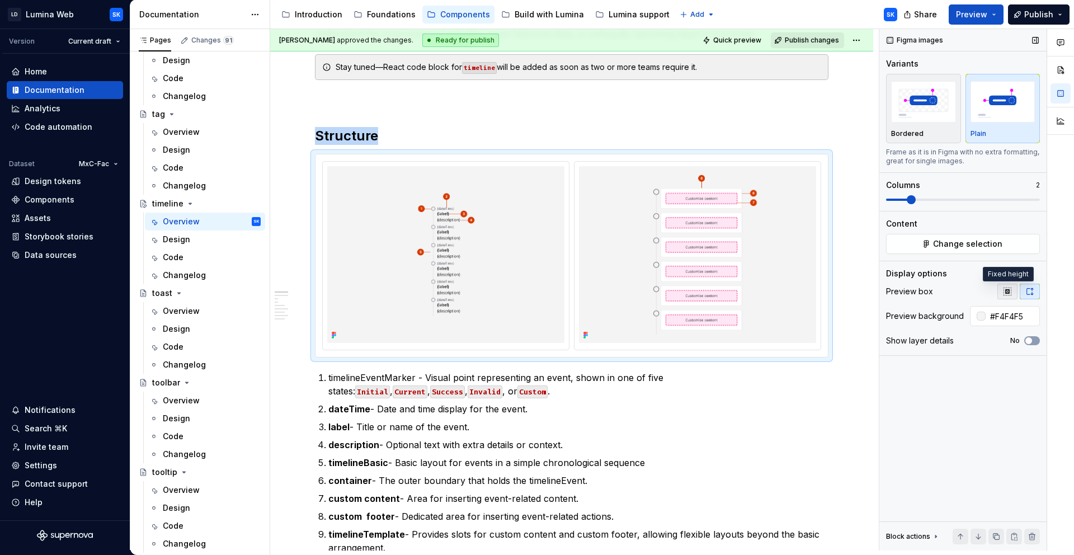
click at [1008, 290] on icon "button" at bounding box center [1006, 290] width 7 height 7
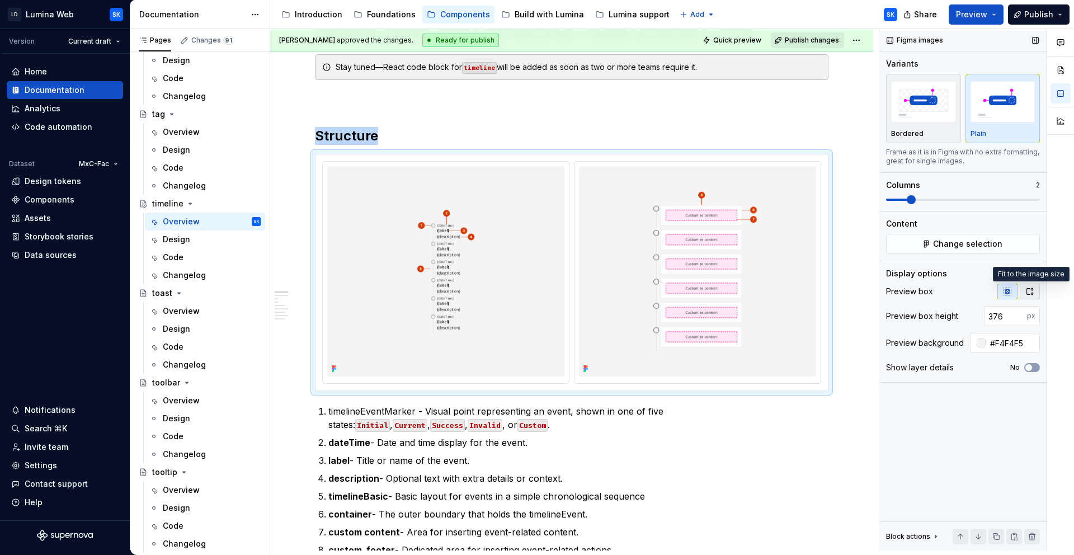
click at [1032, 291] on icon "button" at bounding box center [1029, 291] width 9 height 9
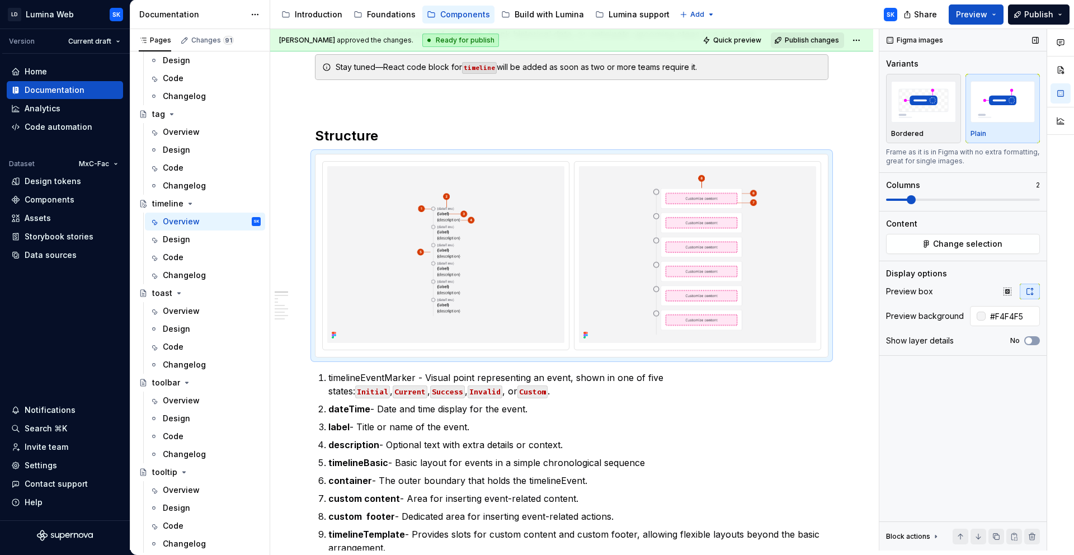
click at [994, 291] on div "Preview box" at bounding box center [963, 292] width 154 height 16
click at [1007, 291] on icon "button" at bounding box center [1006, 290] width 7 height 7
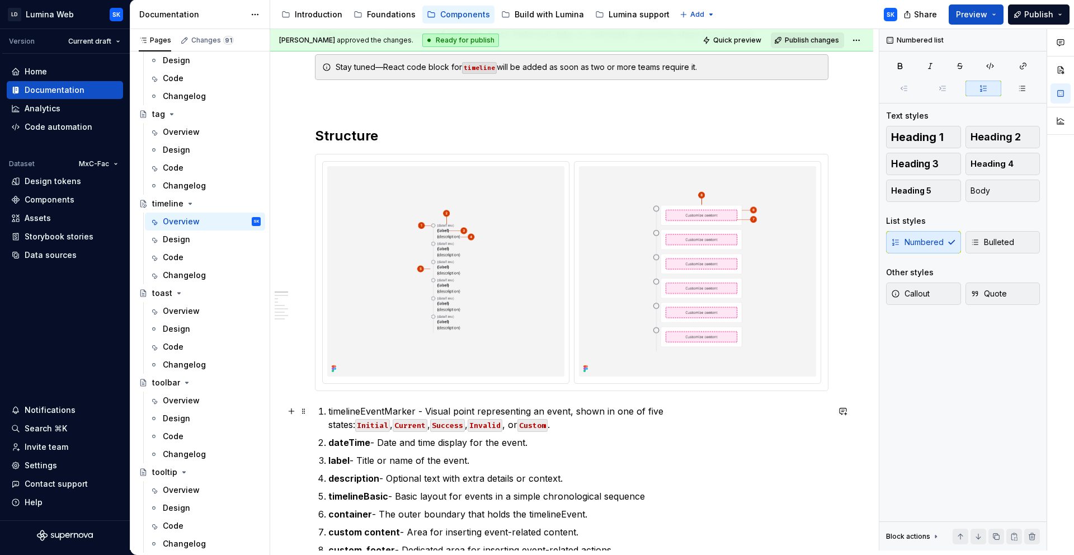
click at [397, 413] on p "timelineEventMarker - Visual point representing an event, shown in one of five …" at bounding box center [578, 417] width 500 height 27
click at [487, 447] on p "dateTime - Date and time display for the event." at bounding box center [578, 442] width 500 height 13
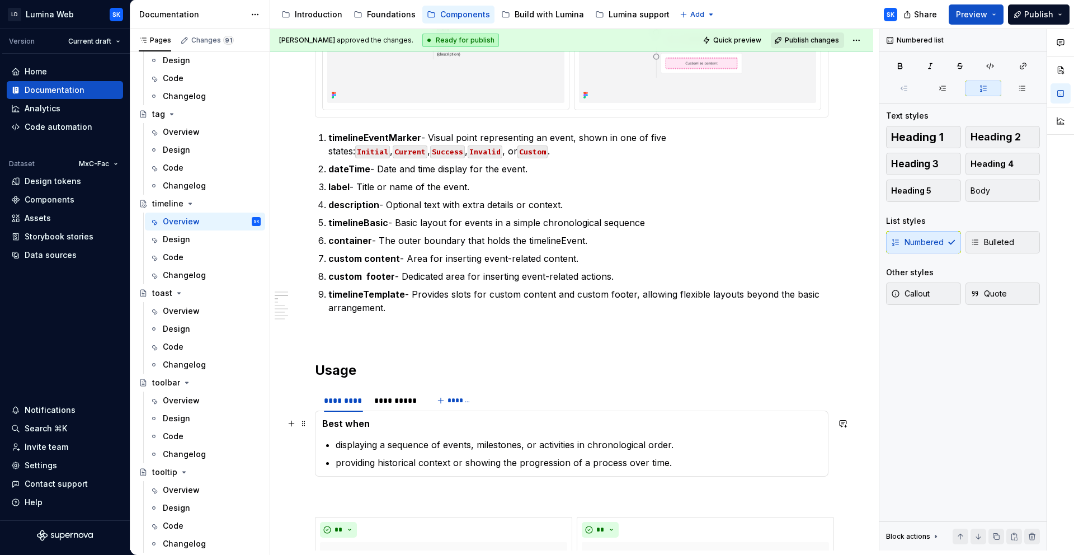
scroll to position [578, 0]
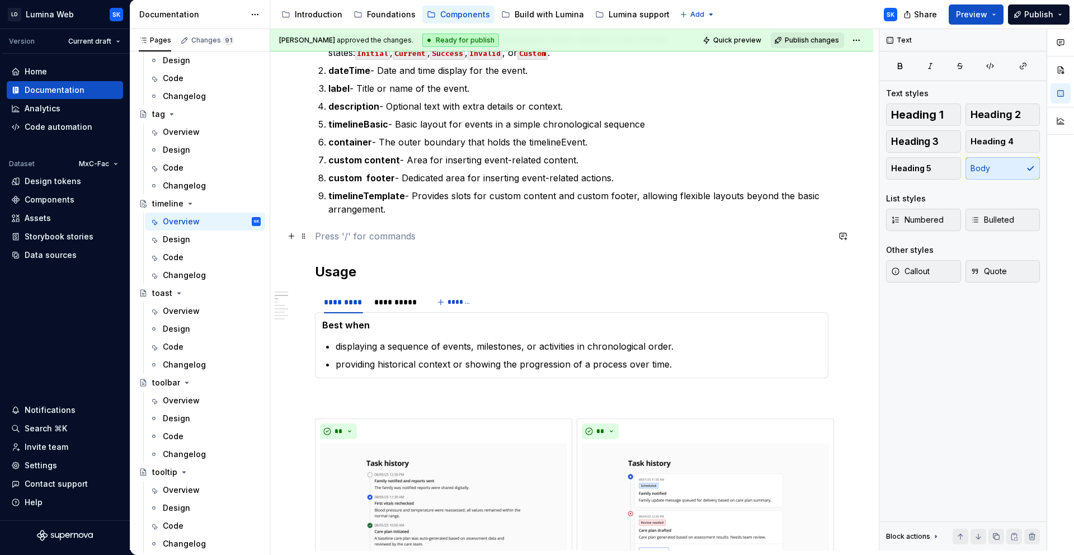
click at [356, 232] on p at bounding box center [571, 235] width 513 height 13
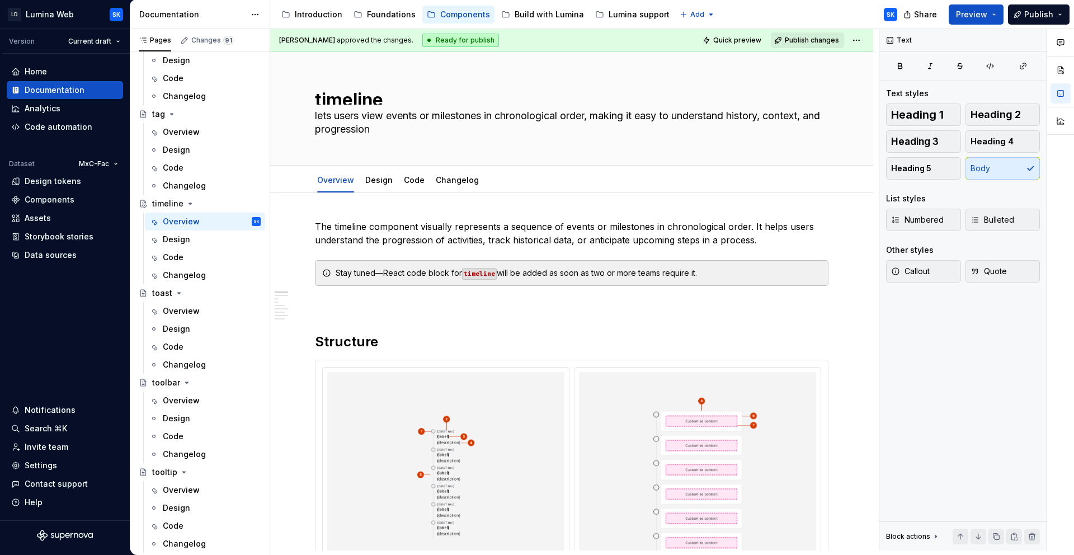
scroll to position [0, 0]
click at [196, 135] on div "Overview" at bounding box center [181, 131] width 37 height 11
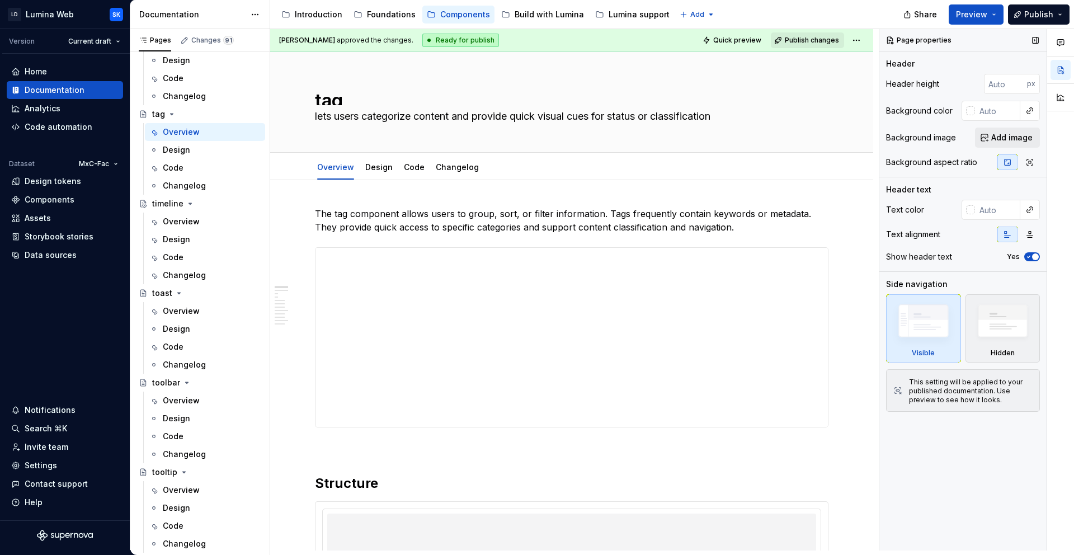
type textarea "*"
